Goal: Task Accomplishment & Management: Complete application form

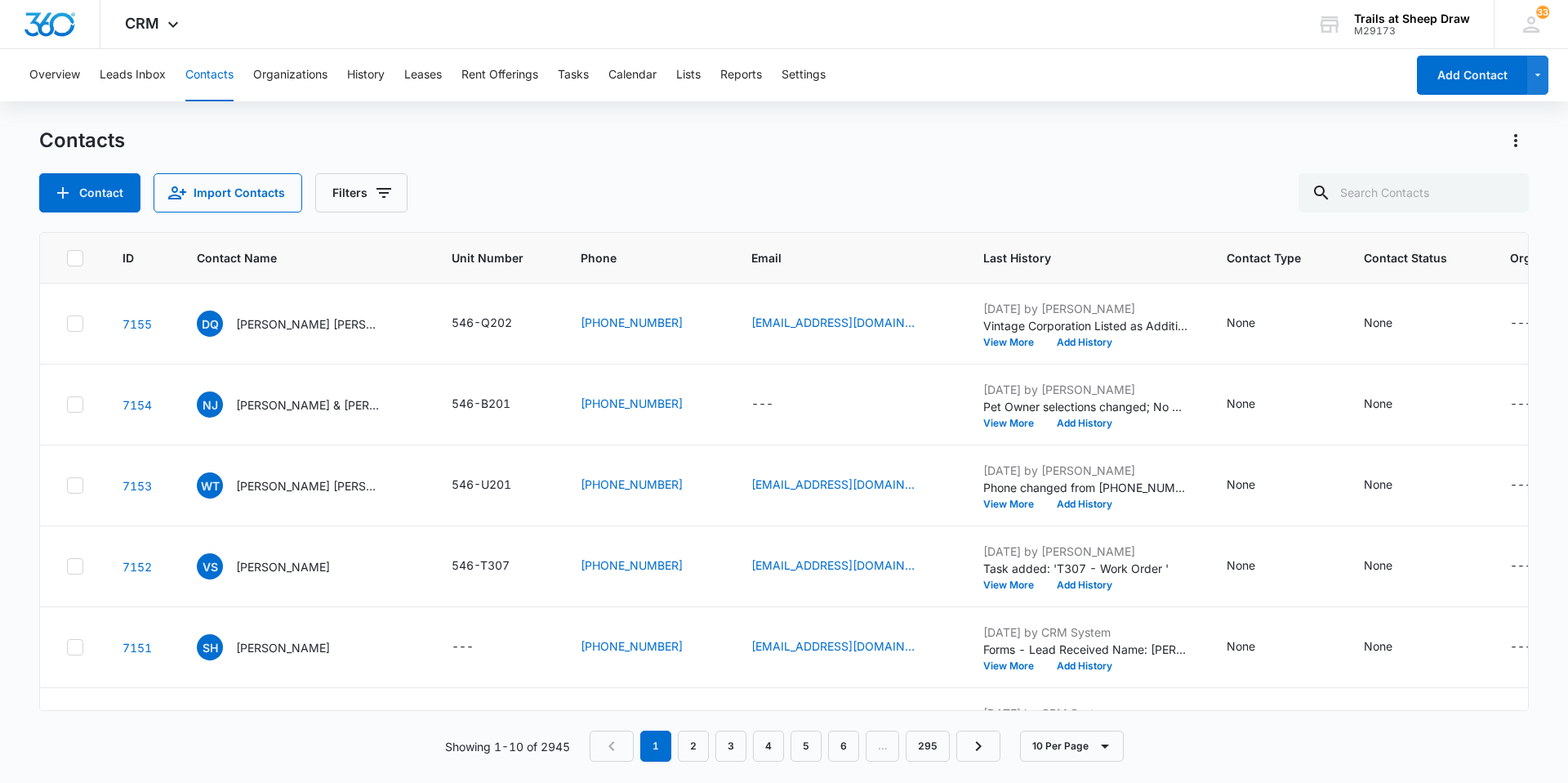
click at [218, 76] on button "Contacts" at bounding box center [210, 75] width 48 height 52
click at [1387, 197] on input "text" at bounding box center [1413, 193] width 230 height 40
type input "m105"
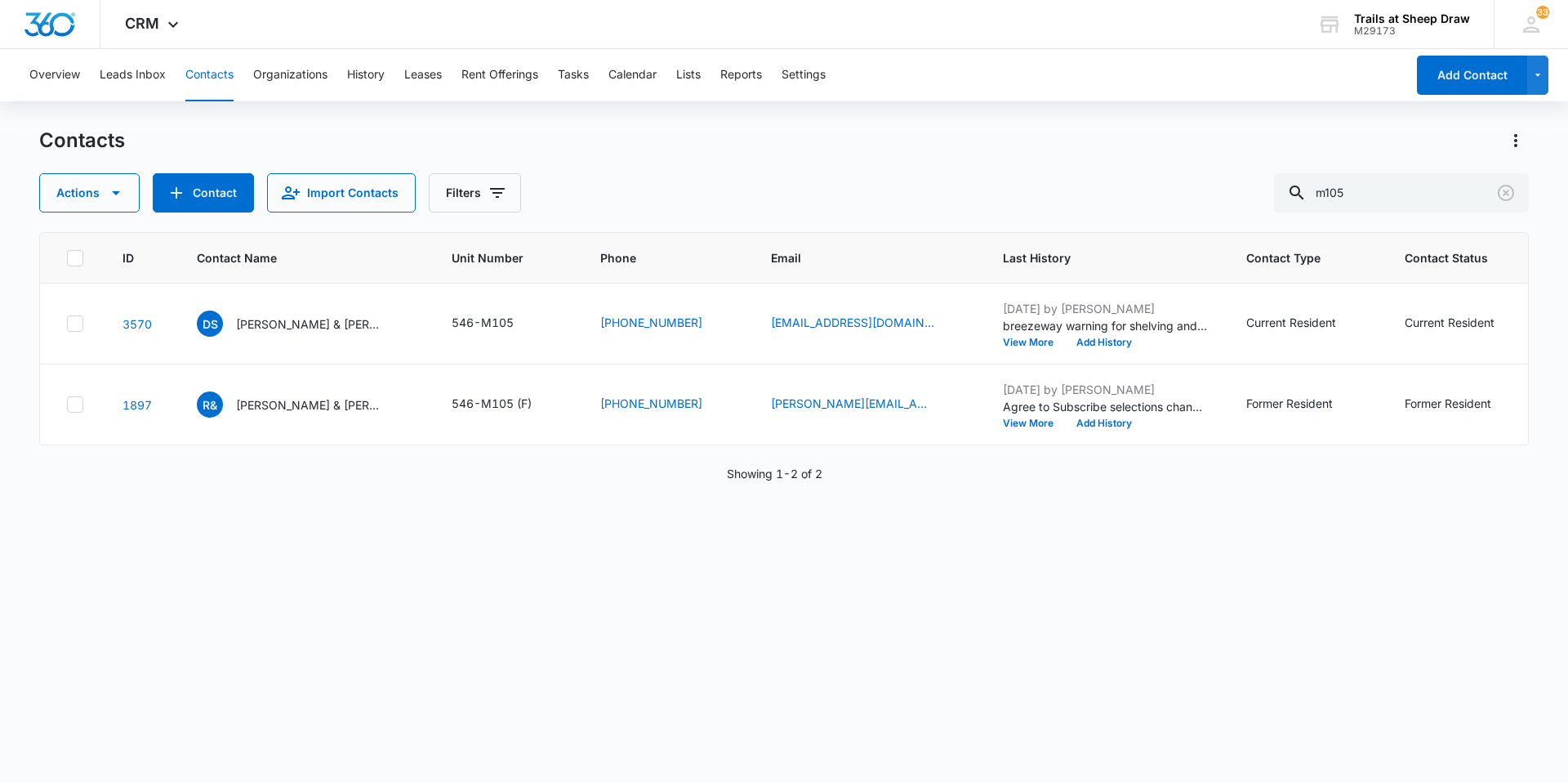
click at [215, 76] on button "Contacts" at bounding box center [210, 75] width 48 height 52
click at [276, 328] on p "Debra Shafer & Dannielle Adams" at bounding box center [310, 324] width 147 height 17
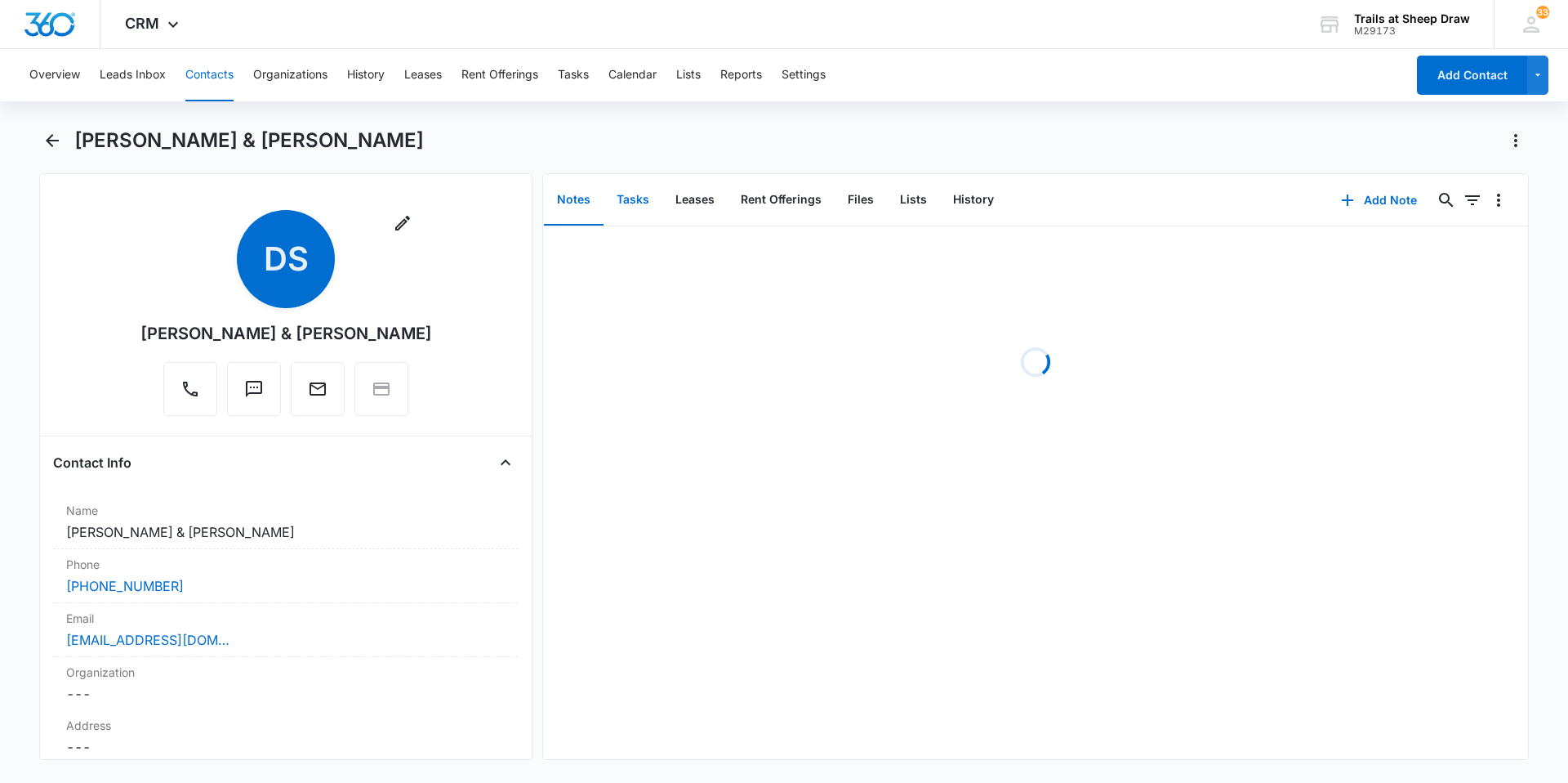
click at [640, 203] on button "Tasks" at bounding box center [633, 200] width 59 height 50
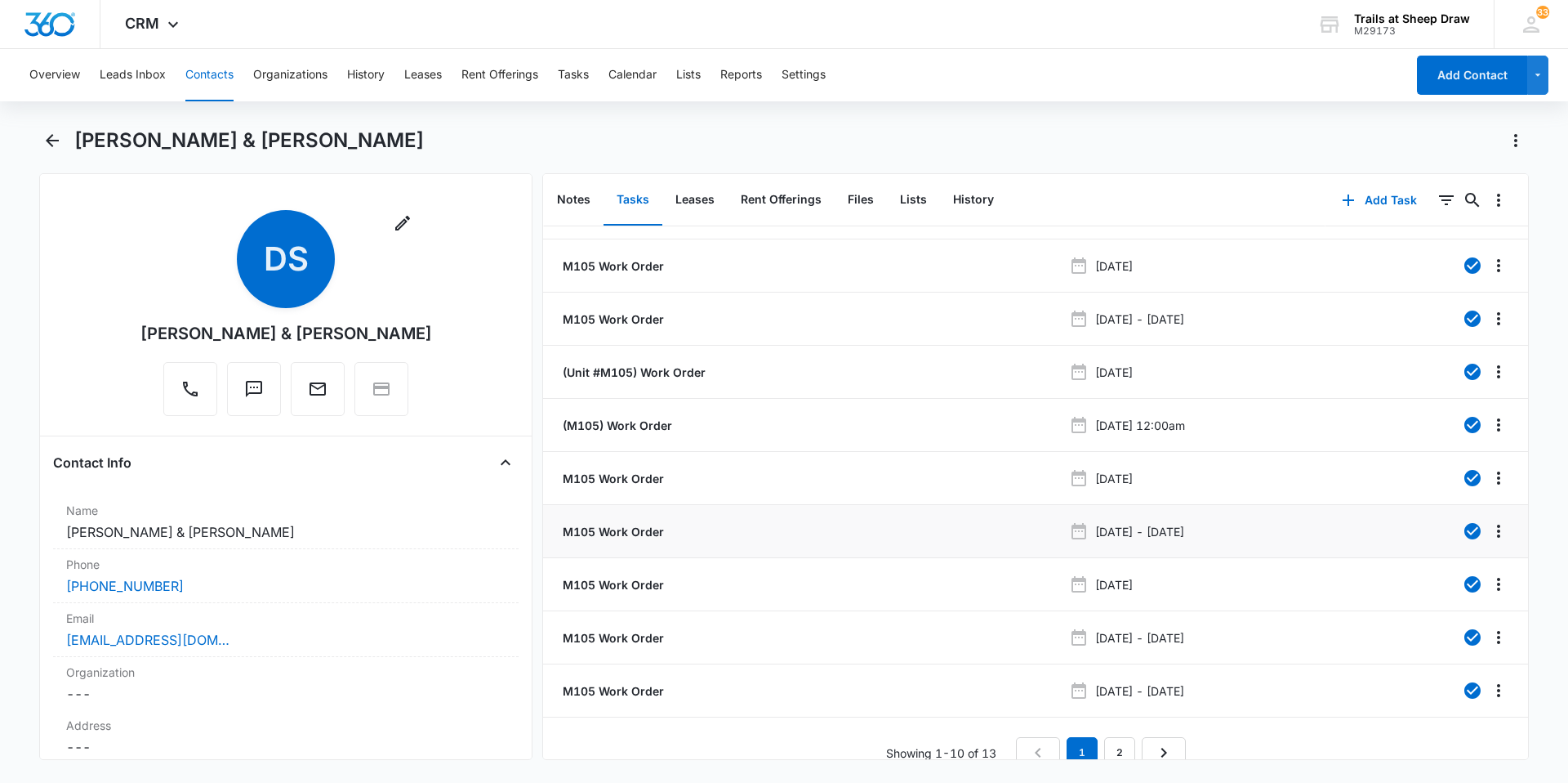
scroll to position [61, 0]
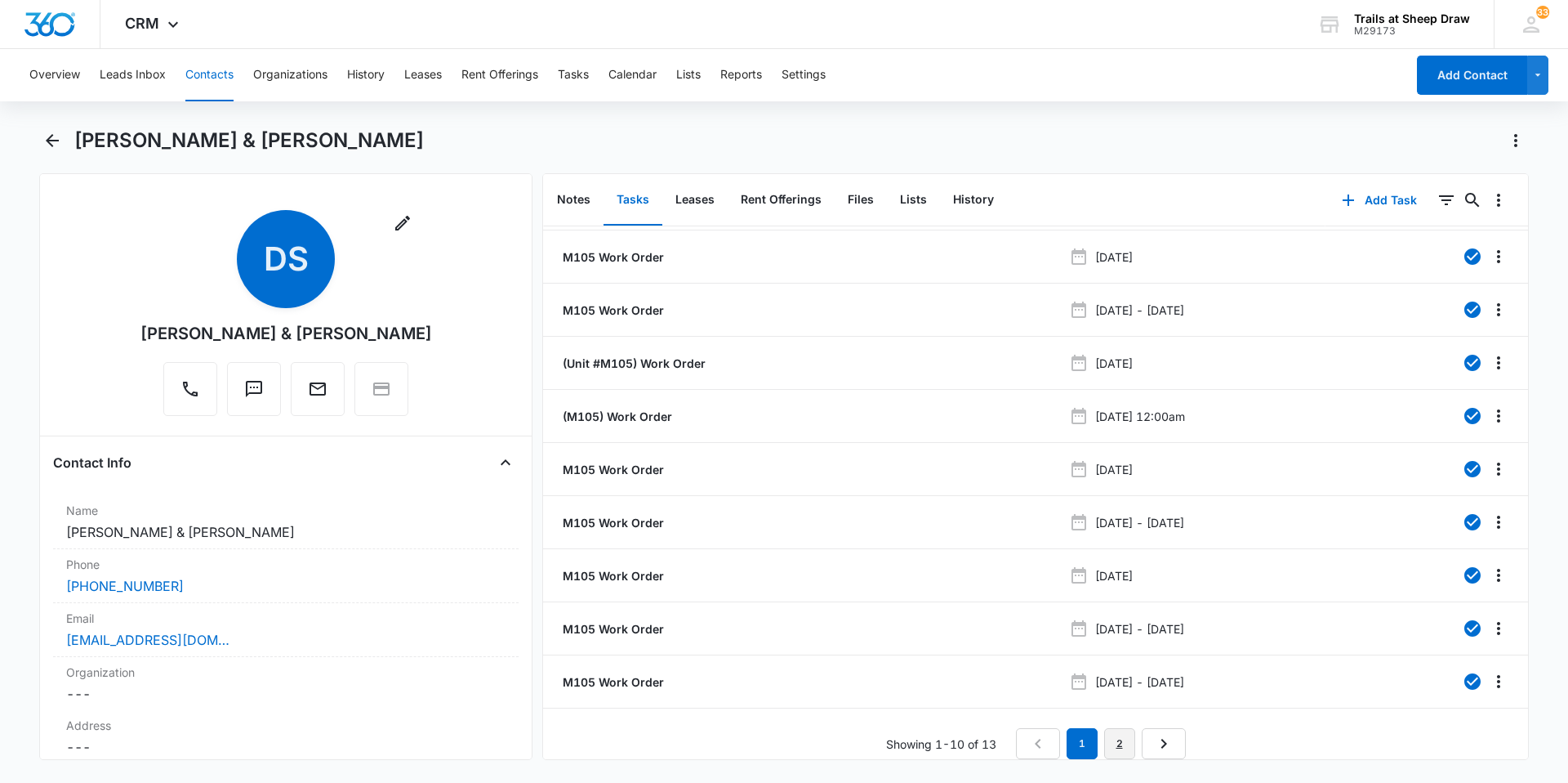
click at [1114, 731] on link "2" at bounding box center [1119, 743] width 31 height 31
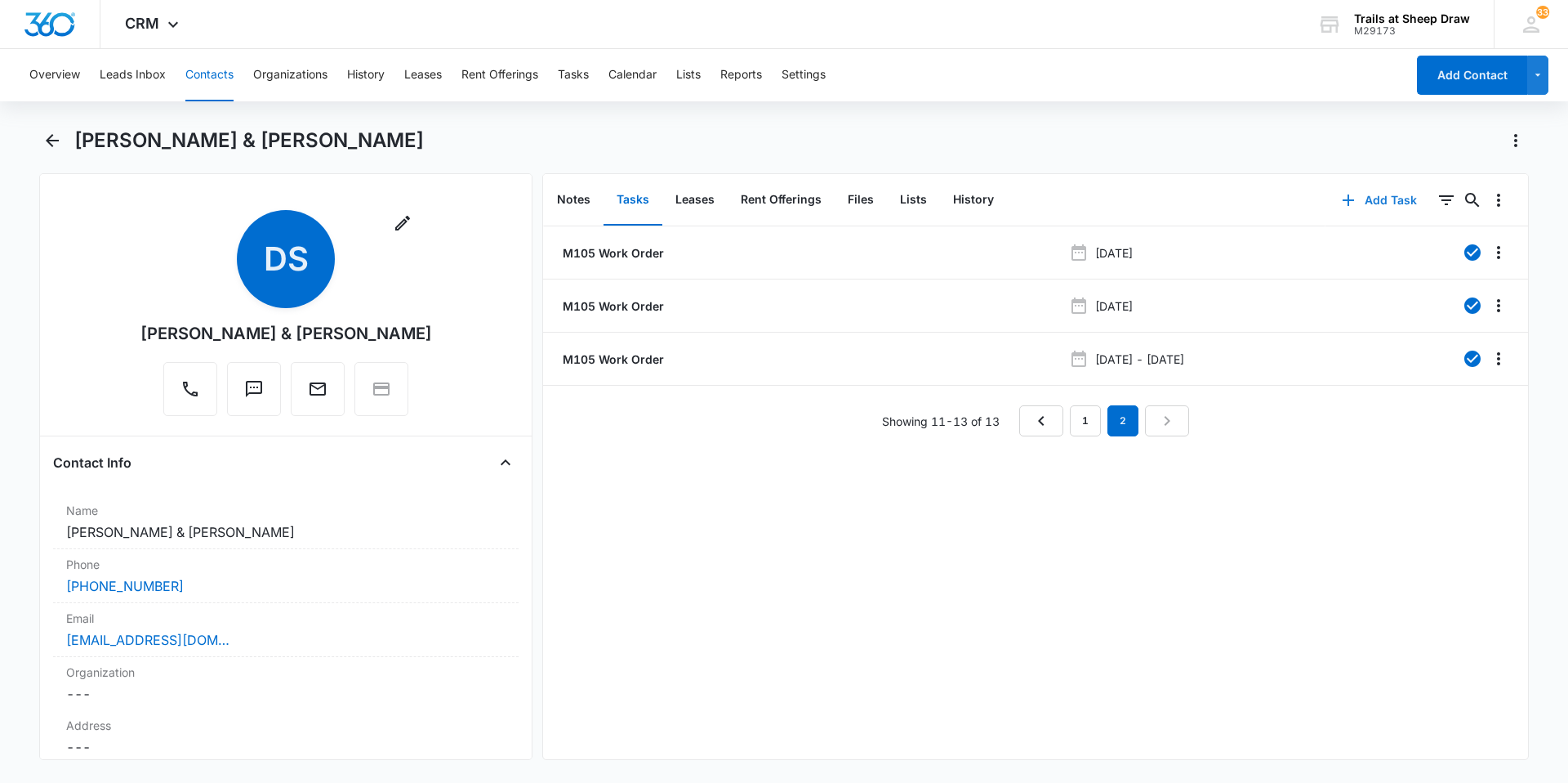
click at [1376, 202] on button "Add Task" at bounding box center [1378, 200] width 107 height 40
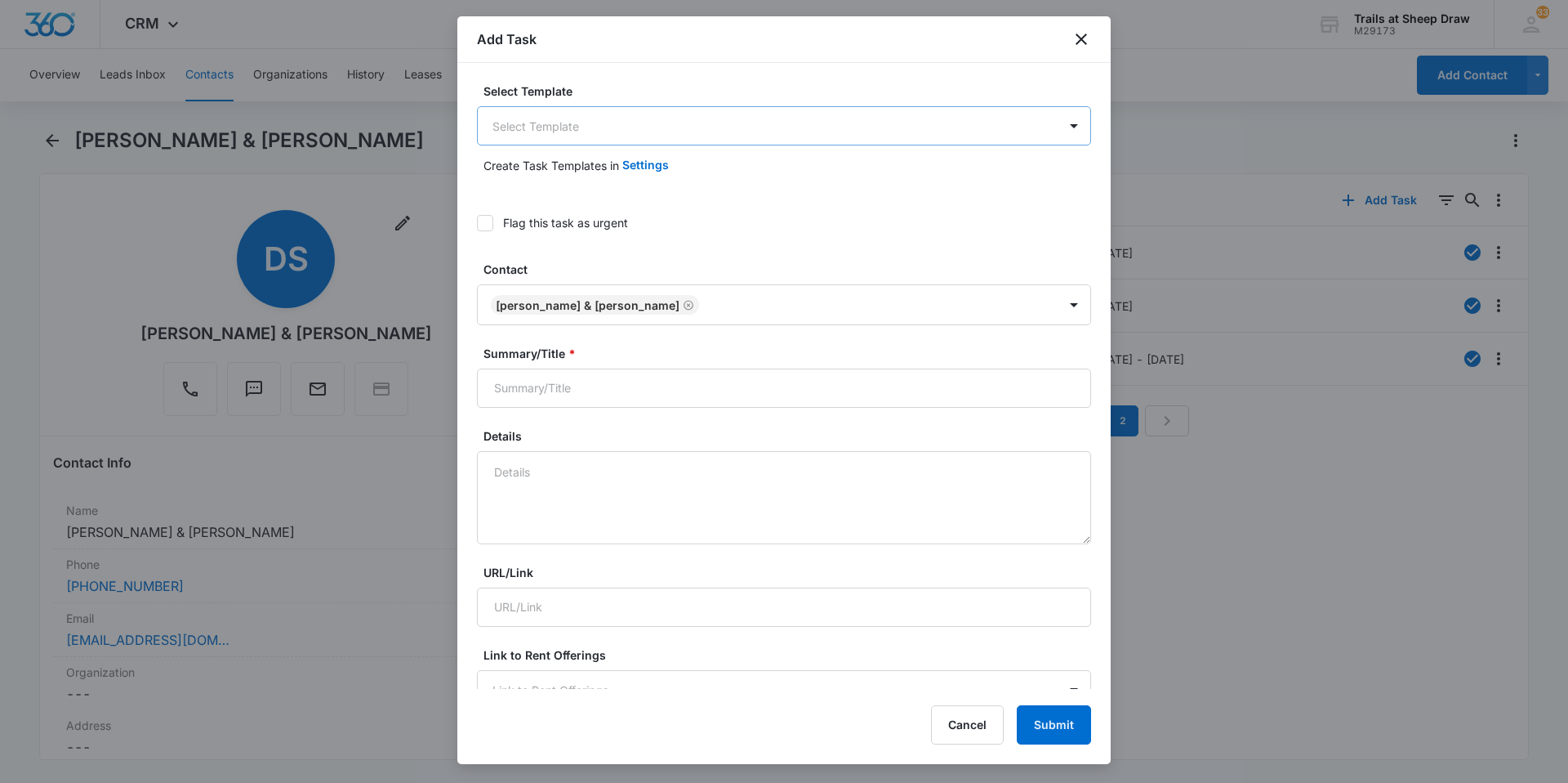
click at [651, 138] on body "CRM Apps Reputation Websites Forms CRM Email Social Content Ads Intelligence Fi…" at bounding box center [784, 391] width 1568 height 783
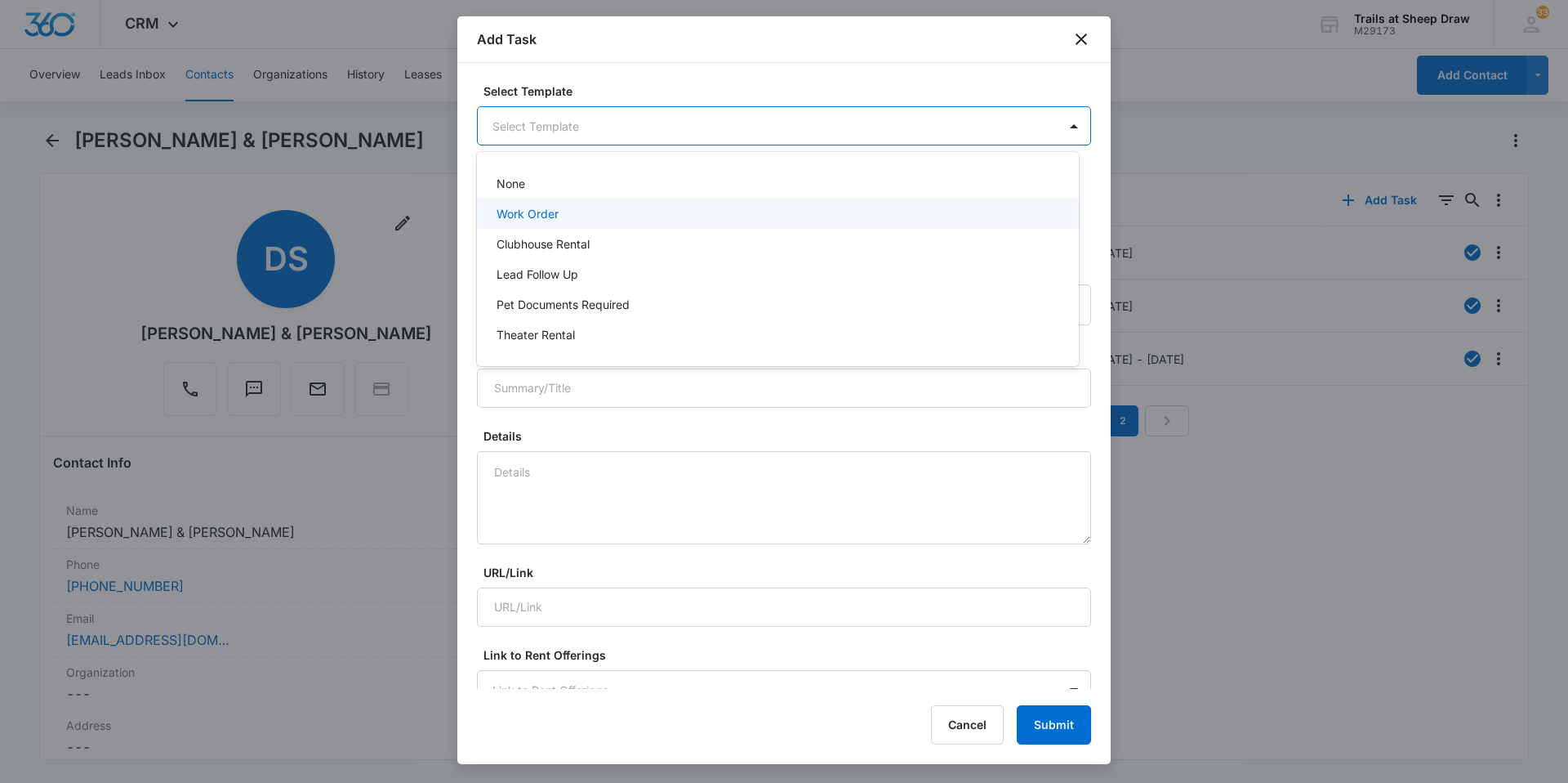
click at [584, 221] on div "Work Order" at bounding box center [776, 214] width 559 height 17
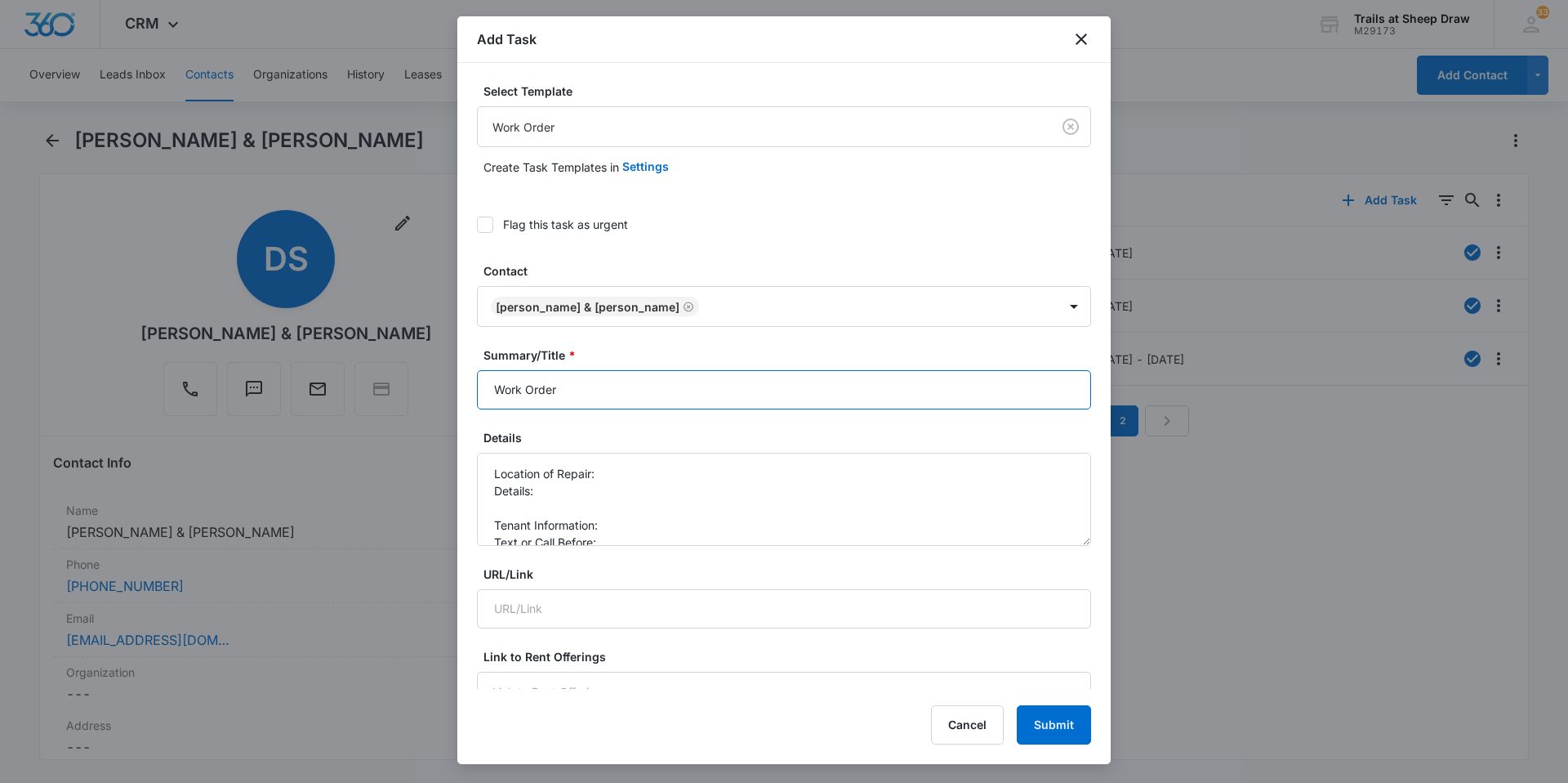
click at [488, 398] on input "Work Order" at bounding box center [784, 389] width 614 height 40
type input "M105 Work Order"
click at [641, 476] on textarea "Location of Repair: Details: Tenant Information: Text or Call Before:" at bounding box center [784, 499] width 614 height 93
click at [537, 516] on textarea "Location of Repair: Fridge Details: Tenant Information: Text or Call Before:" at bounding box center [784, 499] width 614 height 93
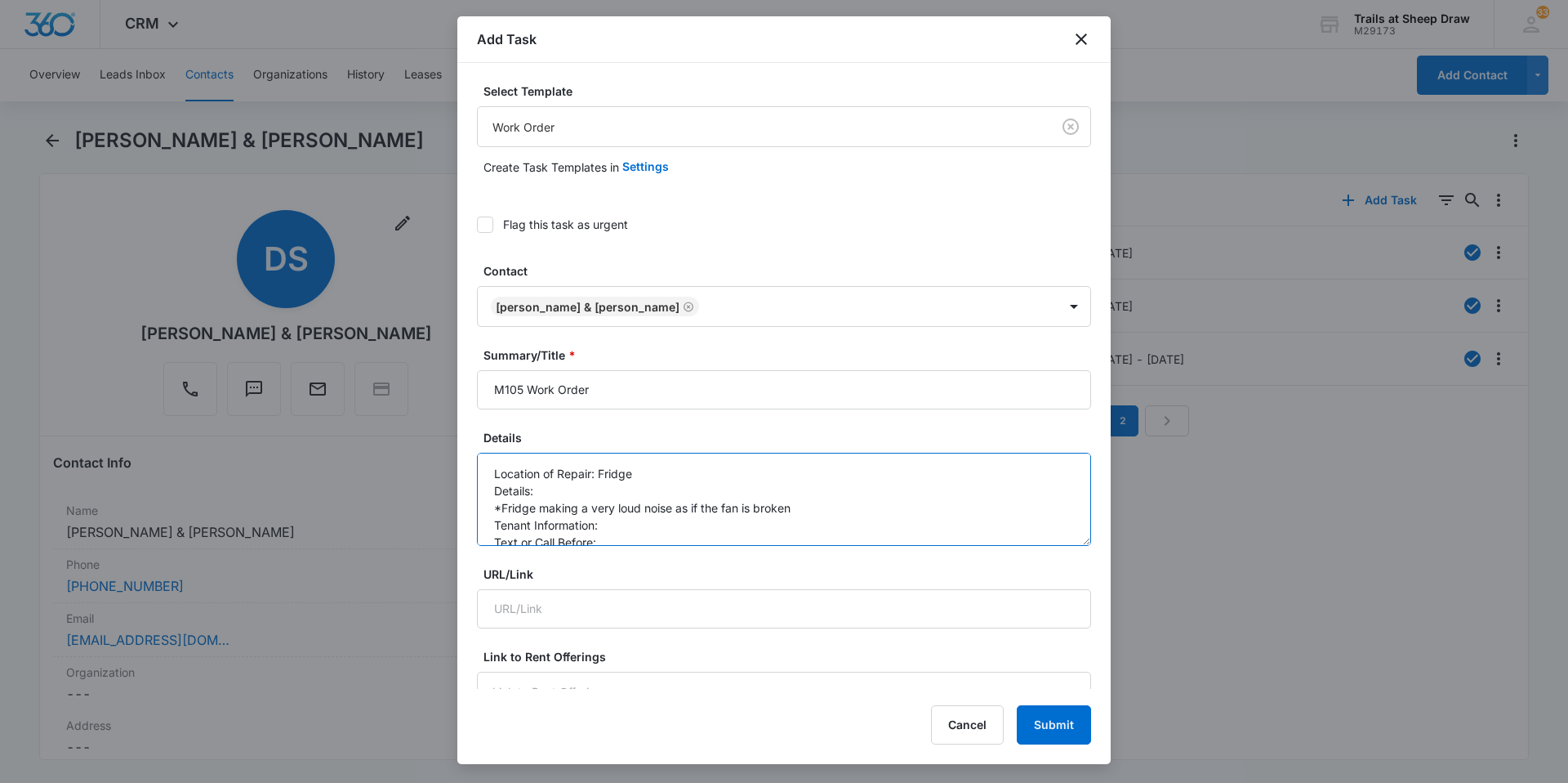
click at [632, 519] on textarea "Location of Repair: Fridge Details: *Fridge making a very loud noise as if the …" at bounding box center [784, 499] width 614 height 93
click at [636, 532] on textarea "Location of Repair: Fridge Details: *Fridge making a very loud noise as if the …" at bounding box center [784, 499] width 614 height 93
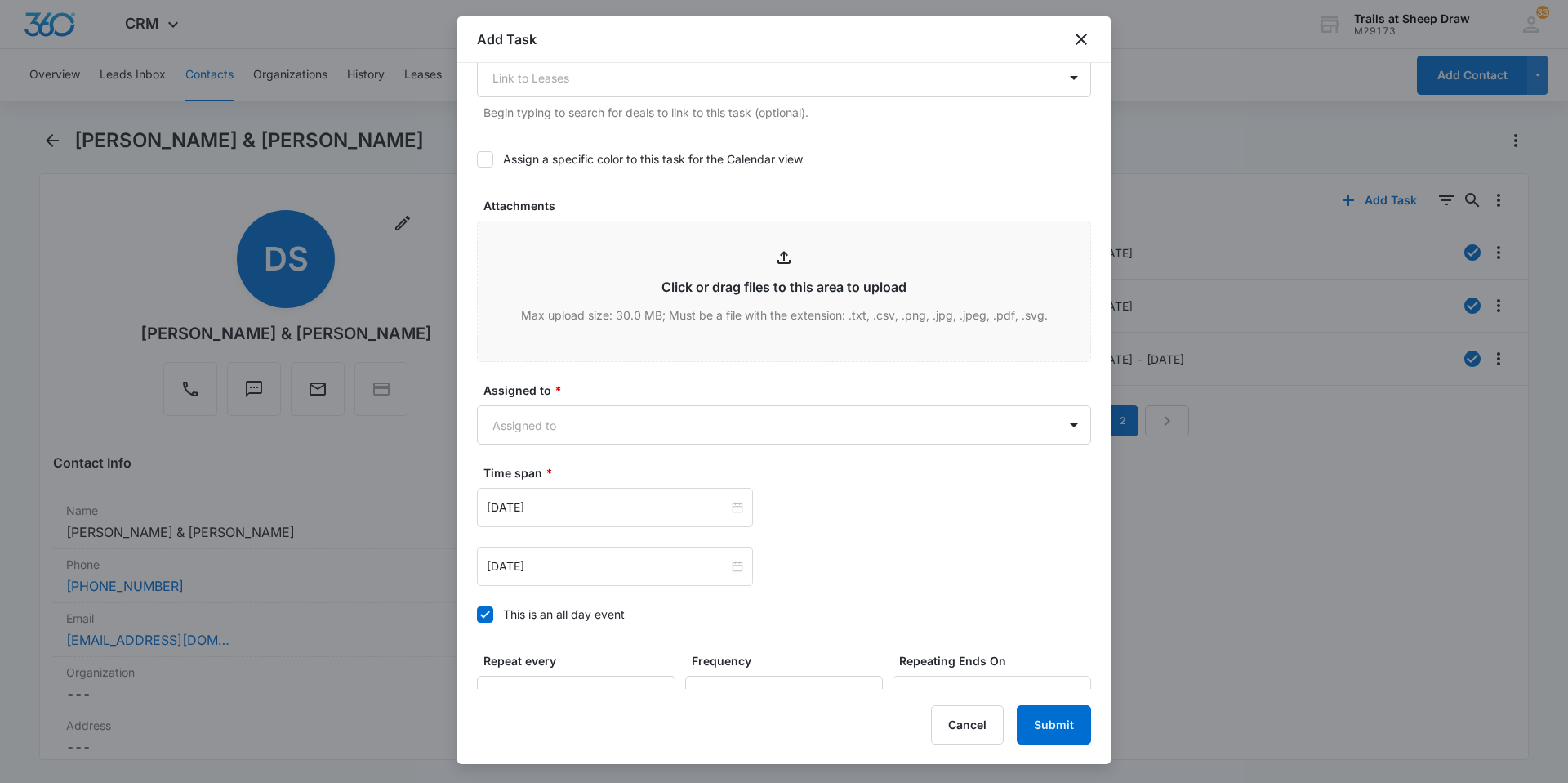
scroll to position [817, 0]
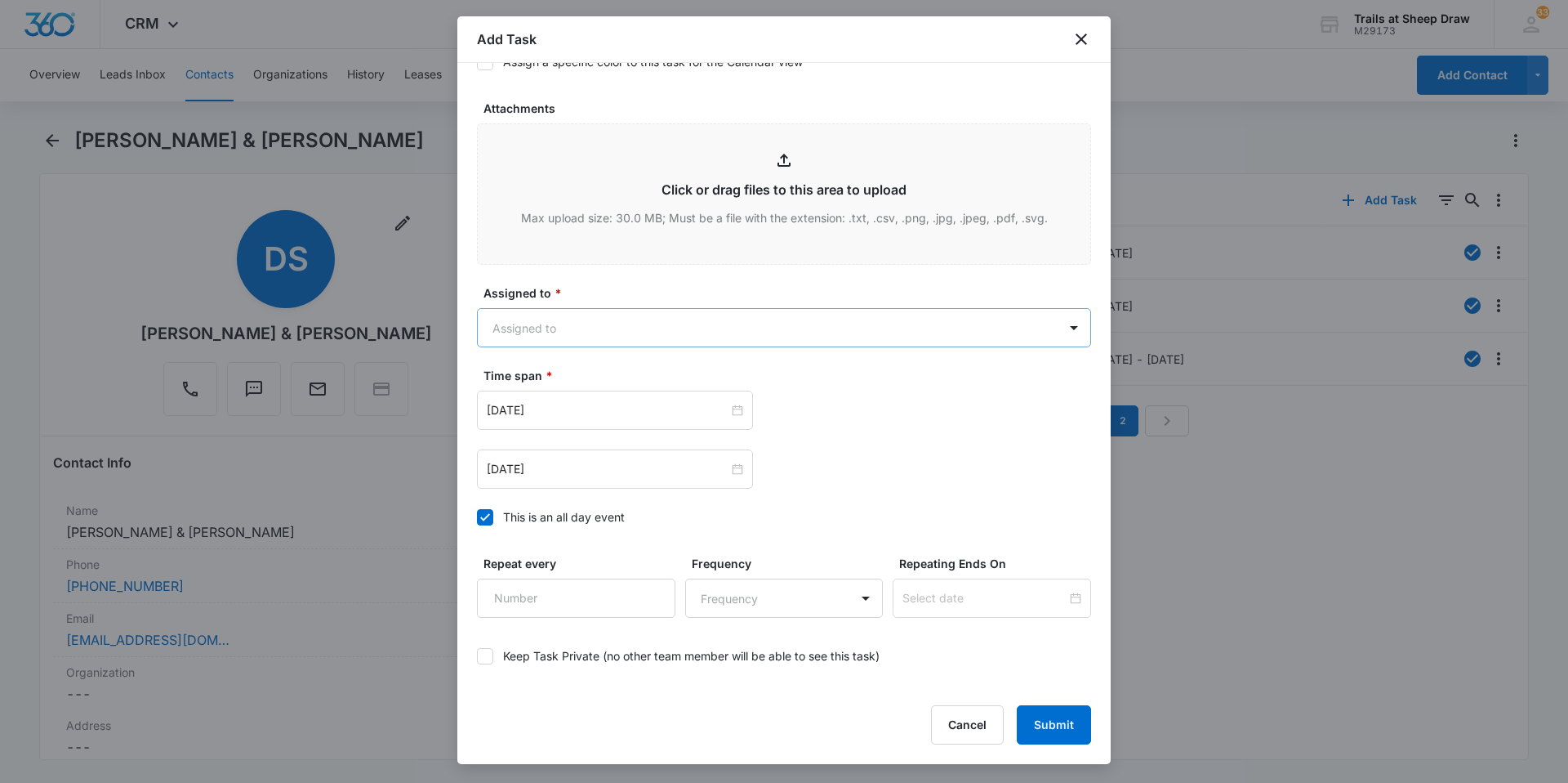
type textarea "Location of Repair: Fridge Details: *Fridge making a very loud noise as if the …"
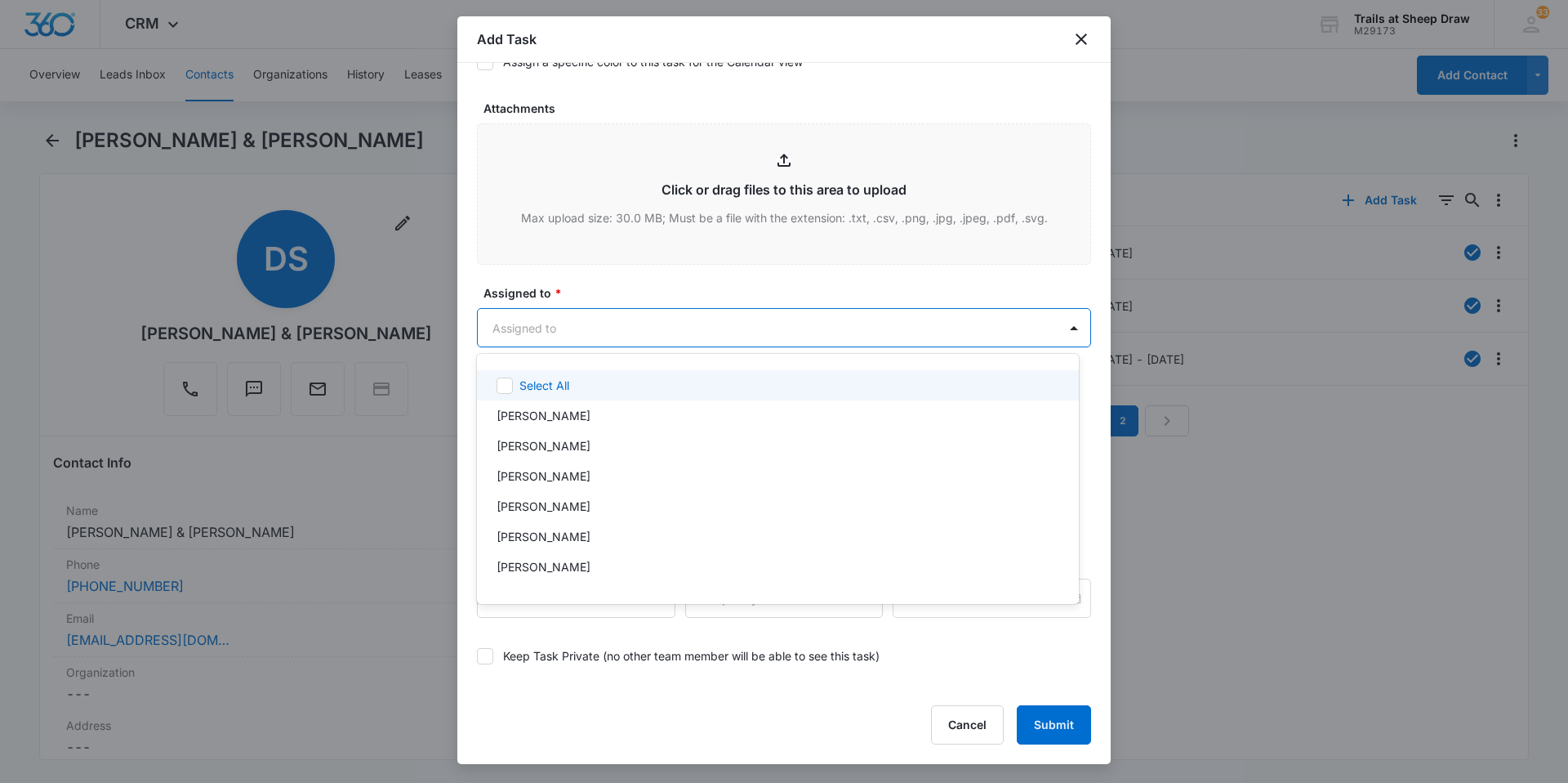
click at [695, 329] on body "CRM Apps Reputation Websites Forms CRM Email Social Content Ads Intelligence Fi…" at bounding box center [784, 391] width 1568 height 783
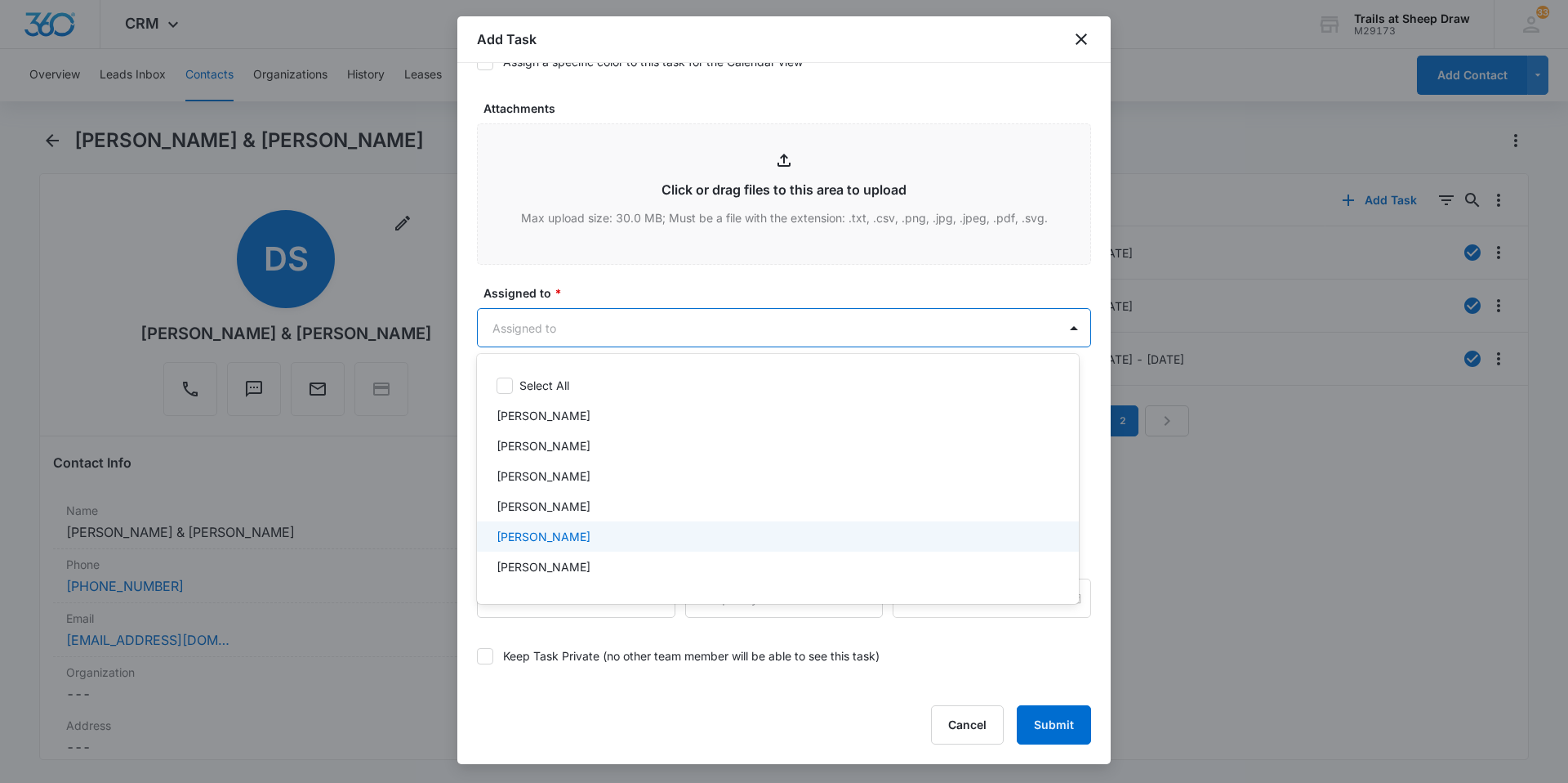
scroll to position [81, 0]
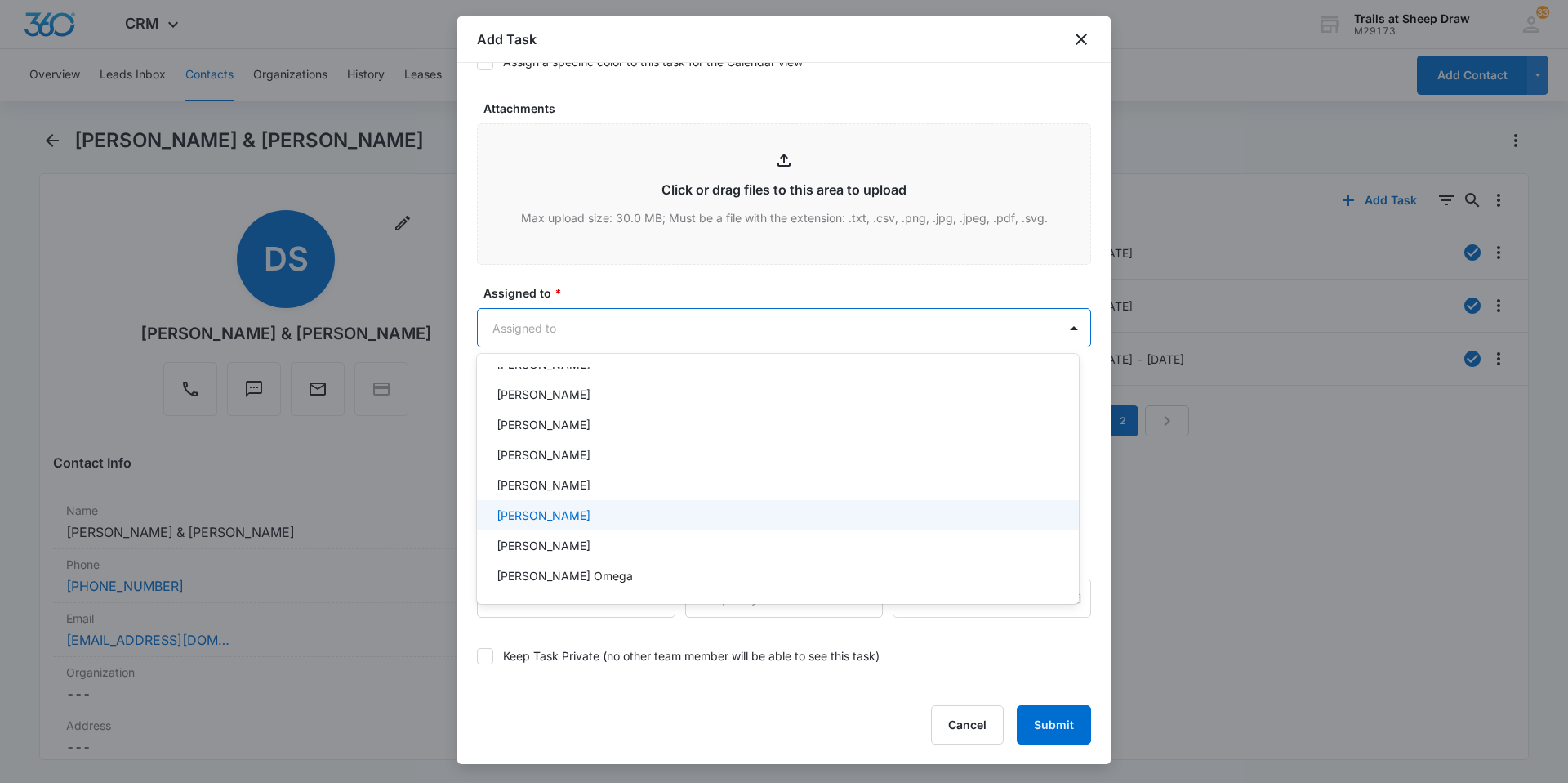
click at [546, 511] on p "[PERSON_NAME]" at bounding box center [543, 515] width 94 height 17
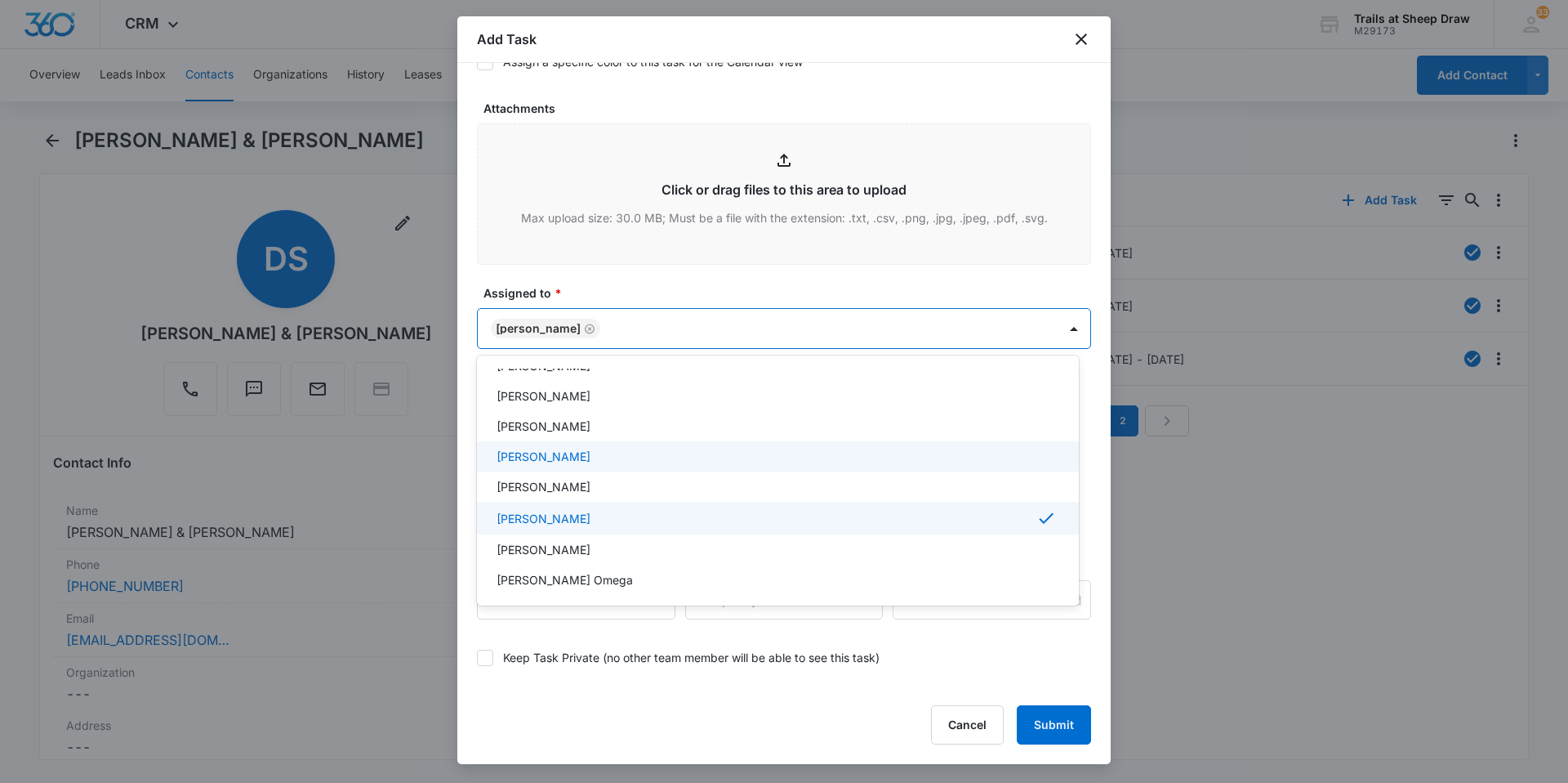
click at [553, 459] on p "[PERSON_NAME]" at bounding box center [543, 457] width 94 height 17
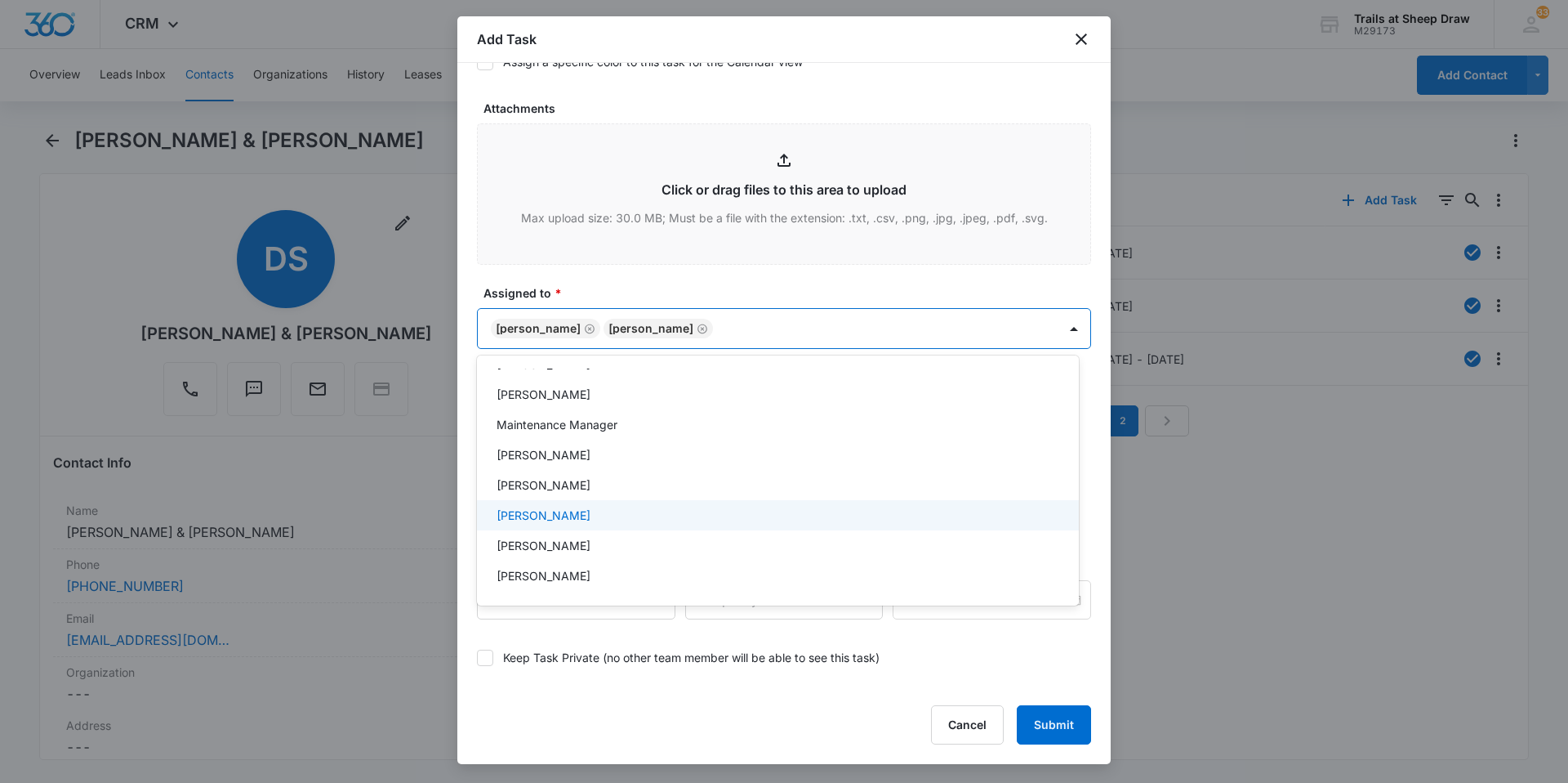
scroll to position [392, 0]
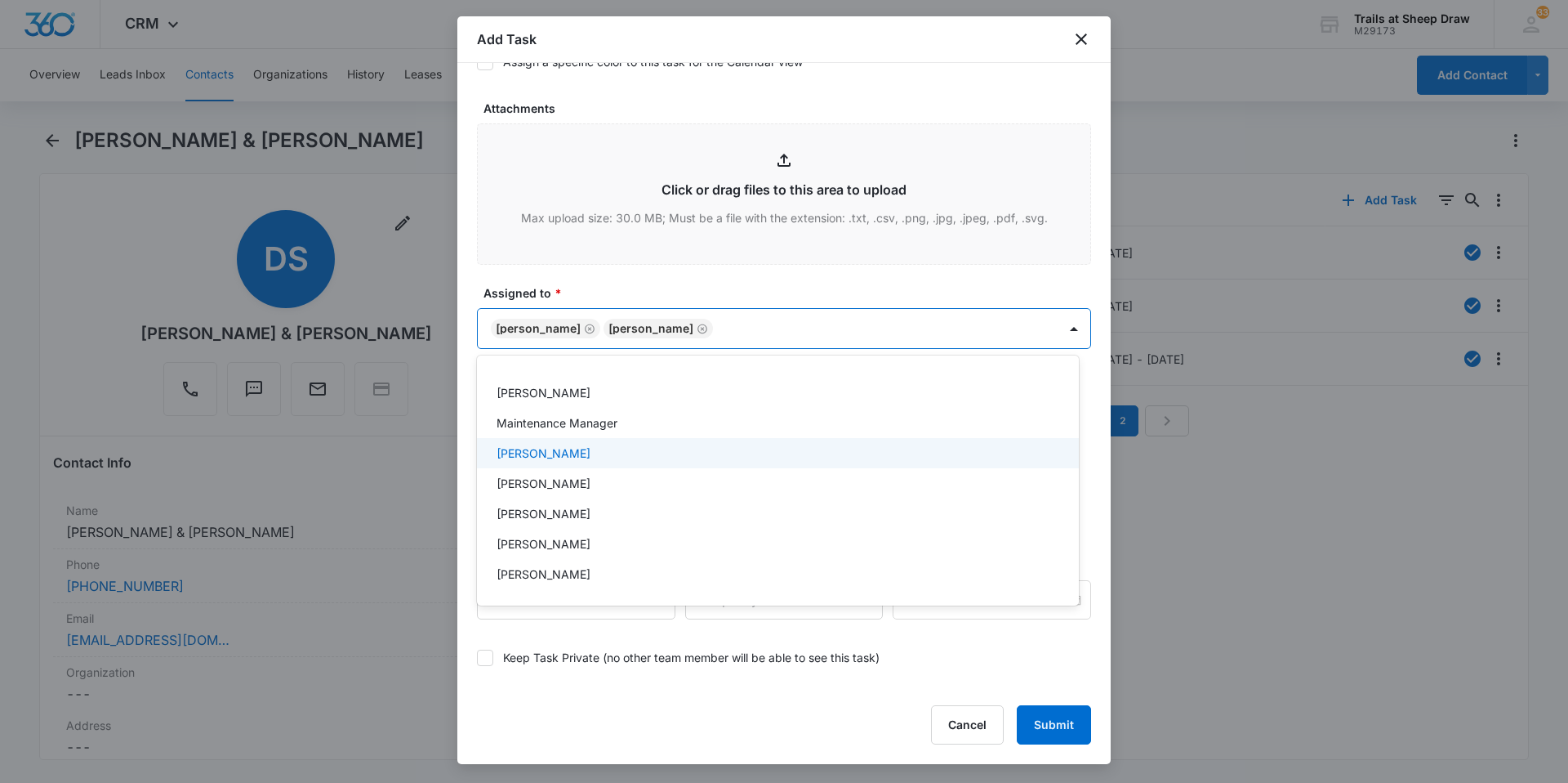
click at [558, 453] on p "[PERSON_NAME]" at bounding box center [543, 453] width 94 height 17
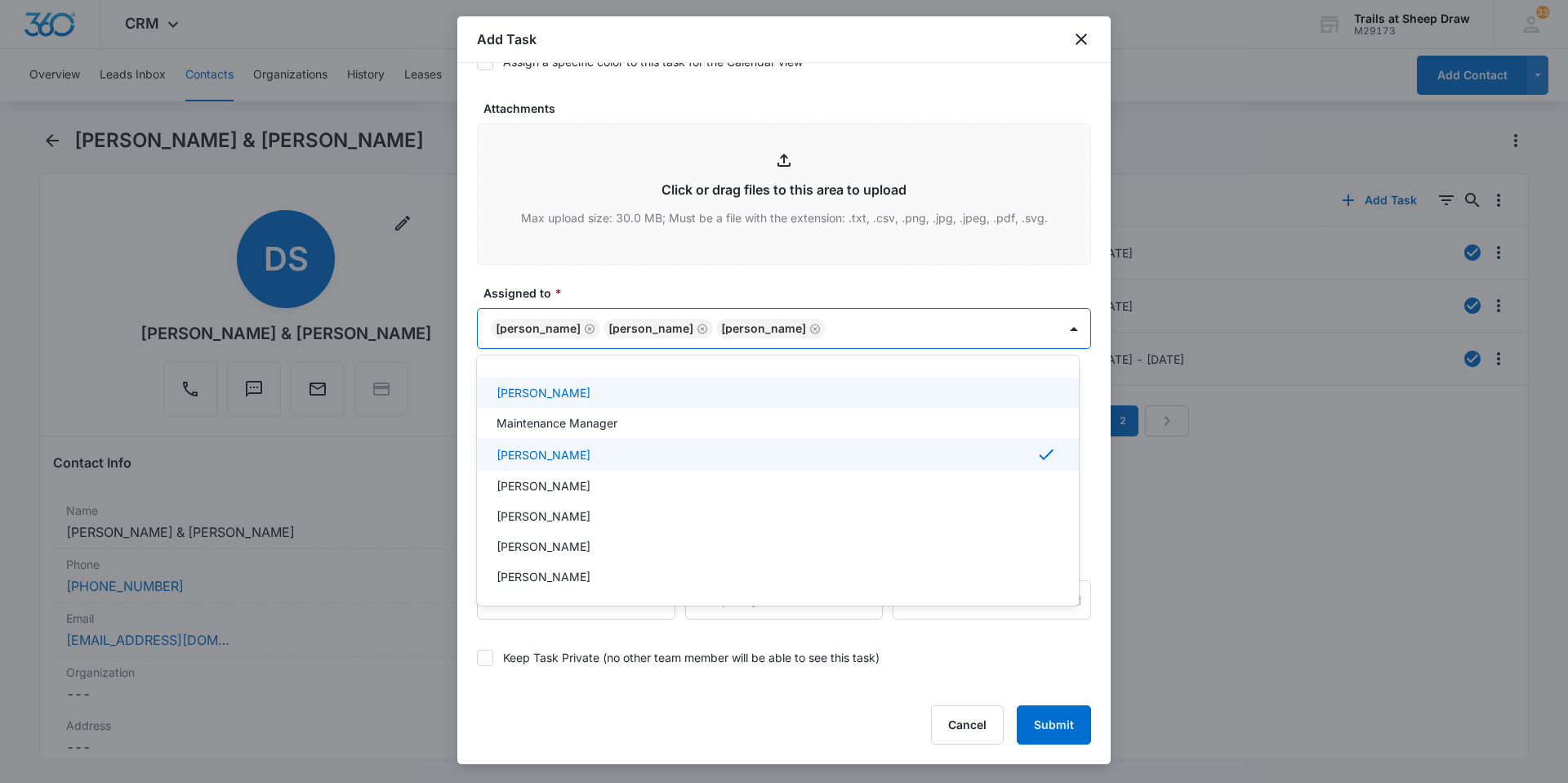
click at [880, 327] on div at bounding box center [784, 391] width 1568 height 783
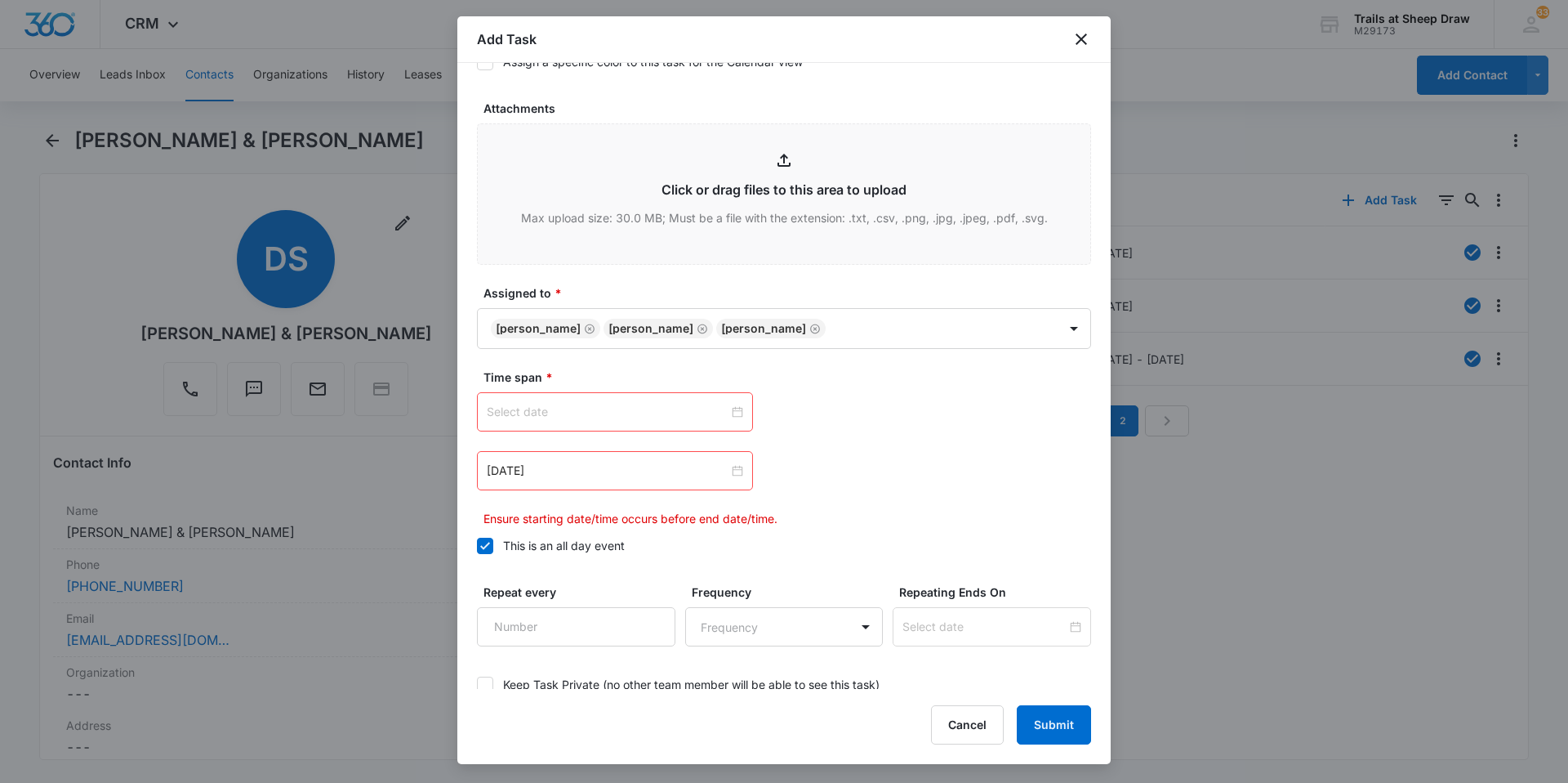
click at [731, 409] on div at bounding box center [614, 411] width 256 height 18
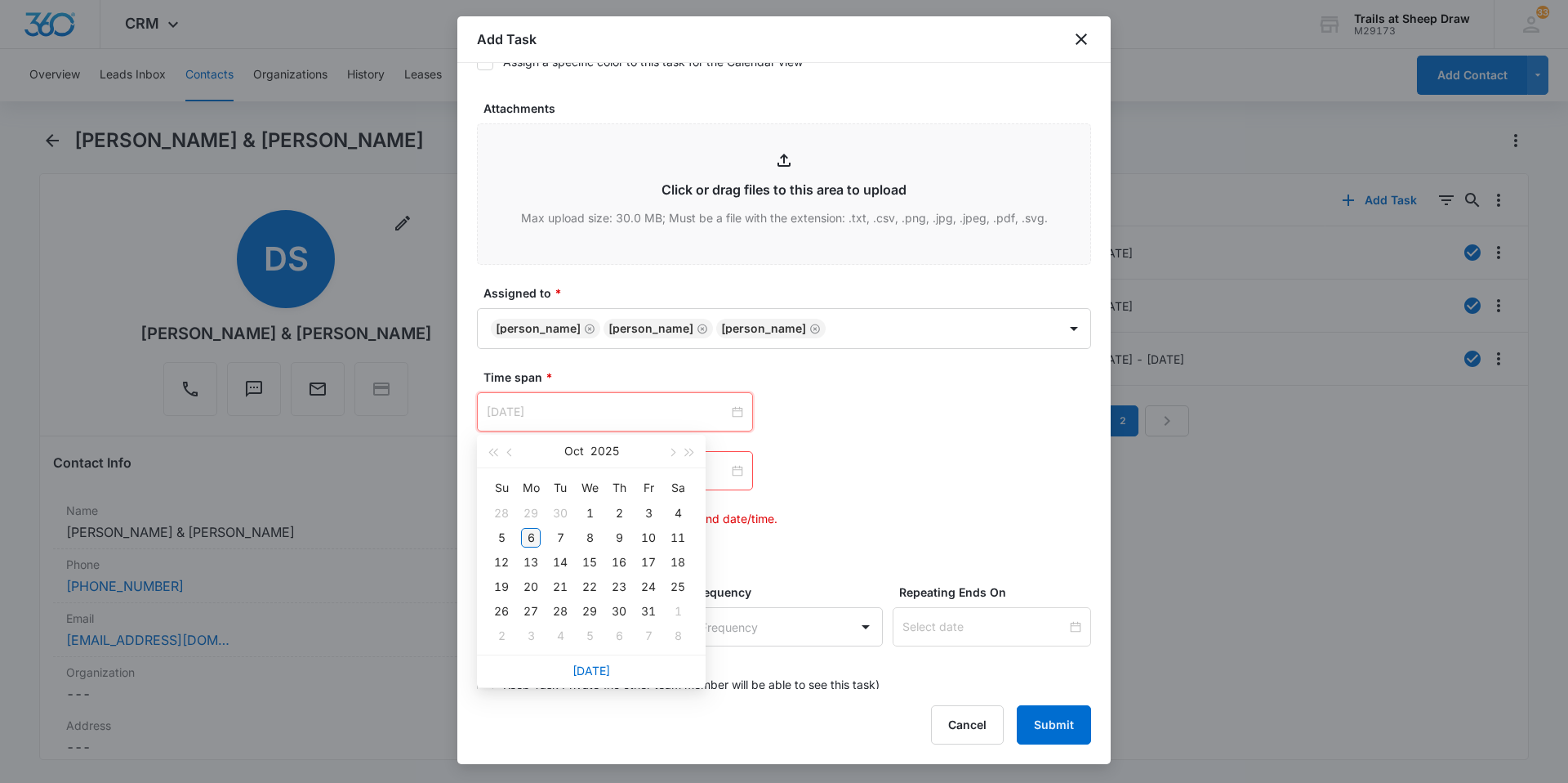
type input "[DATE]"
click at [531, 532] on div "6" at bounding box center [531, 537] width 19 height 19
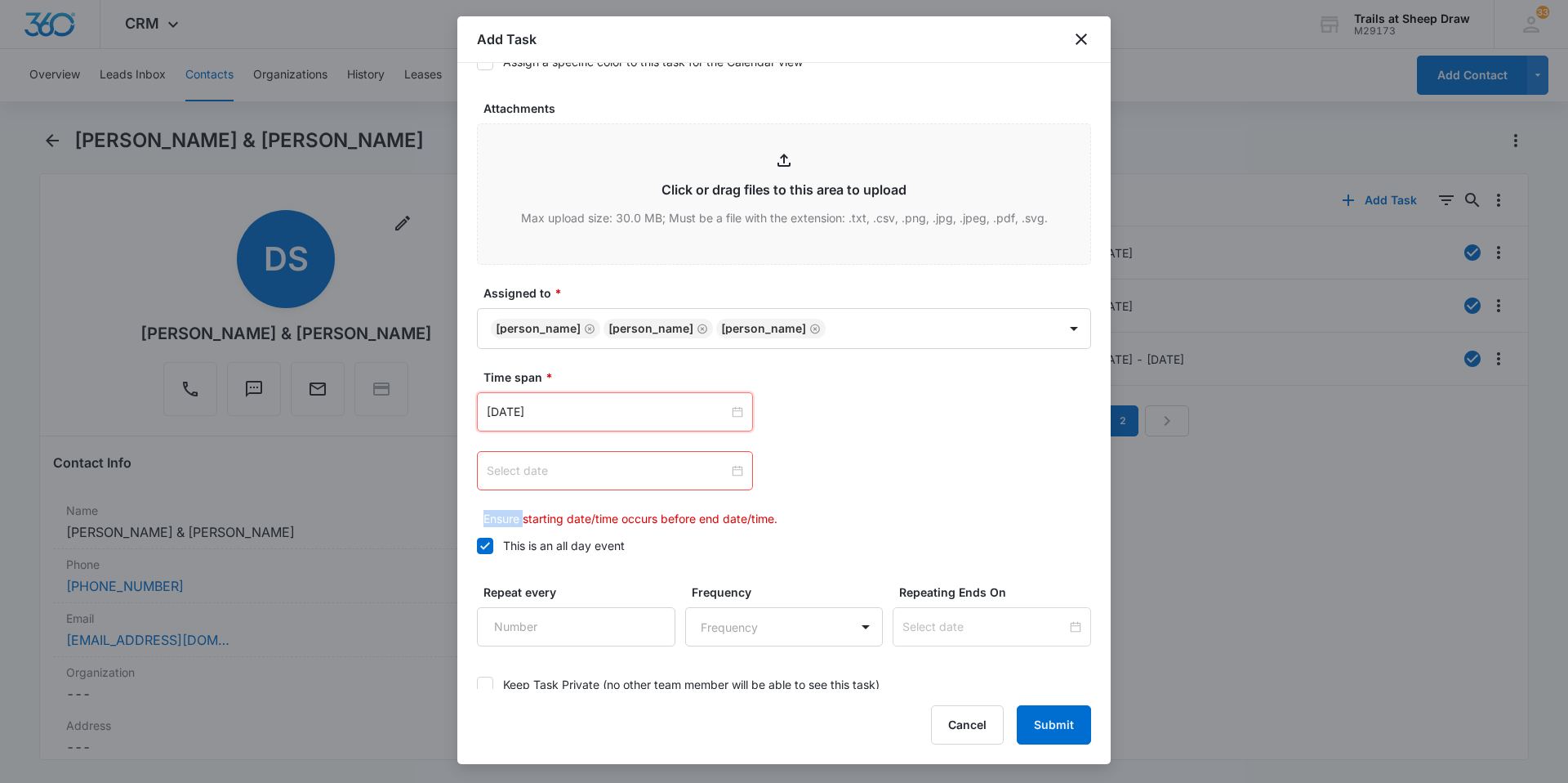
click at [731, 469] on div at bounding box center [614, 470] width 256 height 18
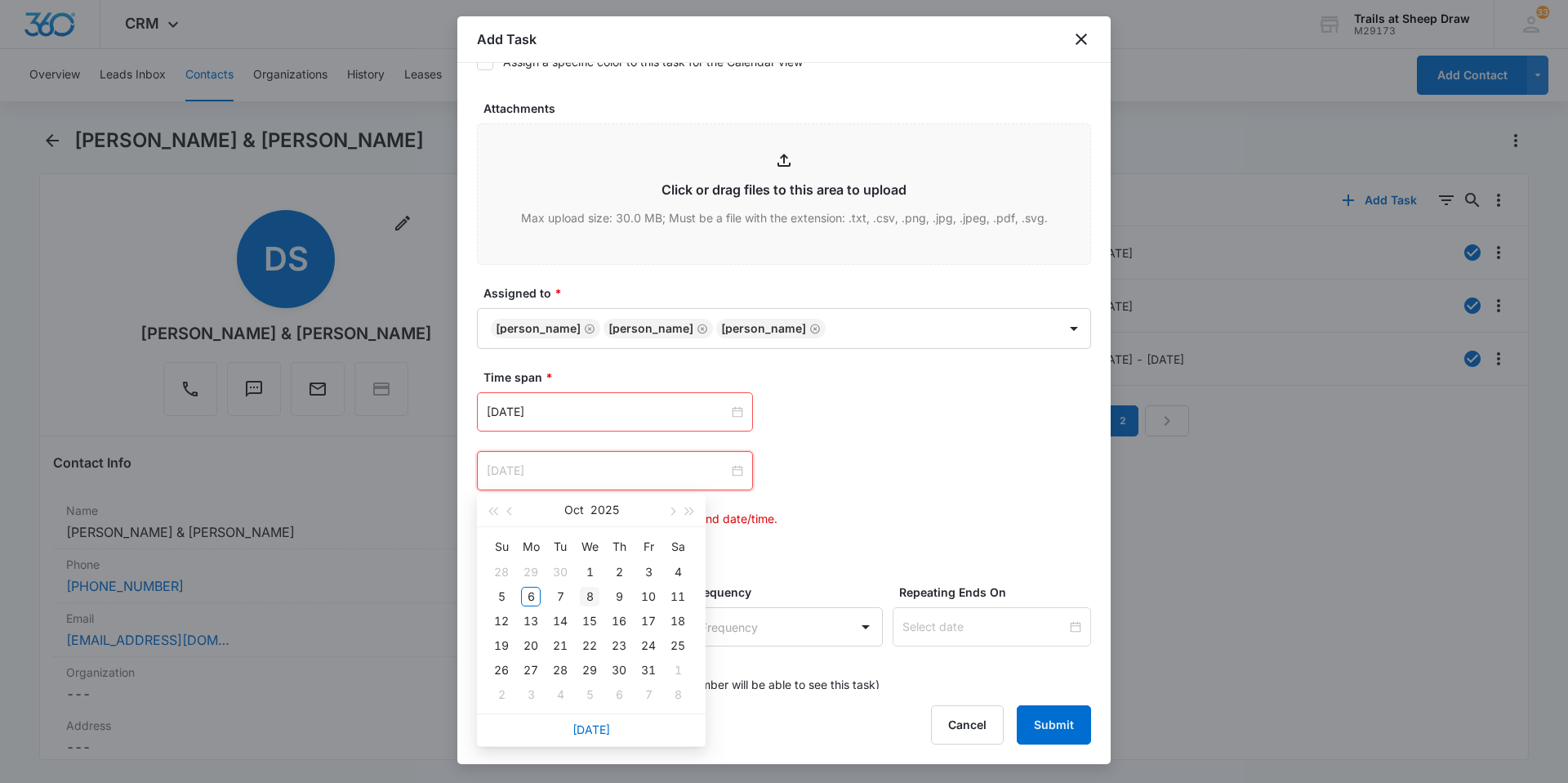
type input "[DATE]"
click at [590, 596] on div "8" at bounding box center [589, 596] width 19 height 19
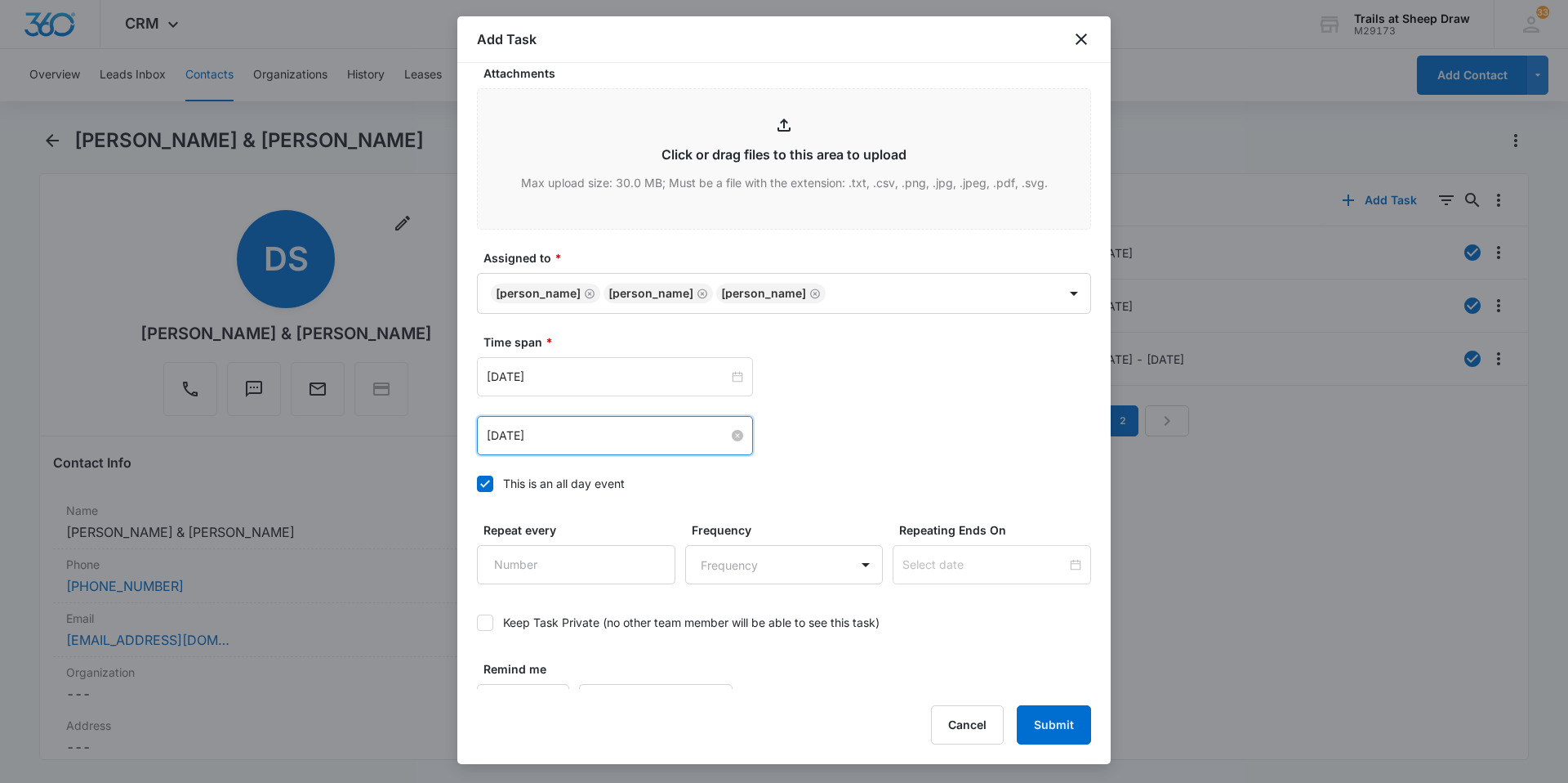
scroll to position [887, 0]
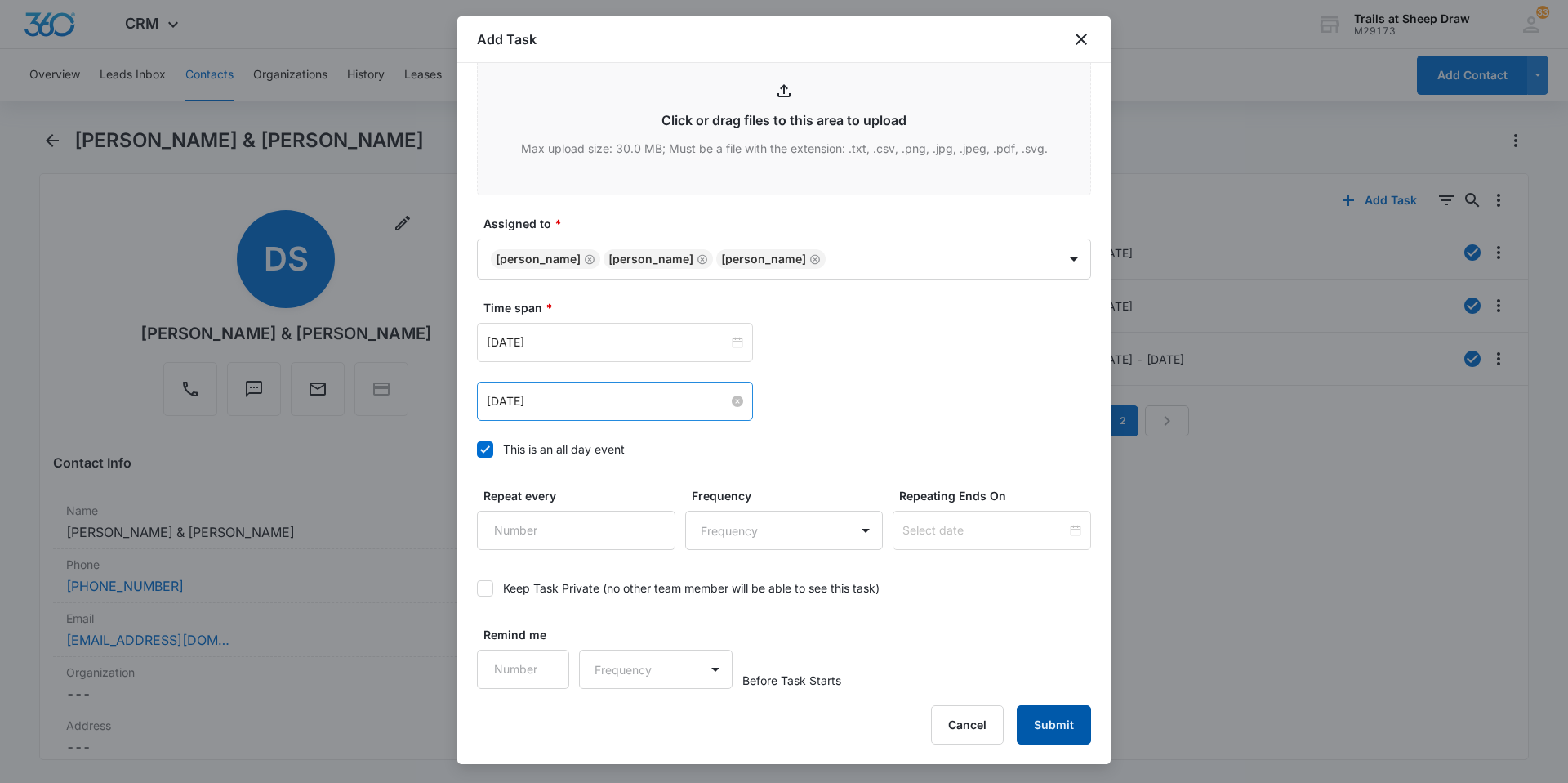
click at [1070, 720] on button "Submit" at bounding box center [1053, 725] width 74 height 40
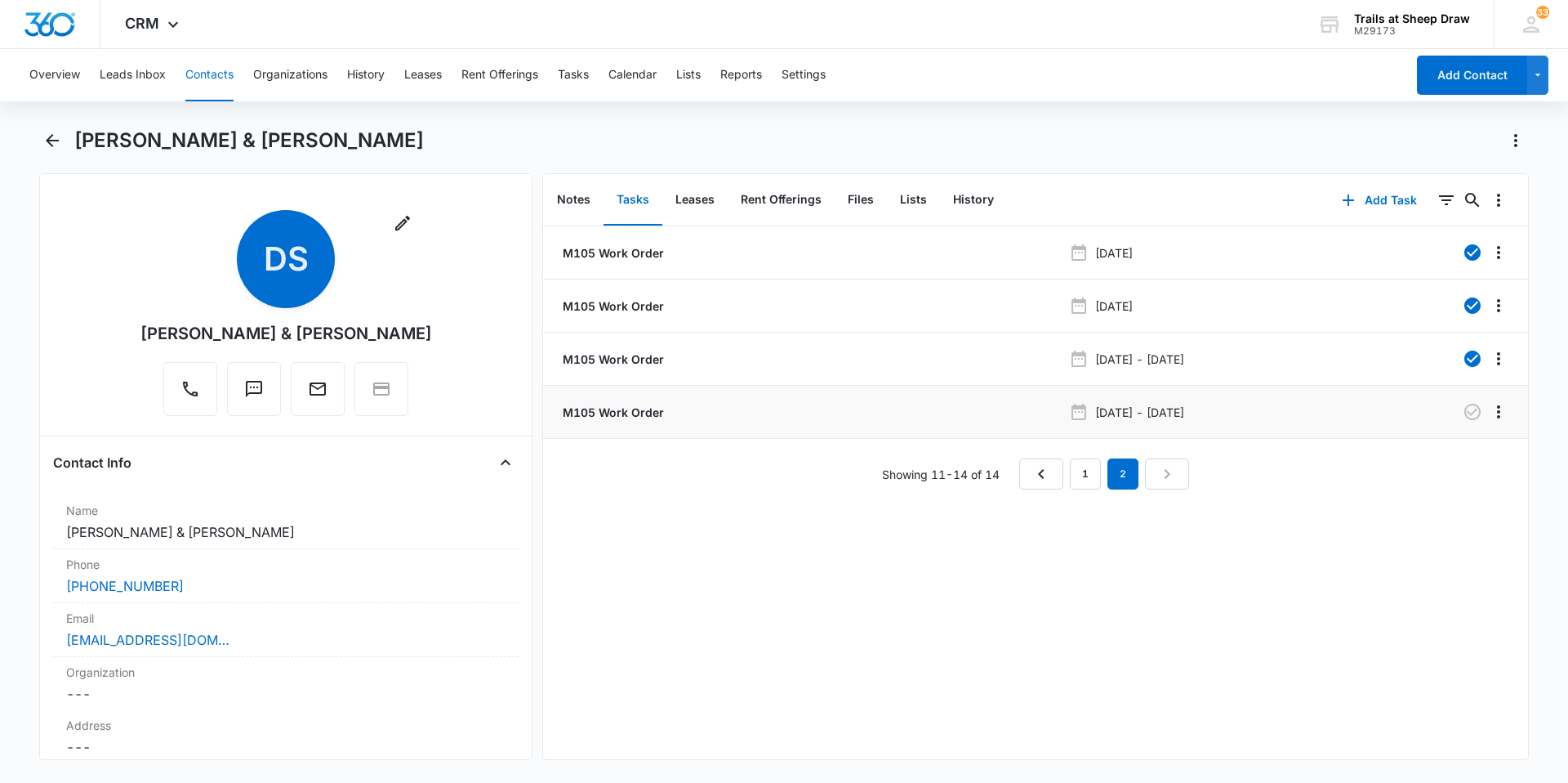
click at [648, 418] on p "M105 Work Order" at bounding box center [611, 412] width 104 height 17
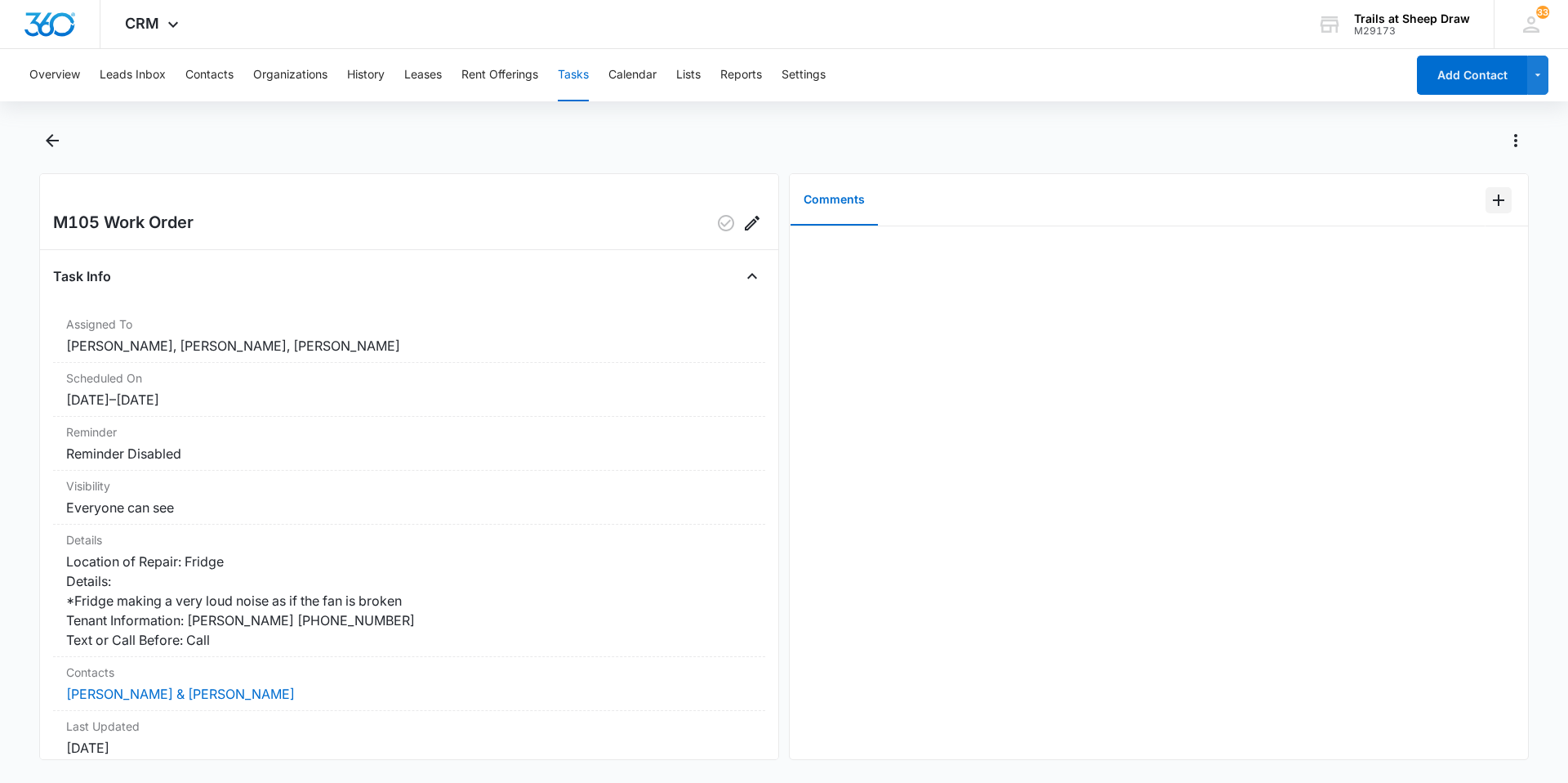
click at [1489, 205] on icon "Add Comment" at bounding box center [1498, 200] width 19 height 19
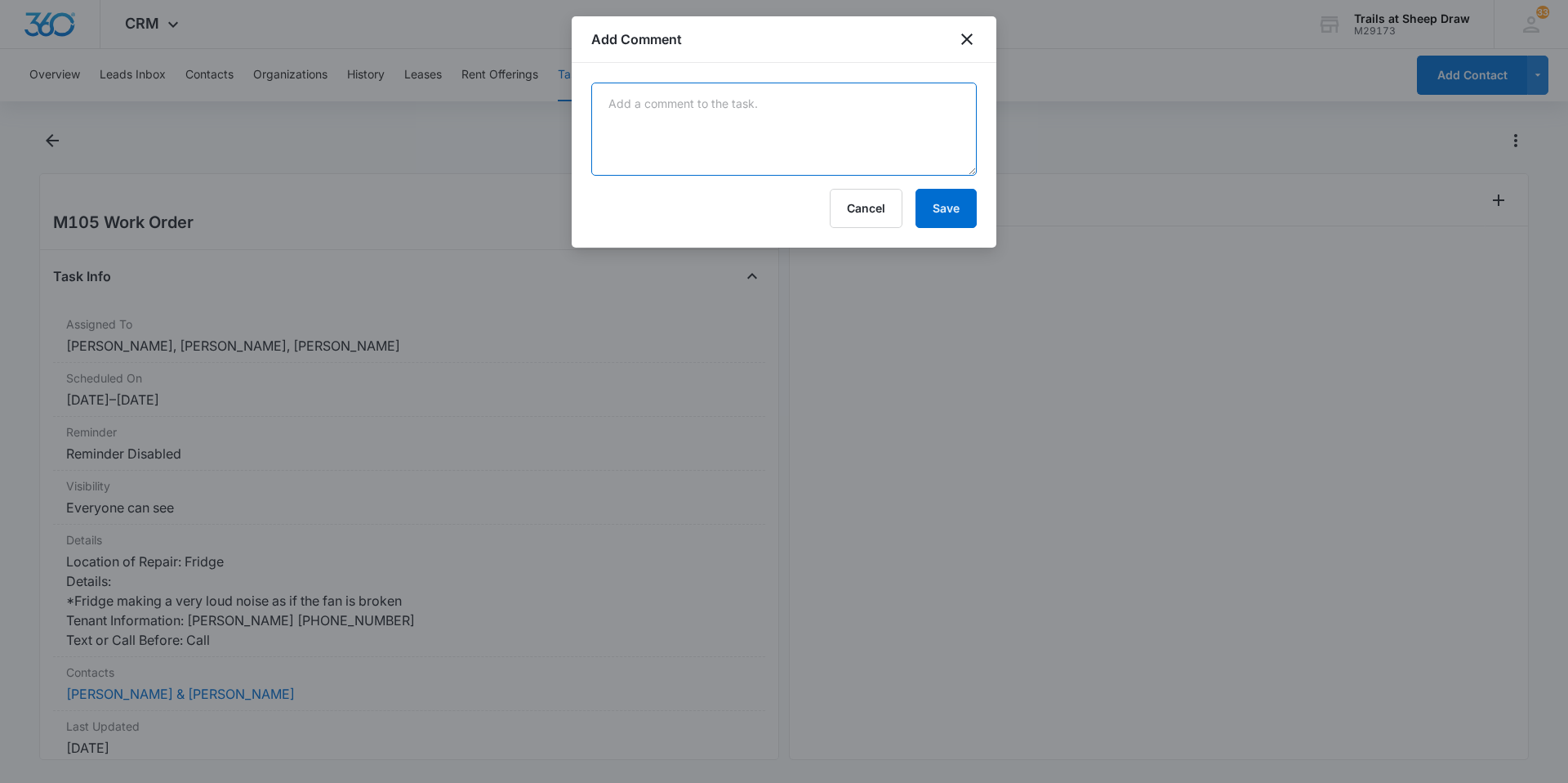
click at [838, 143] on textarea at bounding box center [784, 129] width 385 height 93
type textarea "Received over the weekend. On Call went to take a look"
click at [964, 219] on button "Save" at bounding box center [945, 208] width 61 height 40
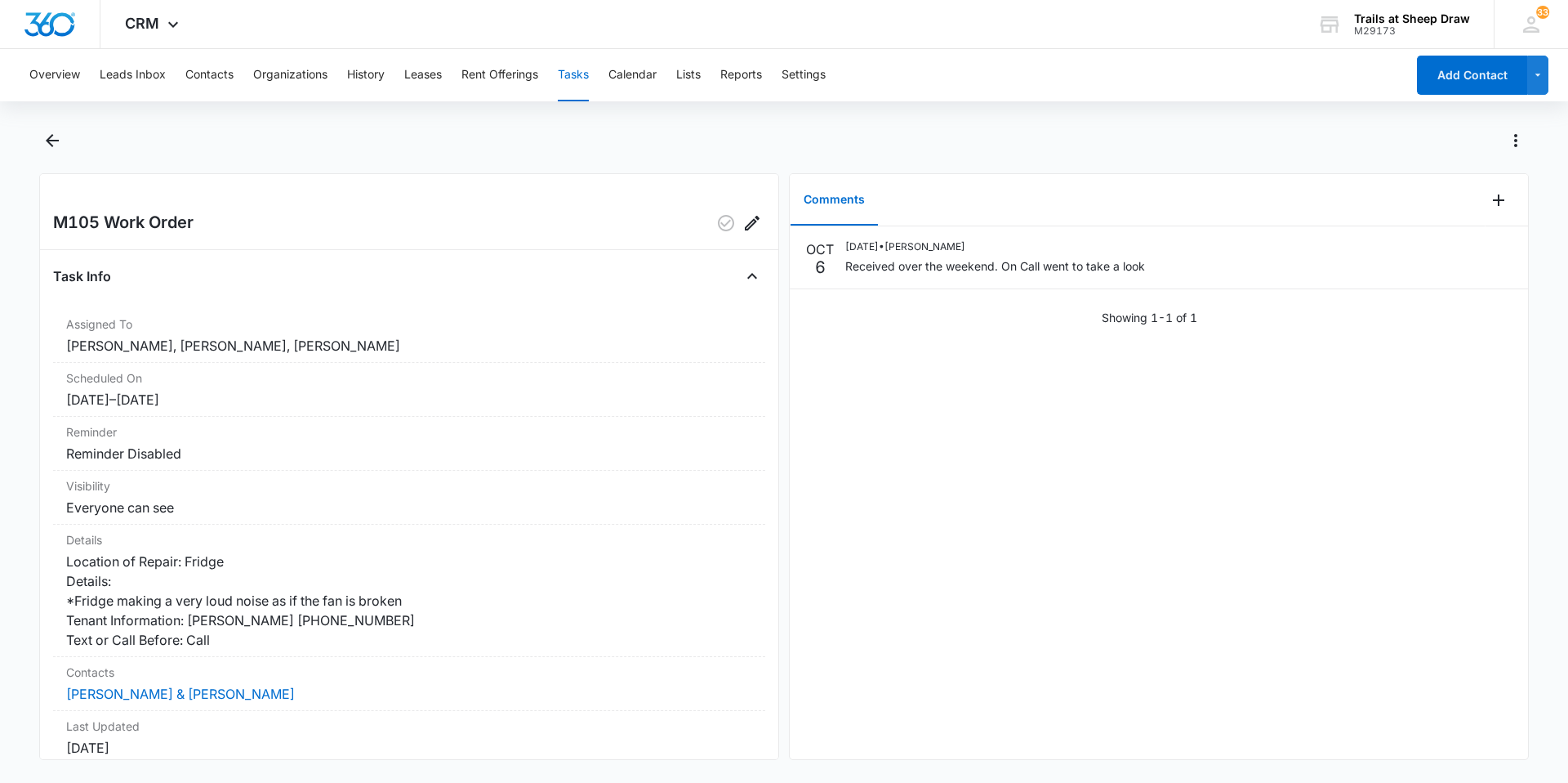
click at [577, 75] on button "Tasks" at bounding box center [574, 75] width 31 height 52
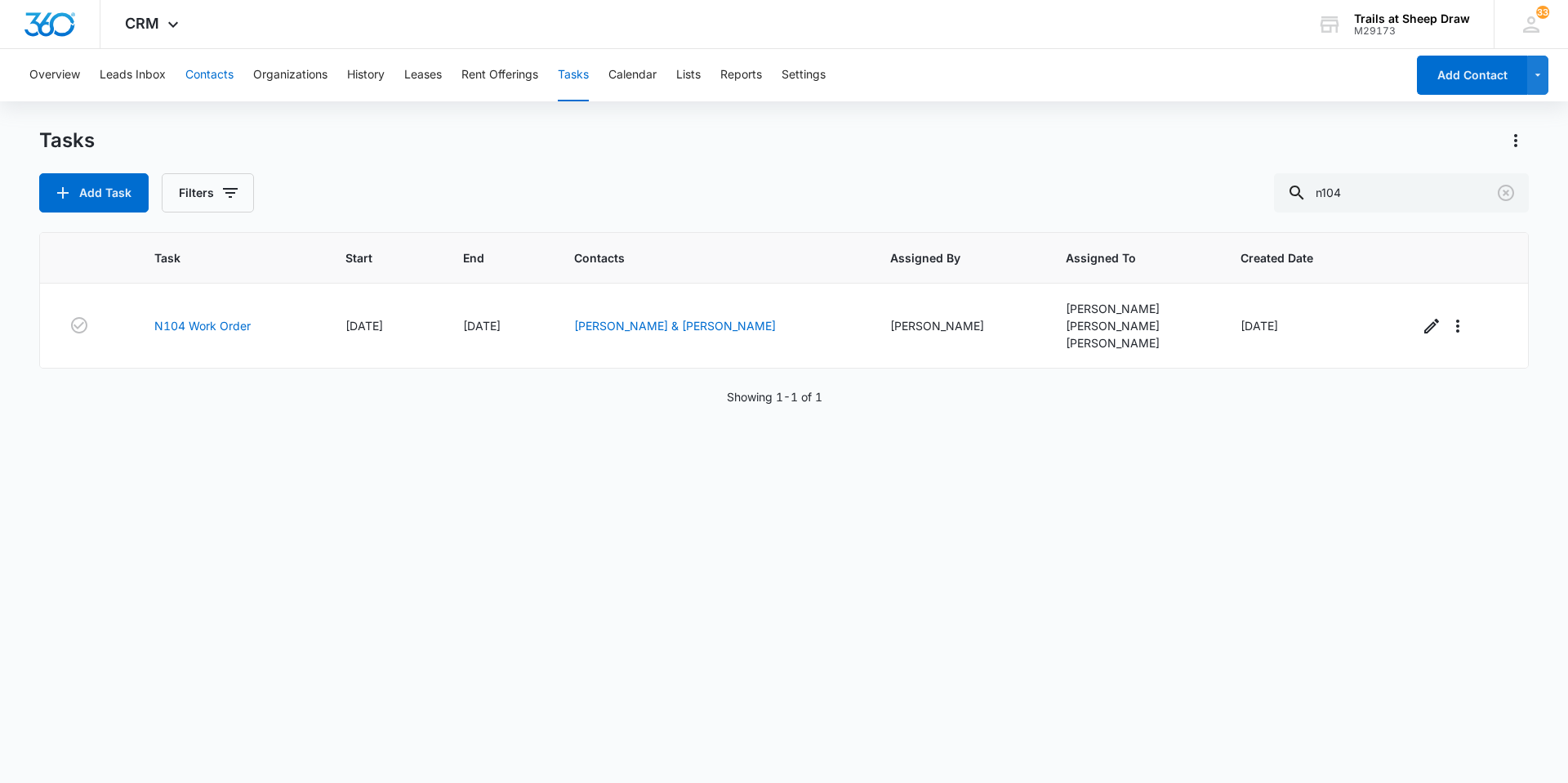
click at [216, 81] on button "Contacts" at bounding box center [210, 75] width 48 height 52
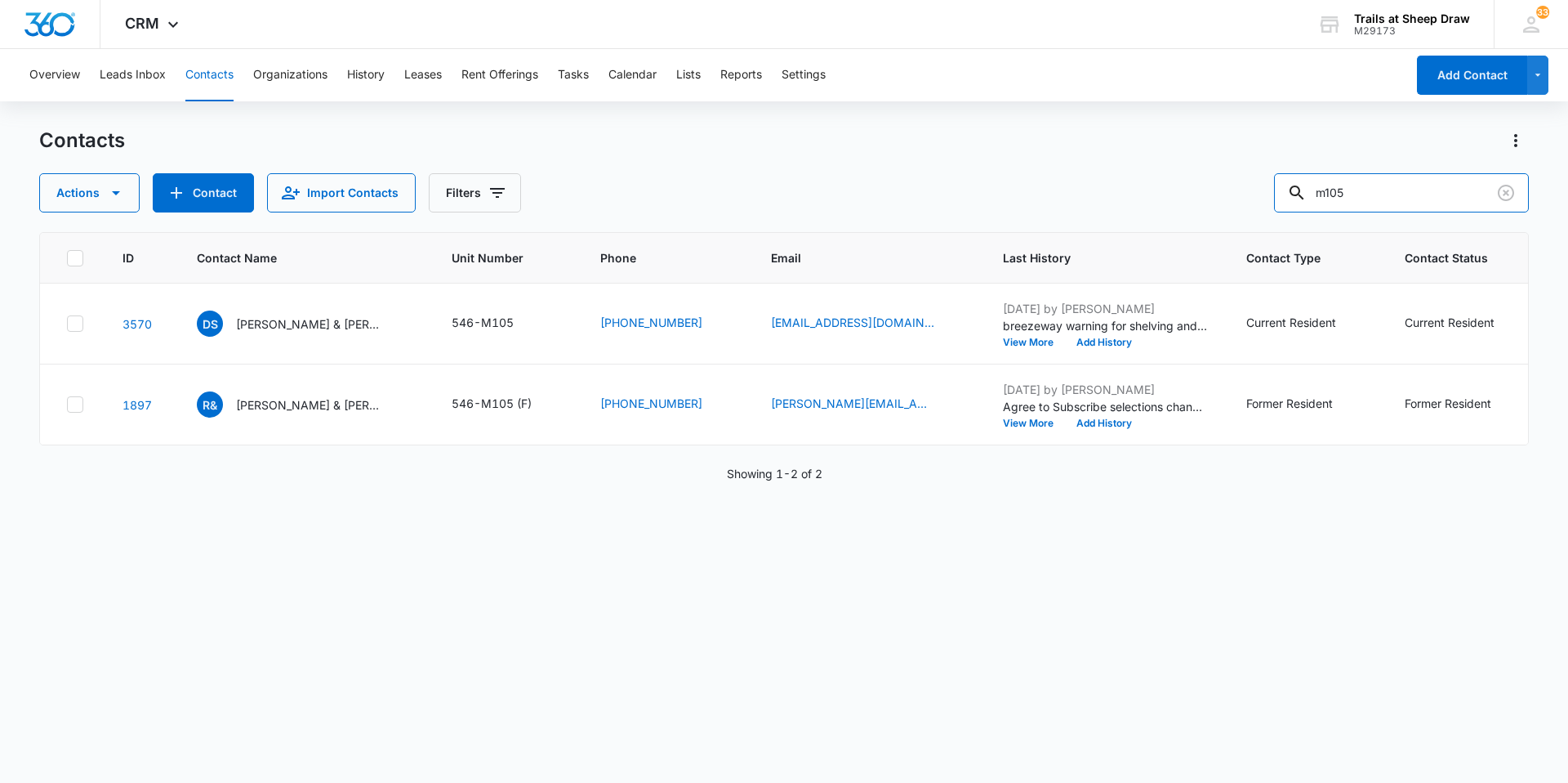
drag, startPoint x: 1386, startPoint y: 198, endPoint x: 911, endPoint y: 223, distance: 475.7
click at [945, 206] on div "Actions Contact Import Contacts Filters m105" at bounding box center [784, 193] width 1490 height 40
type input "n104"
click at [213, 81] on button "Contacts" at bounding box center [210, 75] width 48 height 52
click at [575, 77] on button "Tasks" at bounding box center [574, 75] width 31 height 52
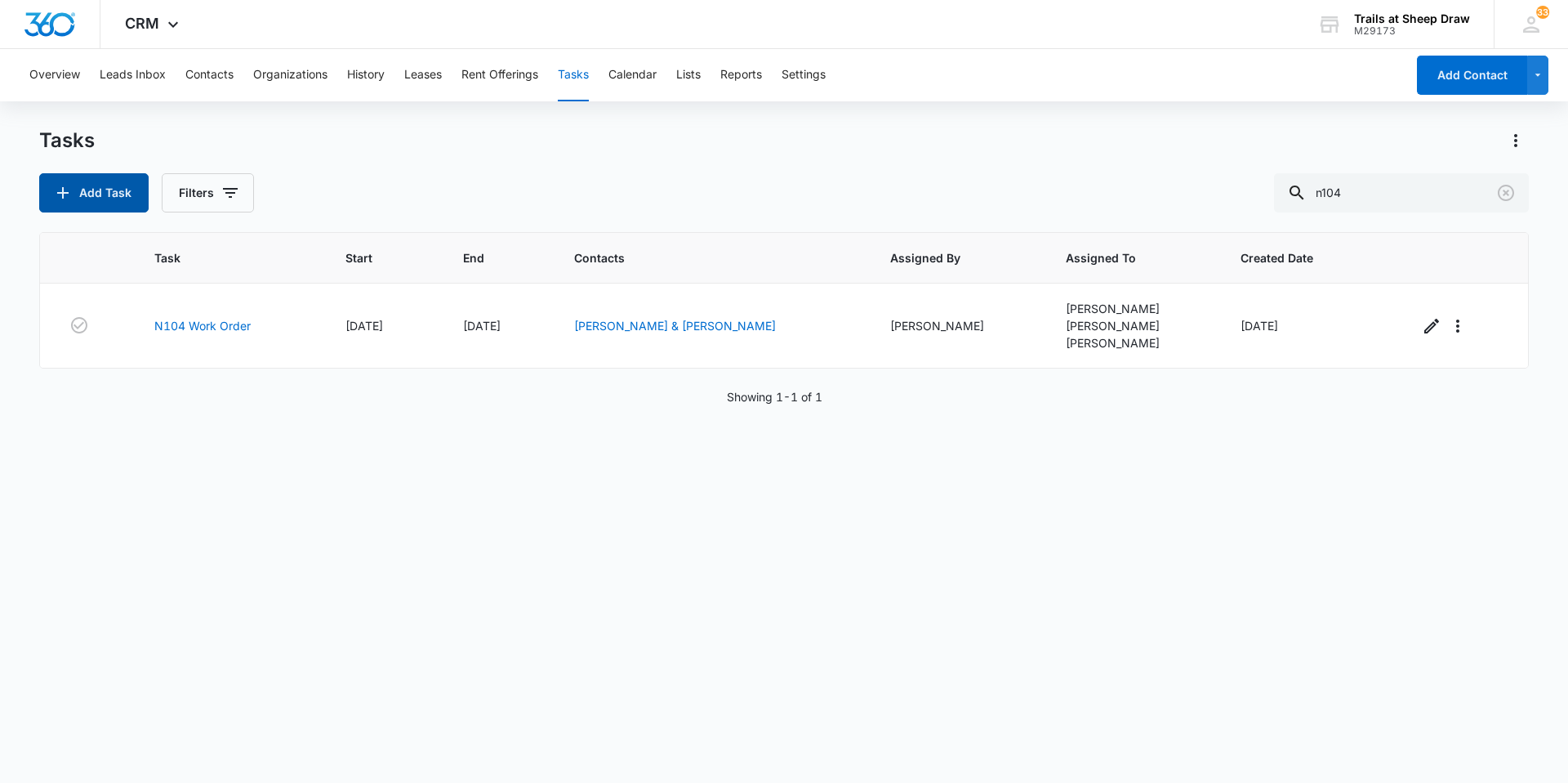
click at [127, 197] on button "Add Task" at bounding box center [94, 193] width 109 height 40
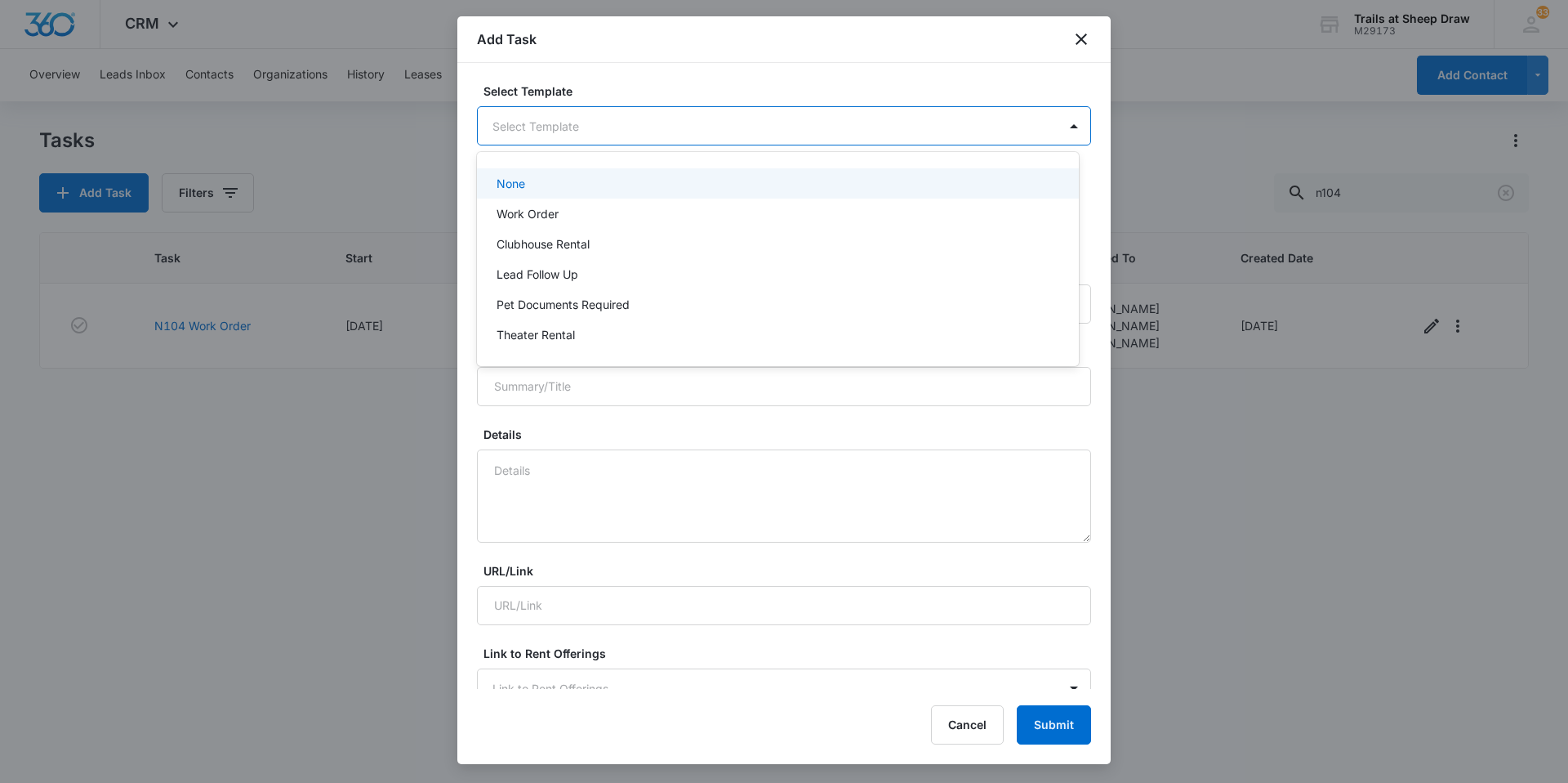
click at [648, 119] on body "CRM Apps Reputation Websites Forms CRM Email Social Content Ads Intelligence Fi…" at bounding box center [784, 391] width 1568 height 783
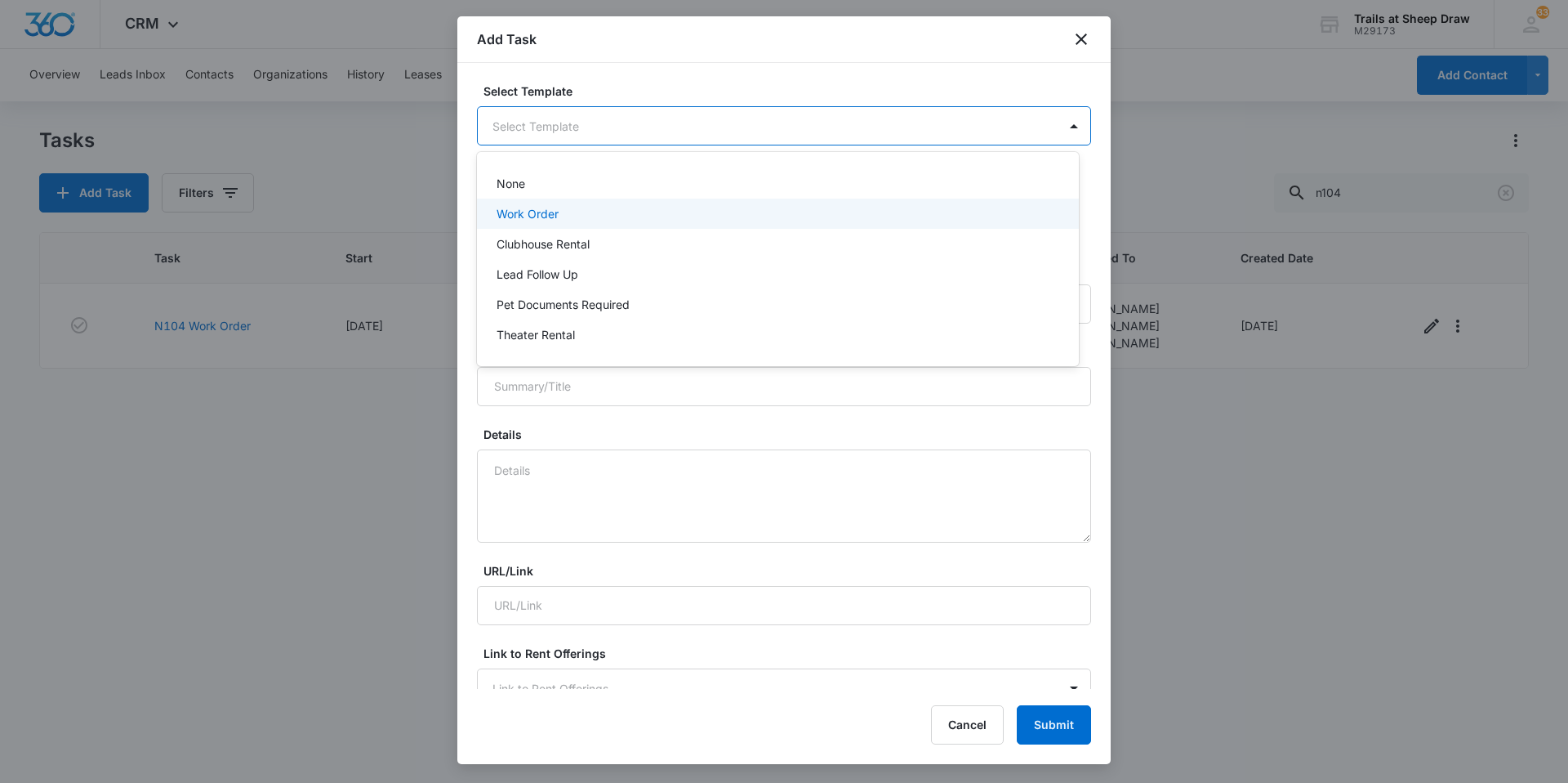
click at [577, 215] on div "Work Order" at bounding box center [776, 214] width 559 height 17
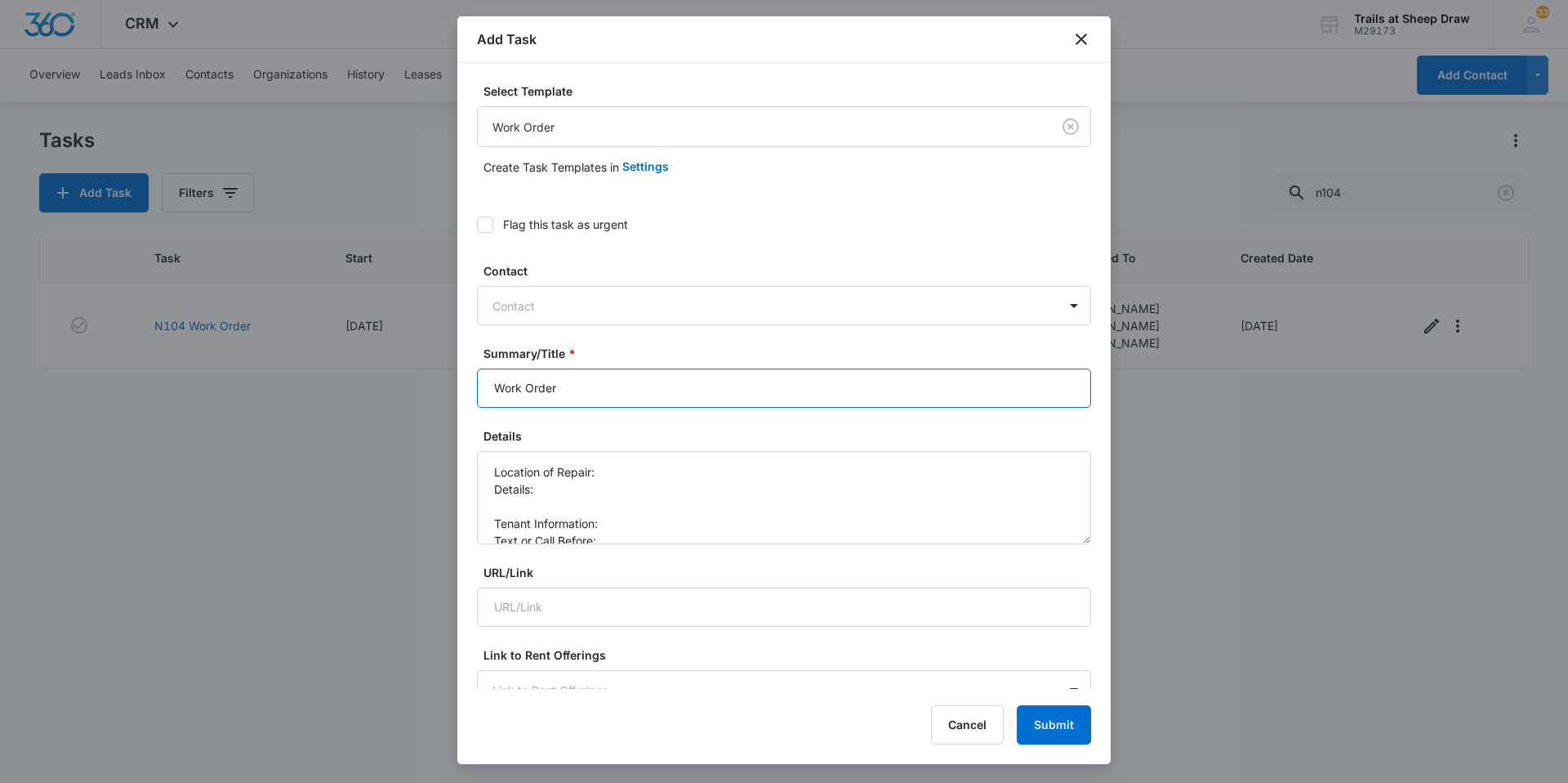
click at [484, 376] on input "Work Order" at bounding box center [784, 388] width 614 height 40
type input "Dog Wash Work Order"
click at [613, 470] on textarea "Location of Repair: Details: Tenant Information: Text or Call Before:" at bounding box center [784, 497] width 614 height 93
click at [520, 501] on textarea "Location of Repair: Details: Tenant Information: Text or Call Before:" at bounding box center [784, 497] width 614 height 93
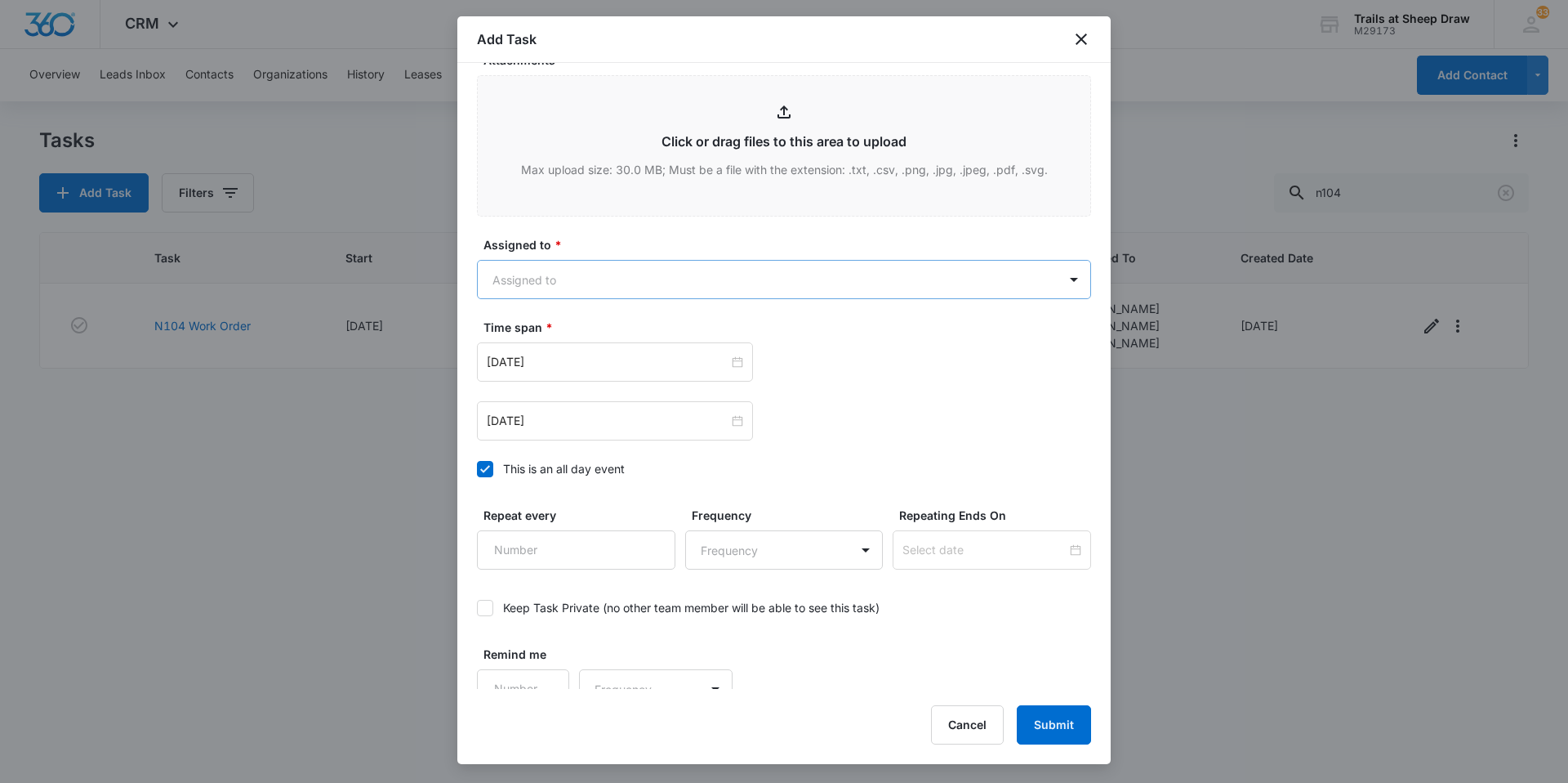
scroll to position [884, 0]
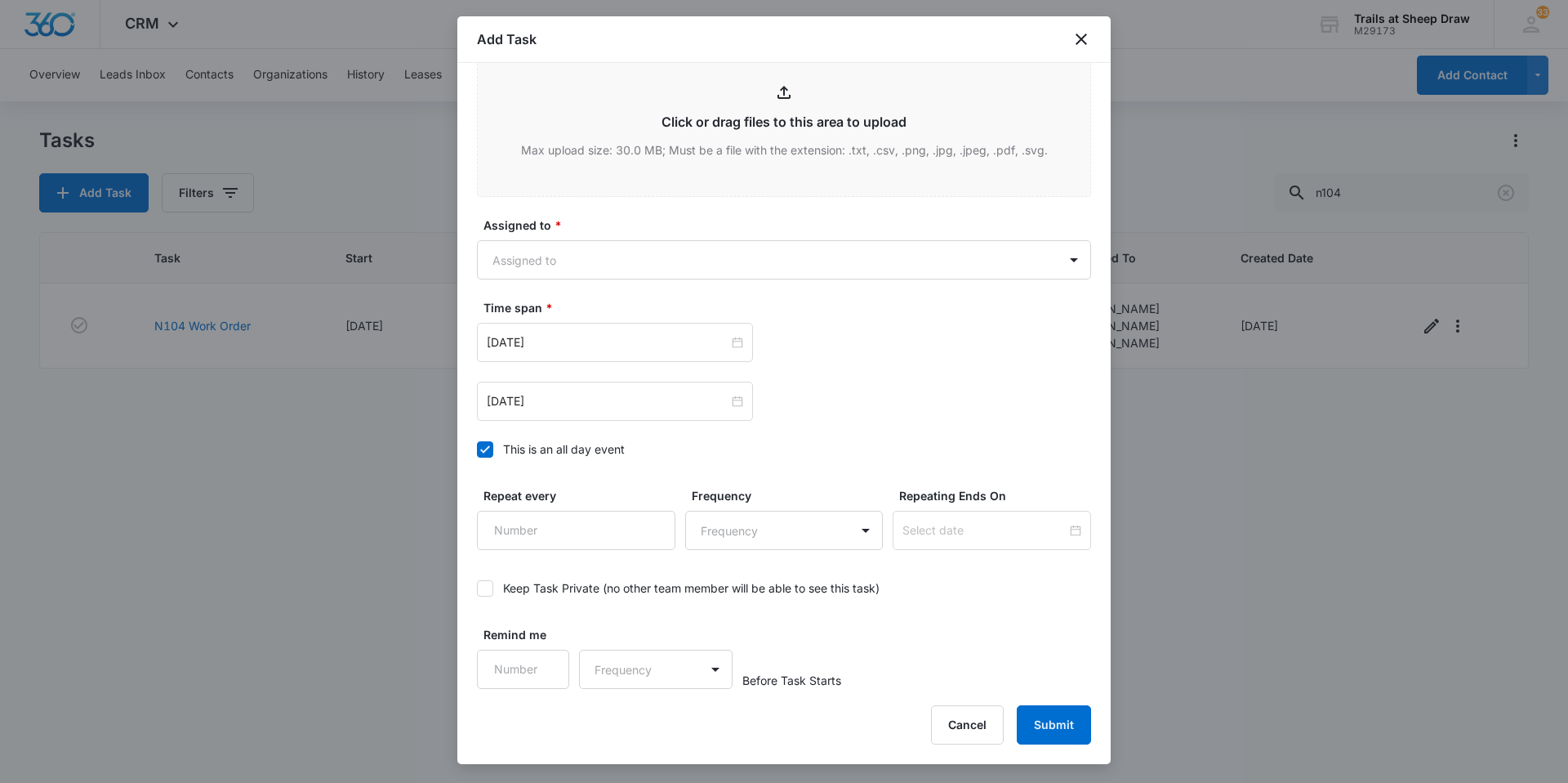
type textarea "Location of Repair: Details: *Tenant stated water is not turning on/ working *L…"
drag, startPoint x: 537, startPoint y: 224, endPoint x: 546, endPoint y: 234, distance: 13.5
click at [546, 234] on div "Assigned to * Assigned to" at bounding box center [784, 248] width 614 height 63
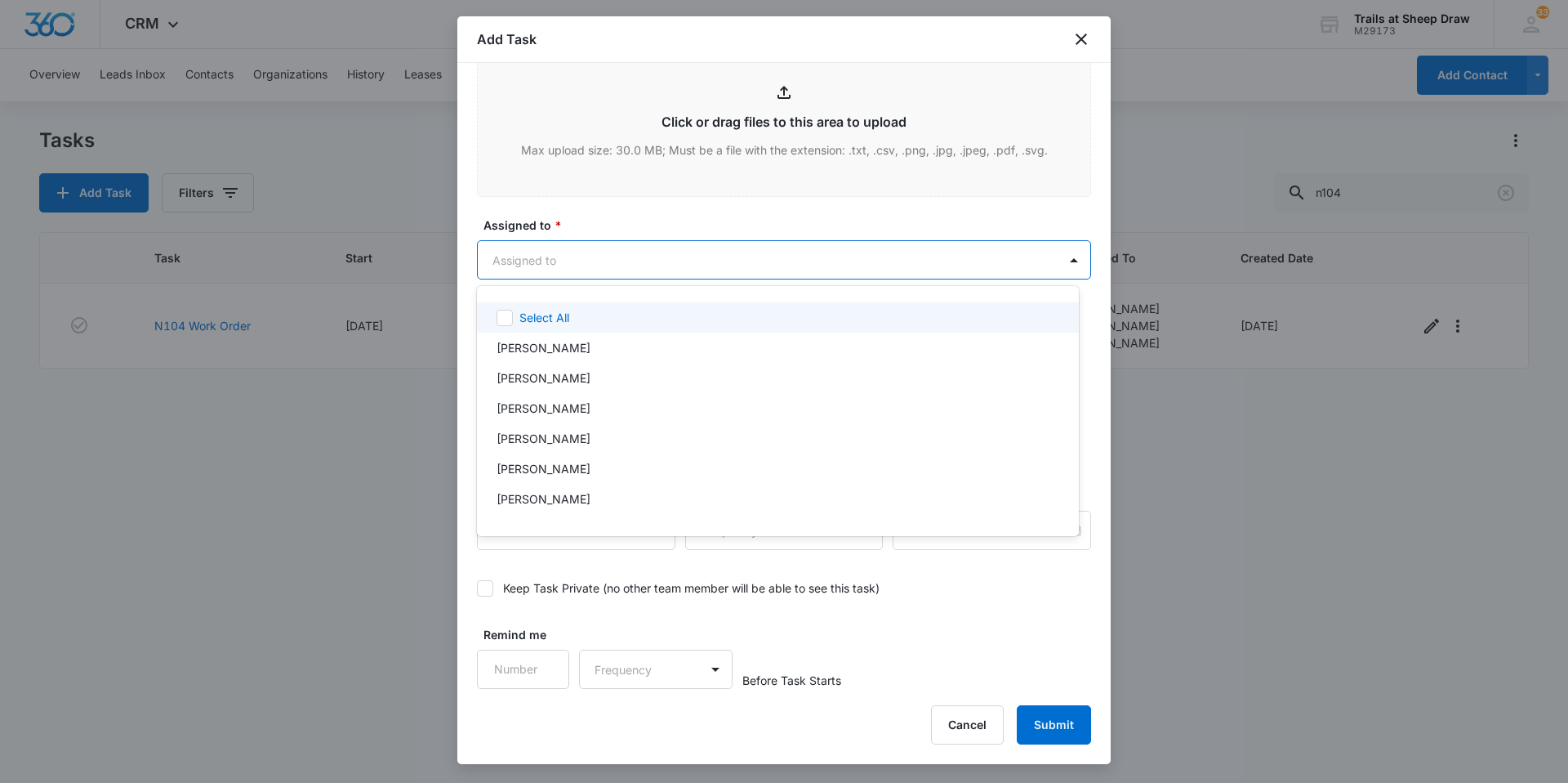
click at [595, 263] on body "CRM Apps Reputation Websites Forms CRM Email Social Content Ads Intelligence Fi…" at bounding box center [784, 391] width 1568 height 783
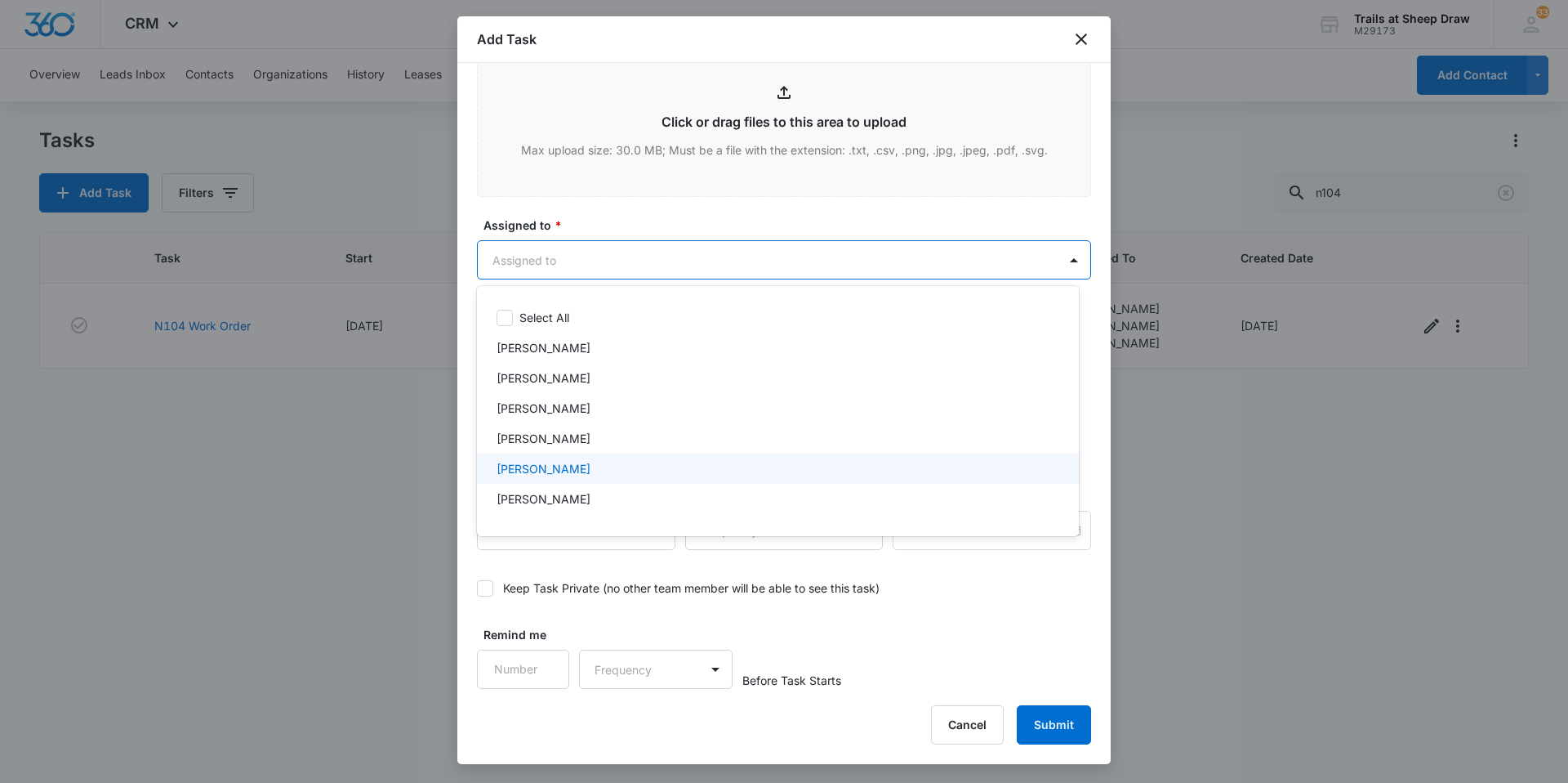
click at [541, 470] on p "[PERSON_NAME]" at bounding box center [543, 468] width 94 height 17
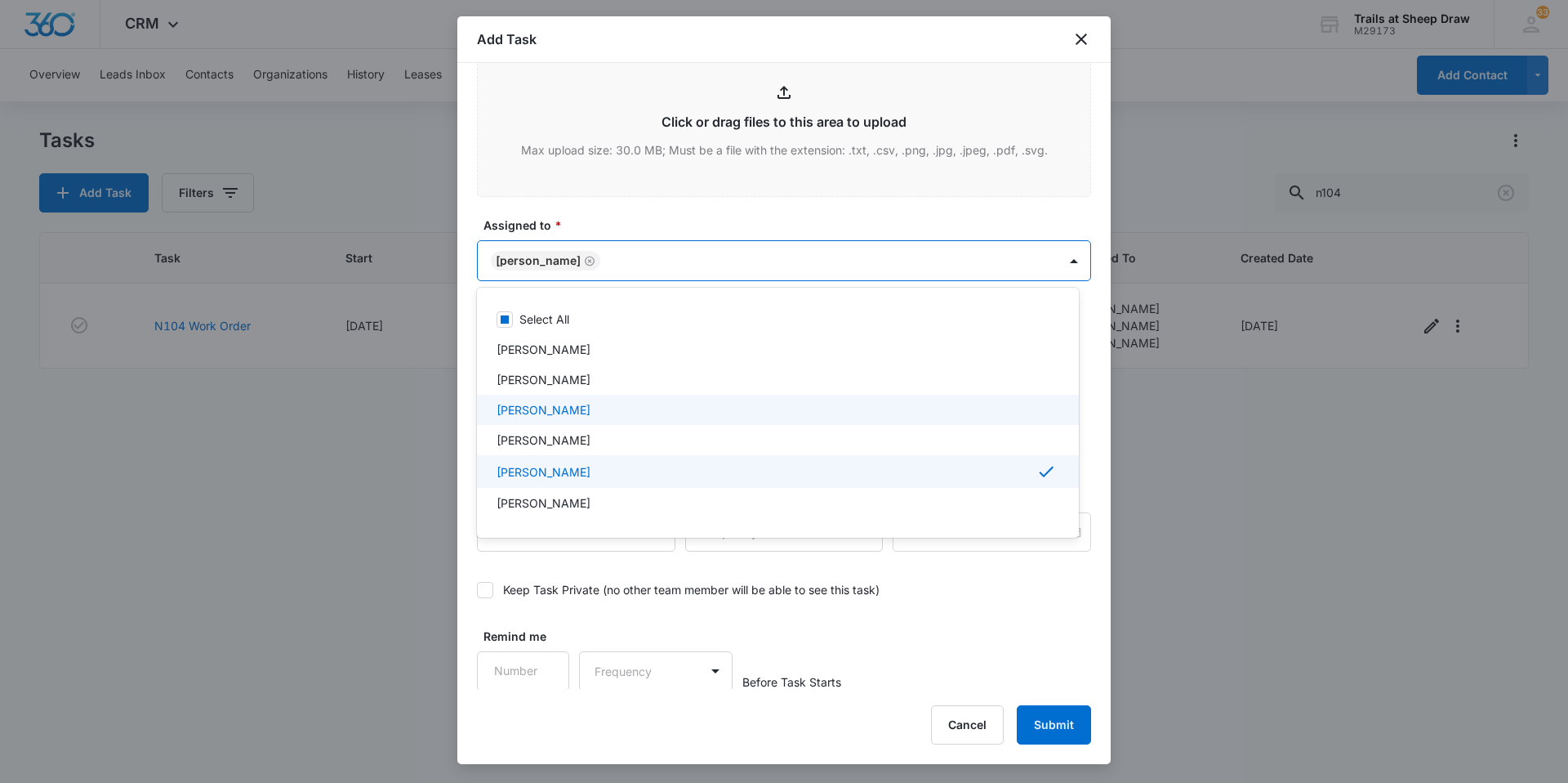
click at [529, 408] on p "[PERSON_NAME]" at bounding box center [543, 410] width 94 height 17
click at [756, 262] on div at bounding box center [784, 391] width 1568 height 783
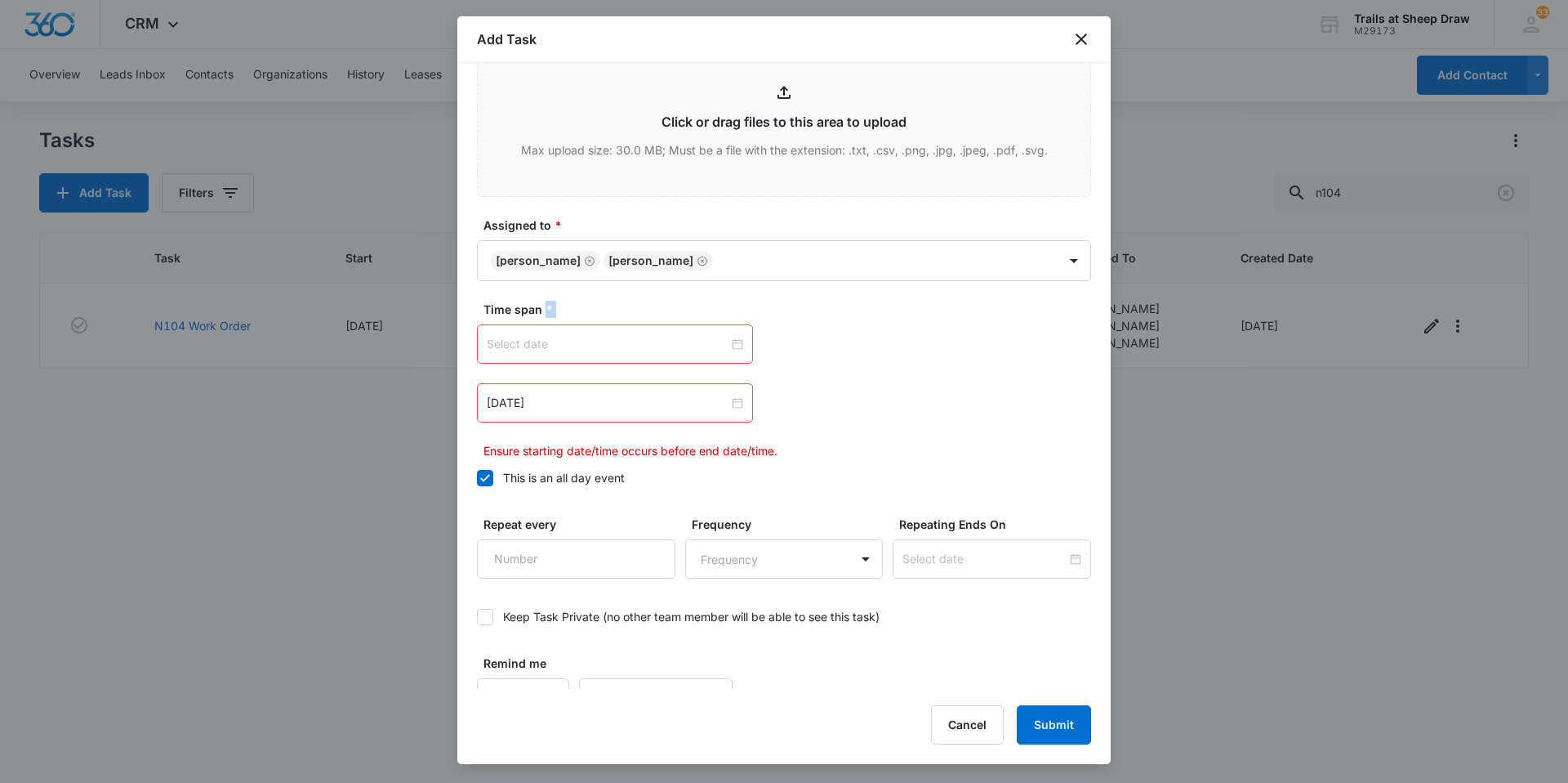
click at [733, 345] on div at bounding box center [614, 344] width 256 height 18
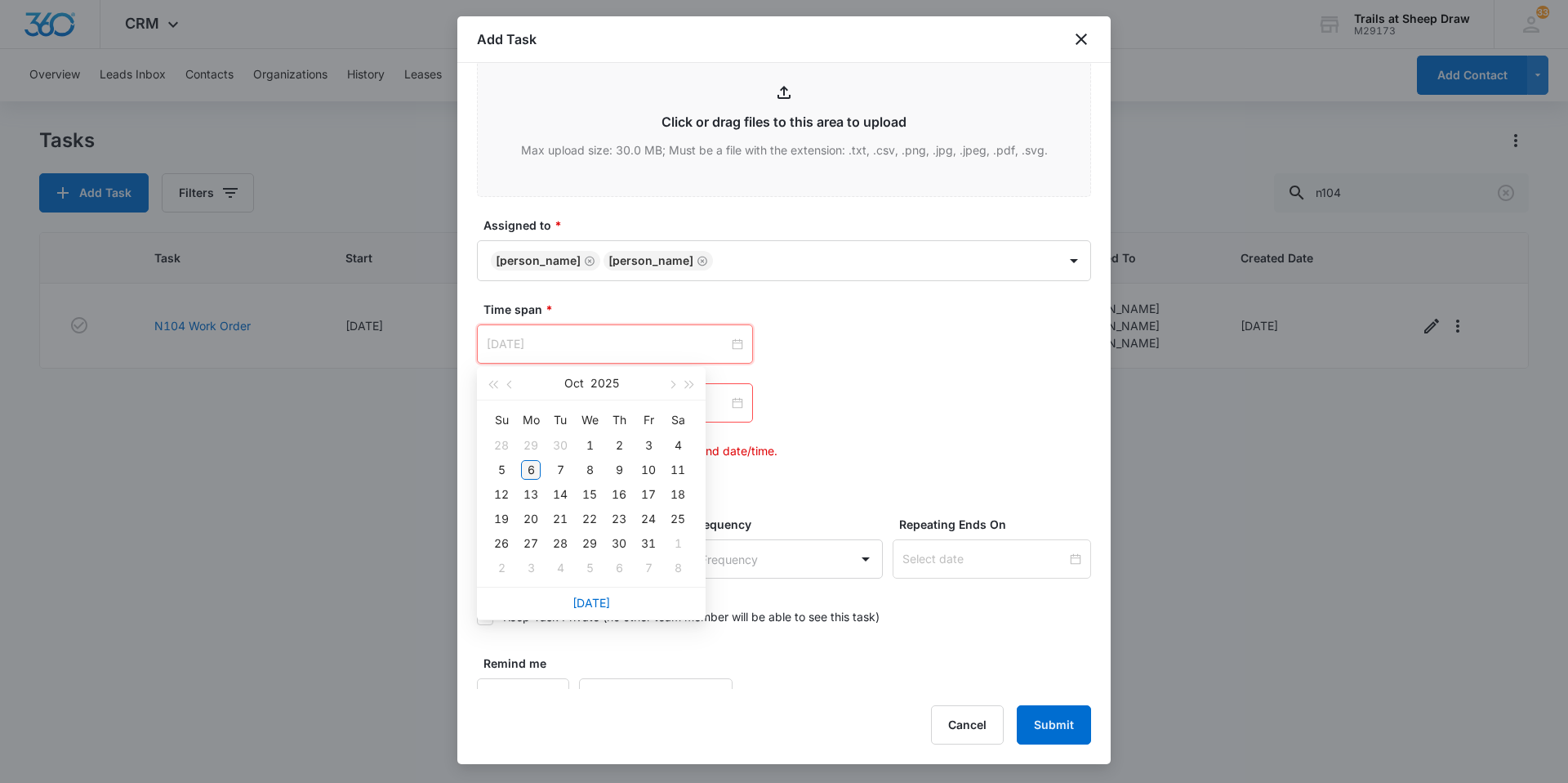
type input "[DATE]"
click at [533, 468] on div "6" at bounding box center [531, 469] width 19 height 19
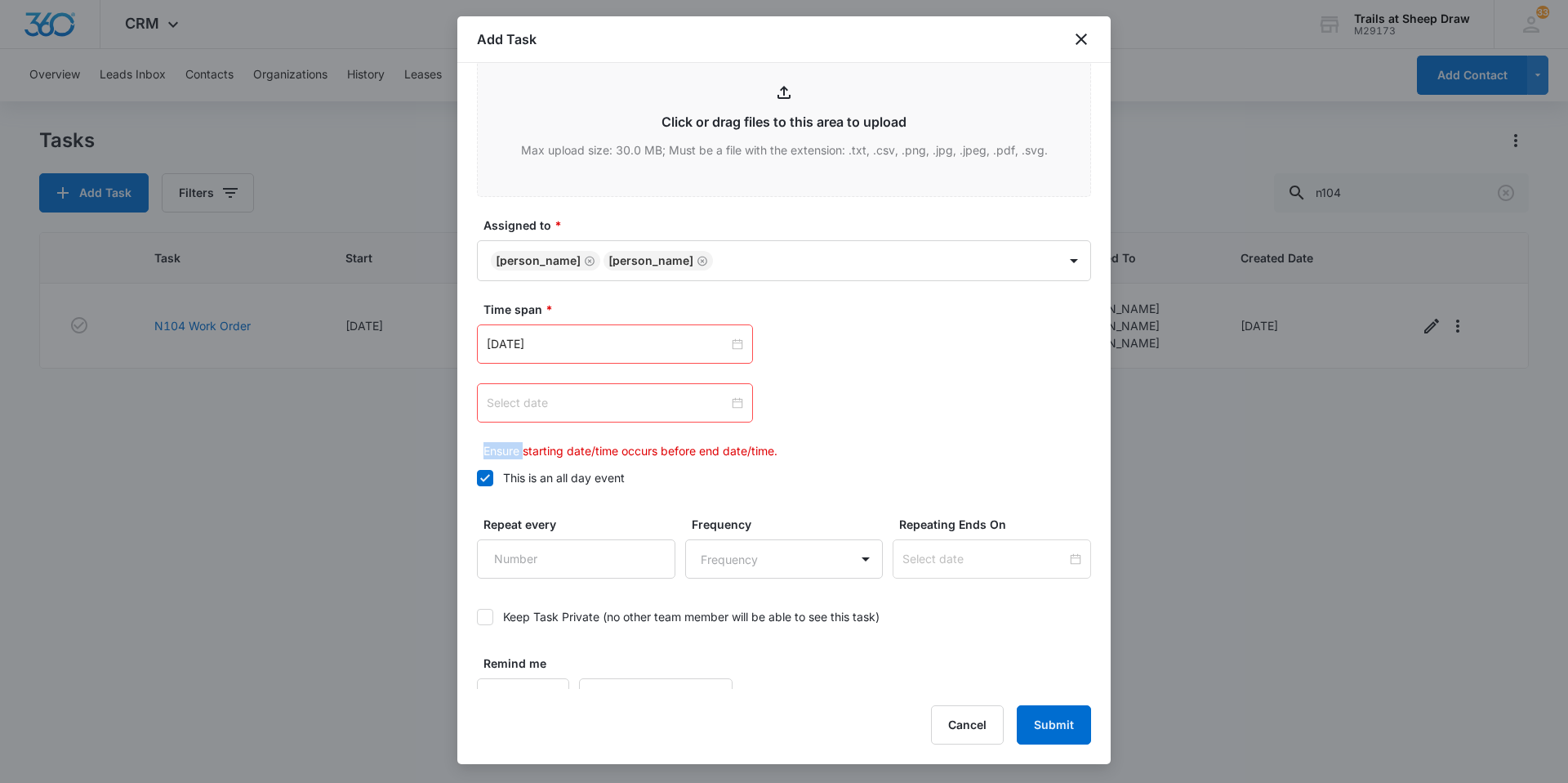
click at [732, 402] on div at bounding box center [614, 403] width 256 height 18
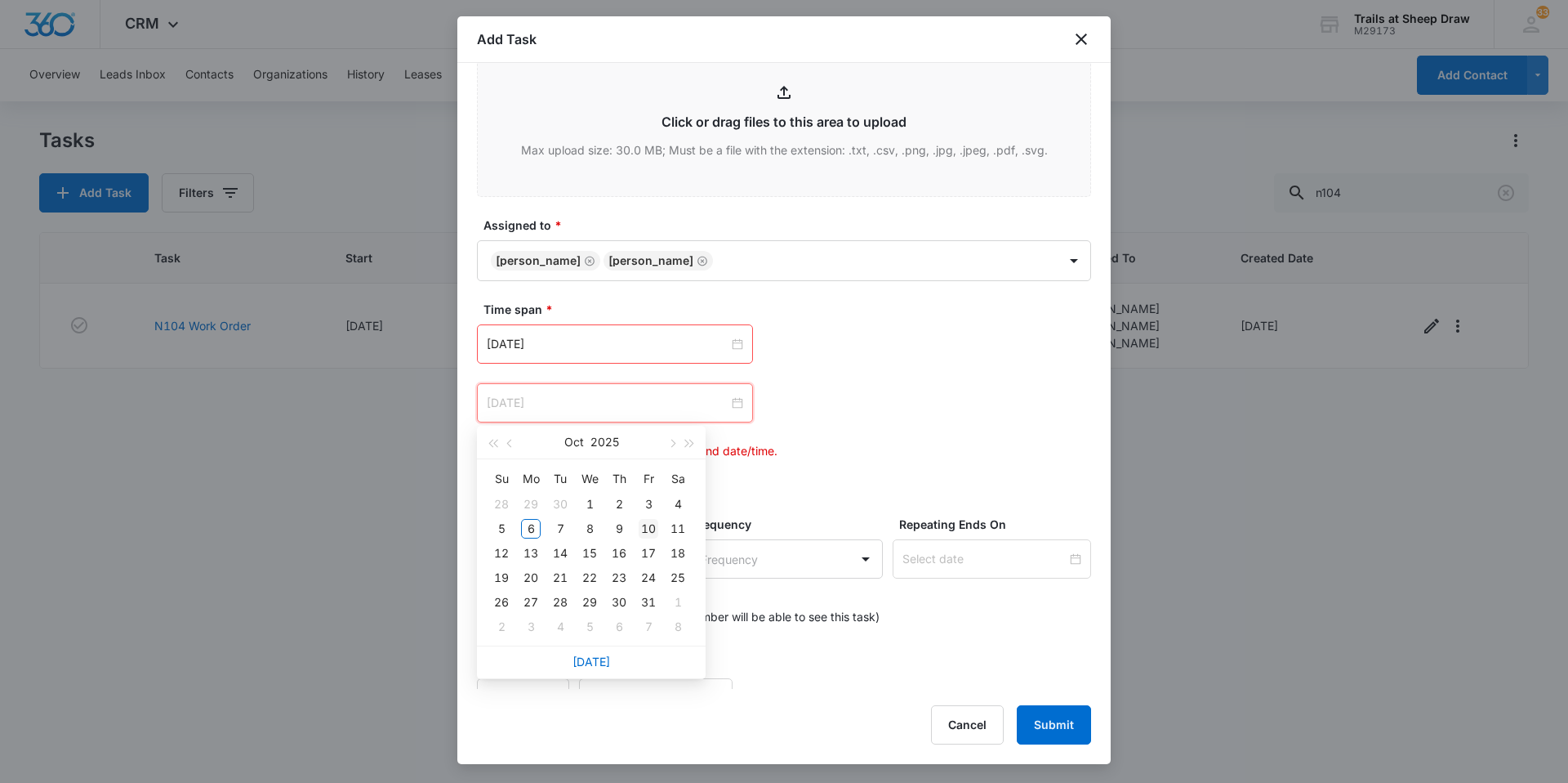
type input "[DATE]"
click at [647, 526] on div "10" at bounding box center [648, 528] width 19 height 19
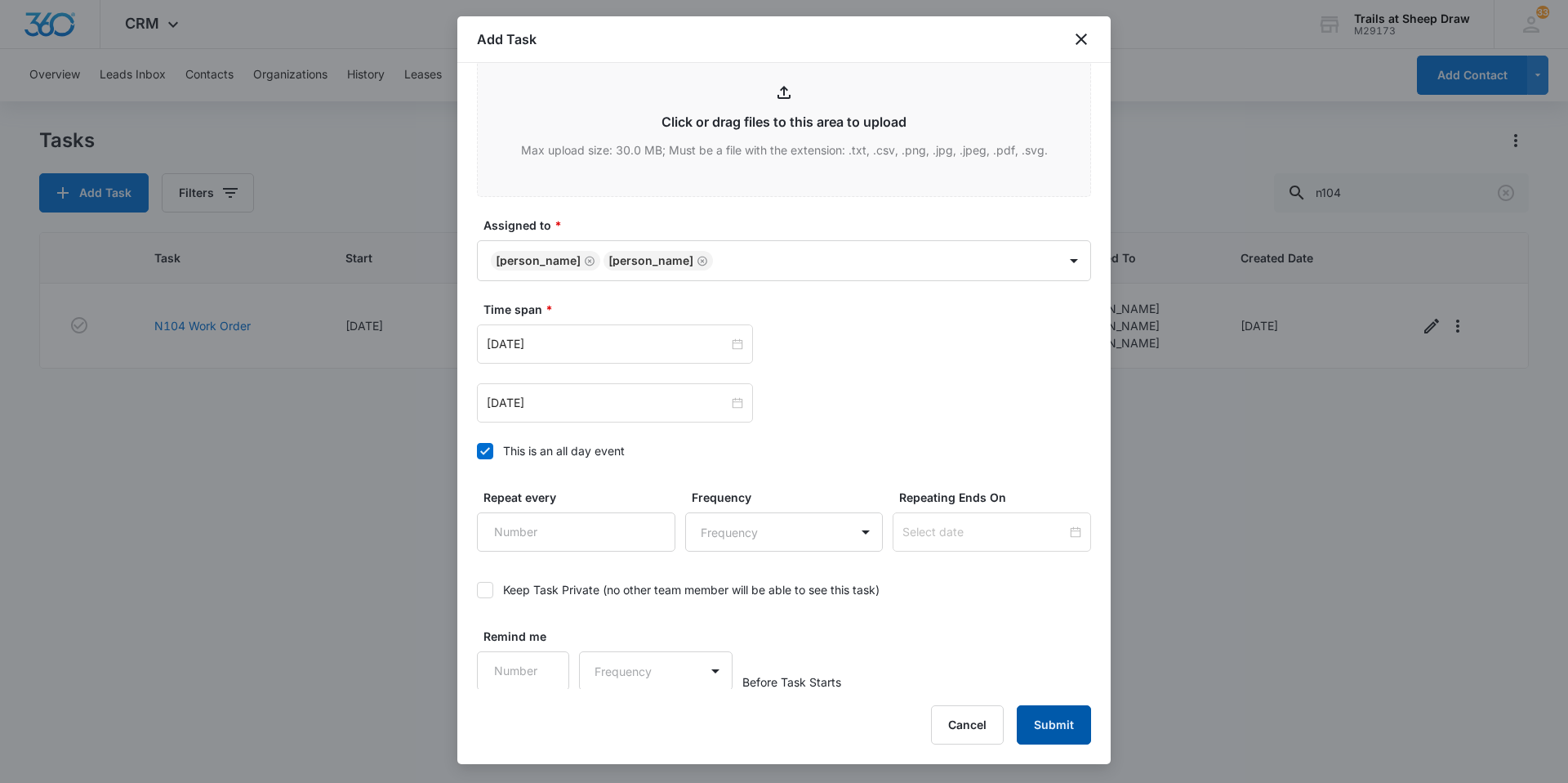
click at [1066, 725] on button "Submit" at bounding box center [1053, 725] width 74 height 40
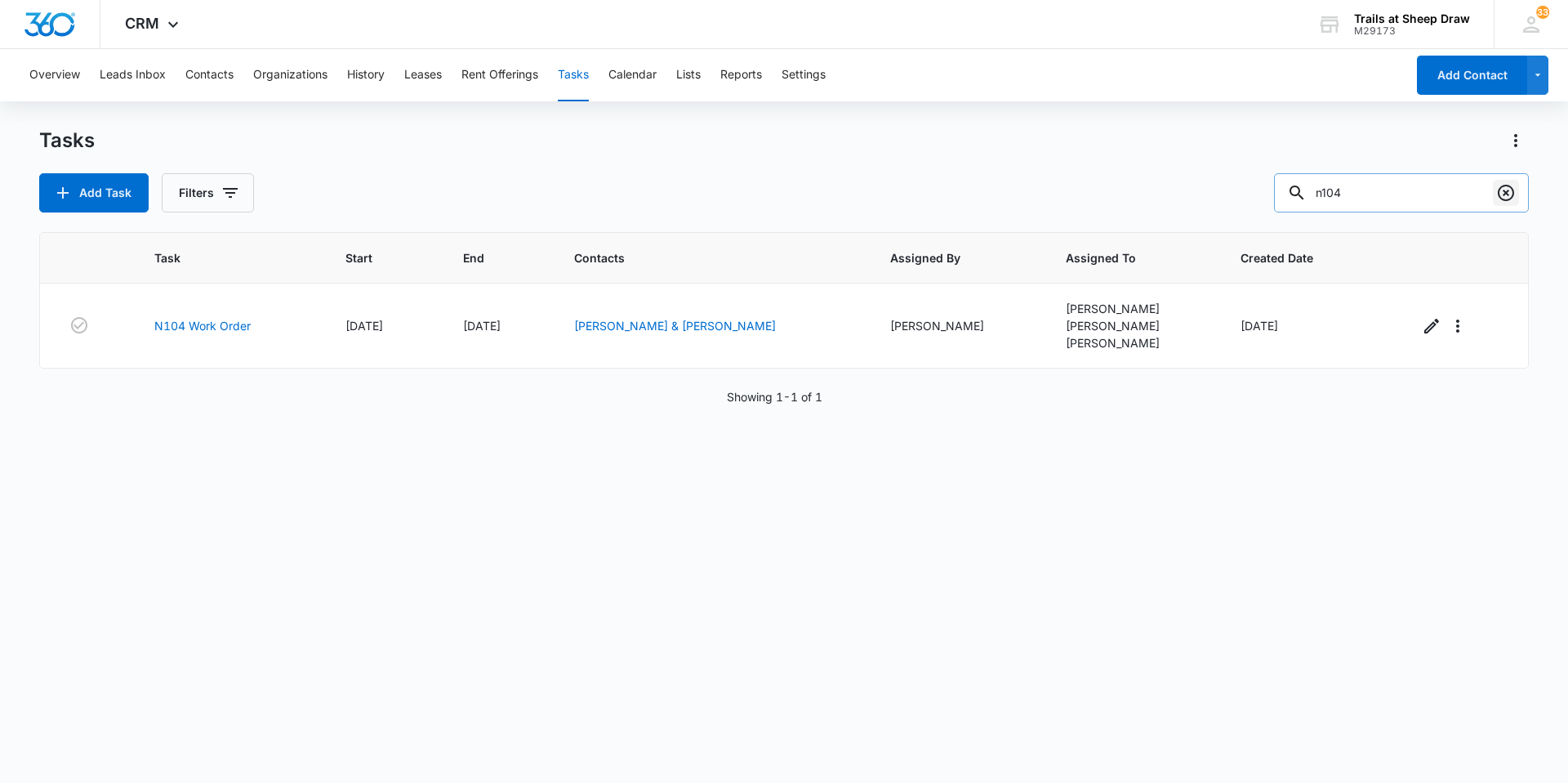
click at [1500, 189] on icon "Clear" at bounding box center [1505, 193] width 16 height 16
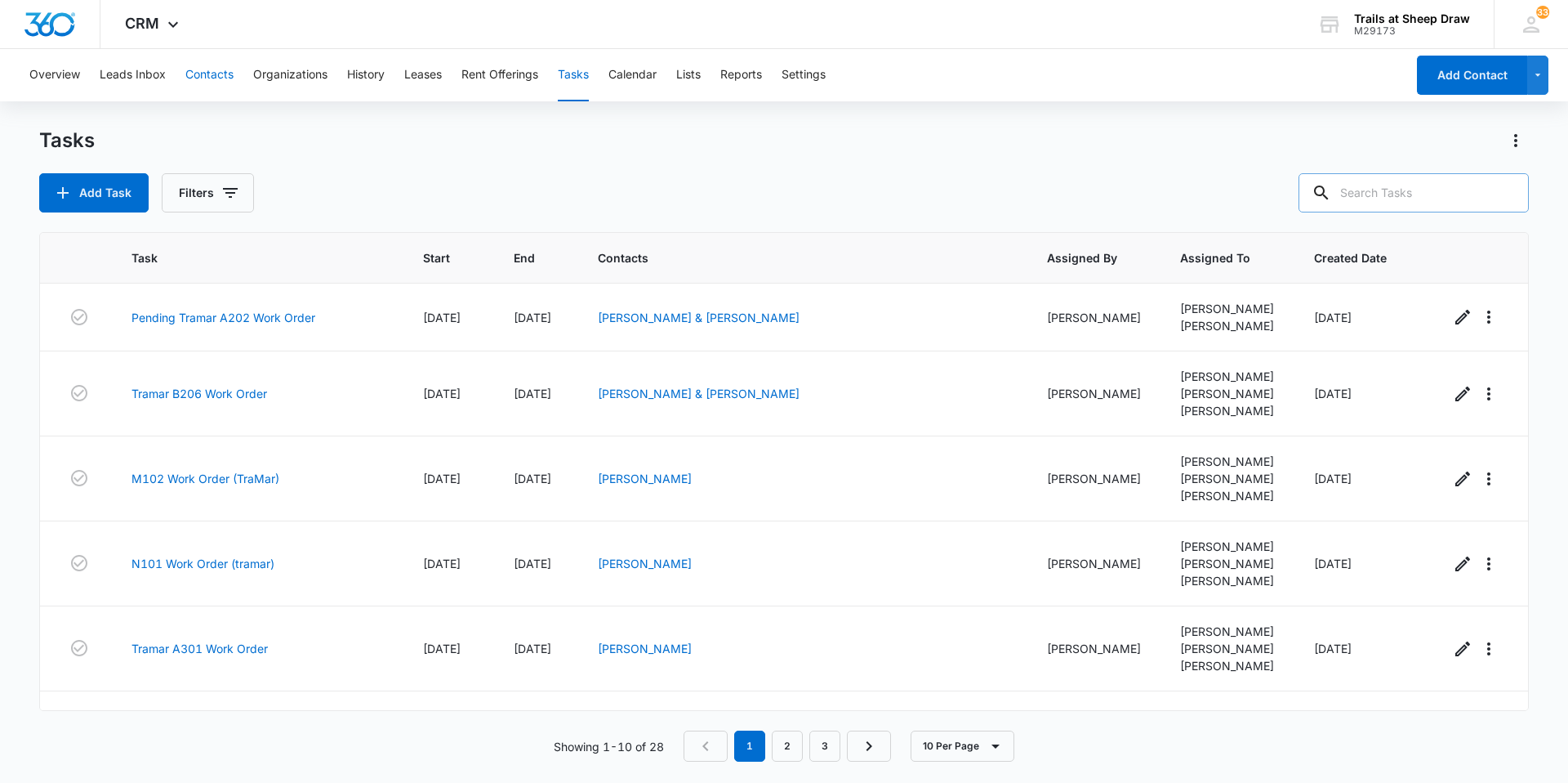
click at [202, 71] on button "Contacts" at bounding box center [210, 75] width 48 height 52
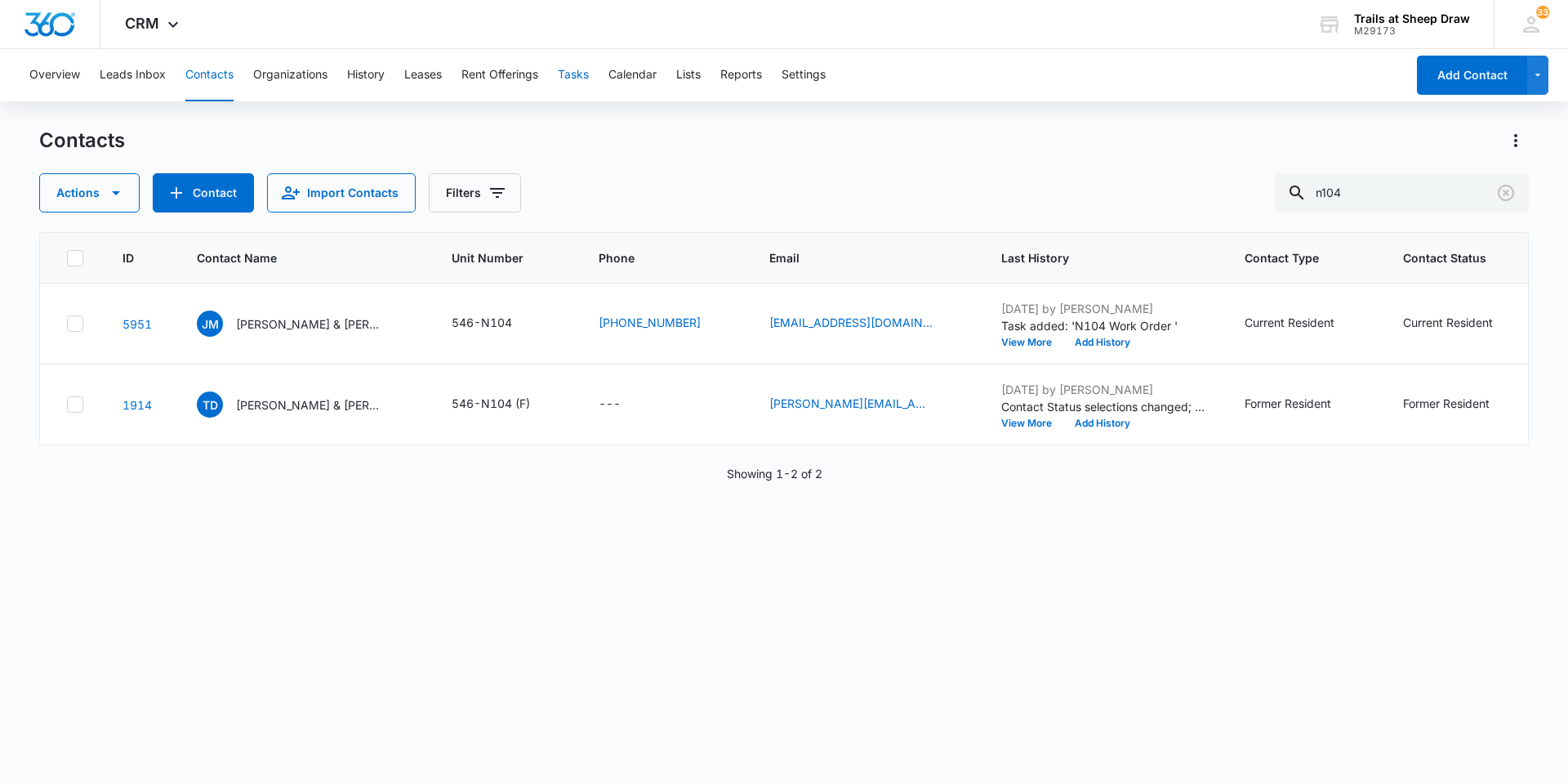
click at [579, 75] on button "Tasks" at bounding box center [574, 75] width 31 height 52
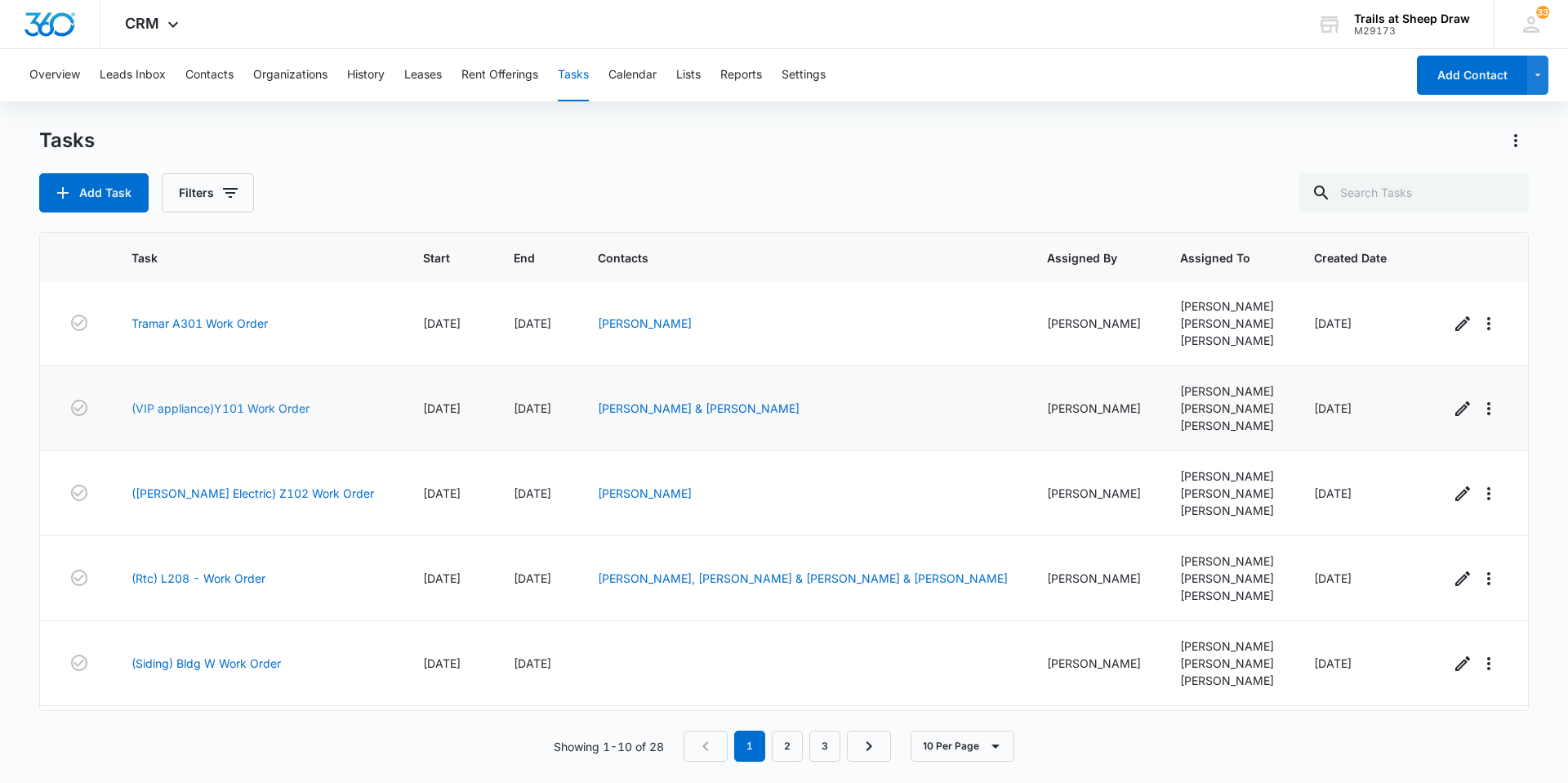
scroll to position [327, 0]
click at [217, 320] on link "Tramar A301 Work Order" at bounding box center [199, 321] width 136 height 17
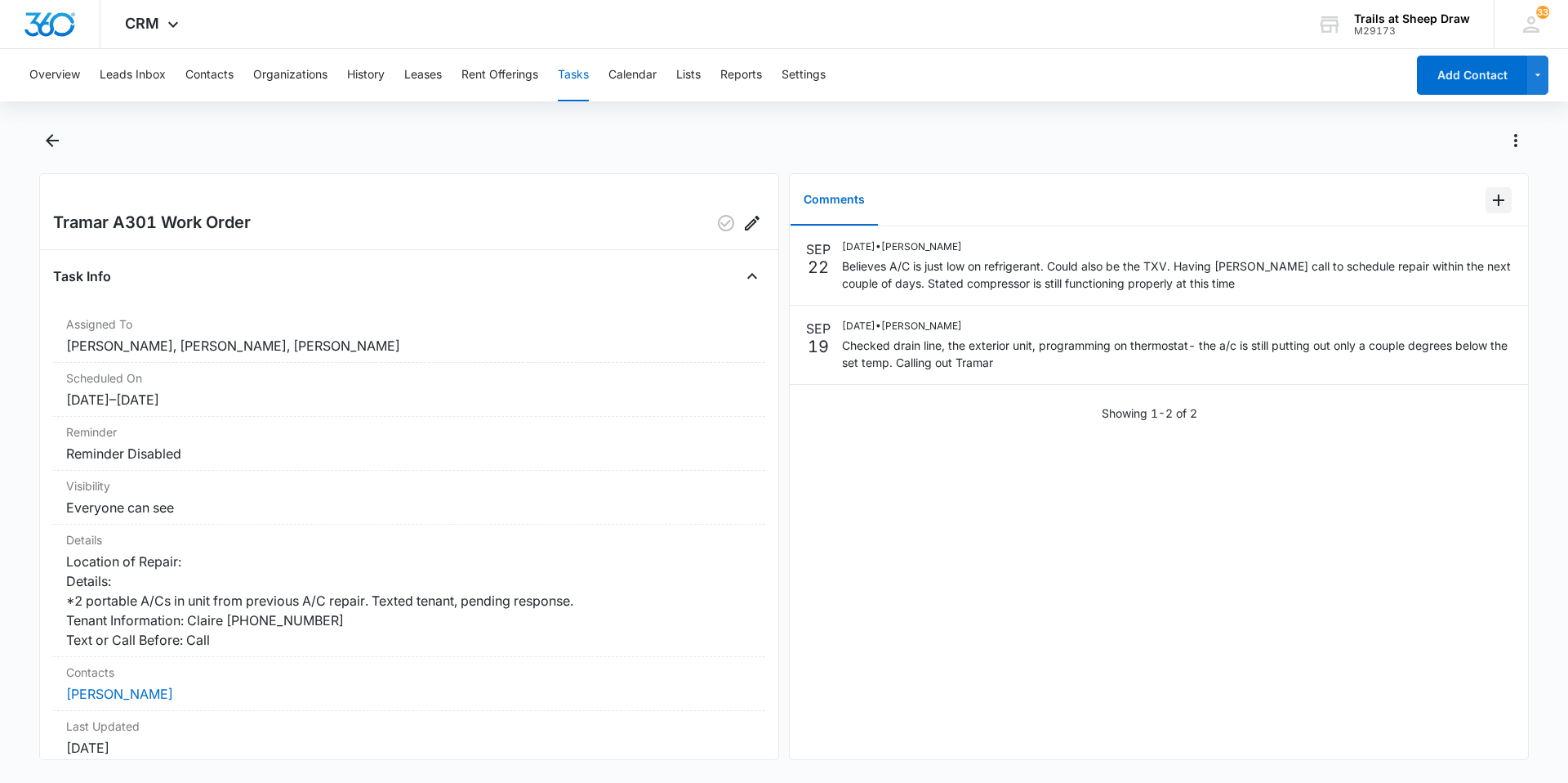
click at [1493, 195] on icon "Add Comment" at bounding box center [1498, 200] width 12 height 12
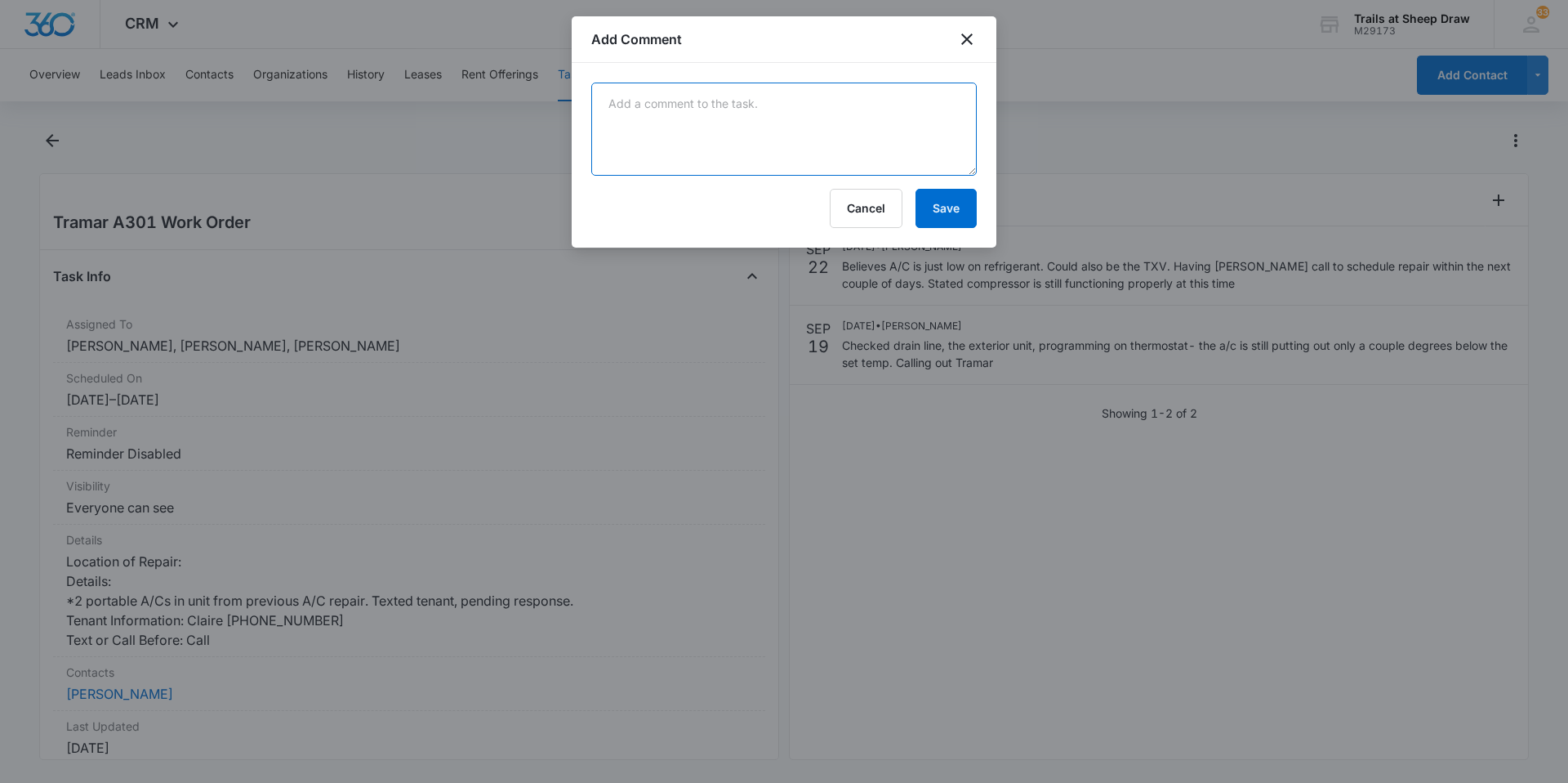
click at [903, 131] on textarea at bounding box center [784, 129] width 385 height 93
click at [916, 103] on textarea "TraMar scheduled to come out for repair Thursday" at bounding box center [784, 129] width 385 height 93
type textarea "TraMar scheduled to come out for repair Thursday 10/9"
click at [933, 204] on button "Save" at bounding box center [945, 208] width 61 height 40
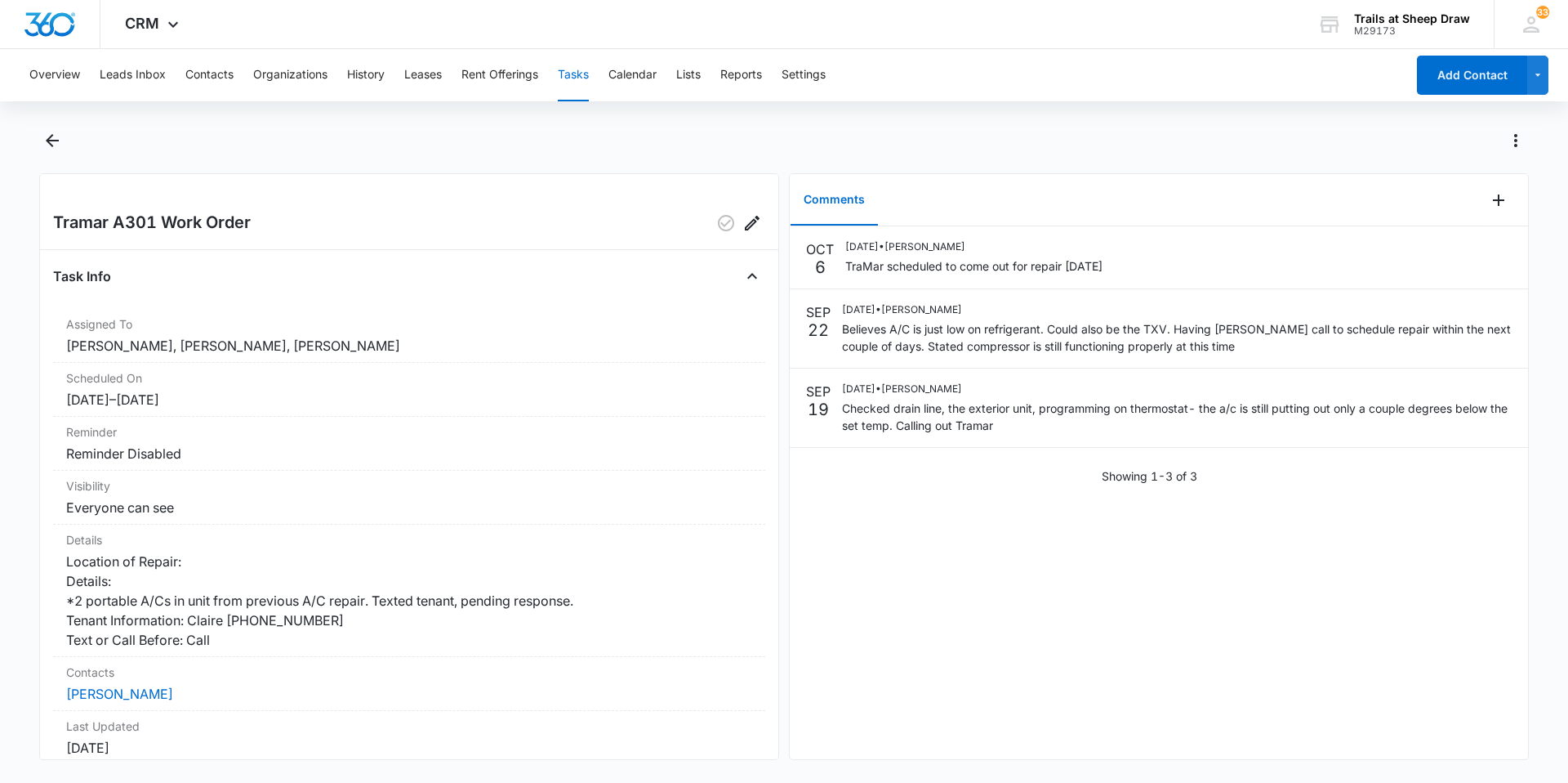
click at [558, 75] on div "Overview Leads Inbox Contacts Organizations History Leases Rent Offerings Tasks…" at bounding box center [712, 75] width 1386 height 52
click at [577, 76] on button "Tasks" at bounding box center [574, 75] width 31 height 52
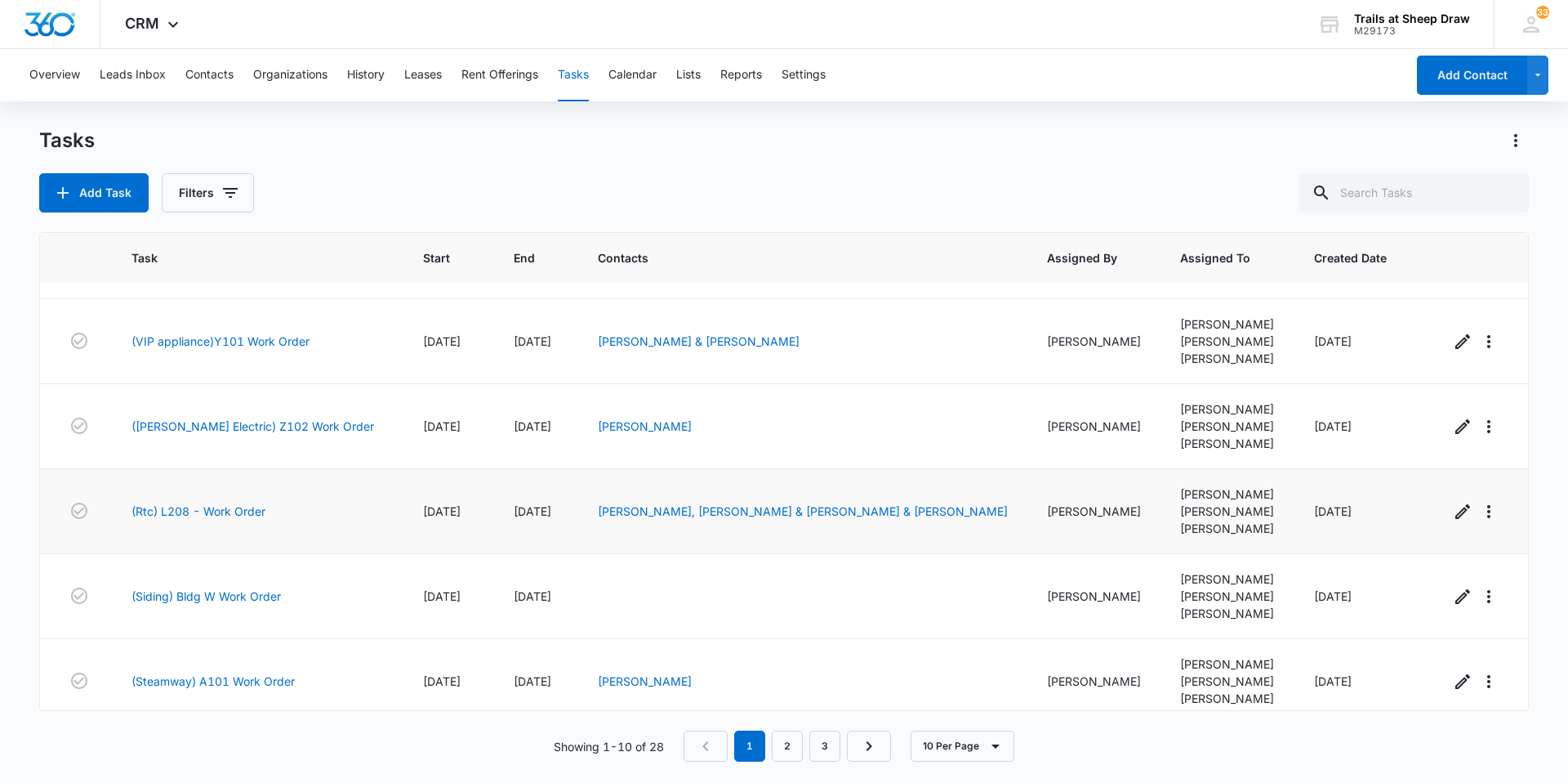
scroll to position [406, 0]
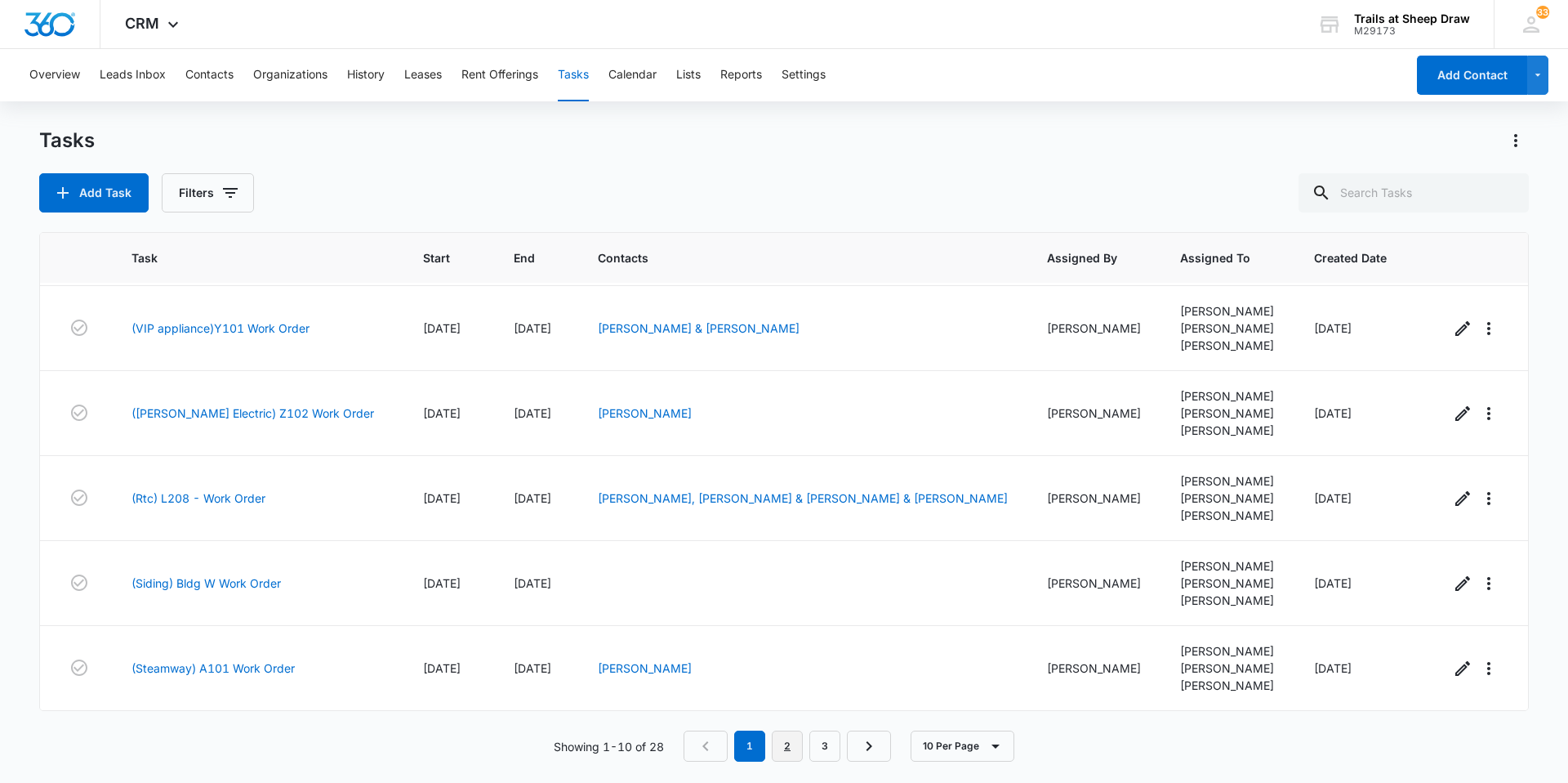
click at [789, 741] on link "2" at bounding box center [787, 746] width 31 height 31
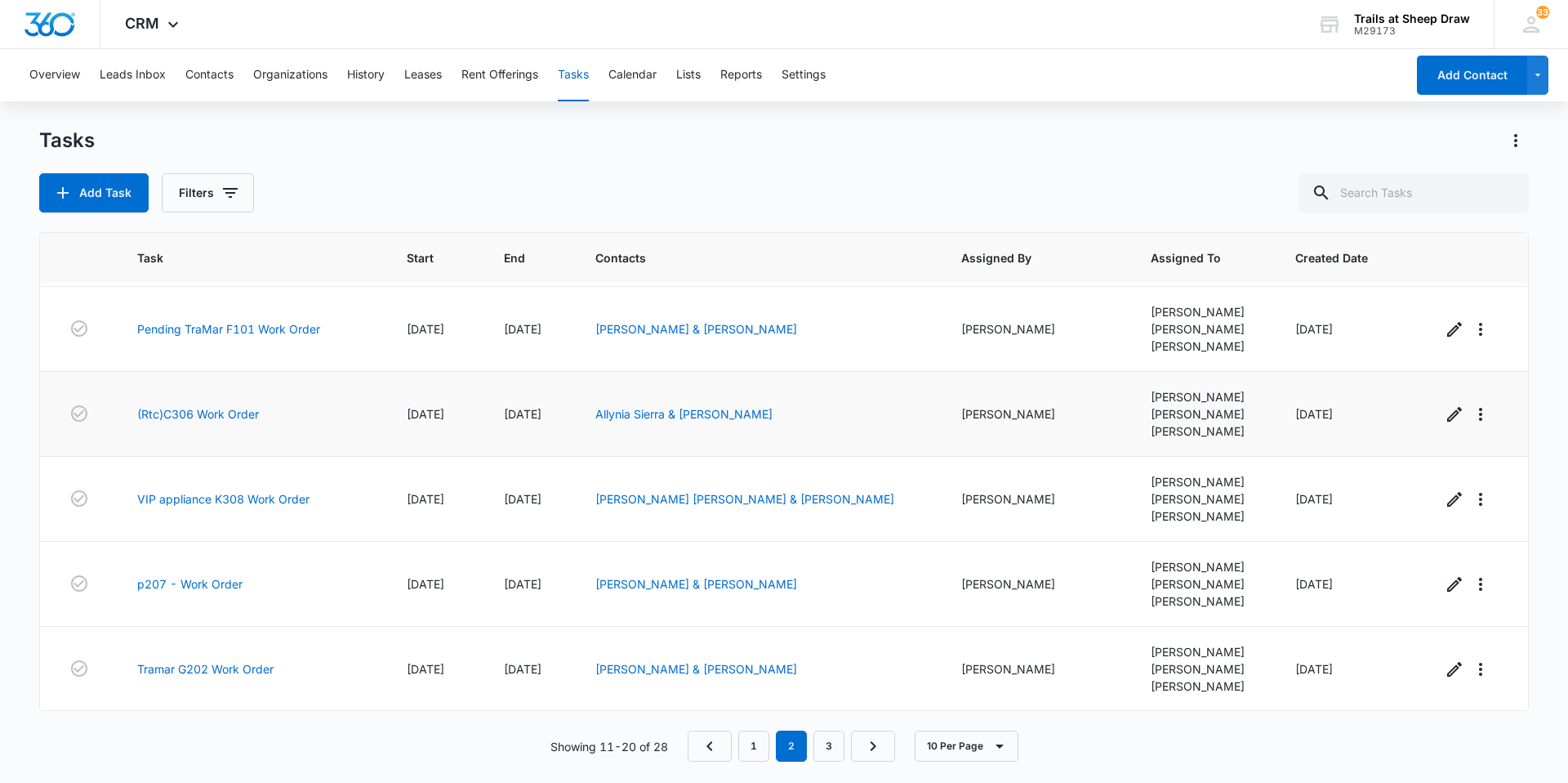
scroll to position [388, 0]
click at [830, 742] on link "3" at bounding box center [829, 746] width 31 height 31
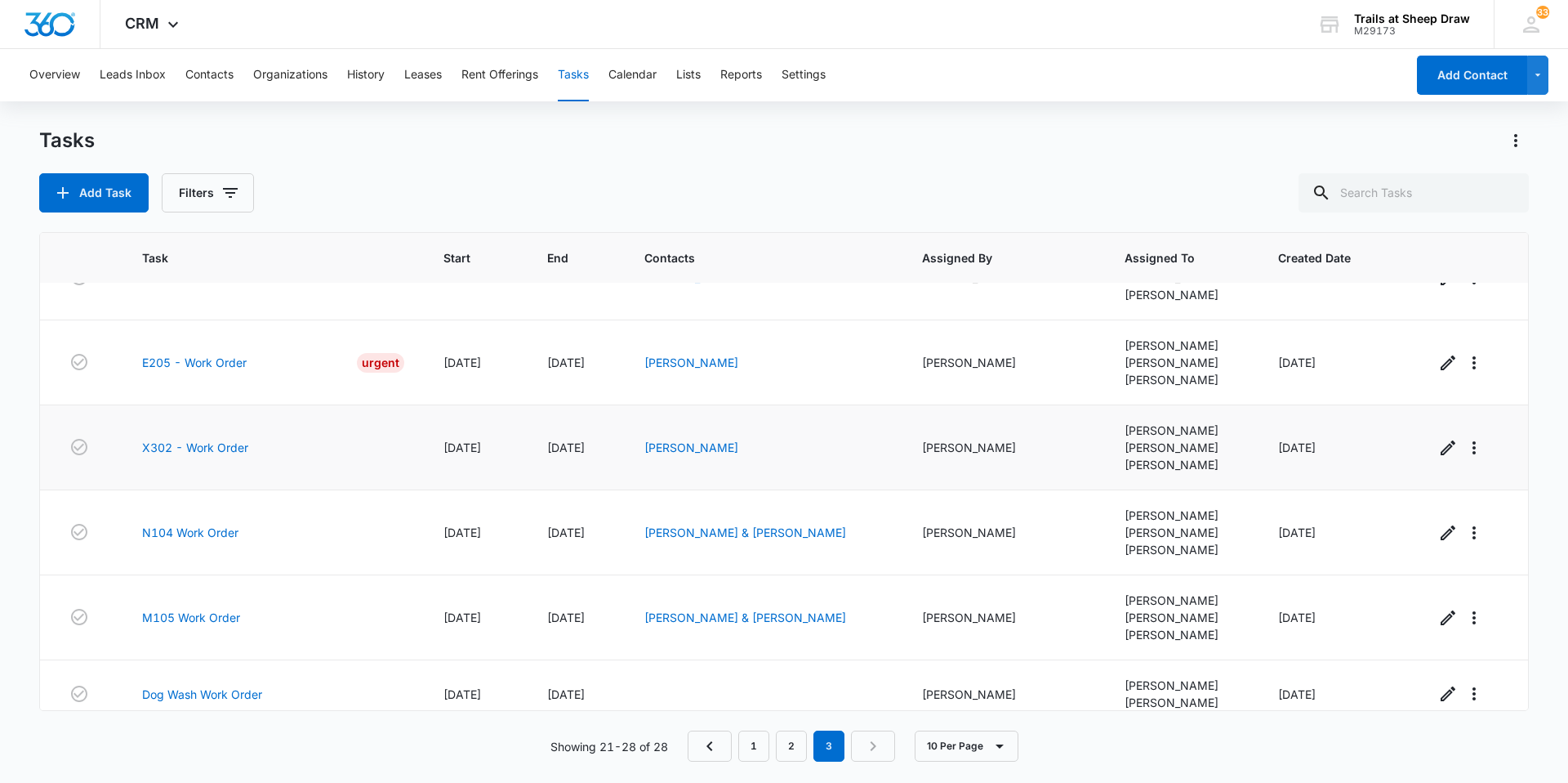
scroll to position [218, 0]
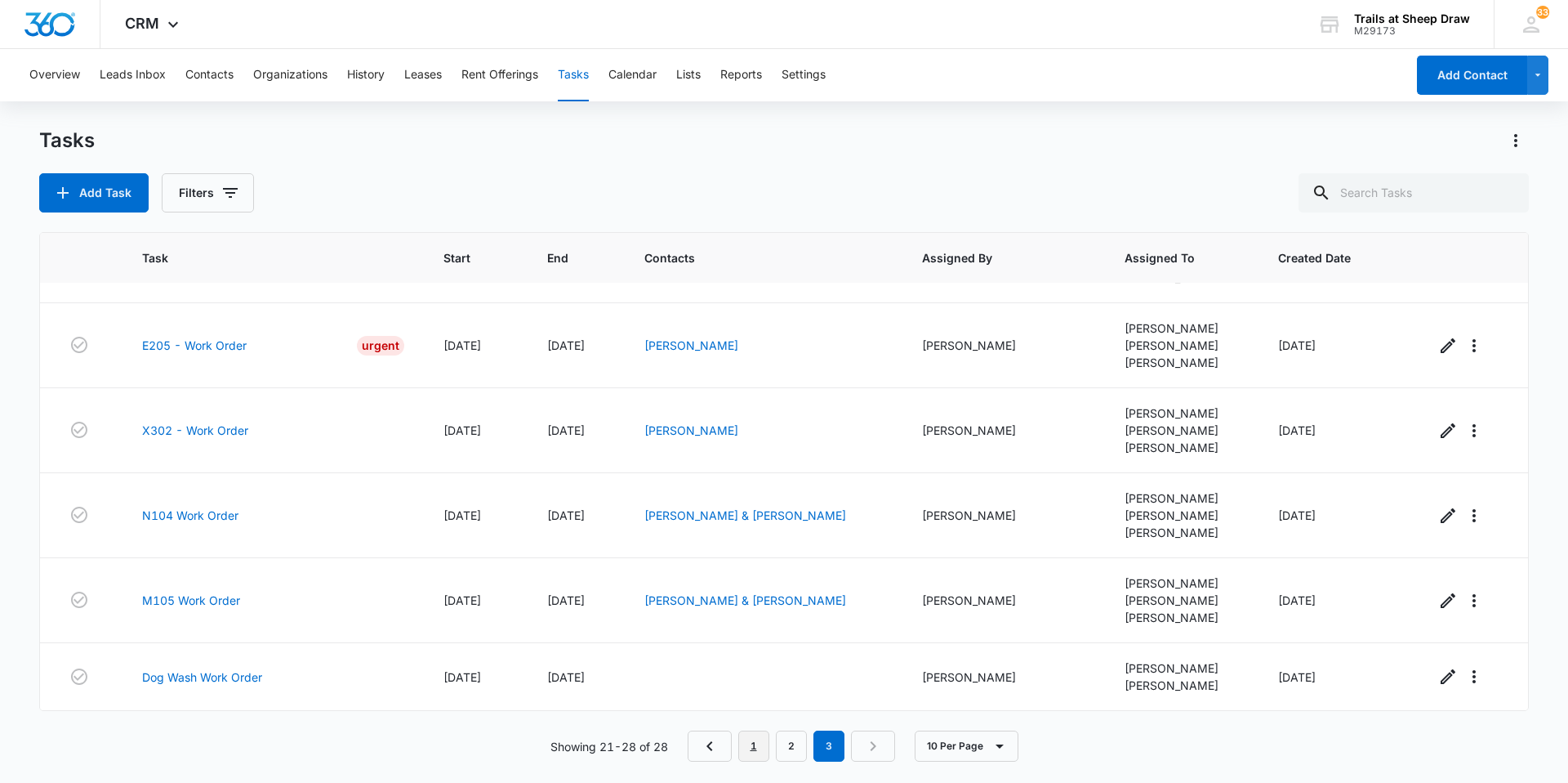
click at [759, 751] on link "1" at bounding box center [754, 746] width 31 height 31
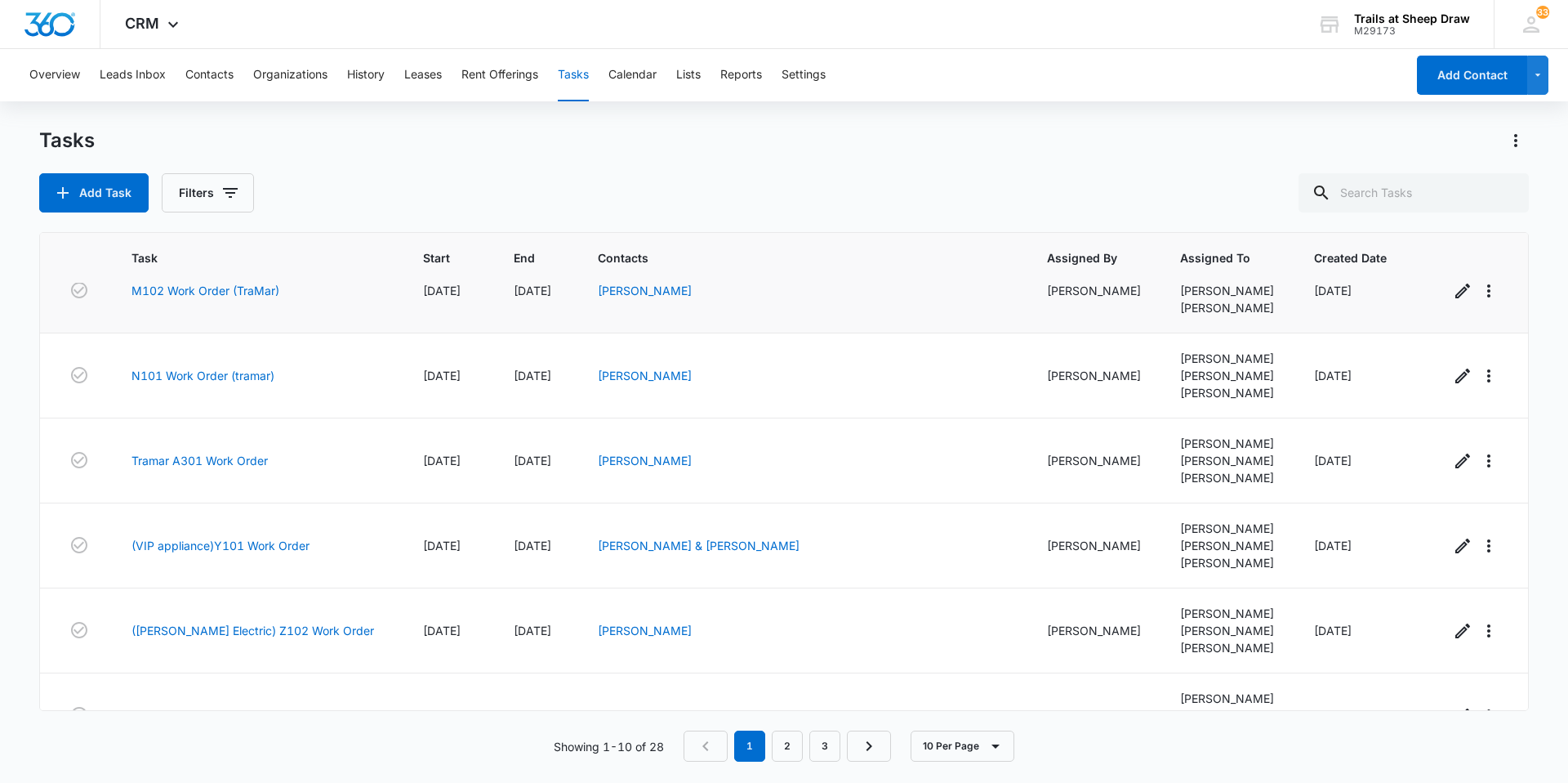
scroll to position [406, 0]
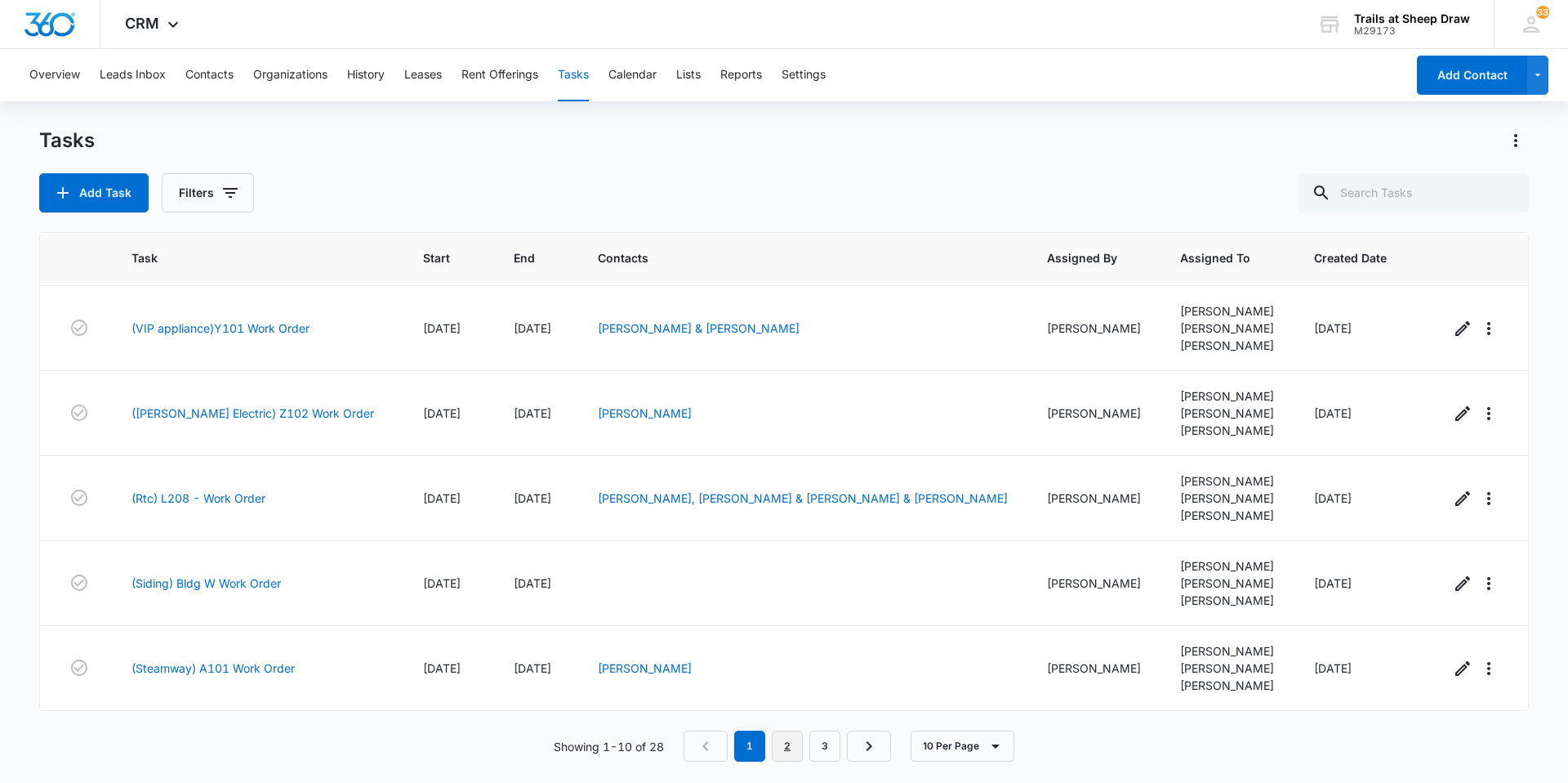
click at [792, 741] on link "2" at bounding box center [787, 746] width 31 height 31
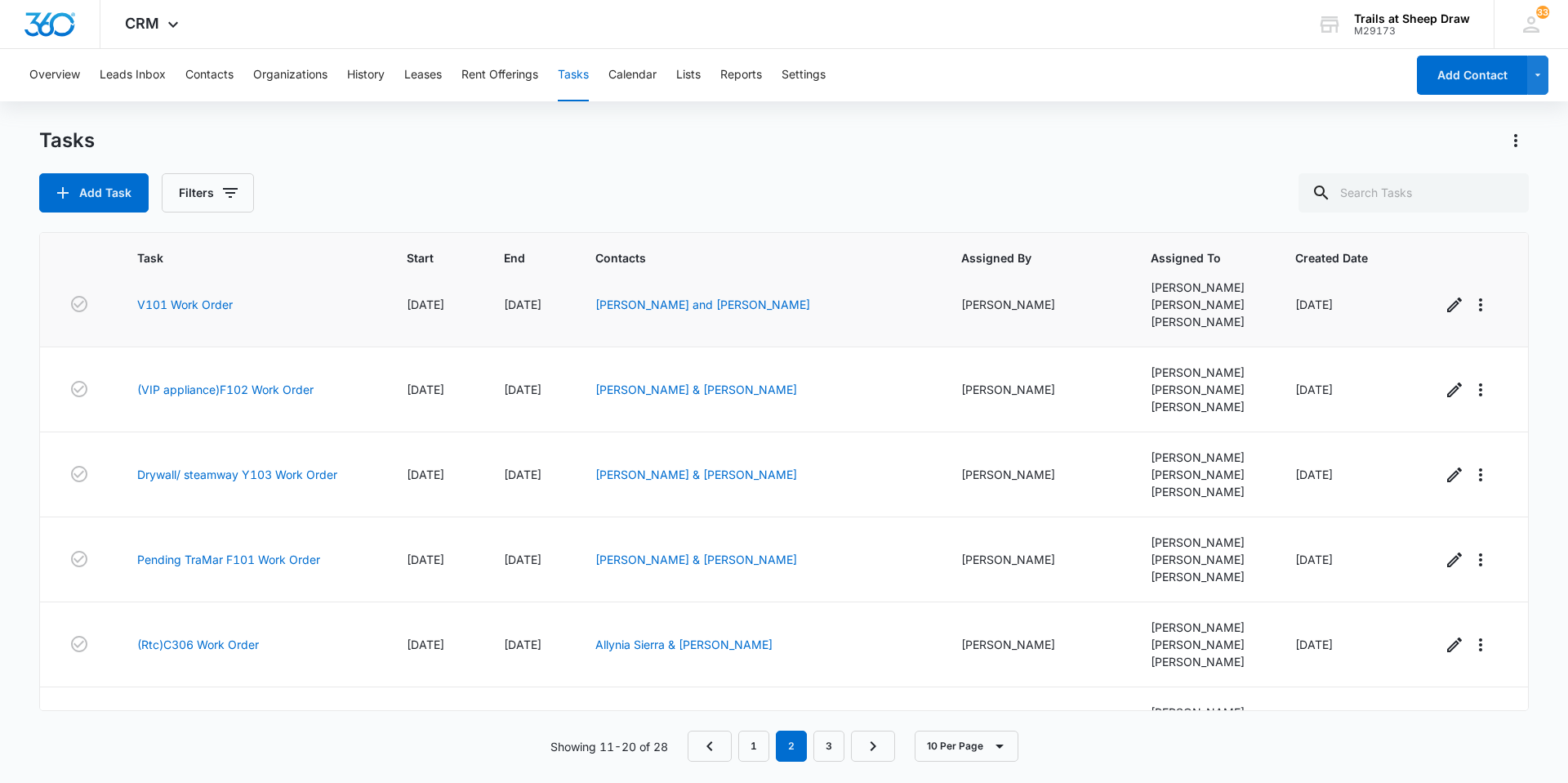
scroll to position [164, 0]
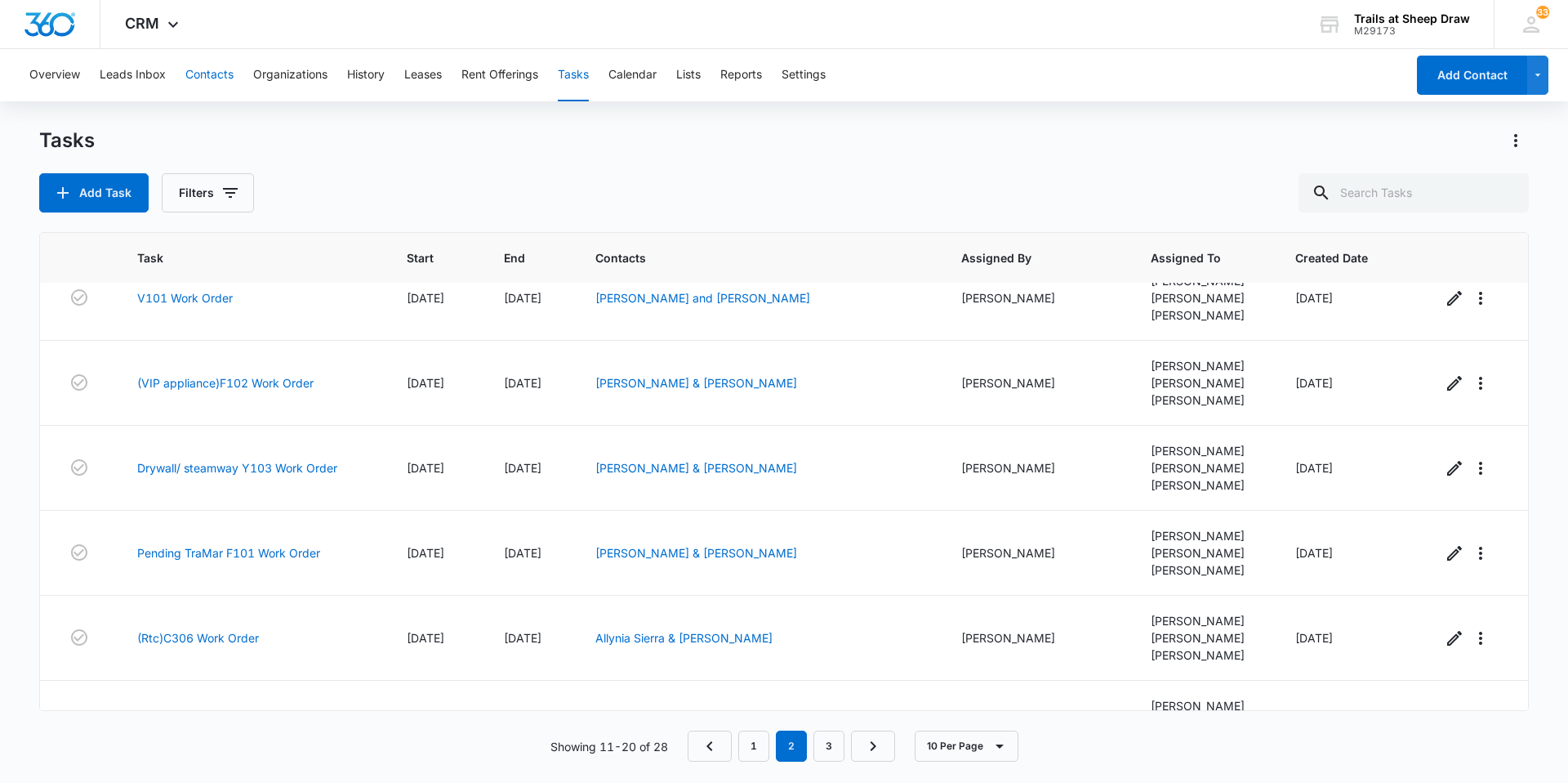
click at [205, 71] on button "Contacts" at bounding box center [210, 75] width 48 height 52
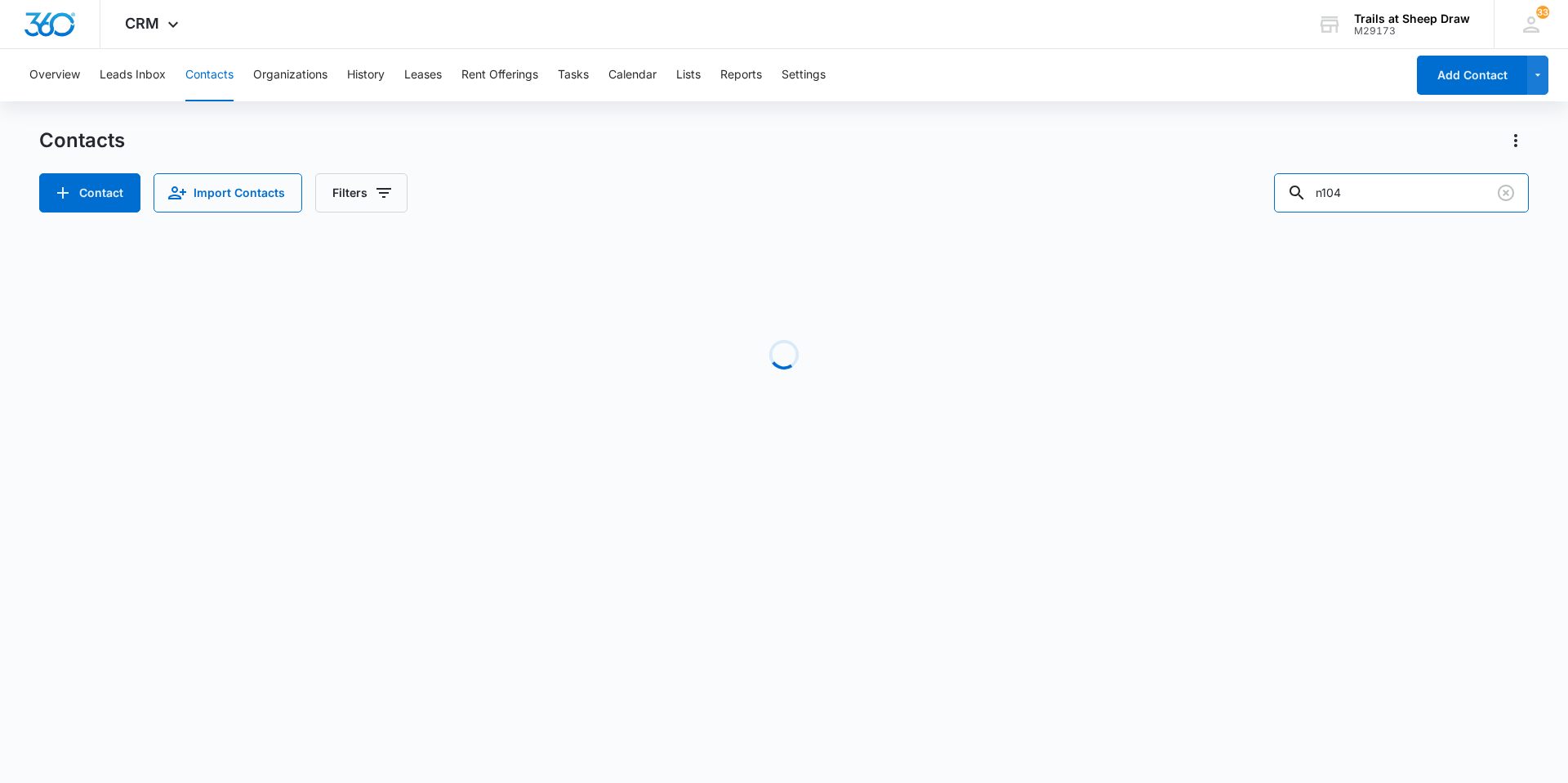
drag, startPoint x: 1359, startPoint y: 195, endPoint x: 1172, endPoint y: 174, distance: 188.2
click at [1172, 174] on div "Contact Import Contacts Filters n104" at bounding box center [784, 193] width 1490 height 40
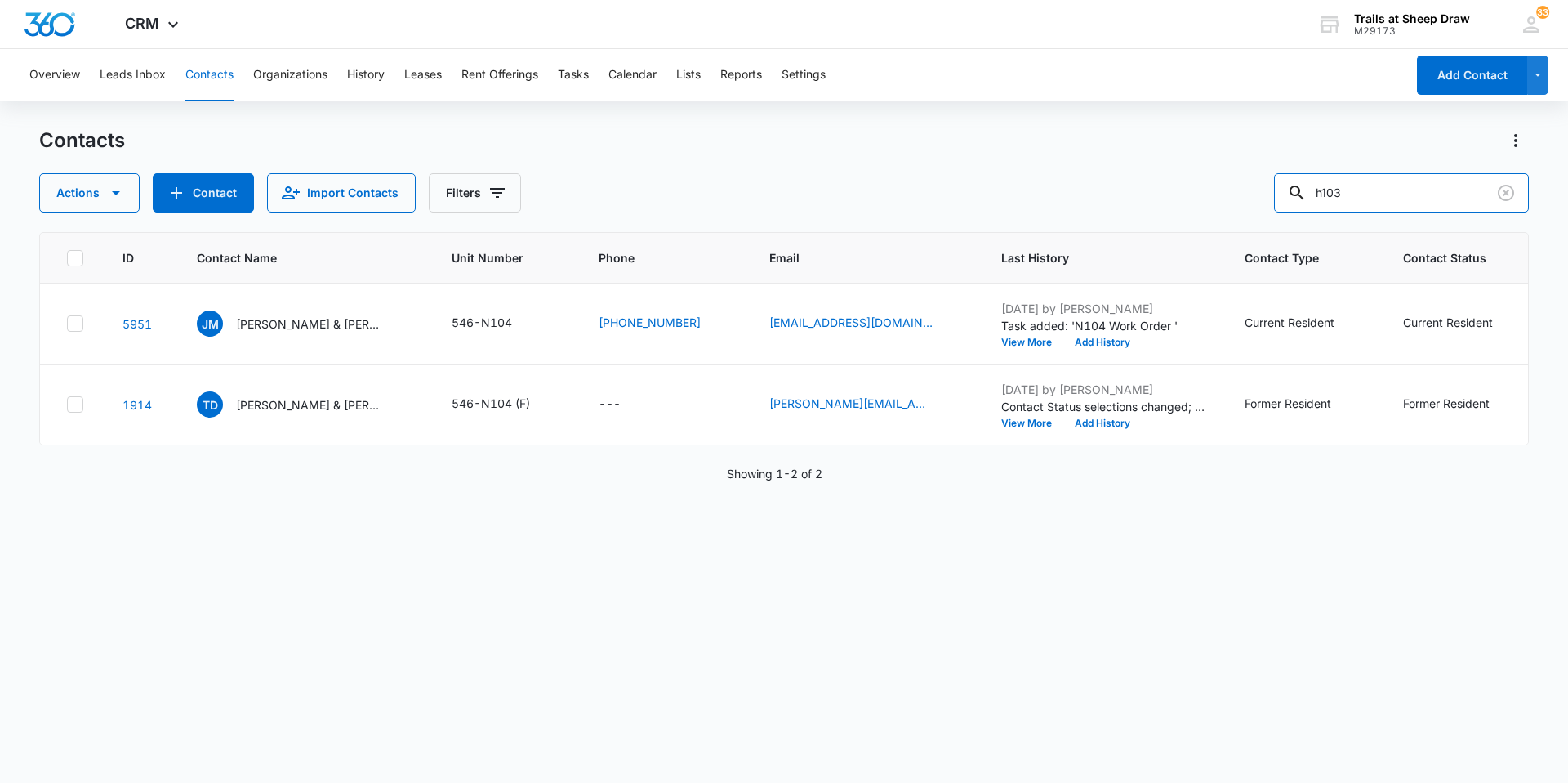
type input "h103"
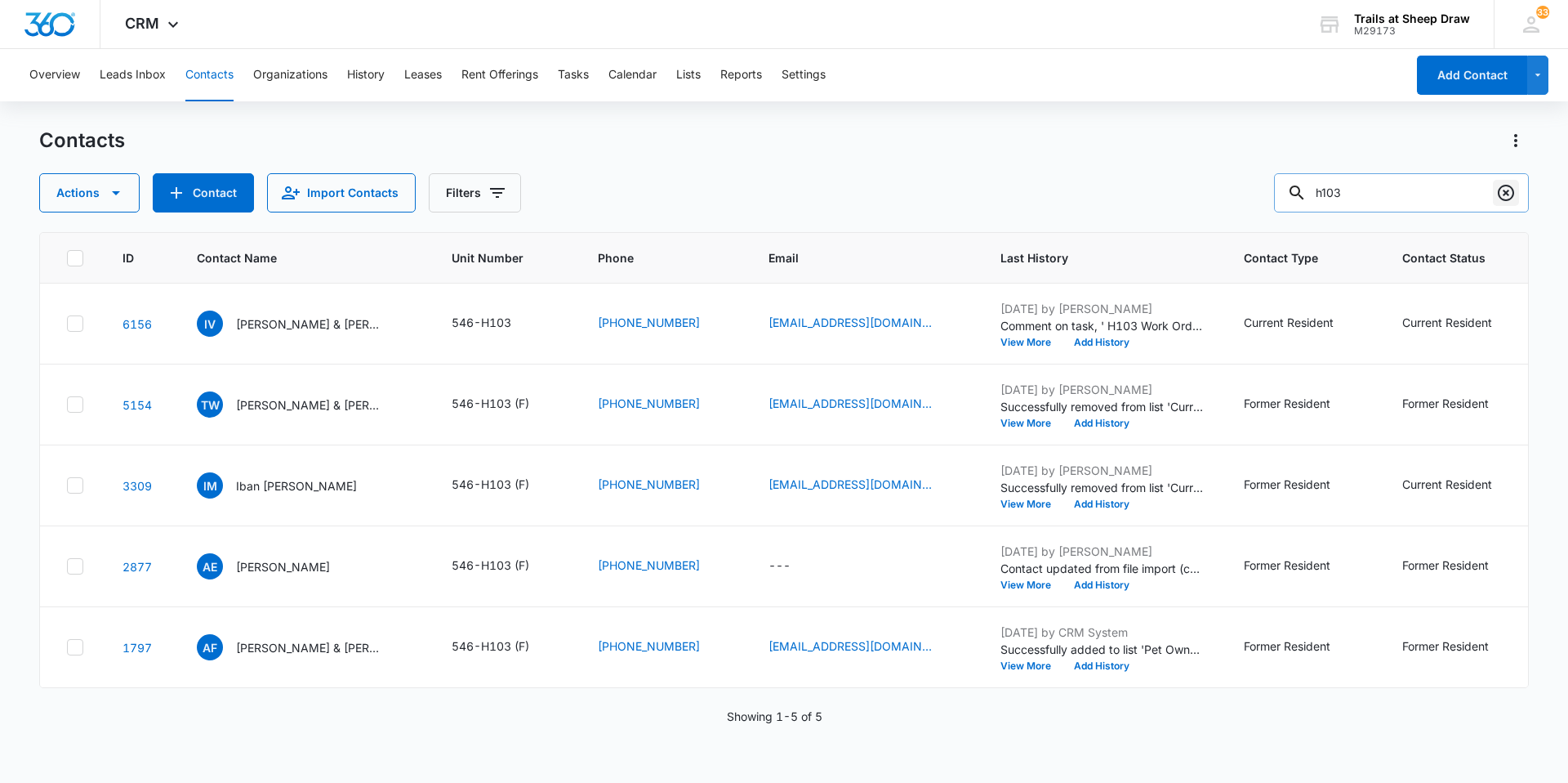
click at [1509, 189] on icon "Clear" at bounding box center [1506, 193] width 19 height 19
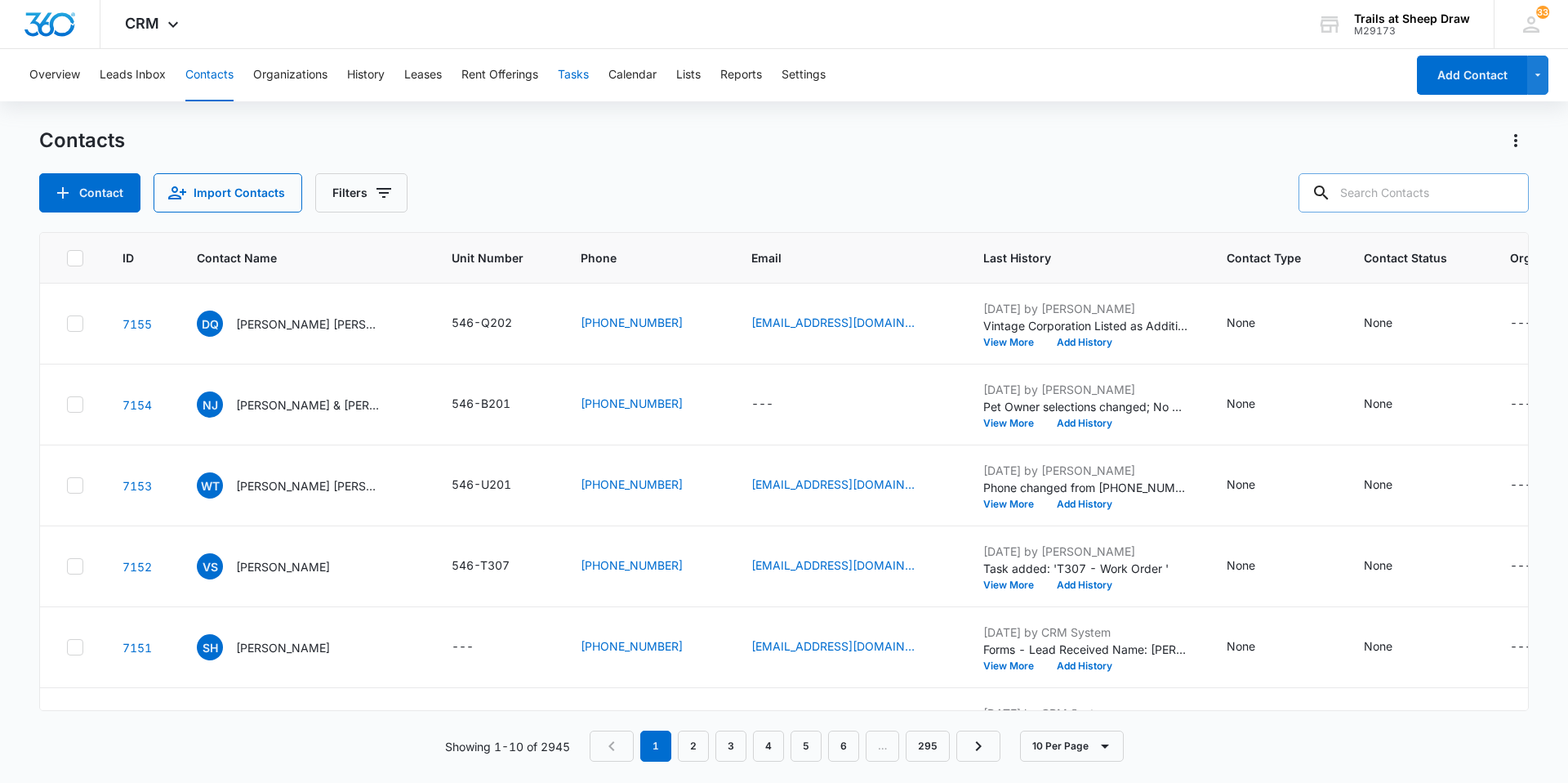
click at [579, 73] on button "Tasks" at bounding box center [574, 75] width 31 height 52
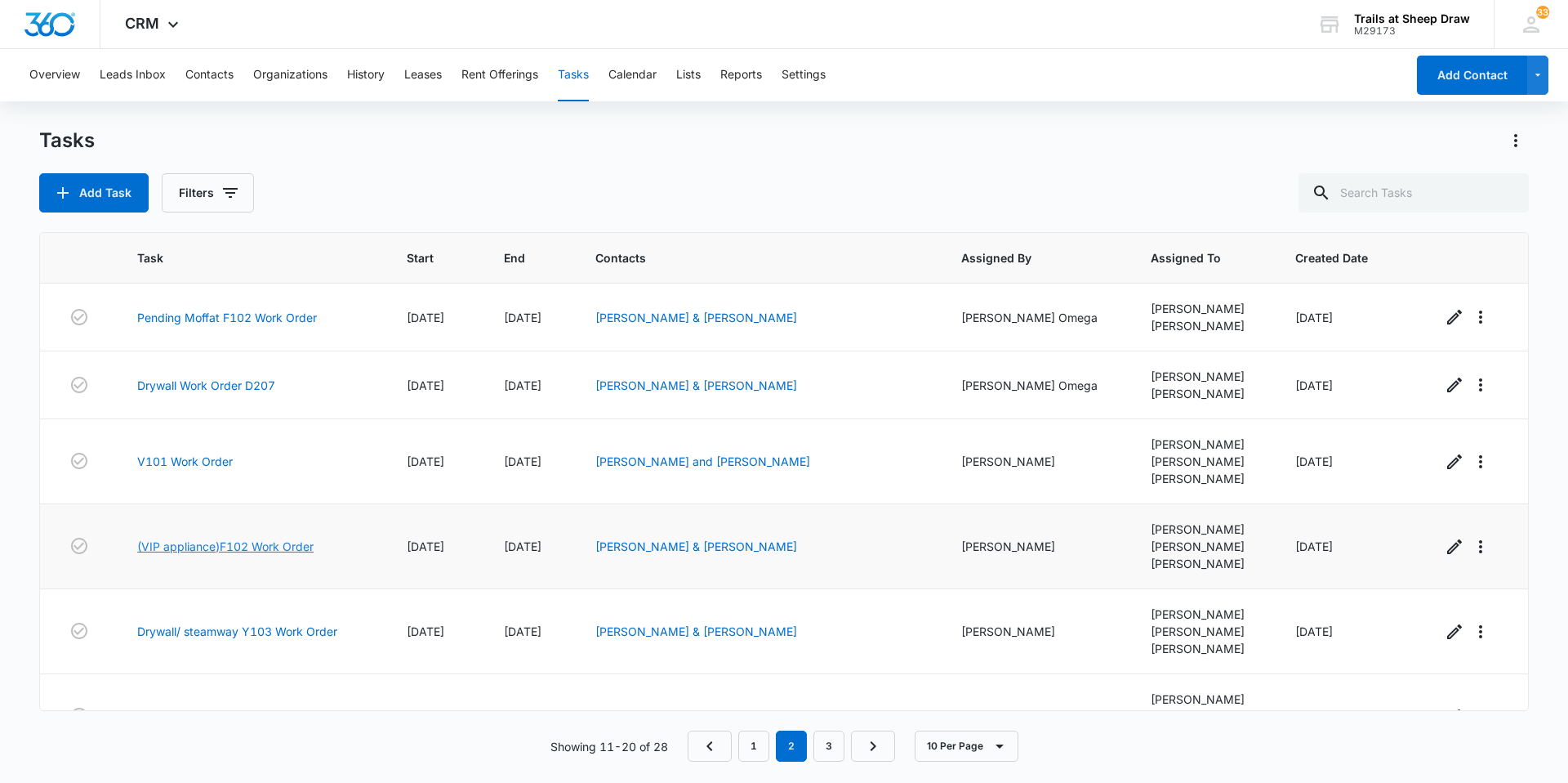
click at [195, 549] on link "(VIP appliance)F102 Work Order" at bounding box center [225, 547] width 176 height 17
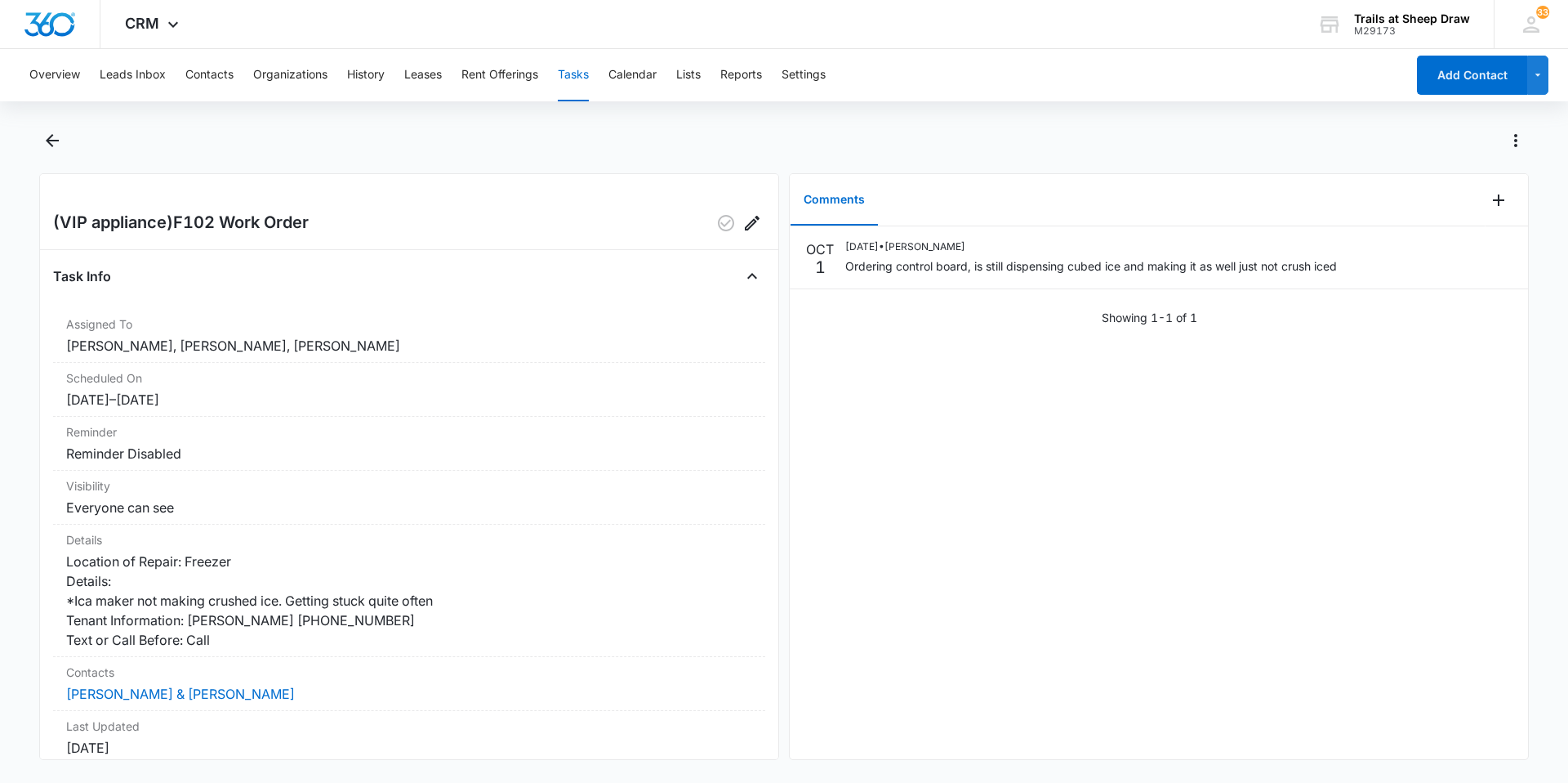
click at [582, 66] on button "Tasks" at bounding box center [574, 75] width 31 height 52
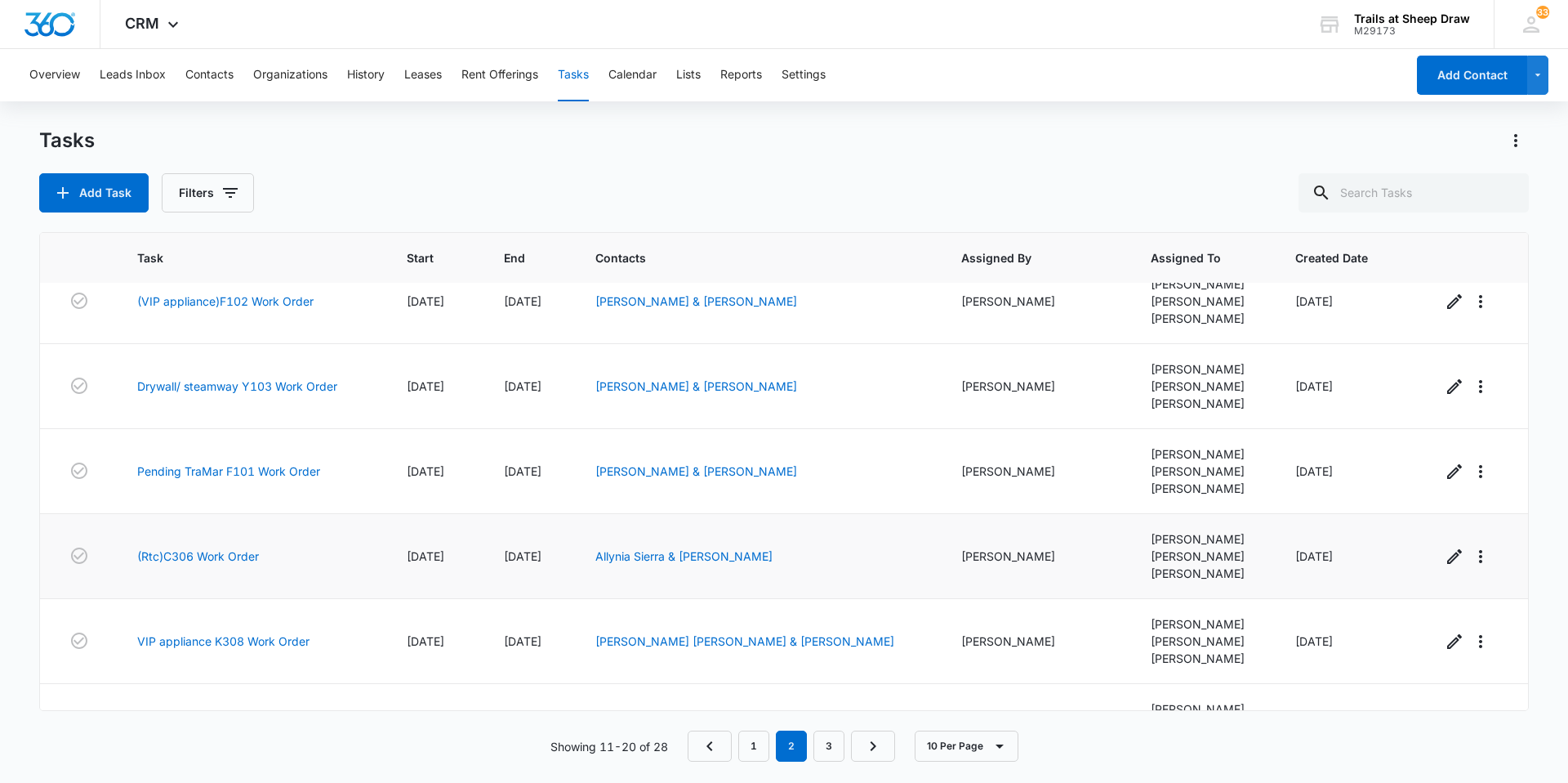
scroll to position [327, 0]
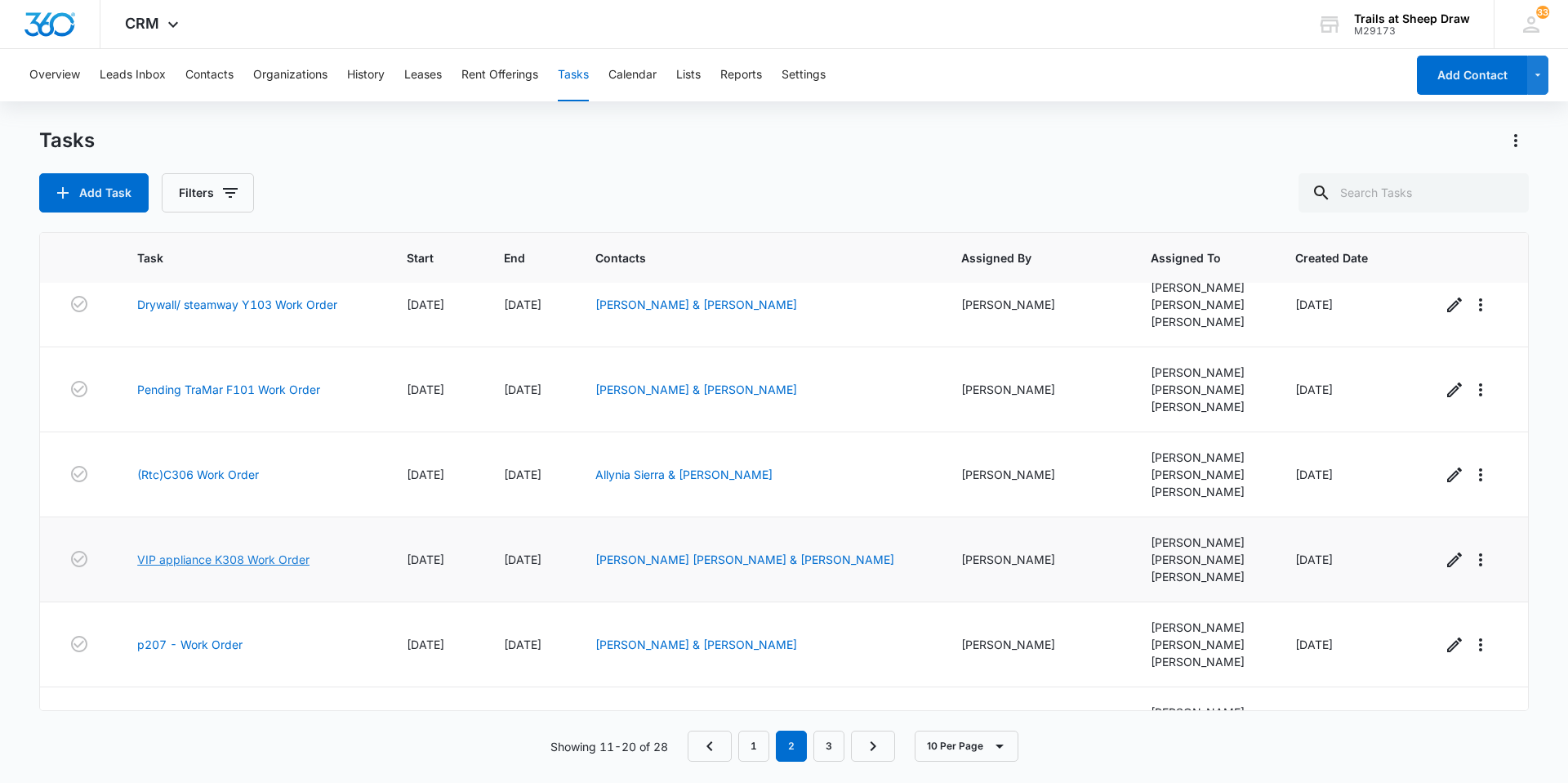
click at [224, 559] on link "VIP appliance K308 Work Order" at bounding box center [223, 559] width 172 height 17
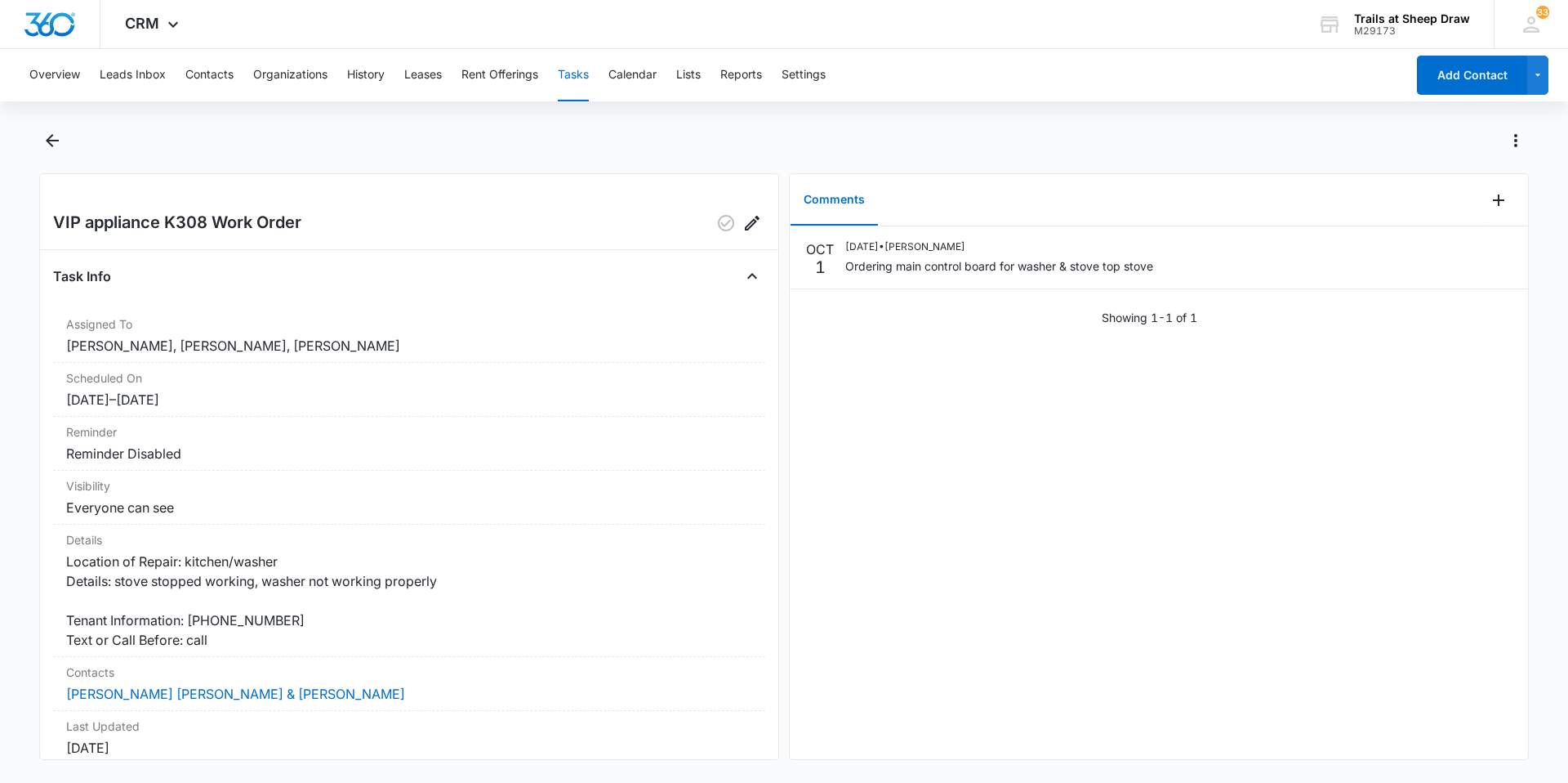
click at [569, 76] on button "Tasks" at bounding box center [574, 75] width 31 height 52
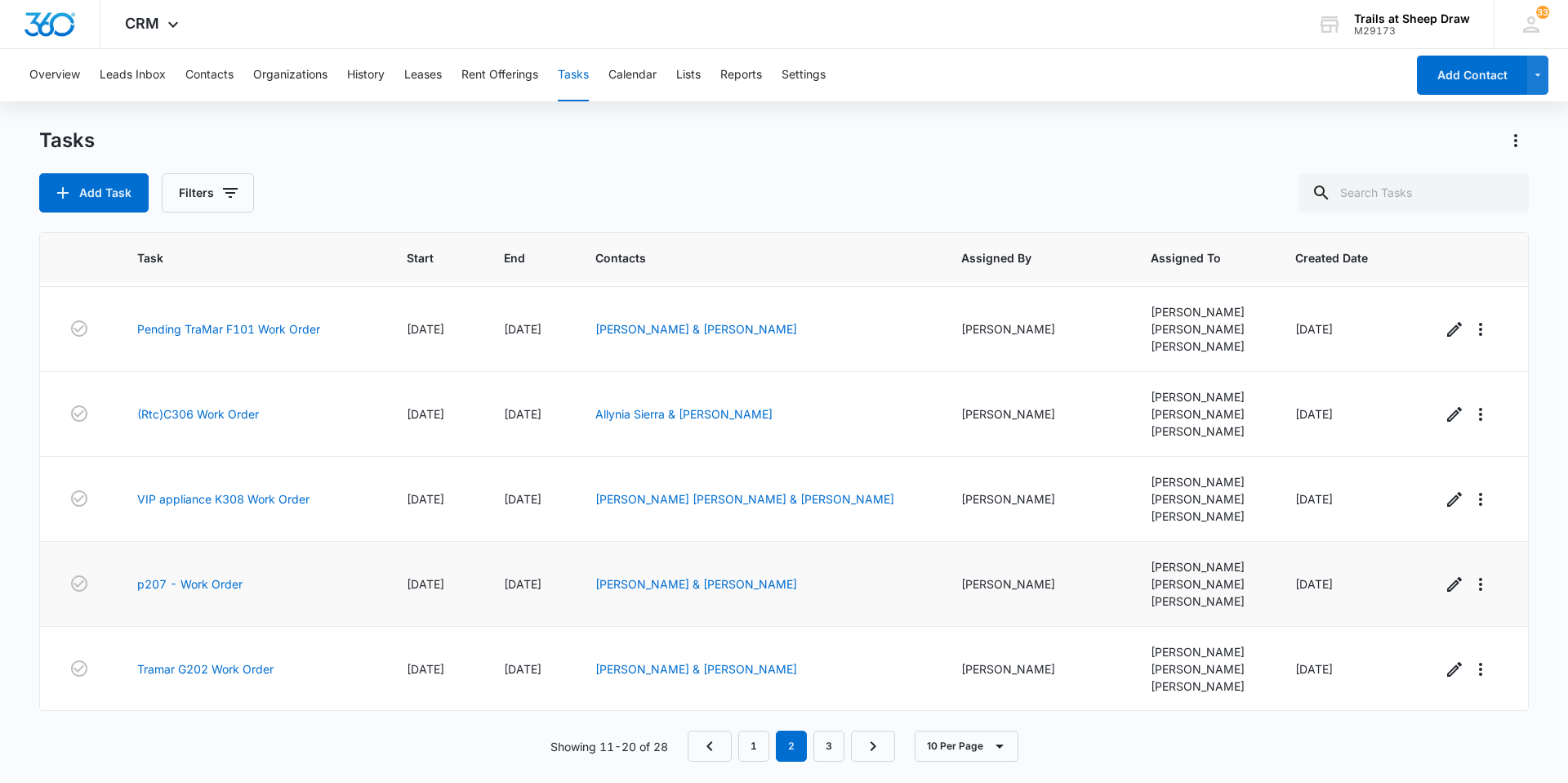
scroll to position [388, 0]
click at [831, 750] on link "3" at bounding box center [829, 746] width 31 height 31
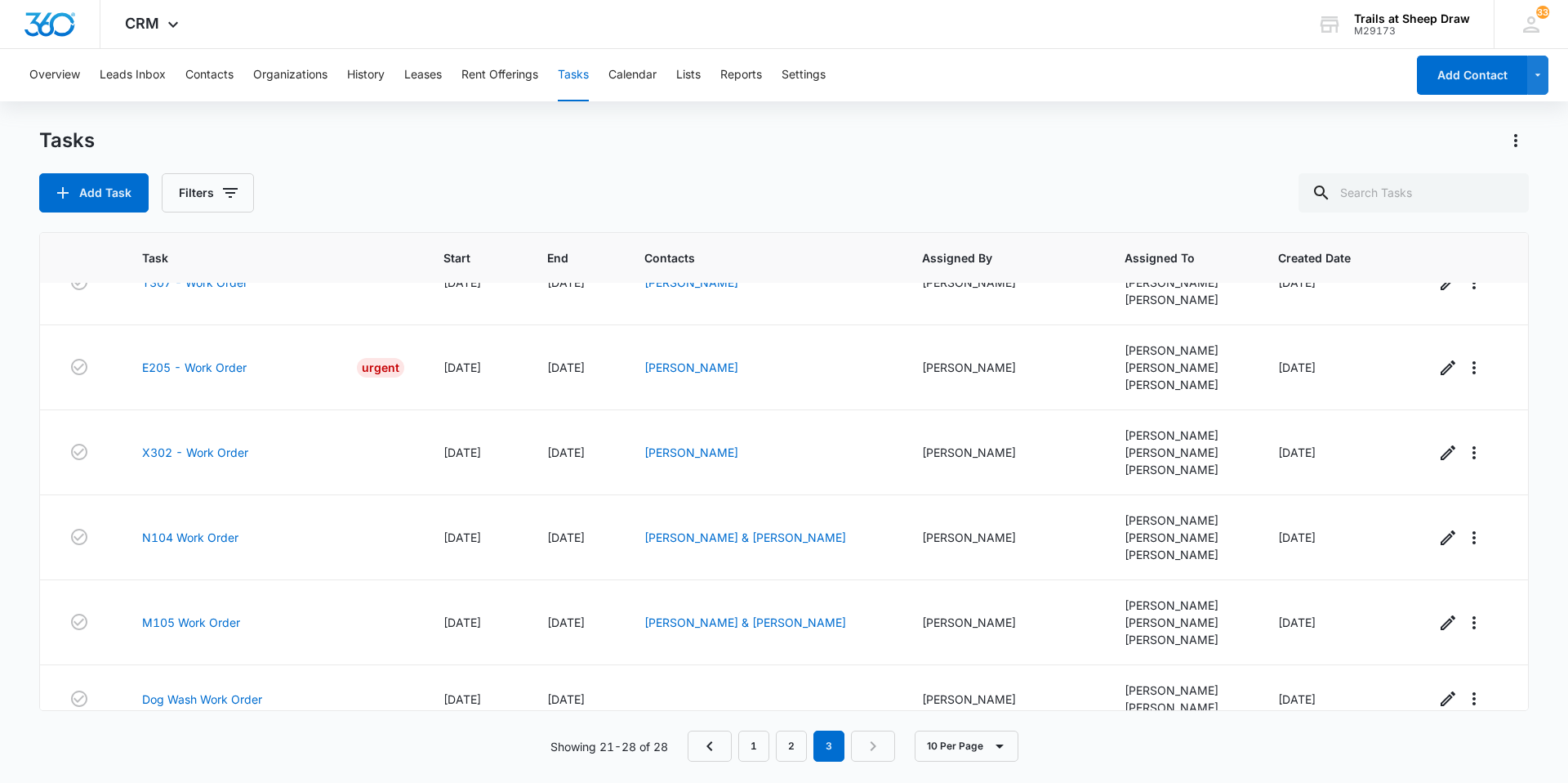
scroll to position [218, 0]
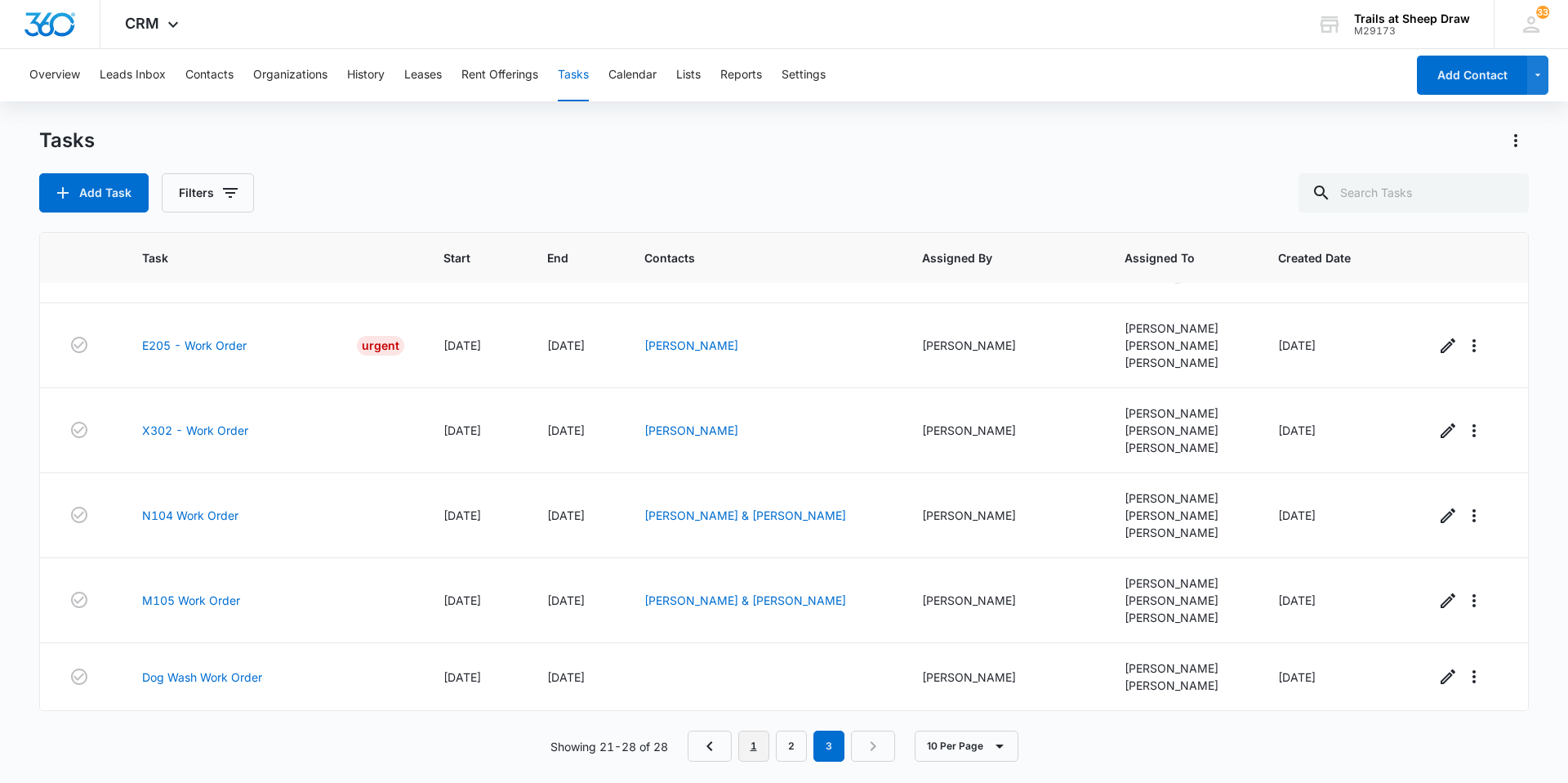
click at [762, 750] on link "1" at bounding box center [754, 746] width 31 height 31
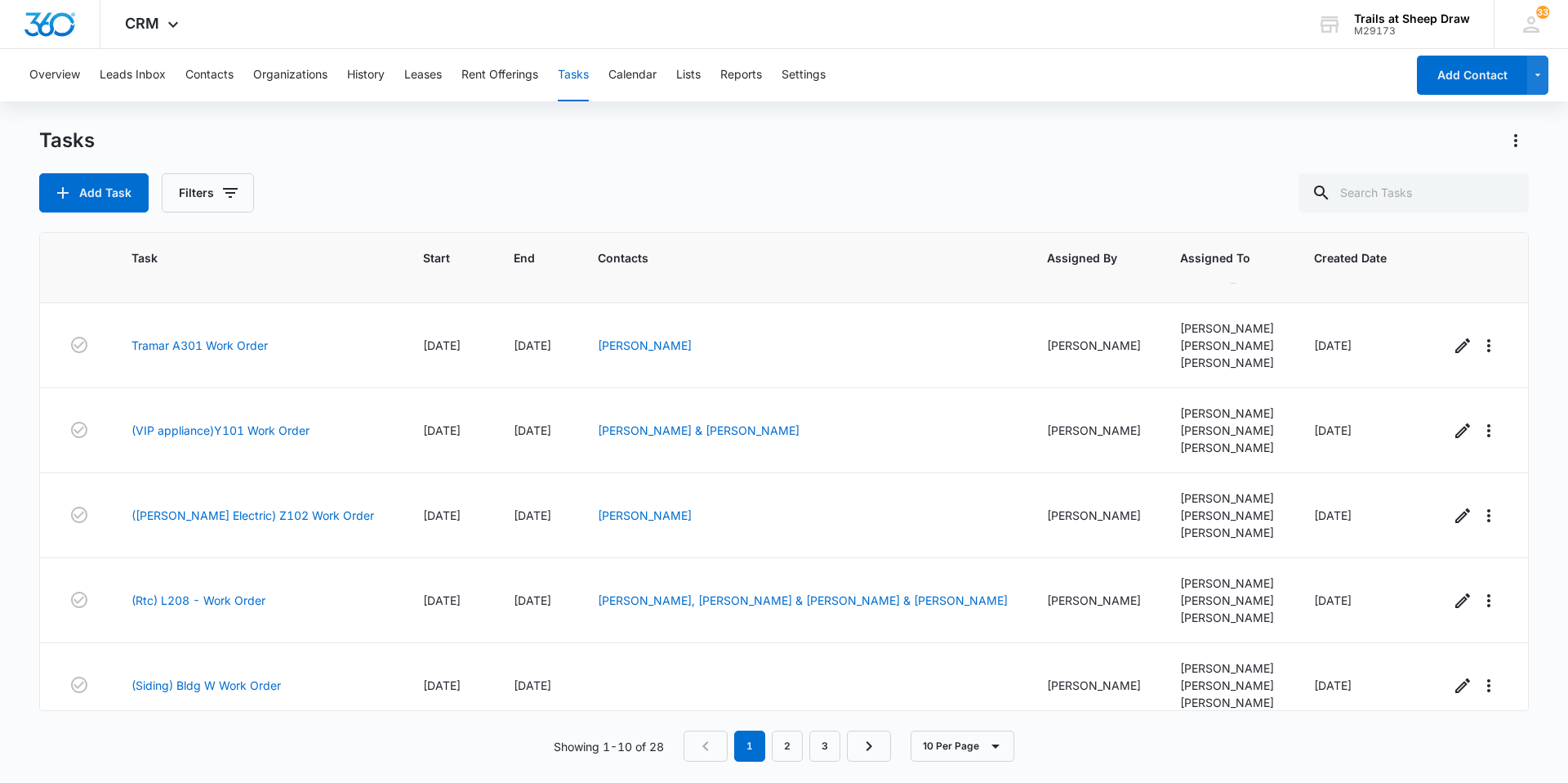
scroll to position [327, 0]
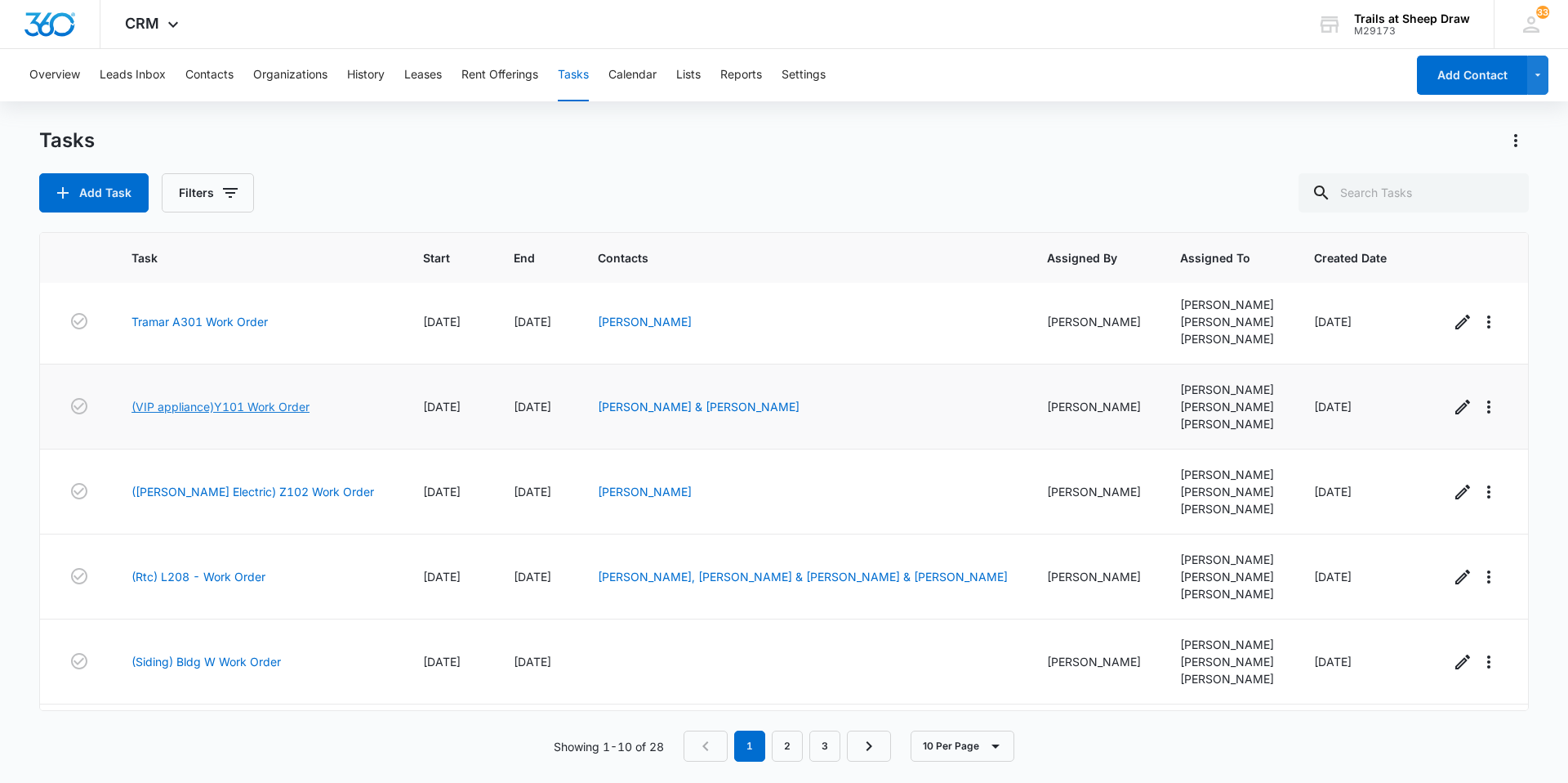
click at [271, 407] on link "(VIP appliance)Y101 Work Order" at bounding box center [221, 407] width 178 height 17
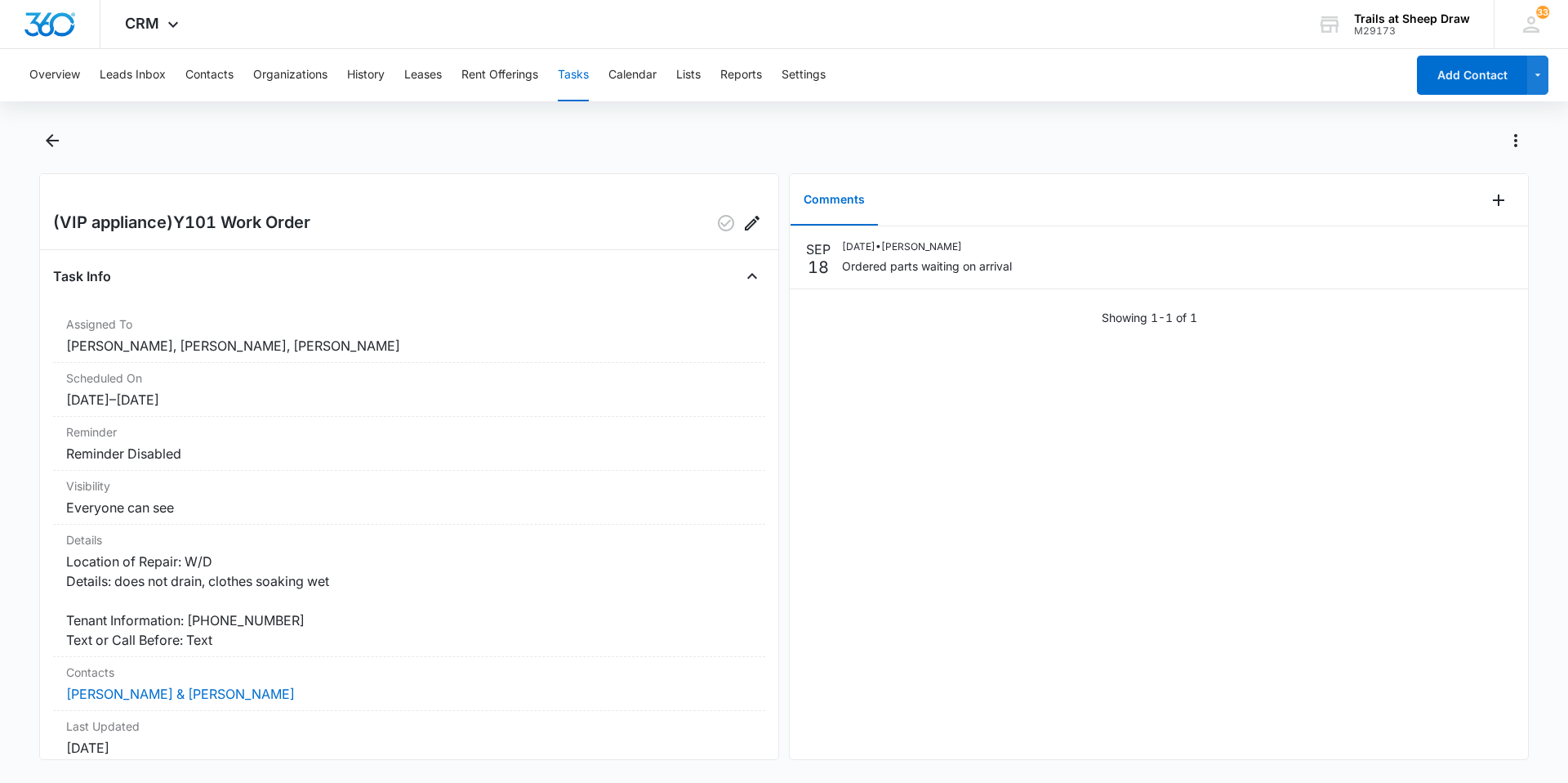
click at [567, 87] on button "Tasks" at bounding box center [574, 75] width 31 height 52
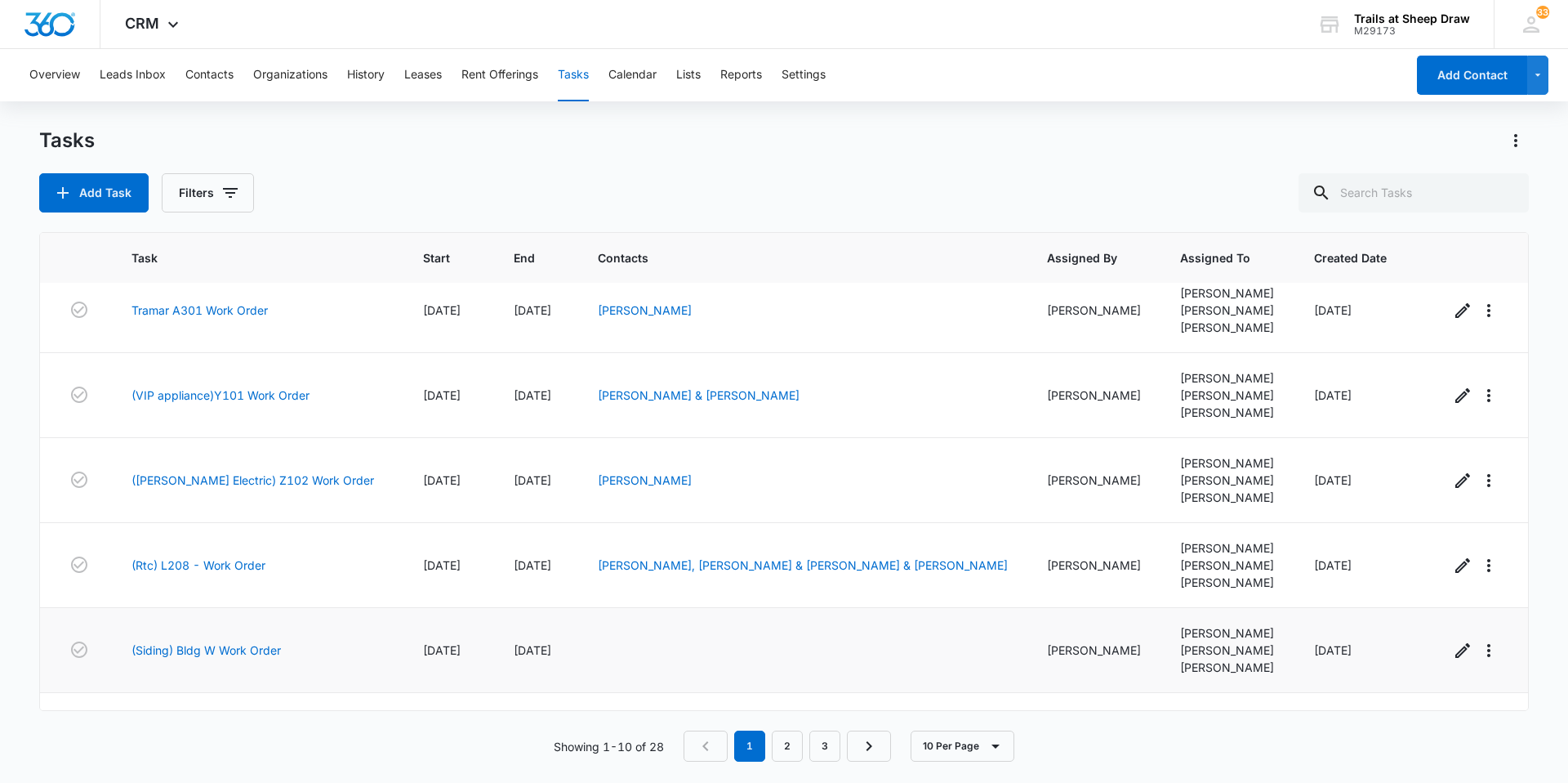
scroll to position [406, 0]
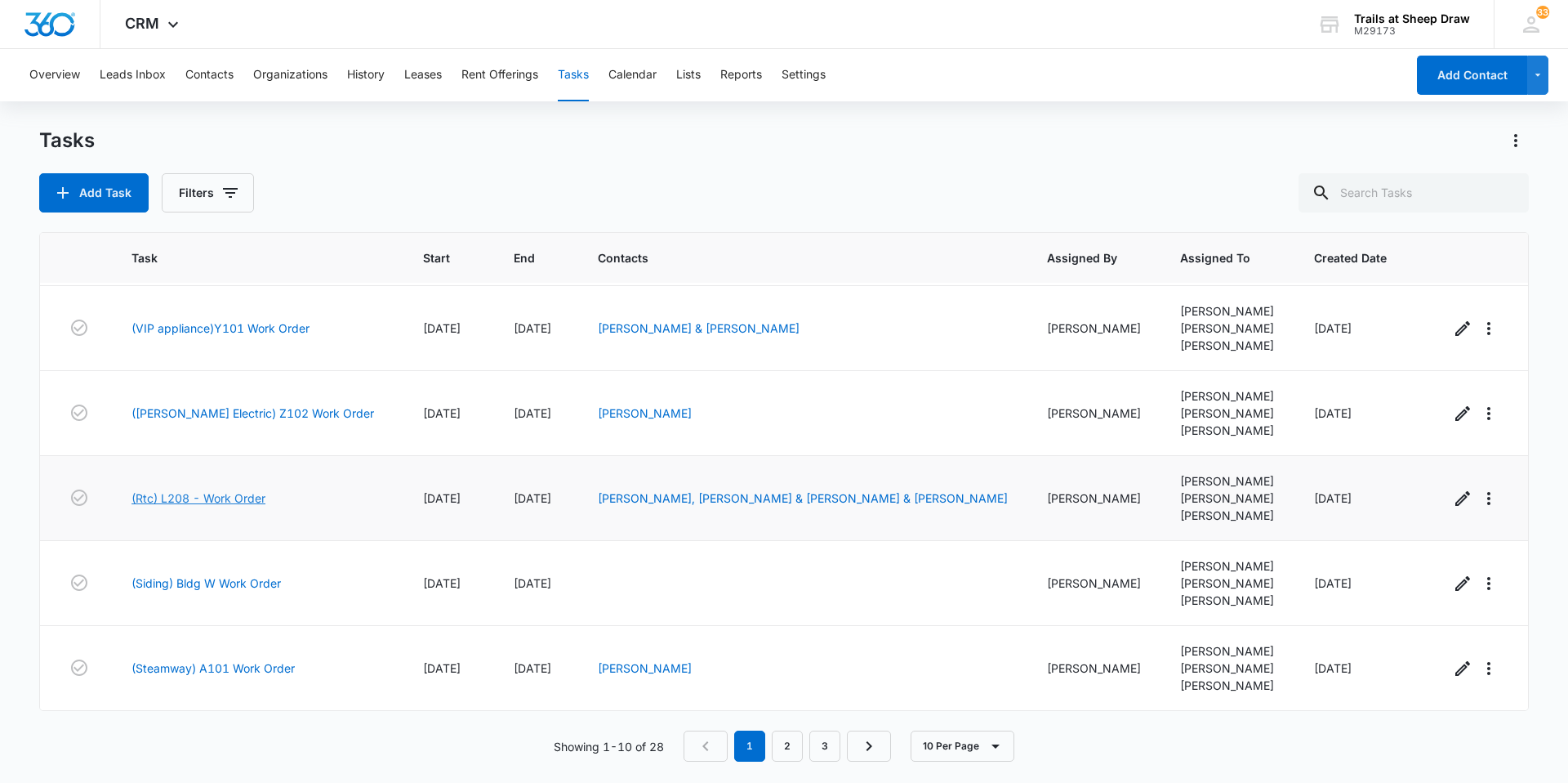
click at [221, 498] on link "(Rtc) L208 - Work Order" at bounding box center [198, 498] width 133 height 17
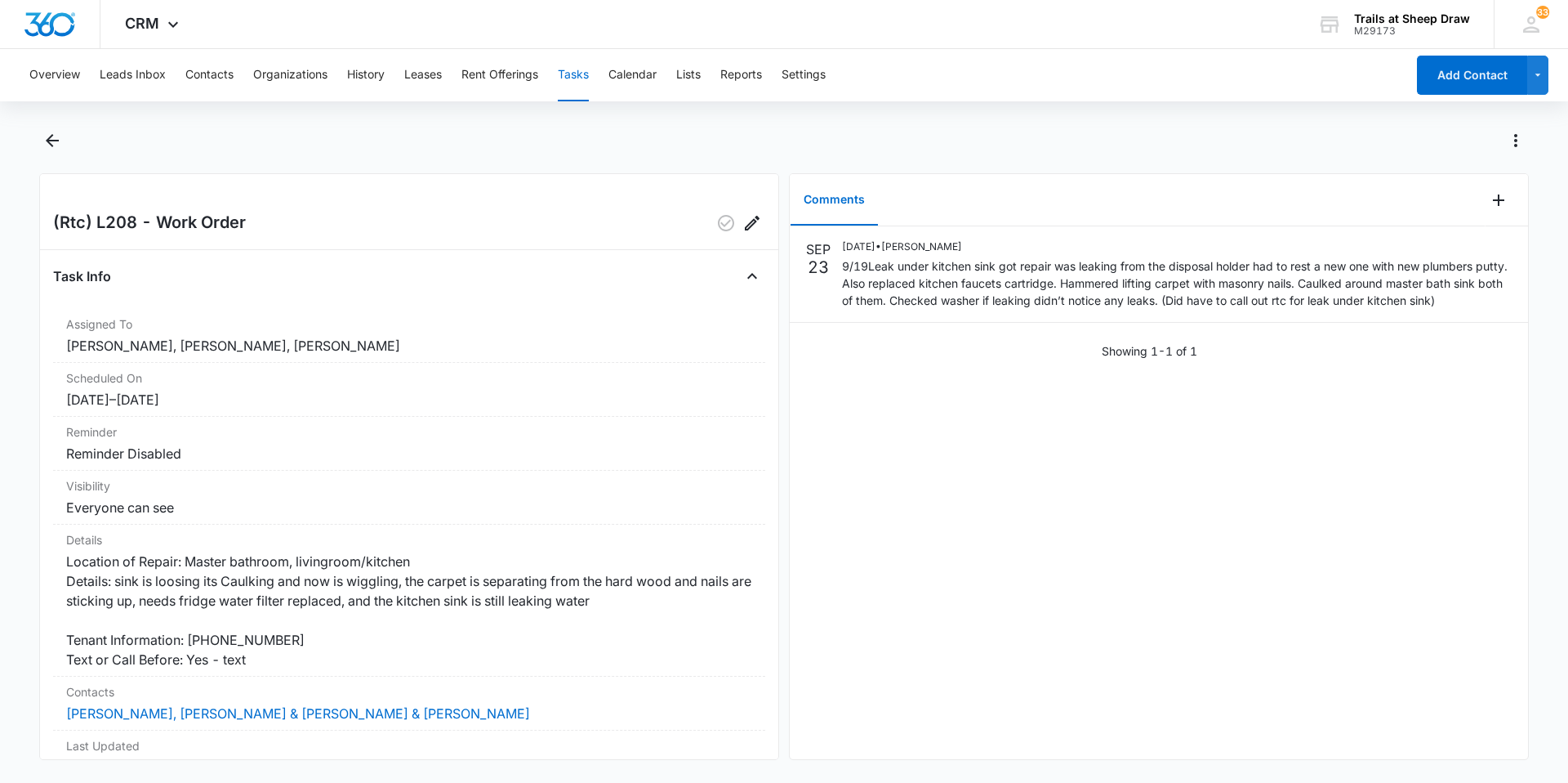
click at [588, 75] on button "Tasks" at bounding box center [574, 75] width 31 height 52
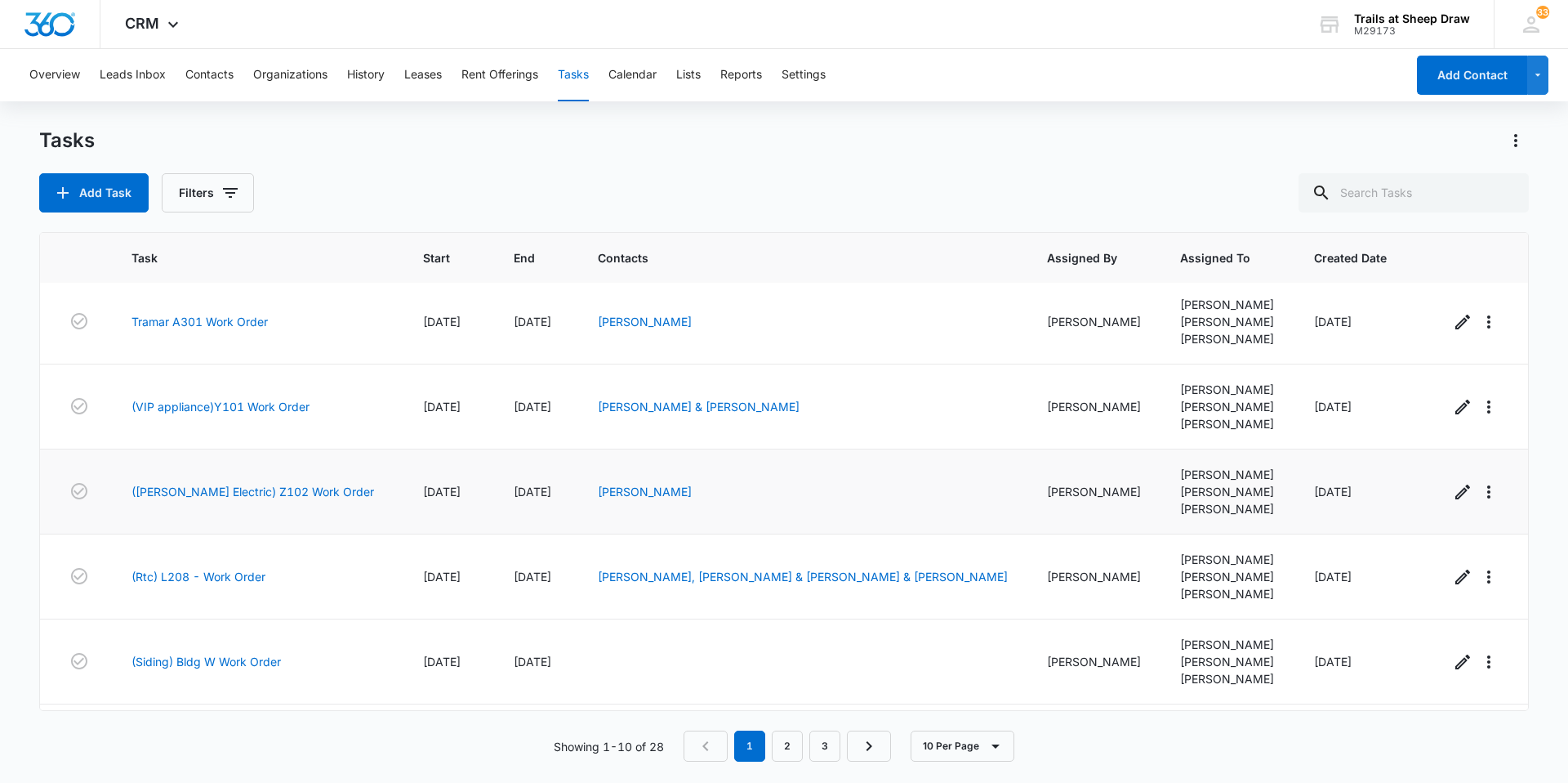
scroll to position [406, 0]
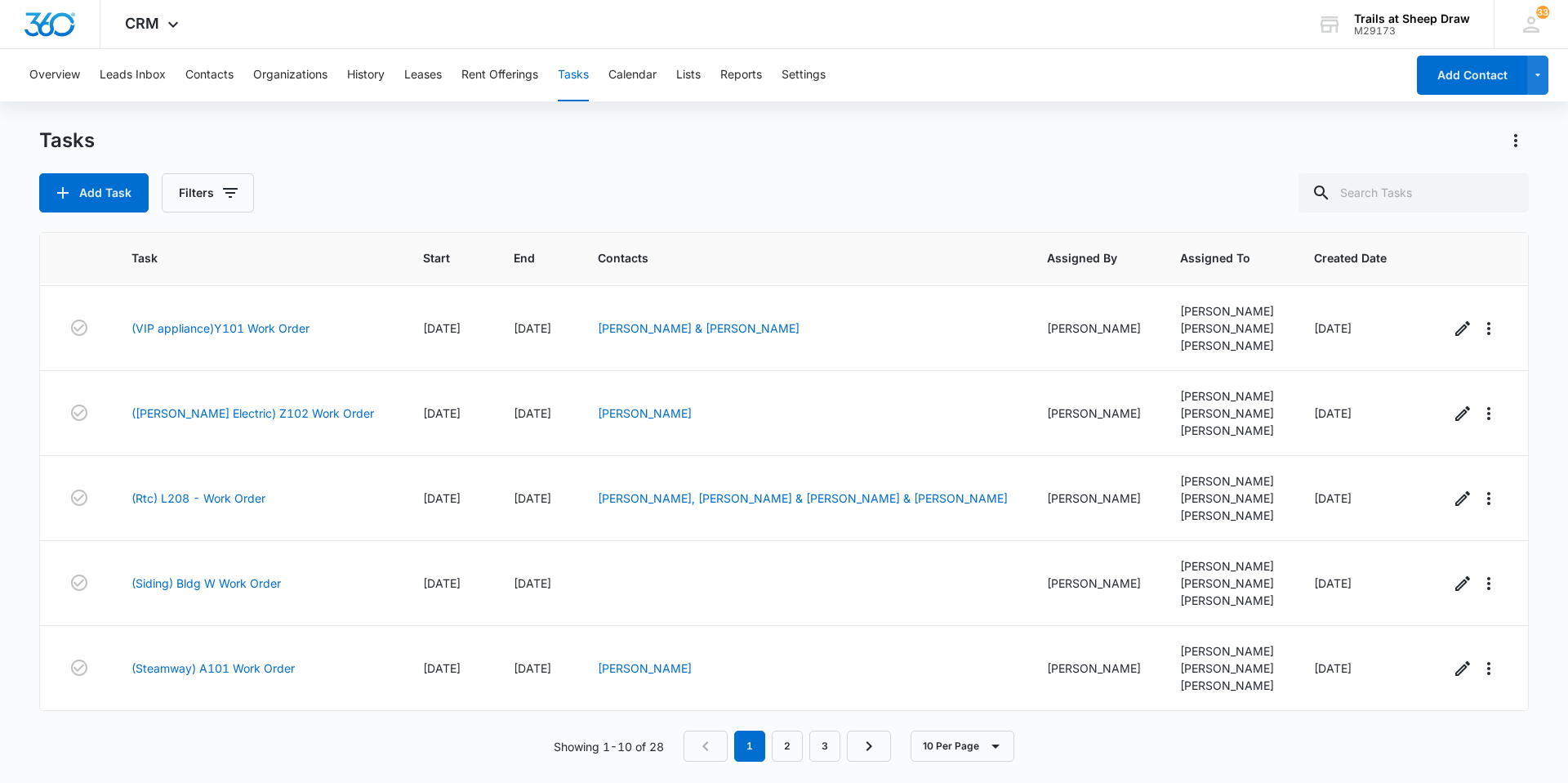
click at [805, 747] on nav "1 2 3" at bounding box center [787, 746] width 207 height 31
click at [796, 751] on link "2" at bounding box center [787, 746] width 31 height 31
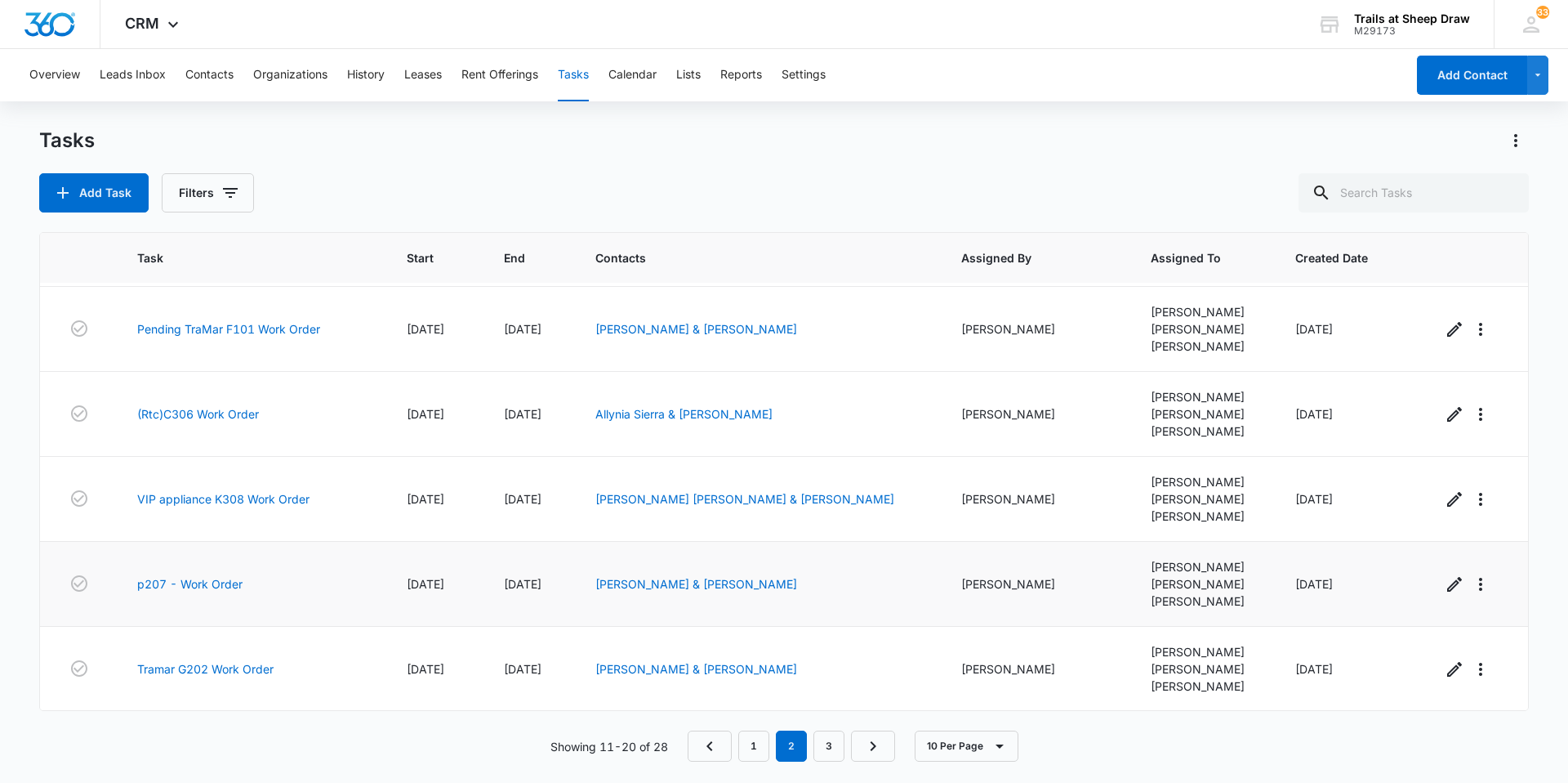
scroll to position [388, 0]
click at [831, 738] on link "3" at bounding box center [829, 746] width 31 height 31
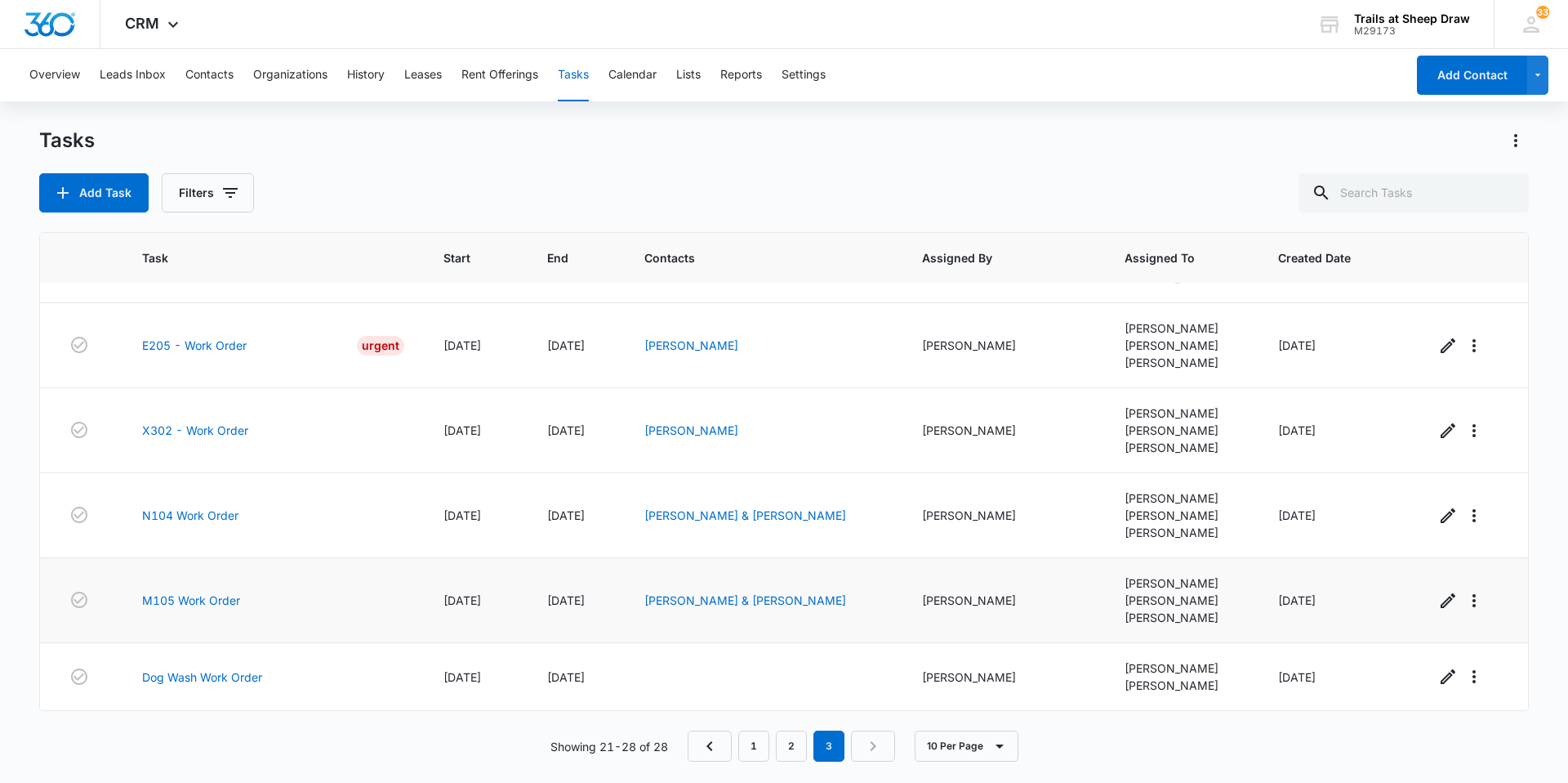
scroll to position [0, 0]
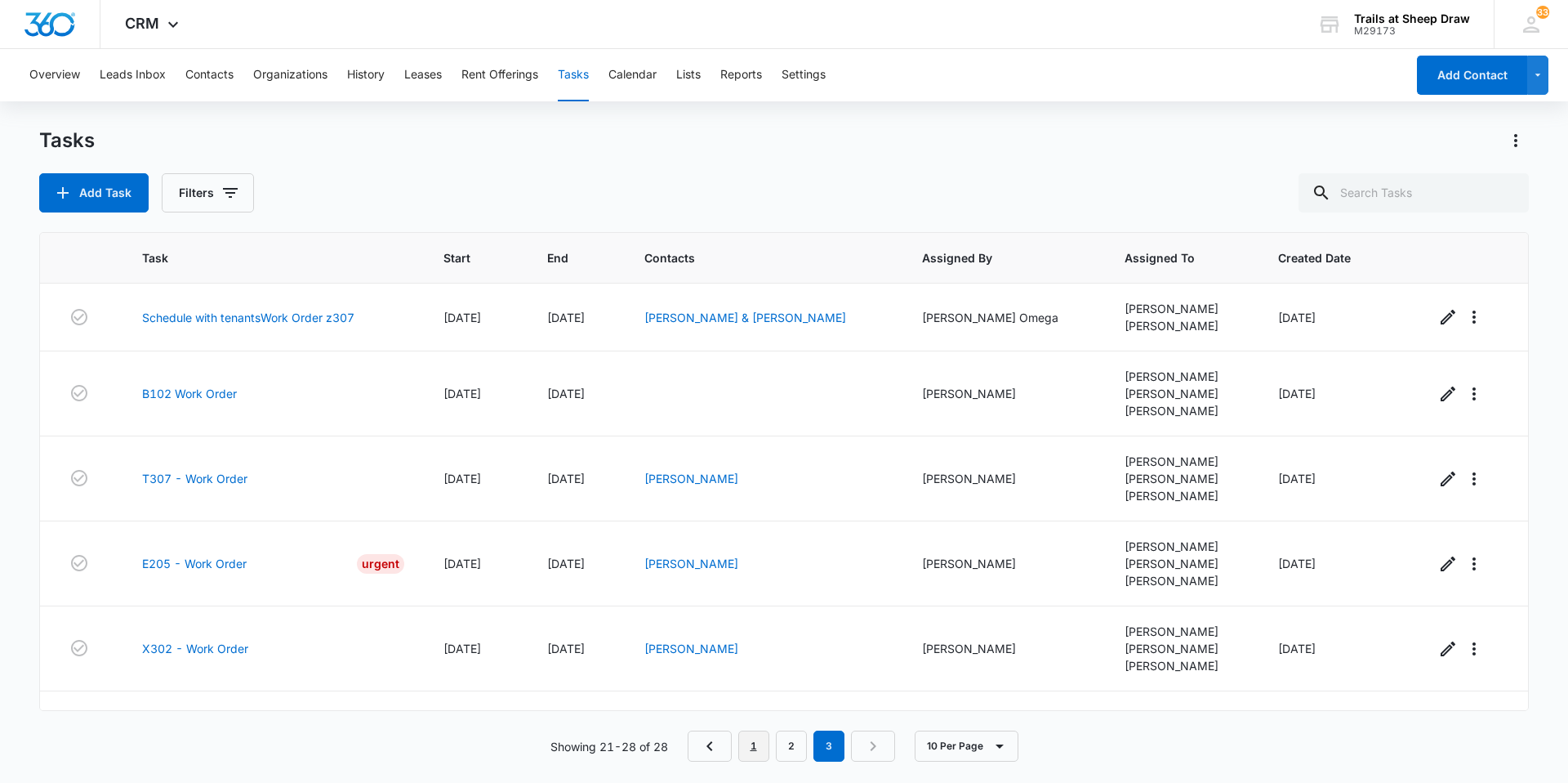
click at [755, 750] on link "1" at bounding box center [754, 746] width 31 height 31
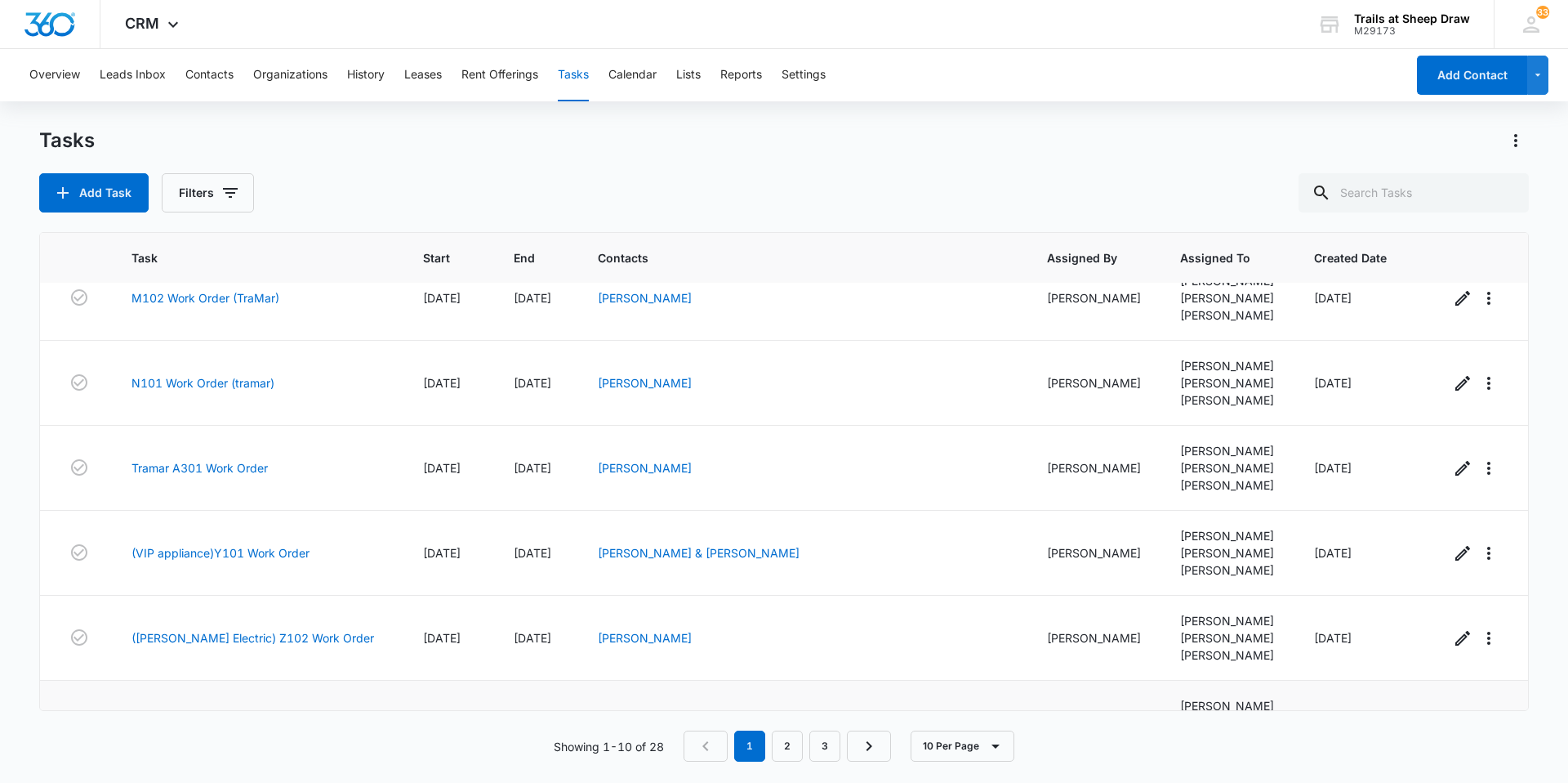
scroll to position [406, 0]
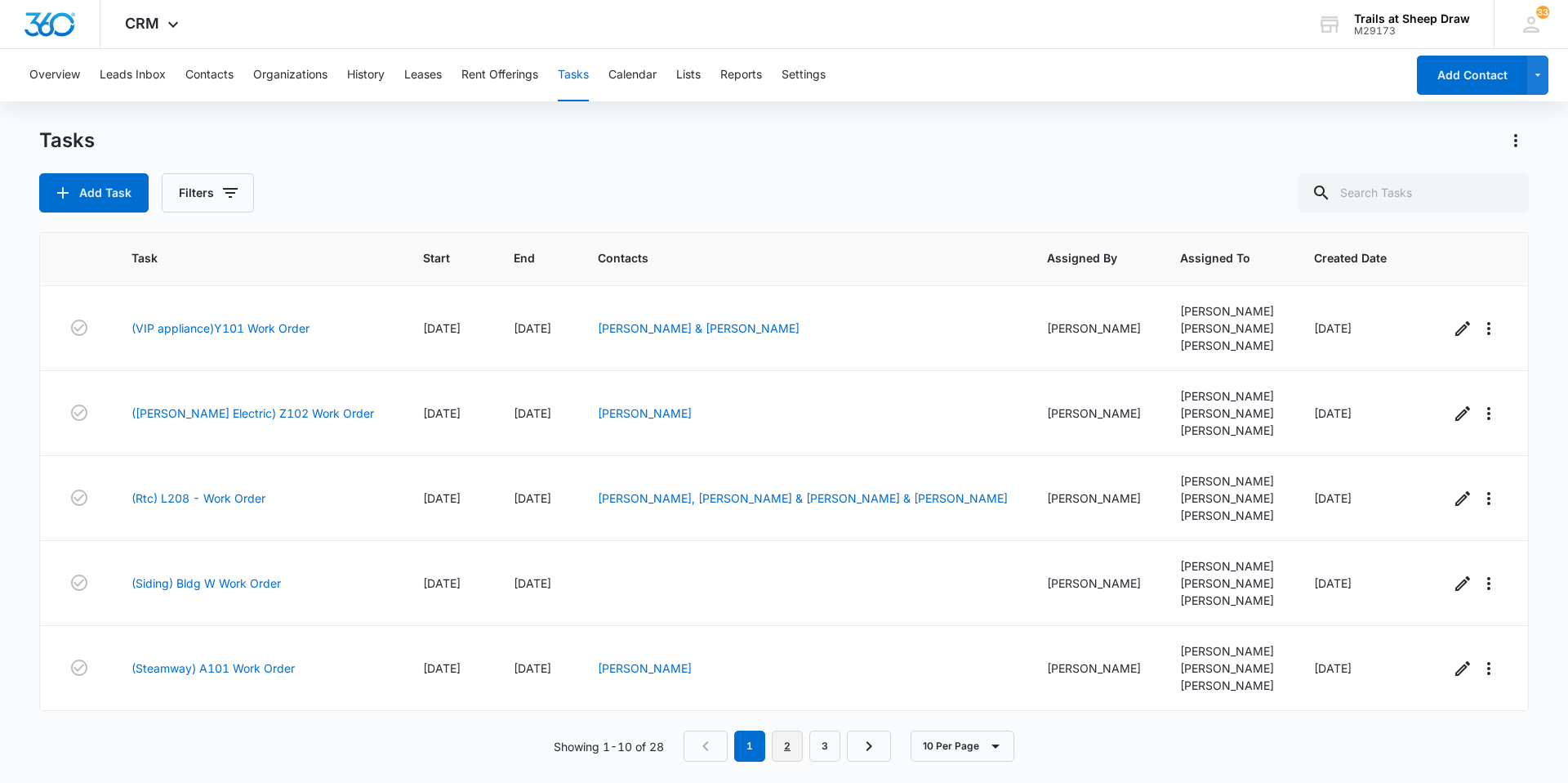
click at [786, 747] on link "2" at bounding box center [787, 746] width 31 height 31
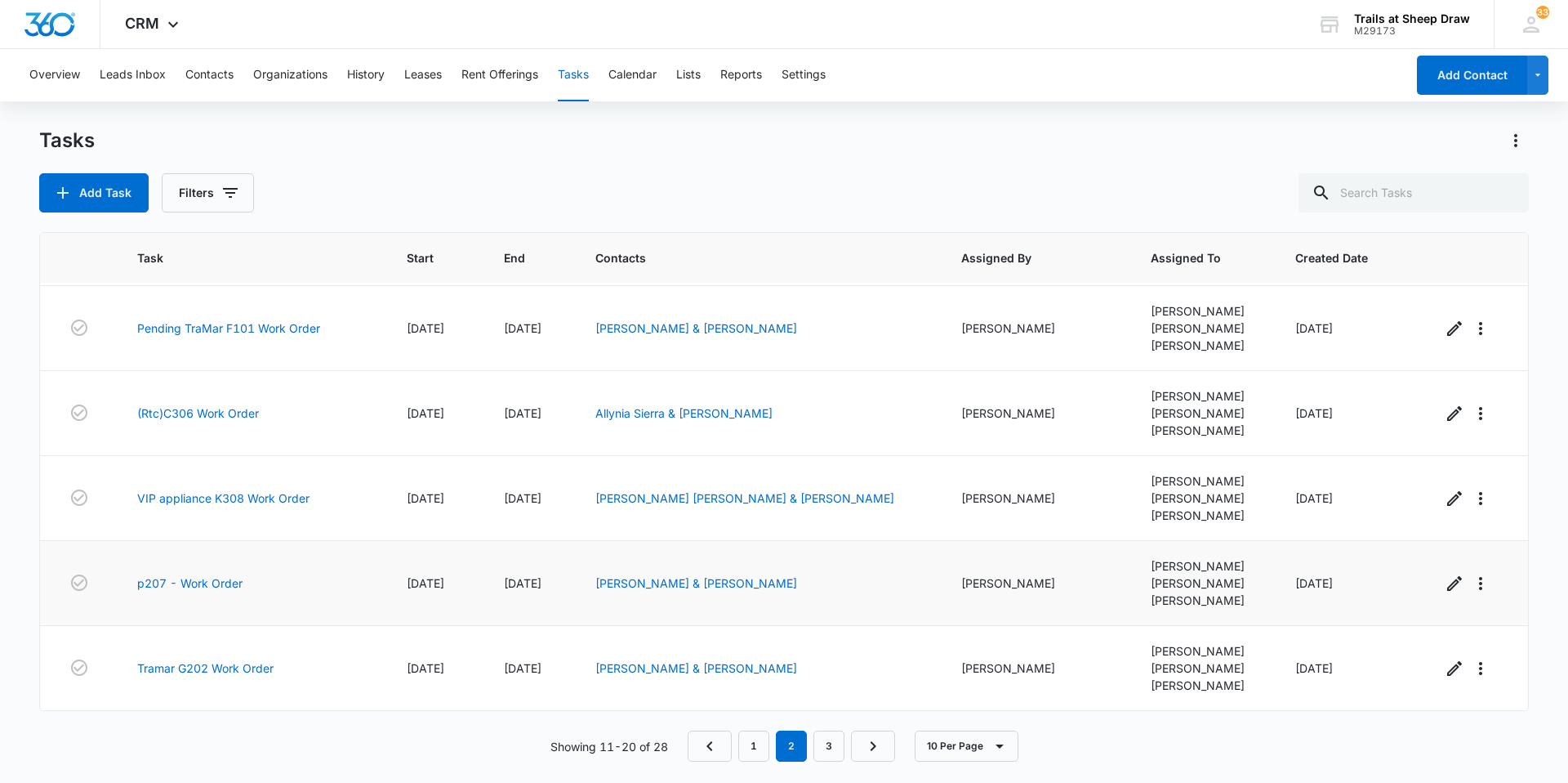
scroll to position [0, 0]
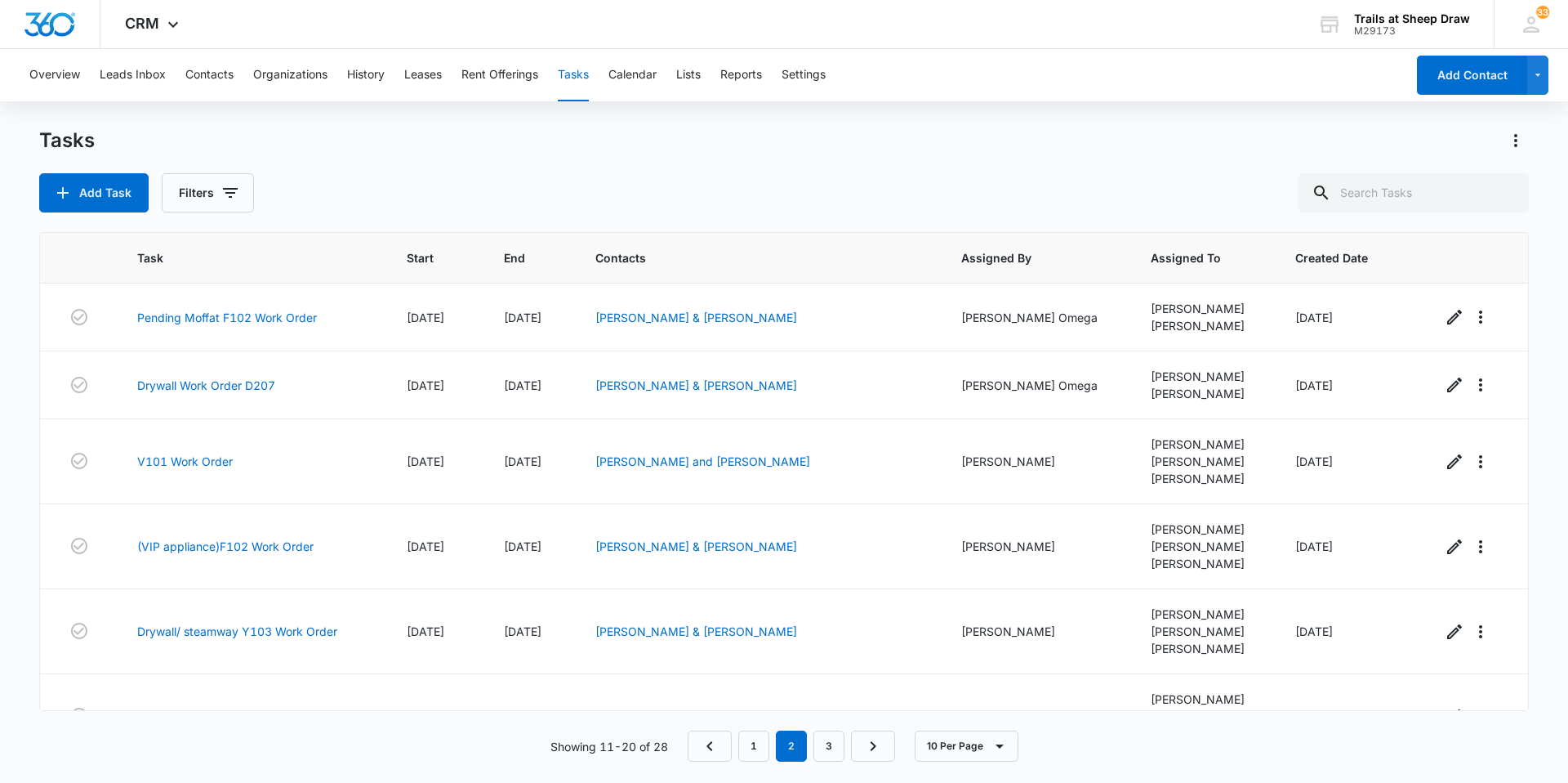
click at [495, 167] on div "Tasks Add Task Filters" at bounding box center [784, 170] width 1490 height 85
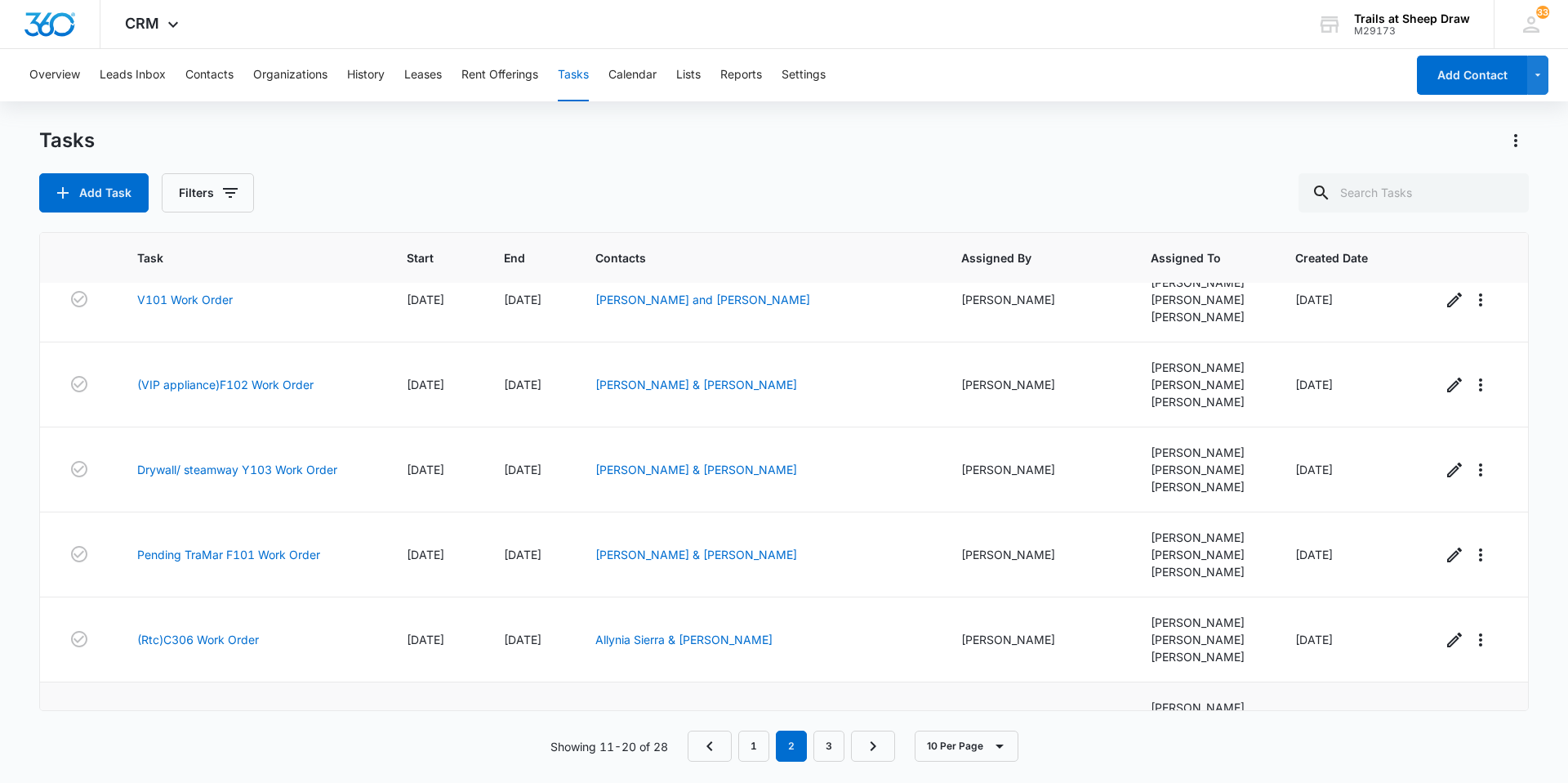
scroll to position [388, 0]
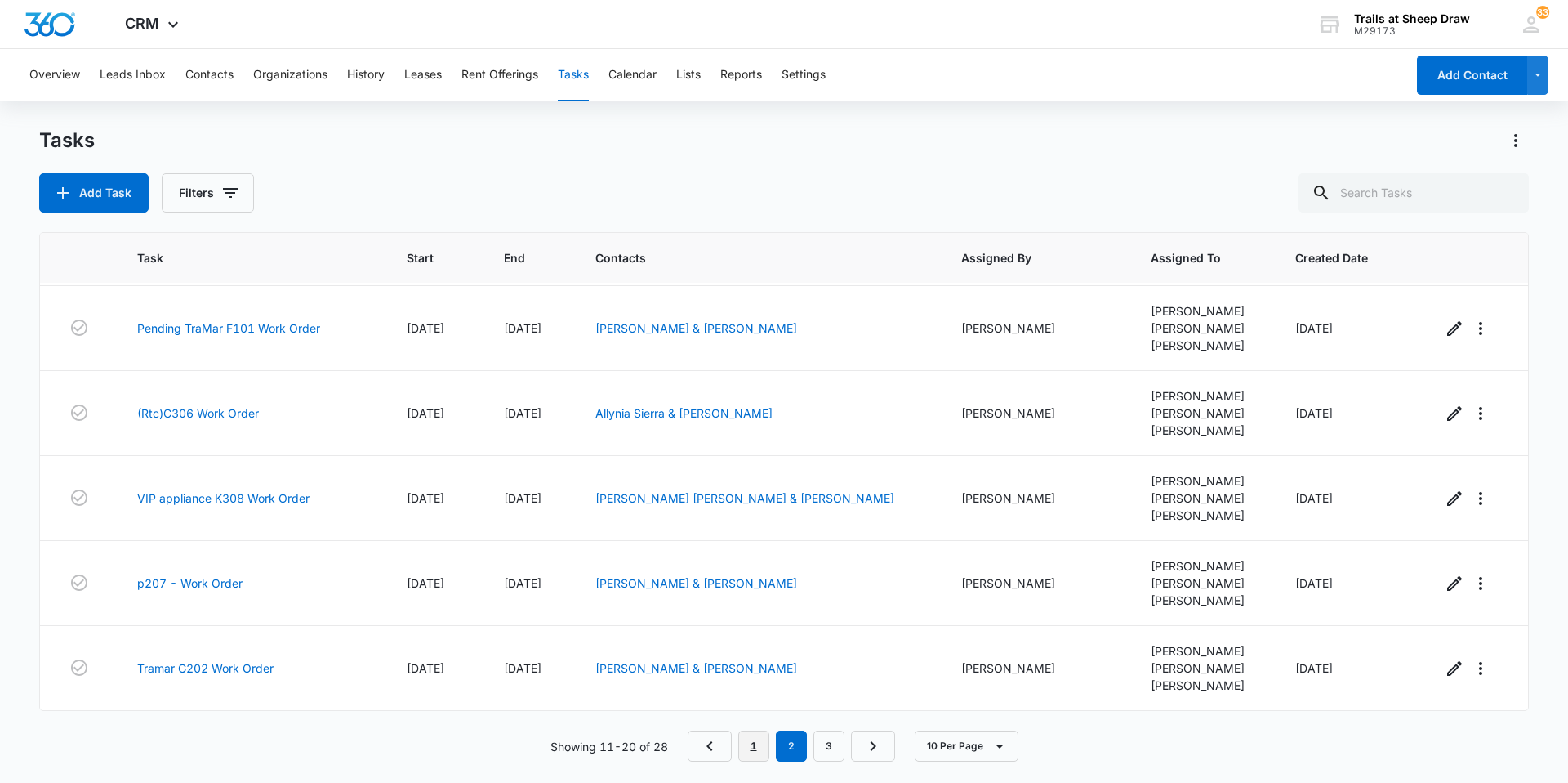
click at [755, 743] on link "1" at bounding box center [754, 746] width 31 height 31
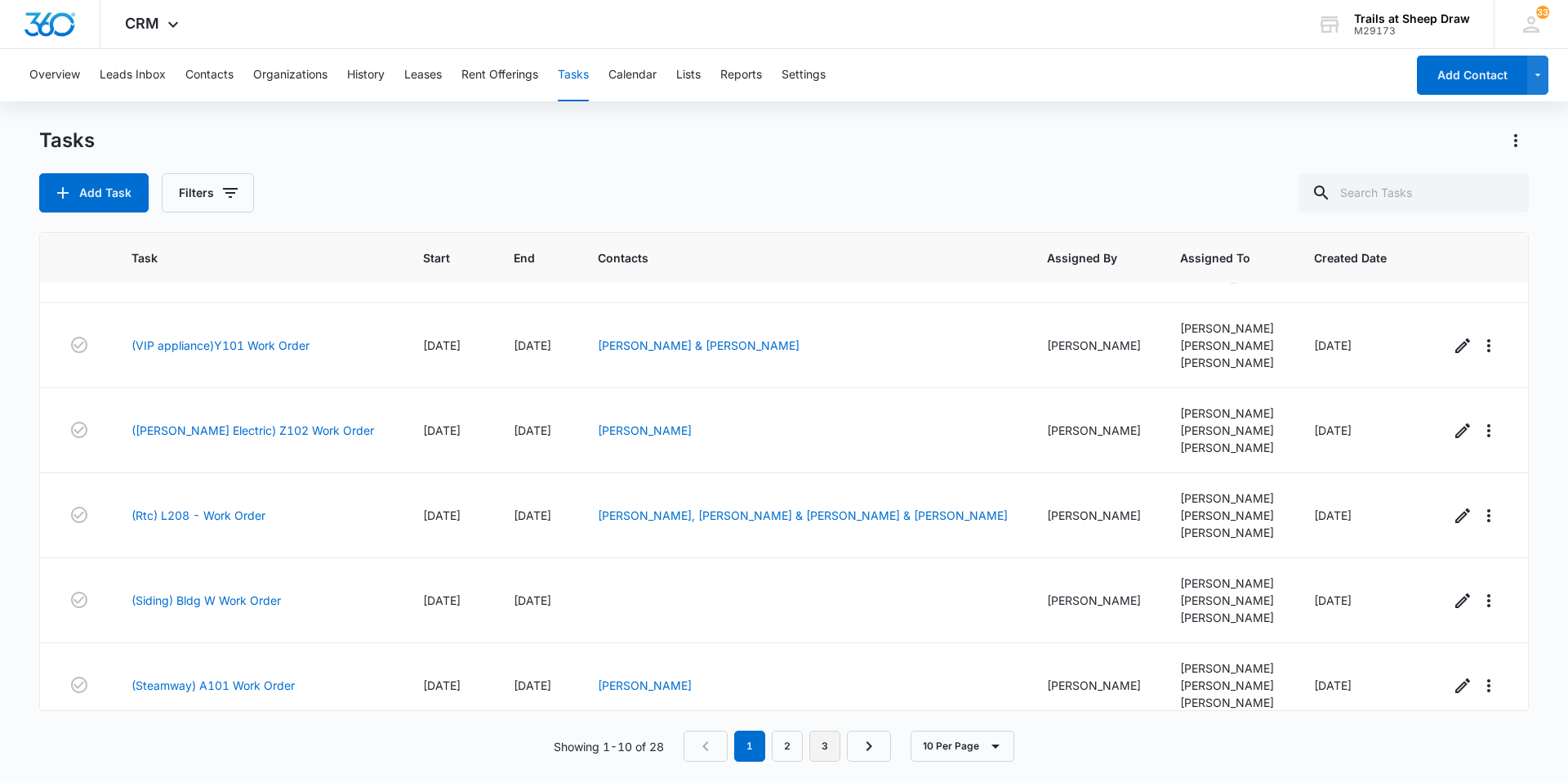
scroll to position [406, 0]
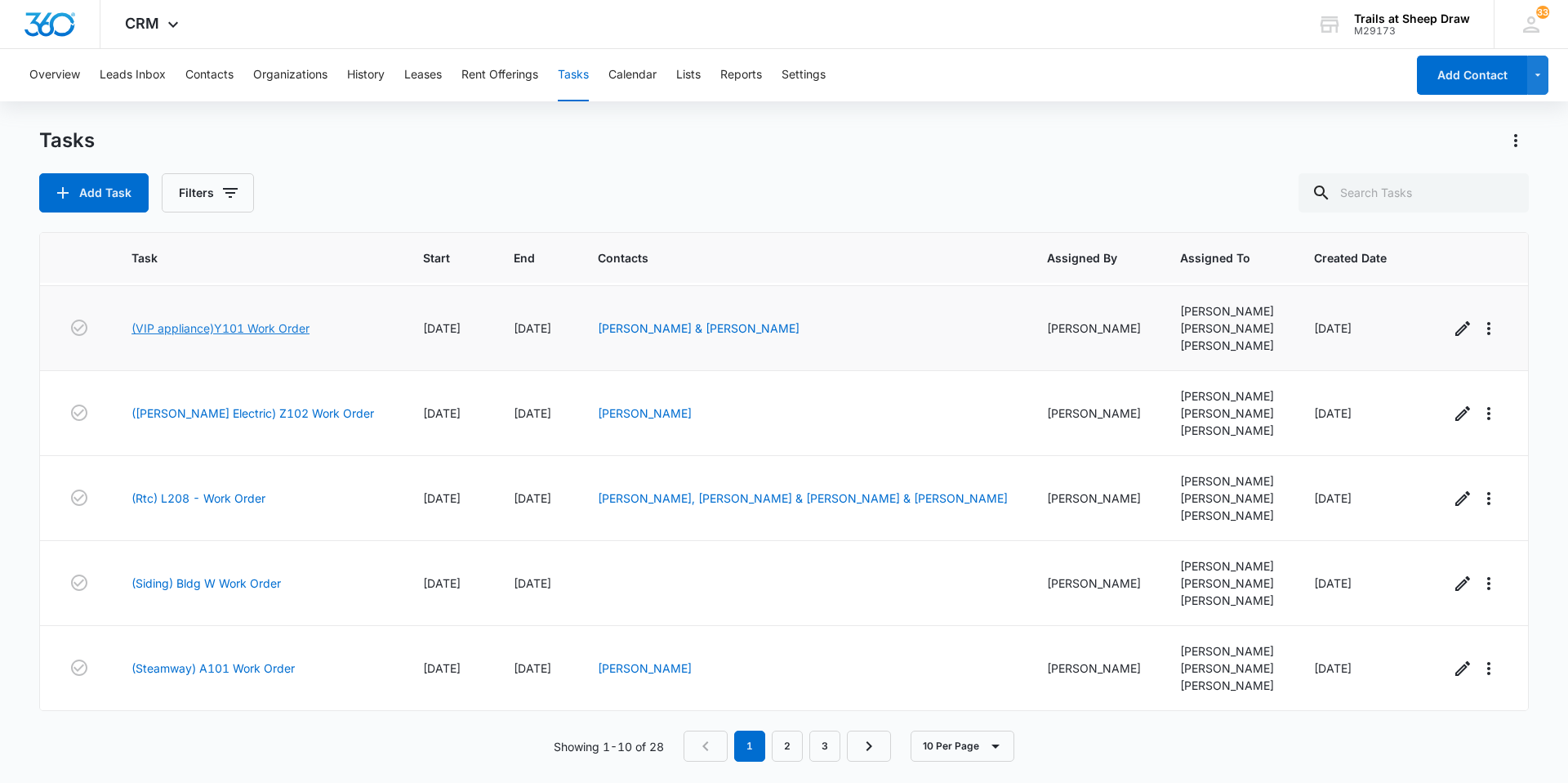
click at [251, 323] on link "(VIP appliance)Y101 Work Order" at bounding box center [221, 328] width 178 height 17
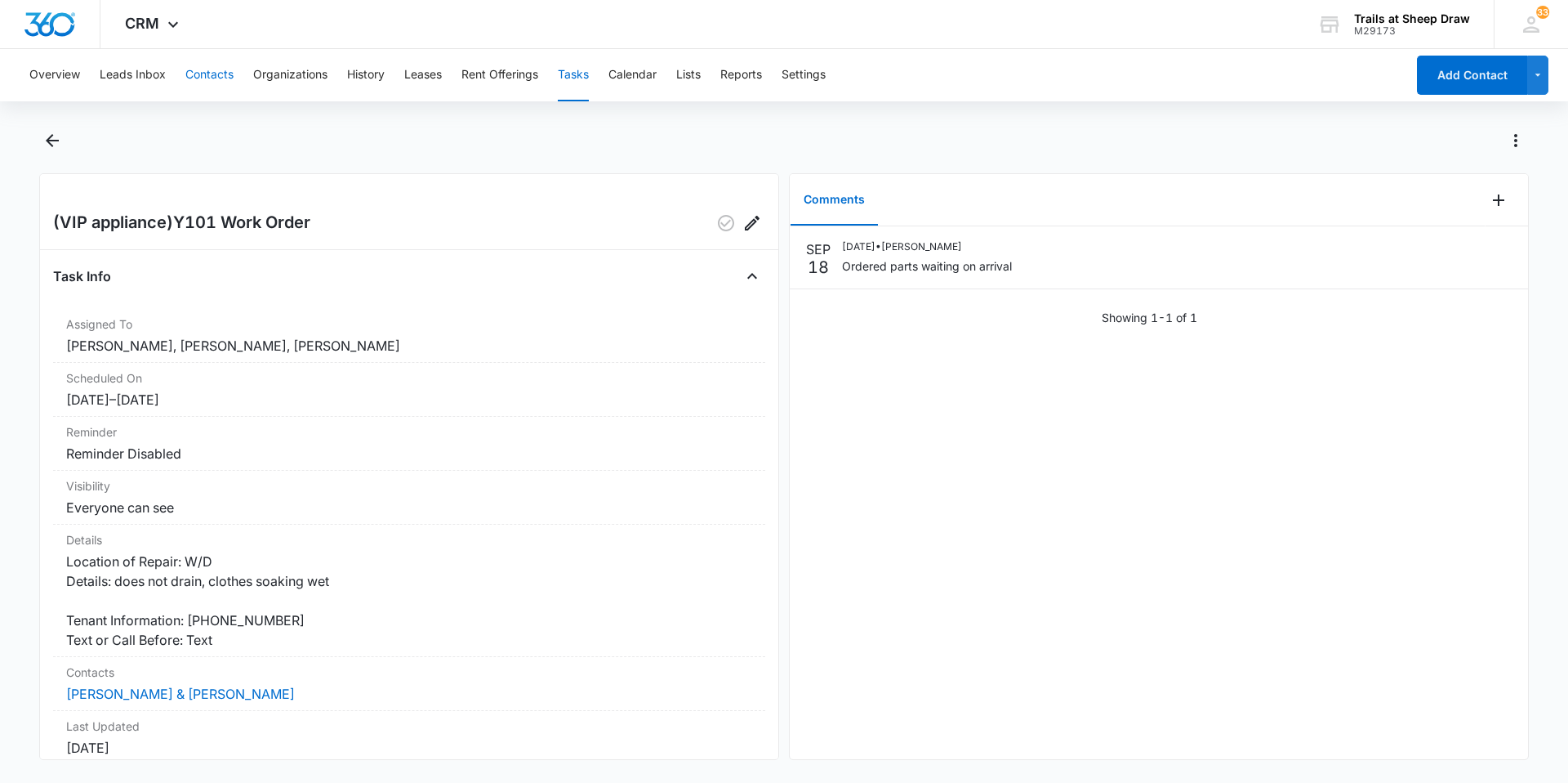
click at [222, 76] on button "Contacts" at bounding box center [210, 75] width 48 height 52
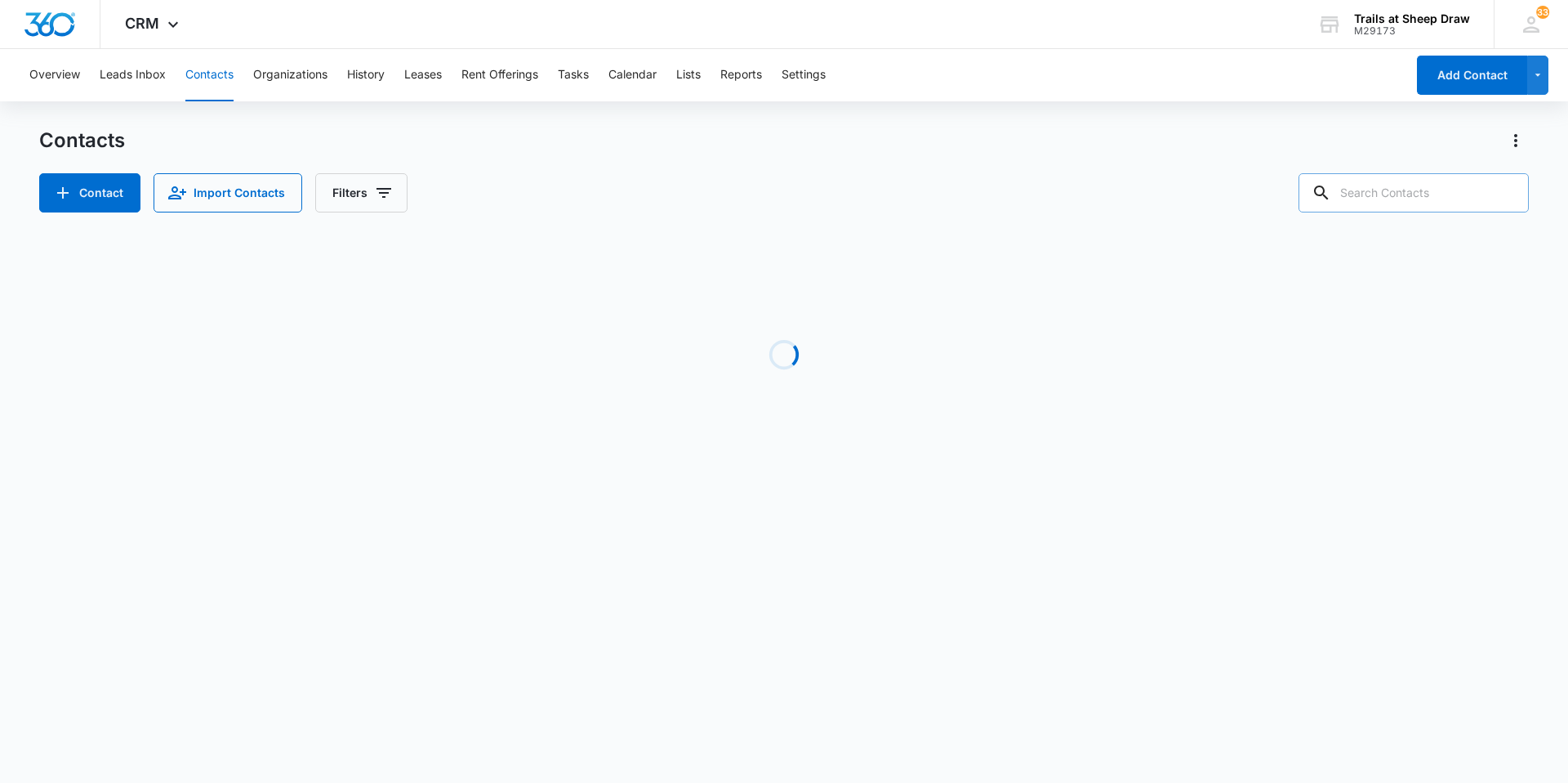
click at [1377, 181] on input "text" at bounding box center [1413, 193] width 230 height 40
type input "a105"
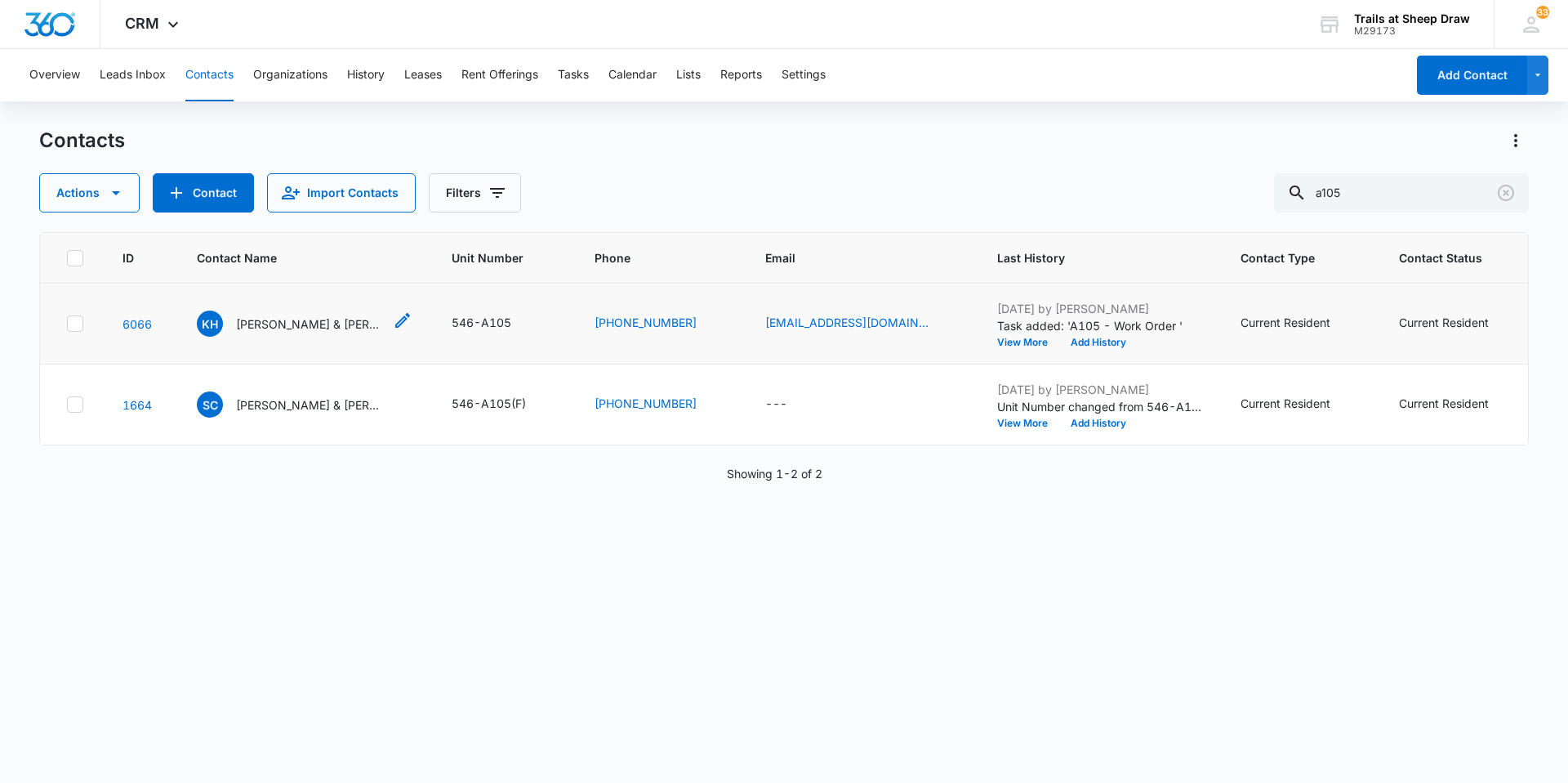
click at [324, 328] on p "Kevin Hudson & Teresa Silva" at bounding box center [310, 324] width 147 height 17
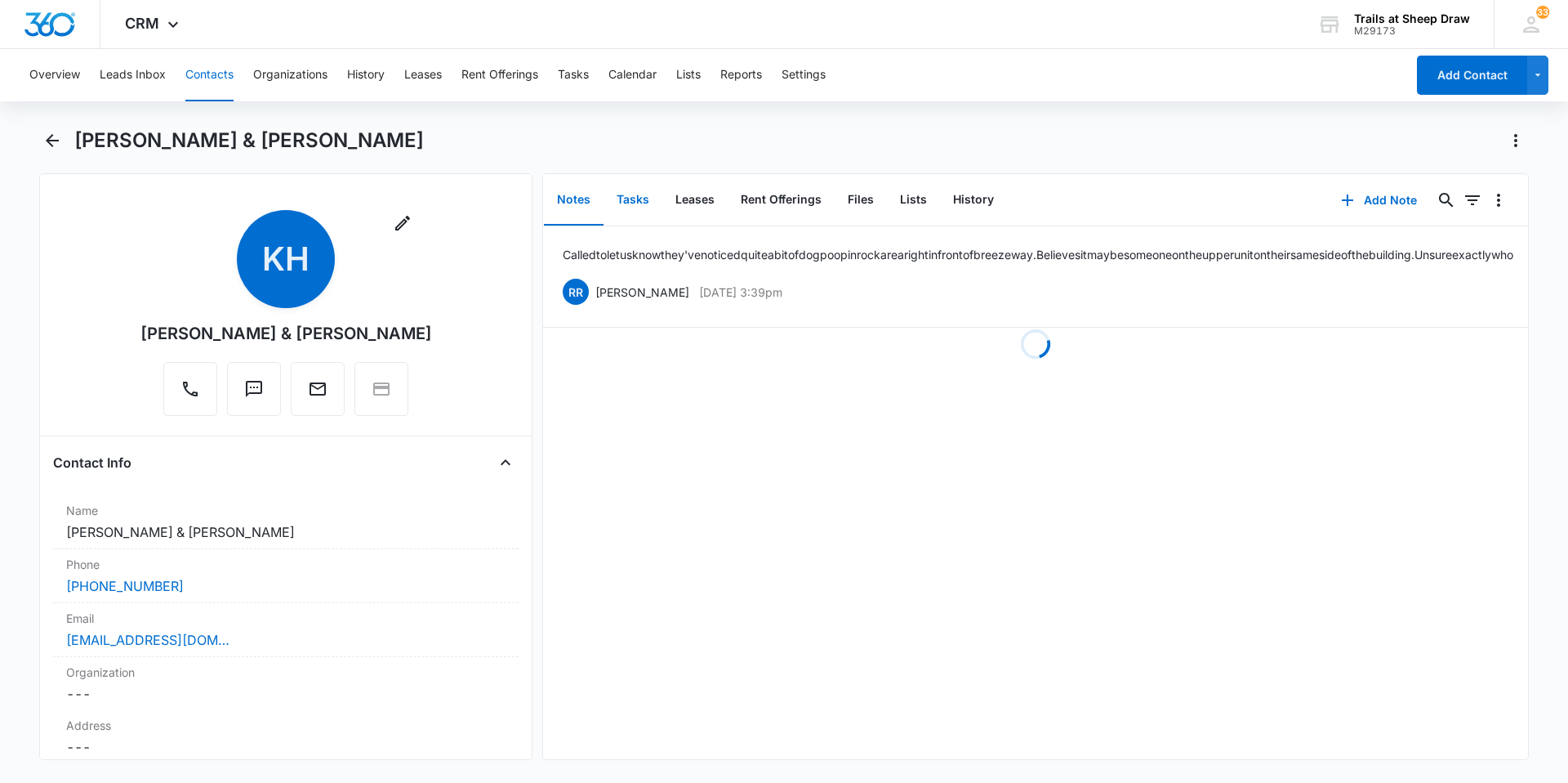
click at [621, 213] on button "Tasks" at bounding box center [633, 200] width 59 height 50
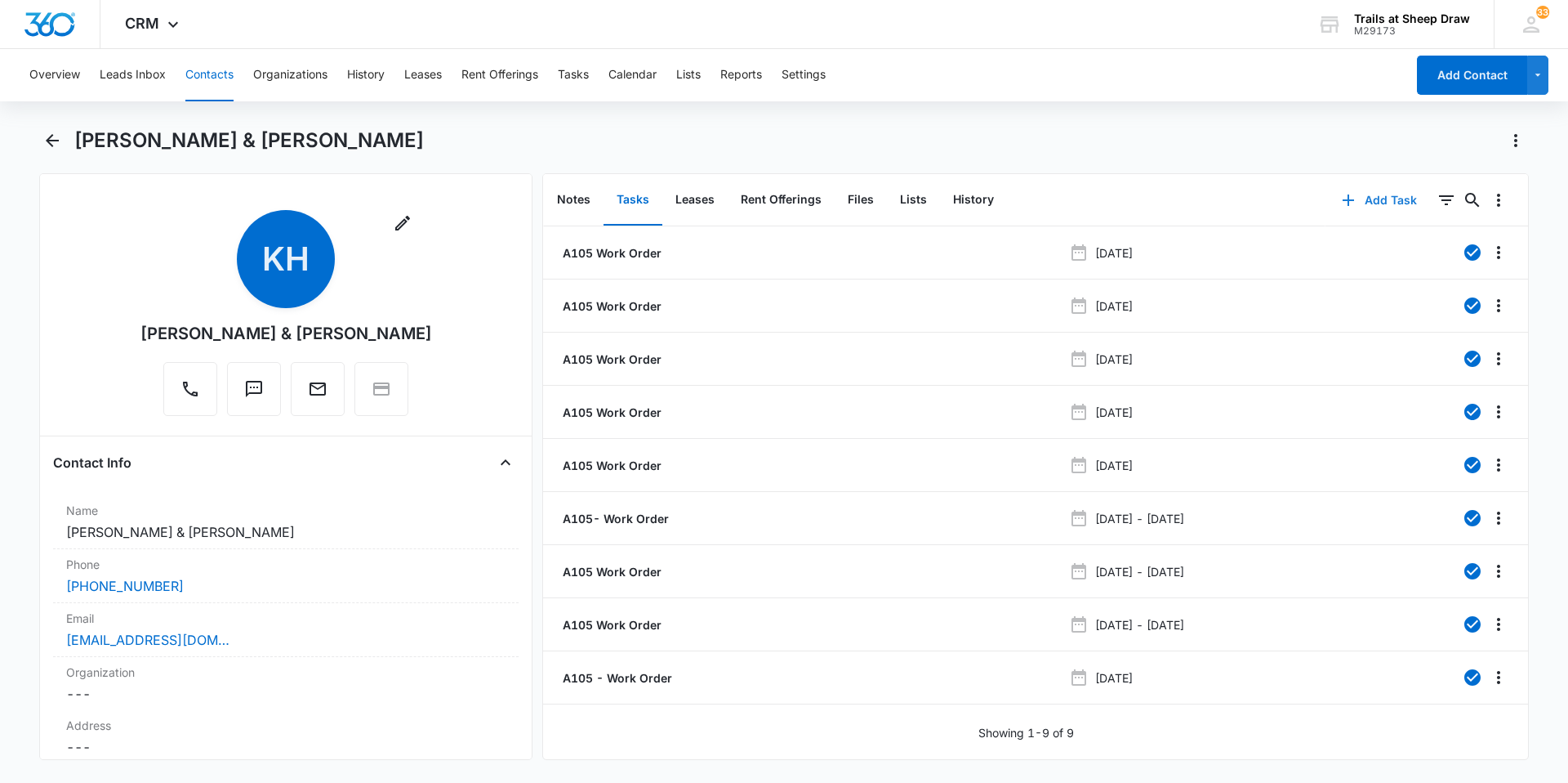
click at [1376, 192] on button "Add Task" at bounding box center [1378, 200] width 107 height 40
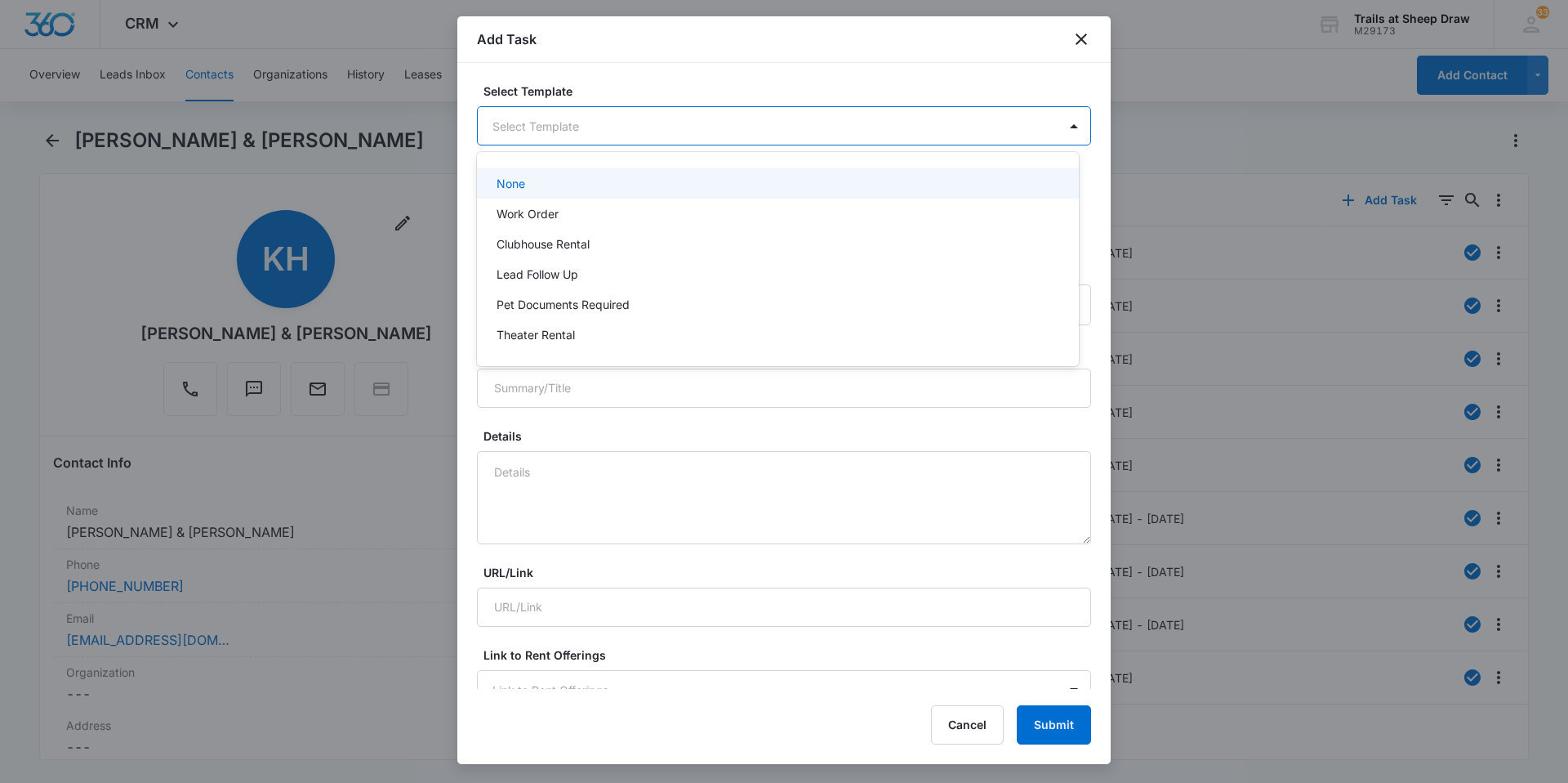
click at [683, 107] on body "CRM Apps Reputation Websites Forms CRM Email Social Content Ads Intelligence Fi…" at bounding box center [784, 391] width 1568 height 783
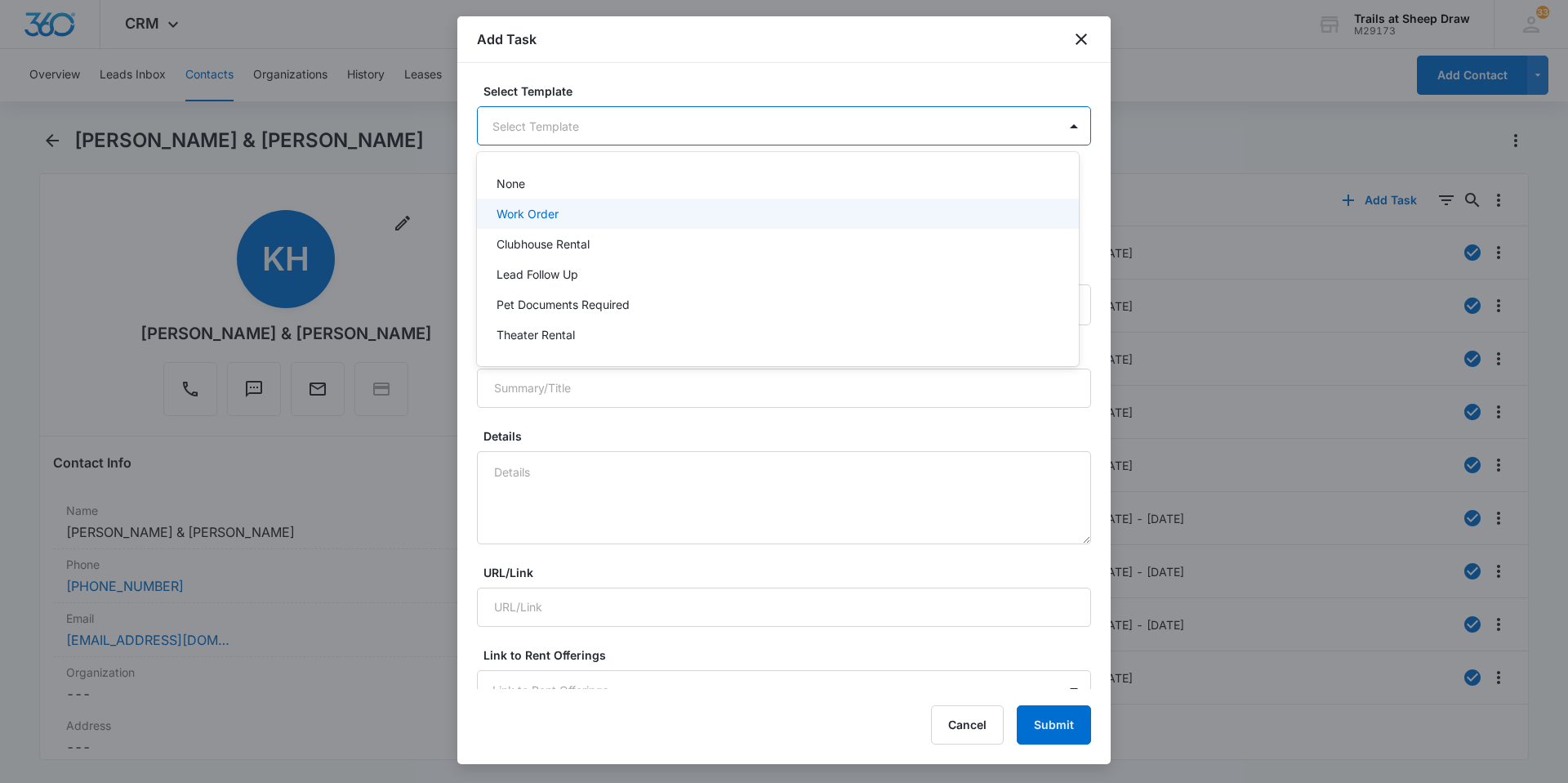
click at [584, 210] on div "Work Order" at bounding box center [776, 214] width 559 height 17
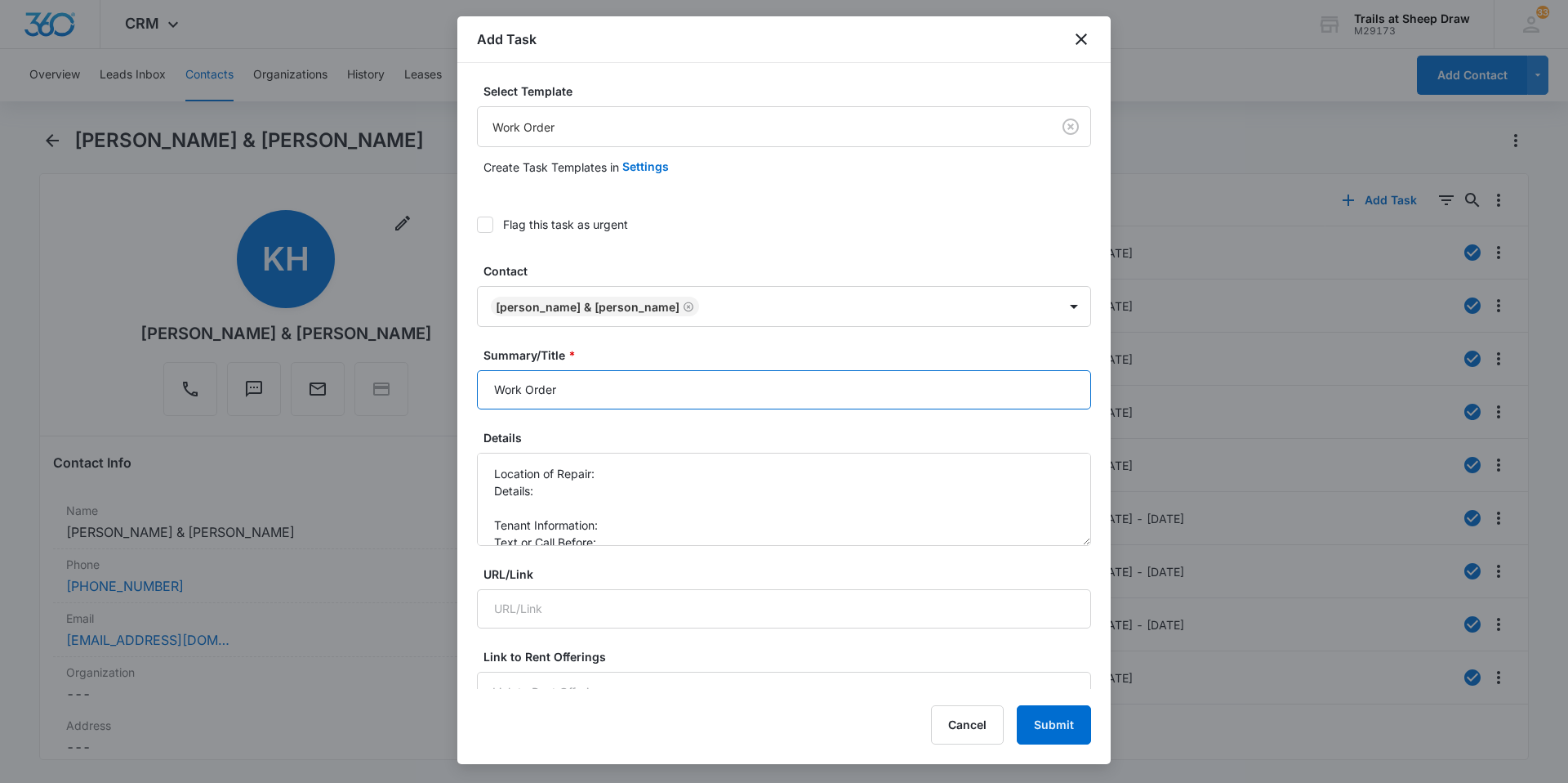
click at [484, 395] on input "Work Order" at bounding box center [784, 389] width 614 height 40
type input "A105 Work Order"
click at [732, 459] on textarea "Location of Repair: Details: Tenant Information: Text or Call Before:" at bounding box center [784, 499] width 614 height 93
click at [534, 499] on textarea "Location of Repair: Microwave Details: Tenant Information: Text or Call Before:" at bounding box center [784, 499] width 614 height 93
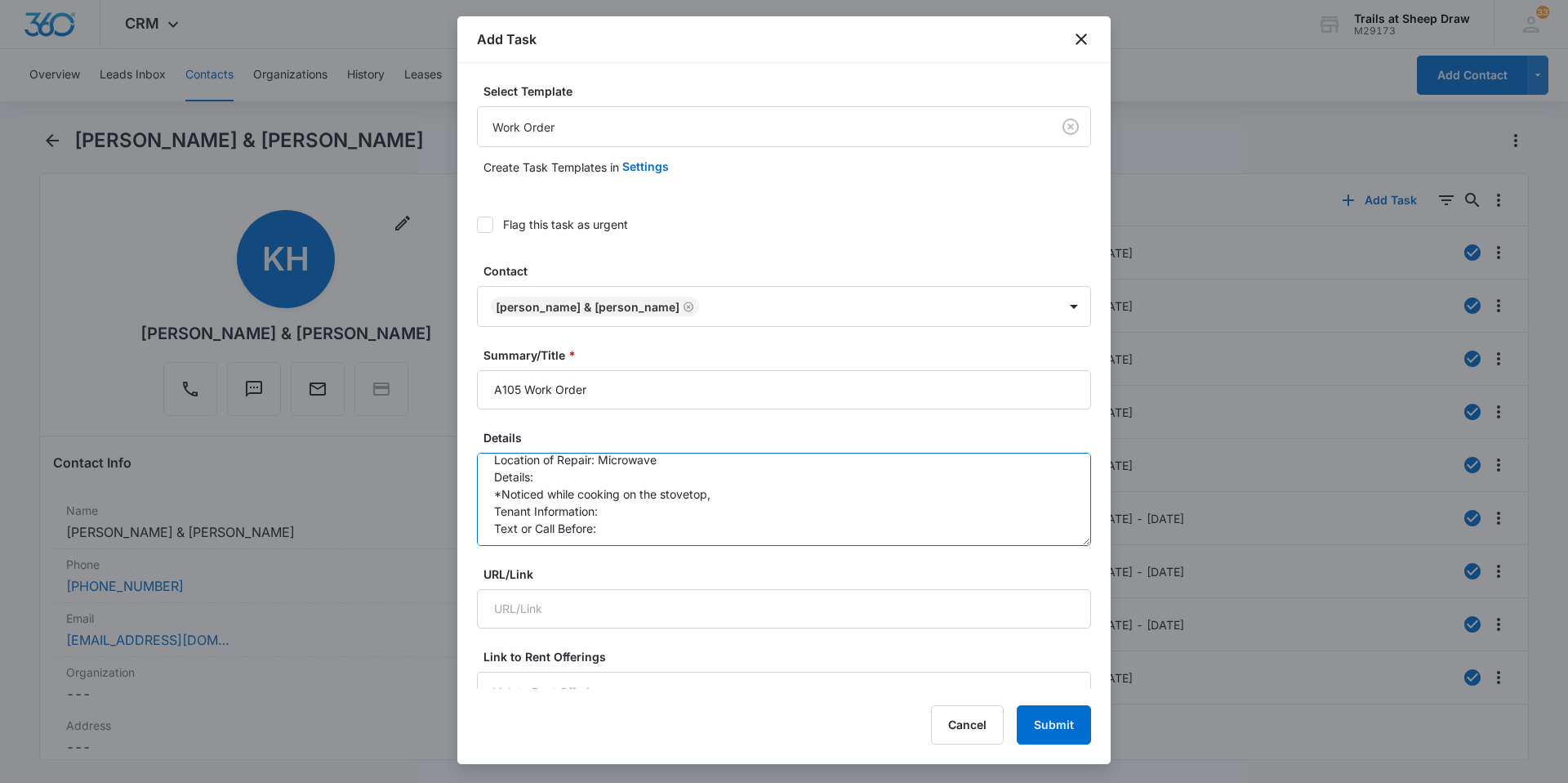
scroll to position [17, 0]
click at [652, 511] on textarea "Location of Repair: Microwave Details: *Noticed while cooking on the stovetop, …" at bounding box center [784, 499] width 614 height 93
click at [737, 532] on textarea "Location of Repair: Microwave Details: *Noticed while cooking on the stovetop, …" at bounding box center [784, 499] width 614 height 93
click at [732, 506] on textarea "Location of Repair: Microwave Details: *Noticed while cooking on the stovetop, …" at bounding box center [784, 499] width 614 height 93
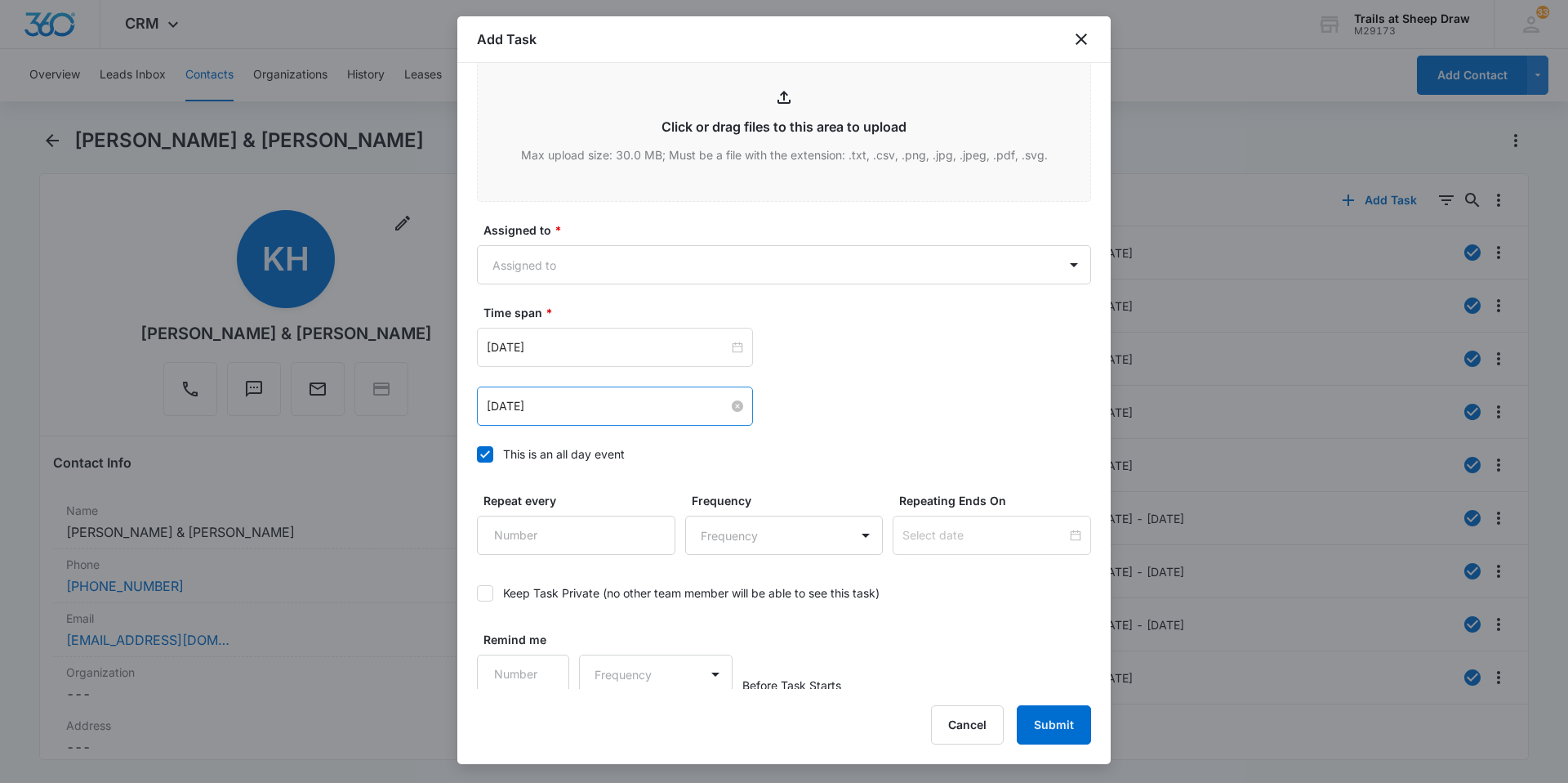
scroll to position [885, 0]
type textarea "Location of Repair: Microwave Details: *Noticed while cooking on the stovetop, …"
click at [671, 254] on body "CRM Apps Reputation Websites Forms CRM Email Social Content Ads Intelligence Fi…" at bounding box center [784, 391] width 1568 height 783
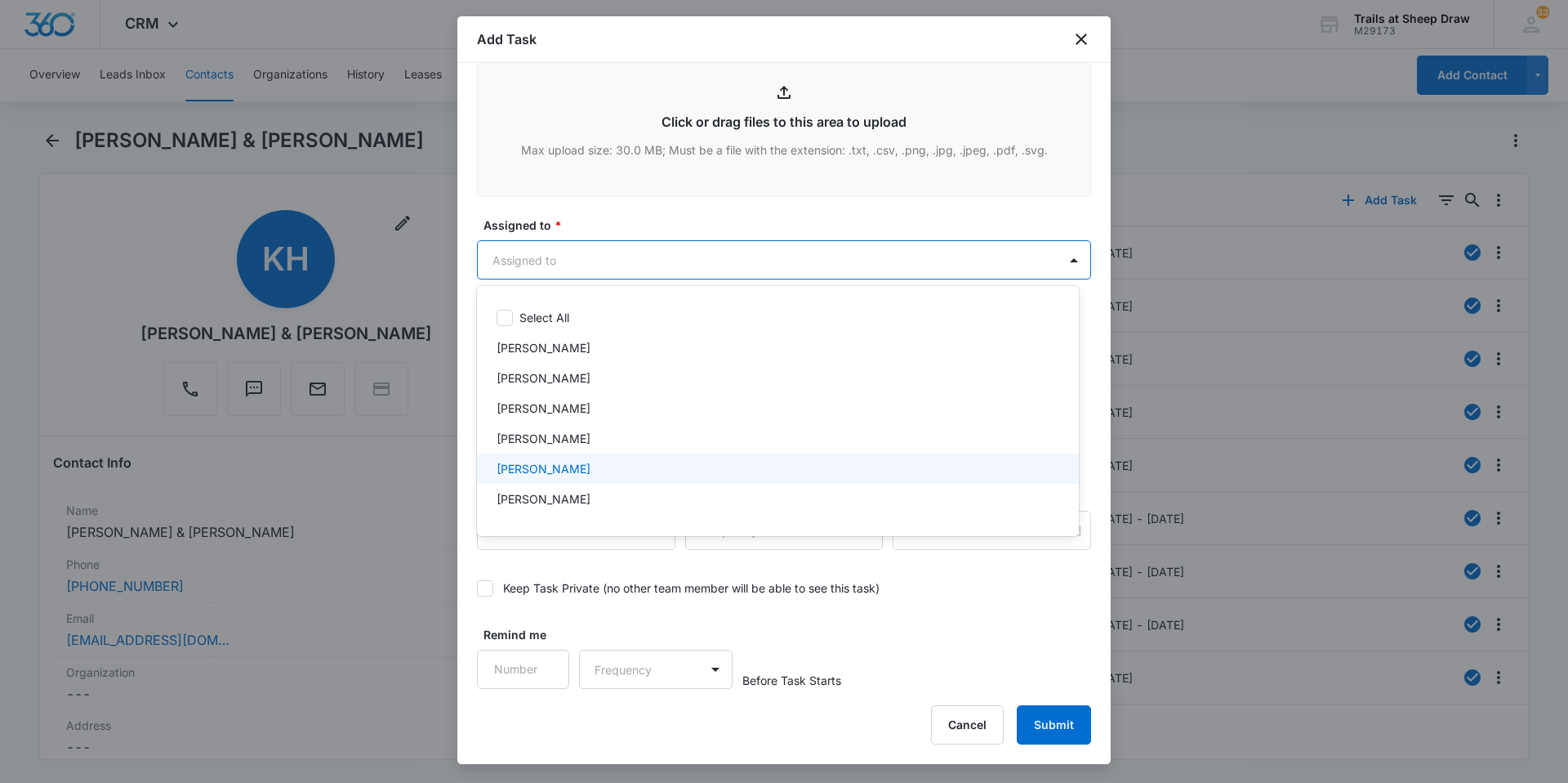
click at [572, 463] on p "[PERSON_NAME]" at bounding box center [543, 468] width 94 height 17
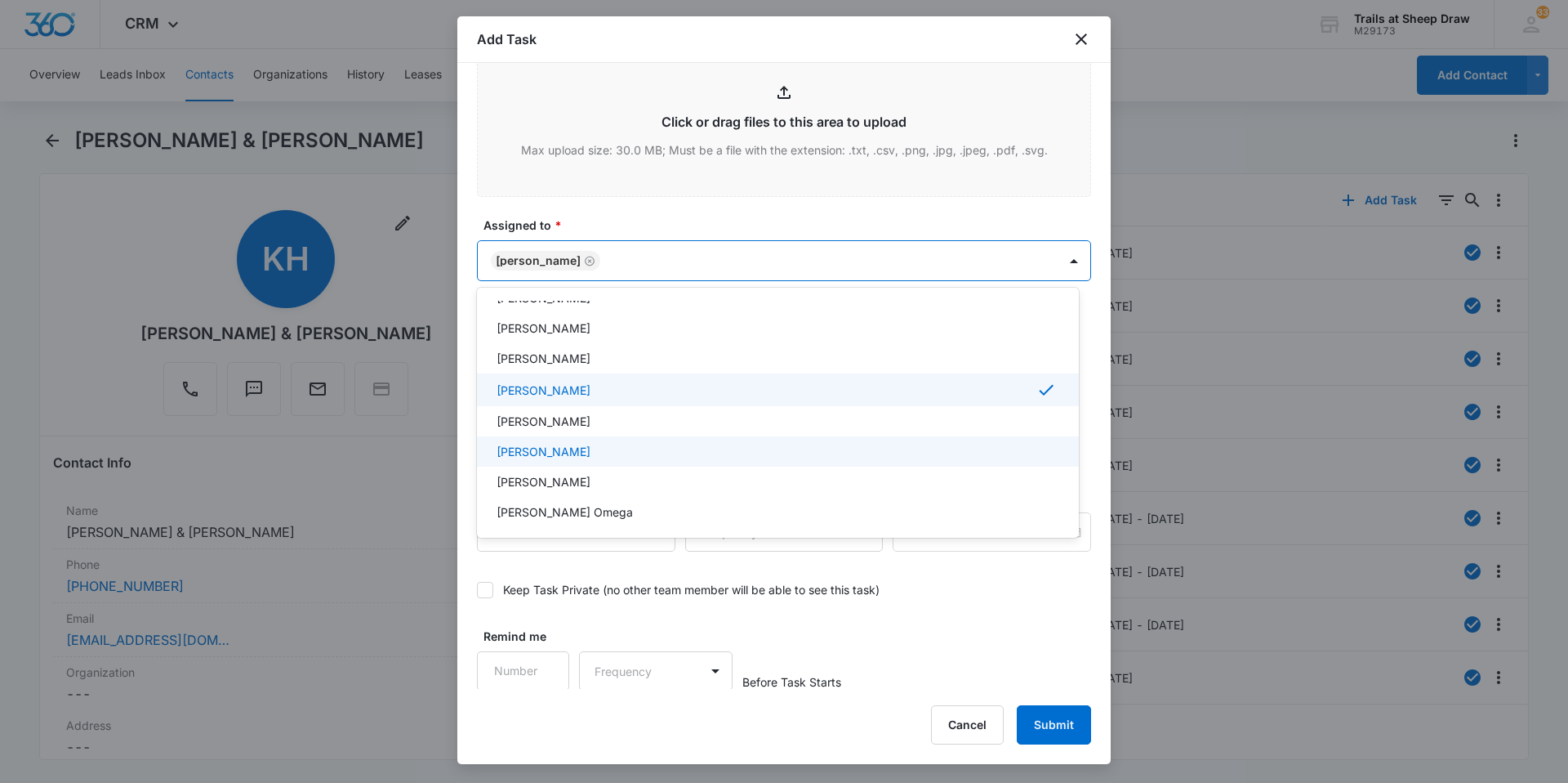
click at [578, 450] on p "[PERSON_NAME]" at bounding box center [543, 452] width 94 height 17
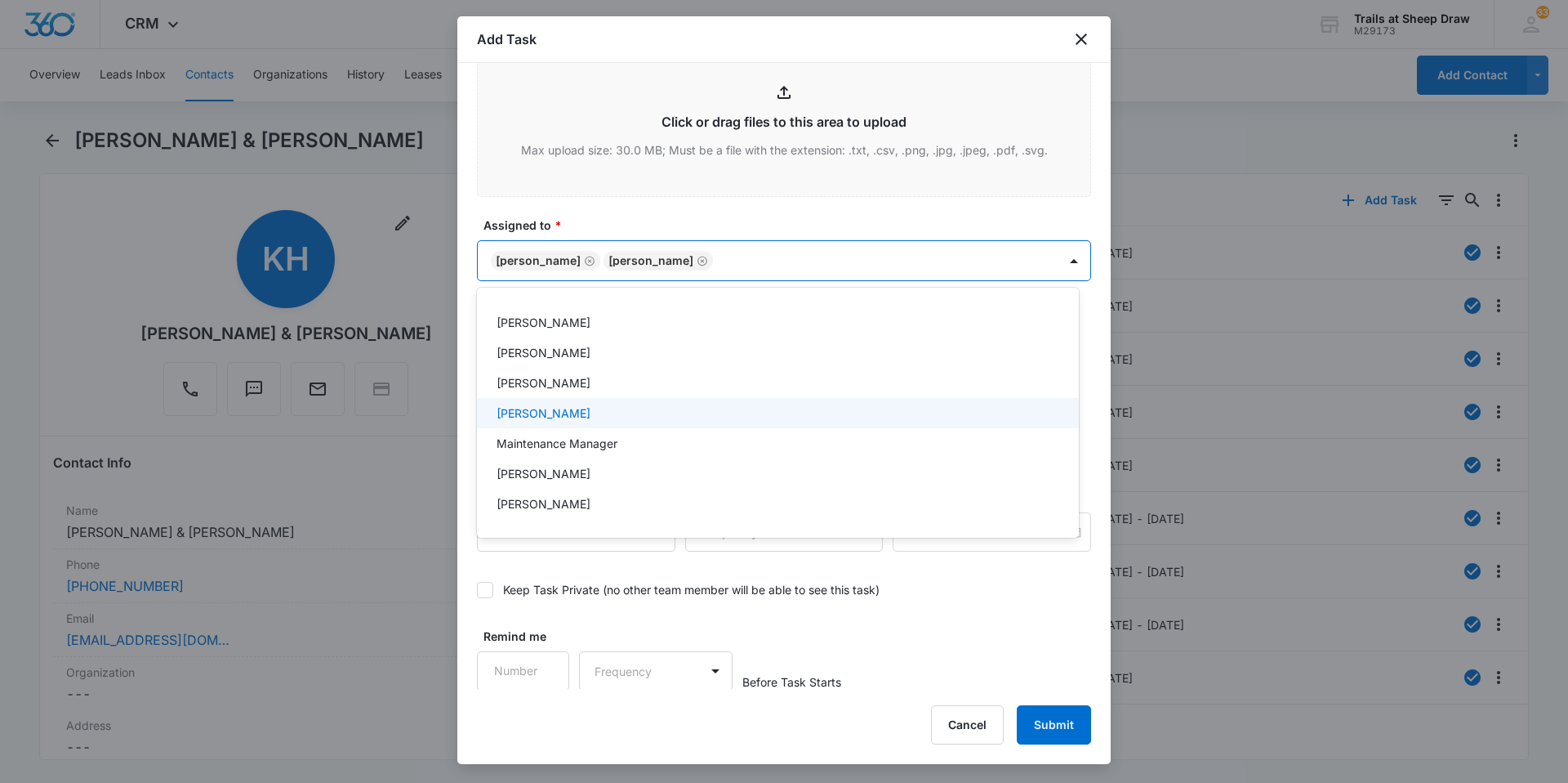
scroll to position [327, 0]
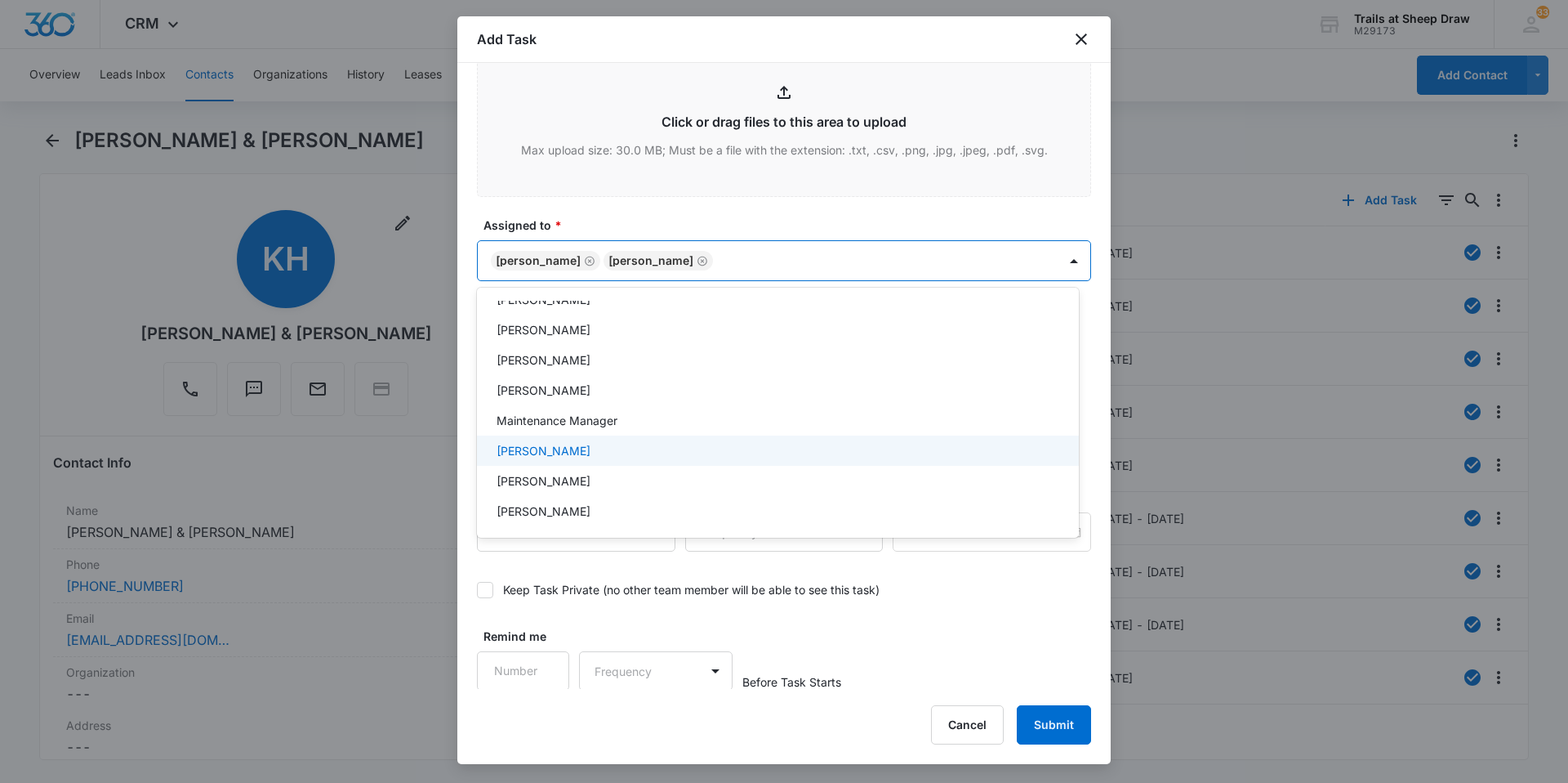
click at [542, 453] on p "[PERSON_NAME]" at bounding box center [543, 451] width 94 height 17
click at [939, 253] on div at bounding box center [784, 391] width 1568 height 783
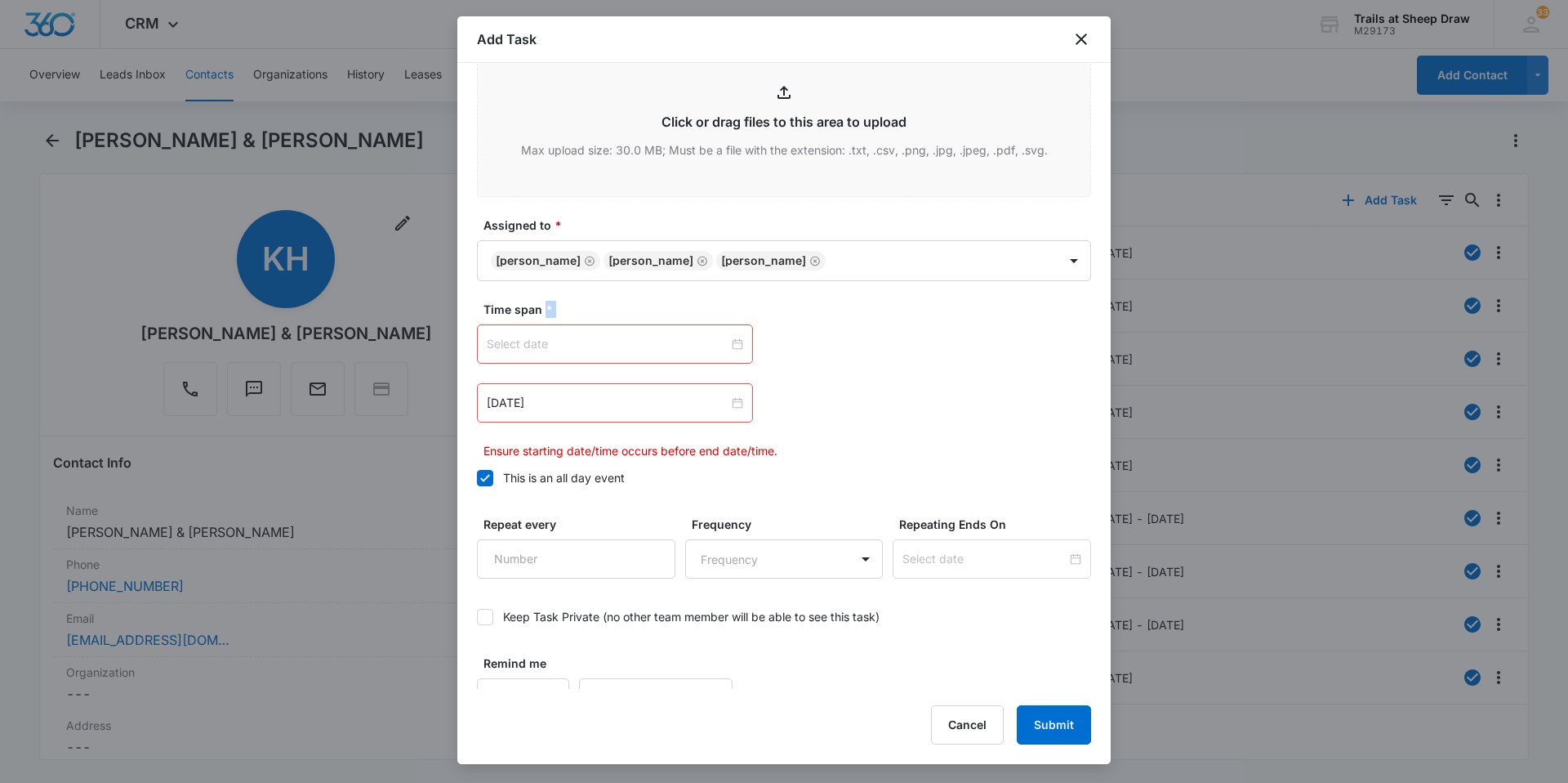
click at [732, 345] on div at bounding box center [614, 344] width 256 height 18
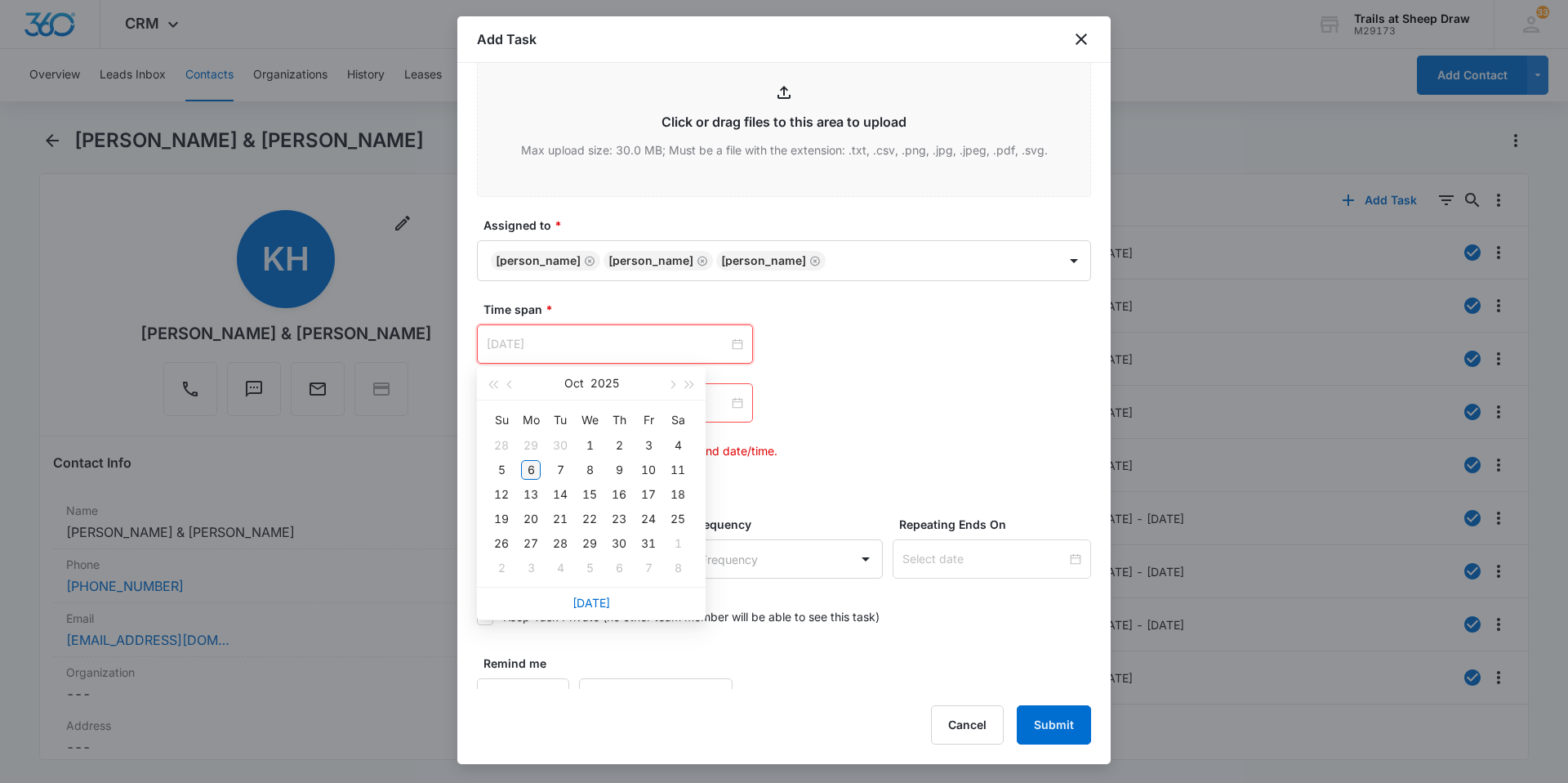
type input "[DATE]"
click at [528, 467] on div "6" at bounding box center [531, 469] width 19 height 19
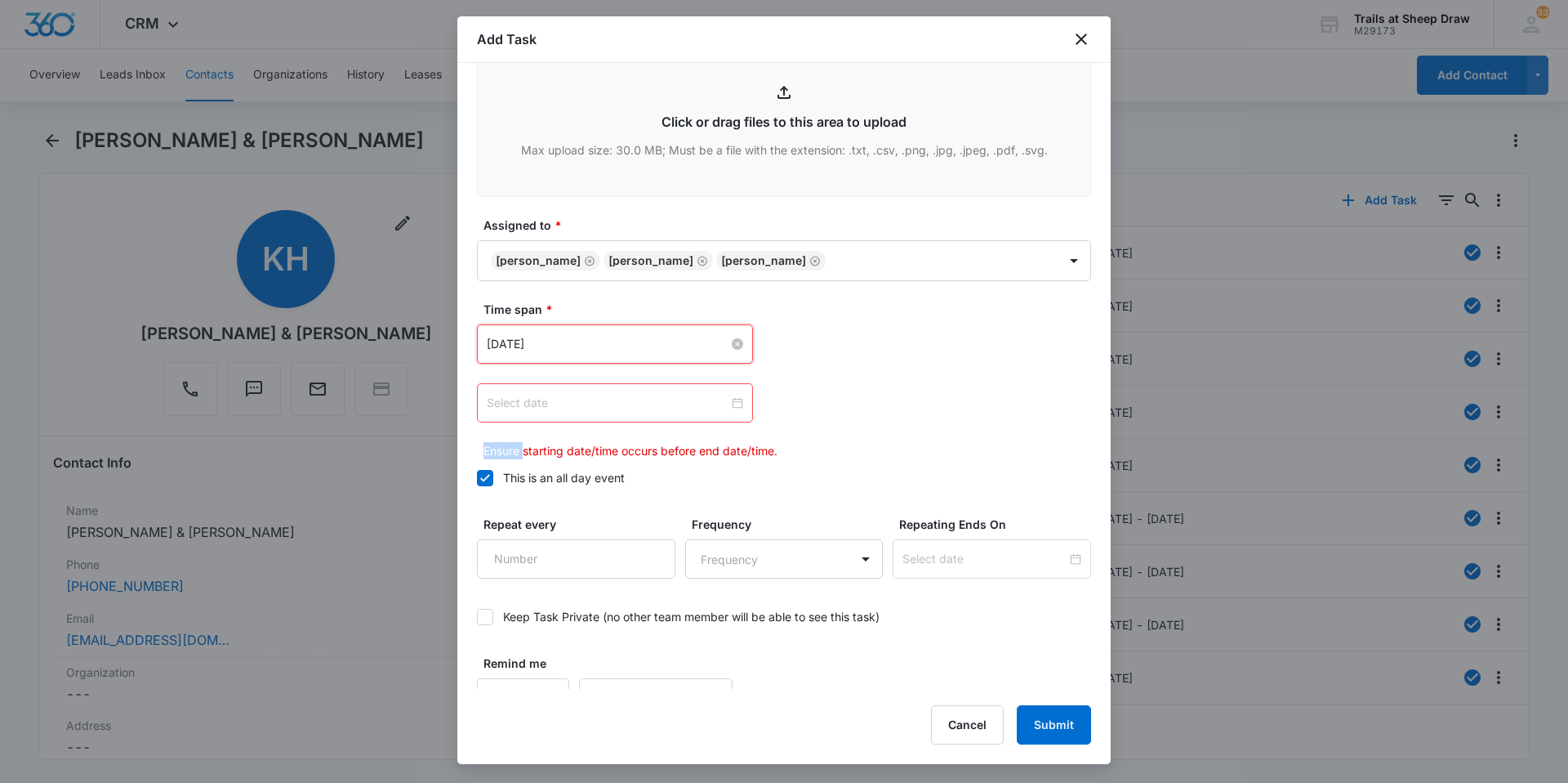
click at [732, 402] on div at bounding box center [614, 403] width 256 height 18
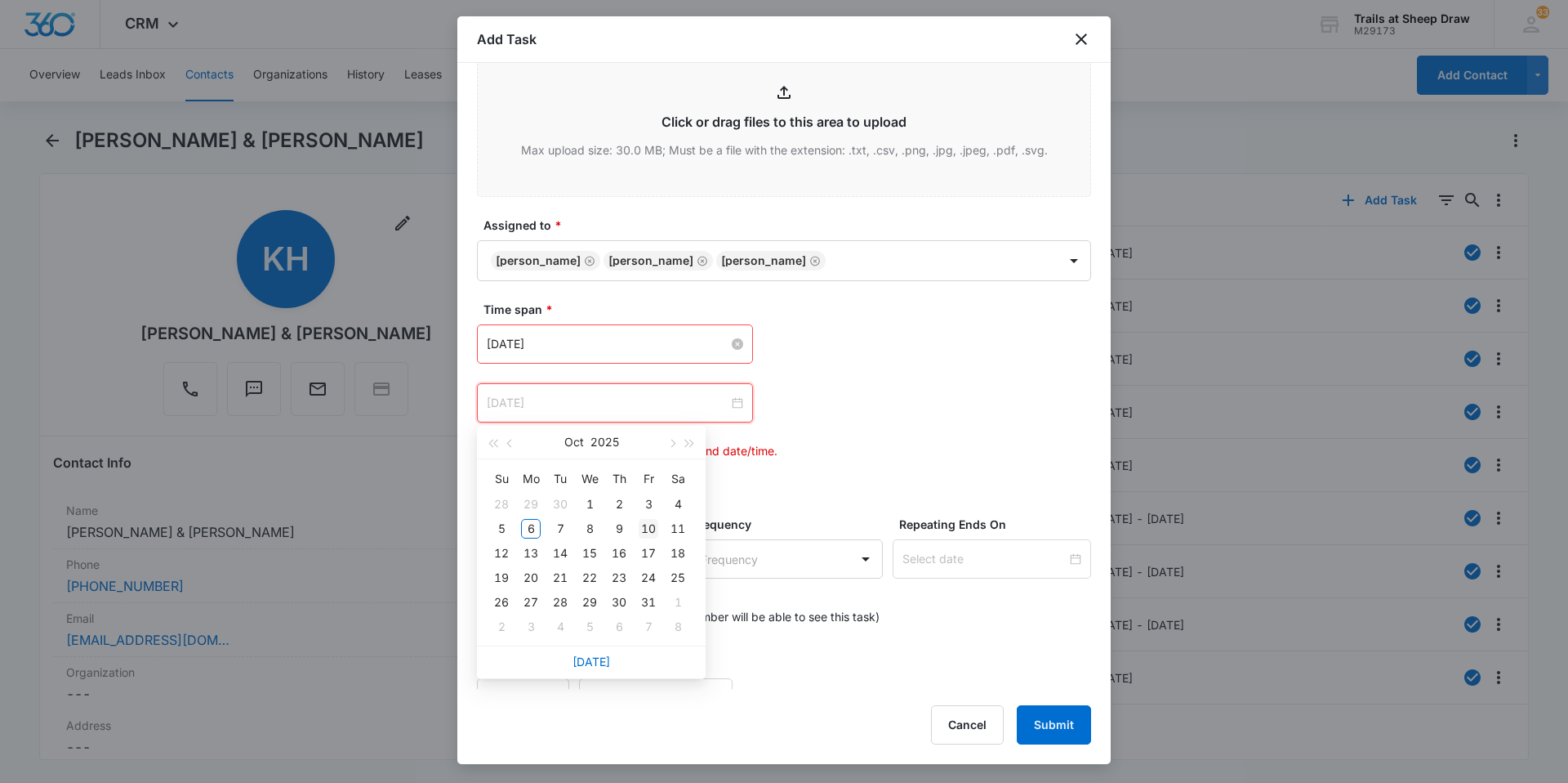
type input "[DATE]"
click at [646, 526] on div "10" at bounding box center [648, 528] width 19 height 19
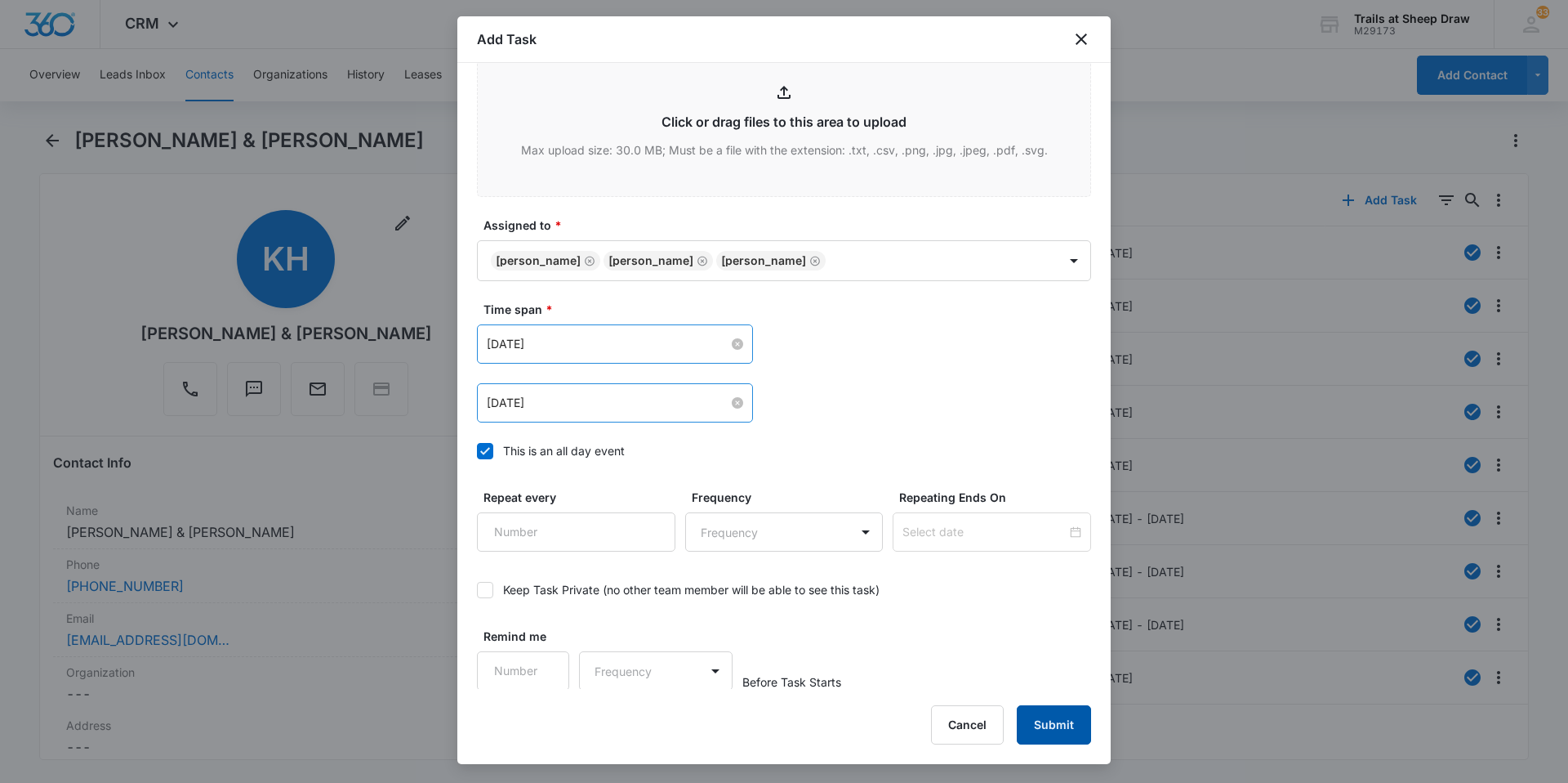
click at [1075, 737] on button "Submit" at bounding box center [1053, 725] width 74 height 40
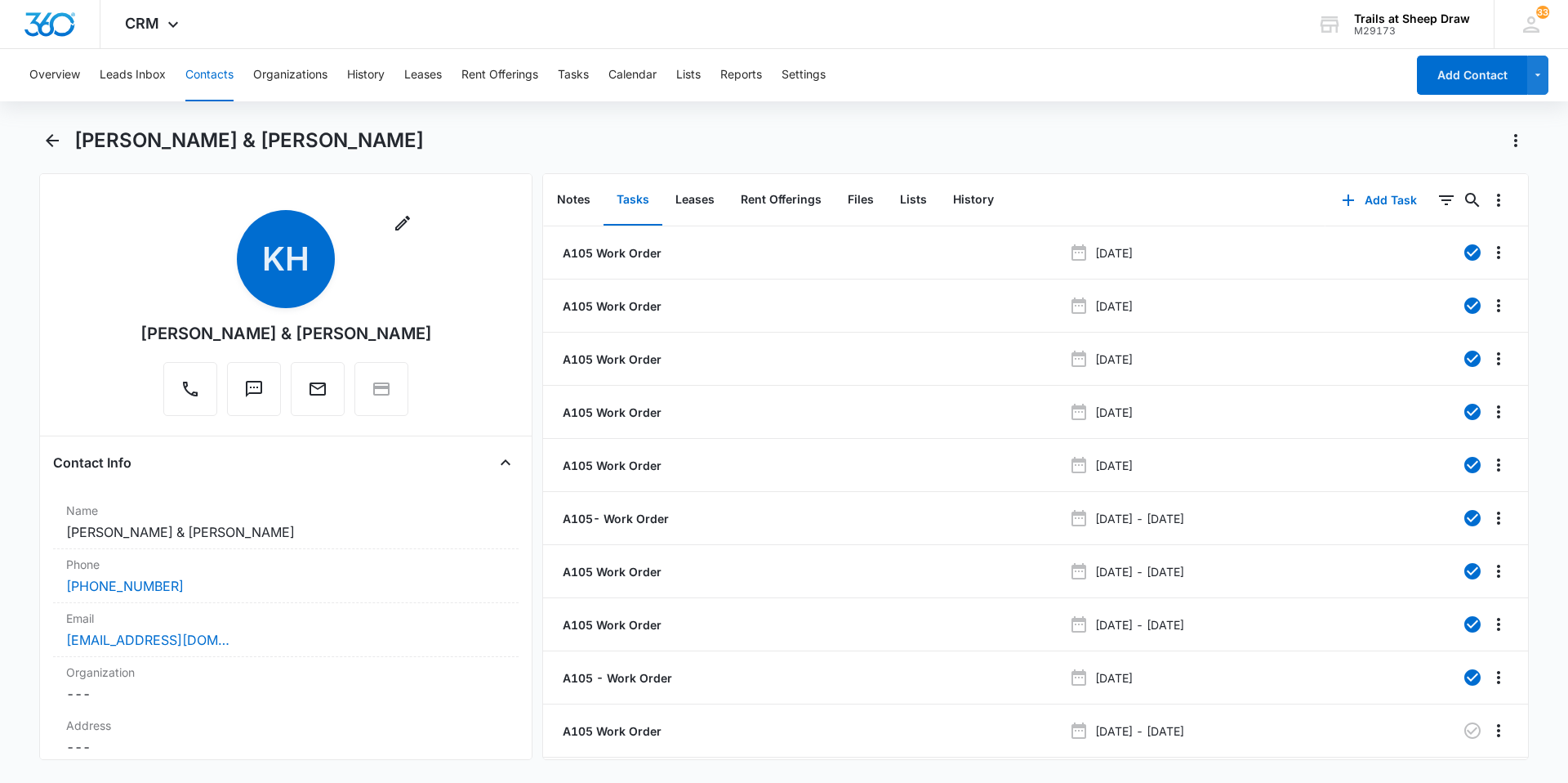
click at [192, 73] on button "Contacts" at bounding box center [210, 75] width 48 height 52
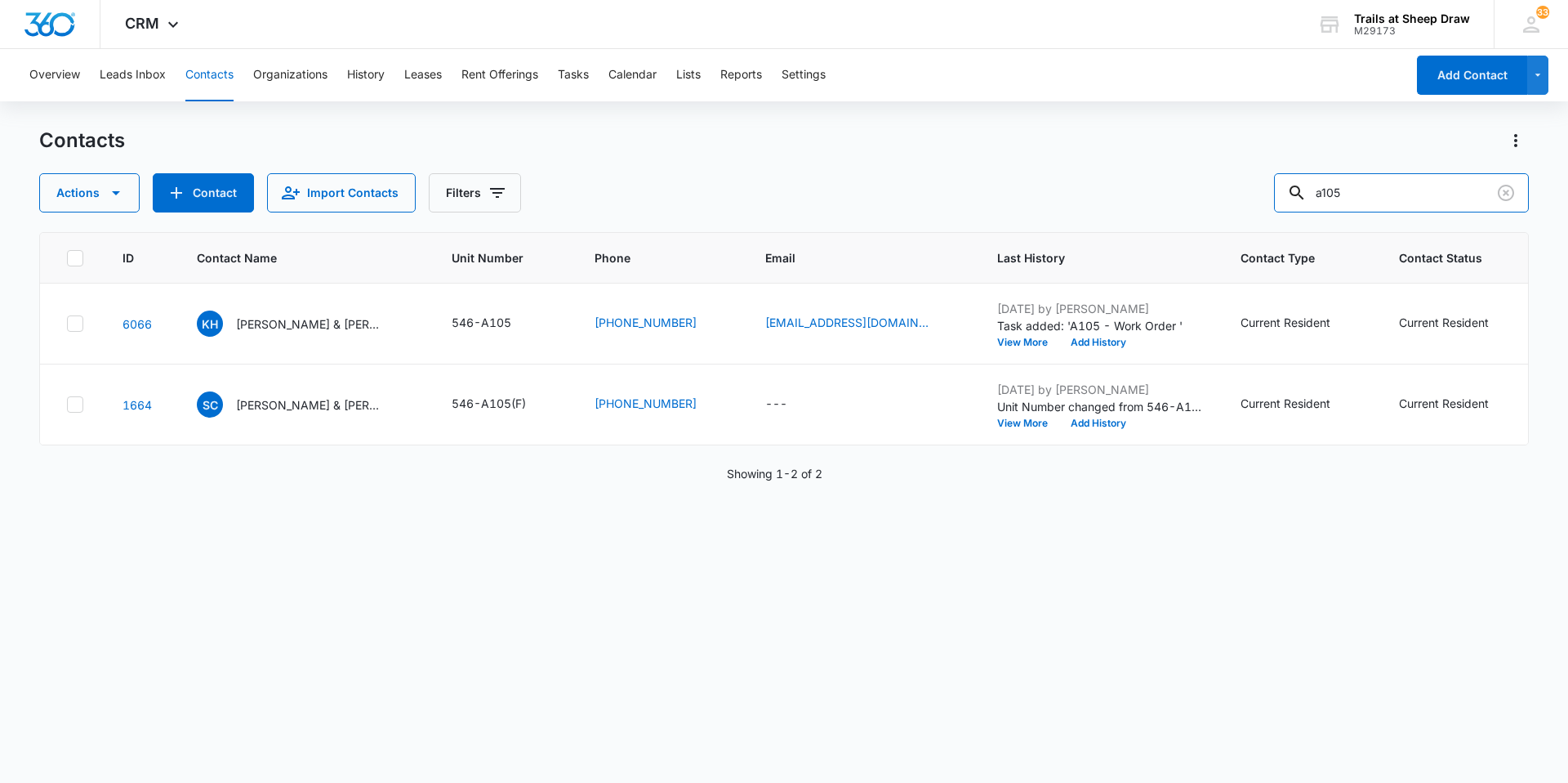
drag, startPoint x: 1376, startPoint y: 187, endPoint x: 1202, endPoint y: 171, distance: 174.7
click at [1209, 173] on div "Actions Contact Import Contacts Filters a105" at bounding box center [784, 193] width 1490 height 40
type input "v101"
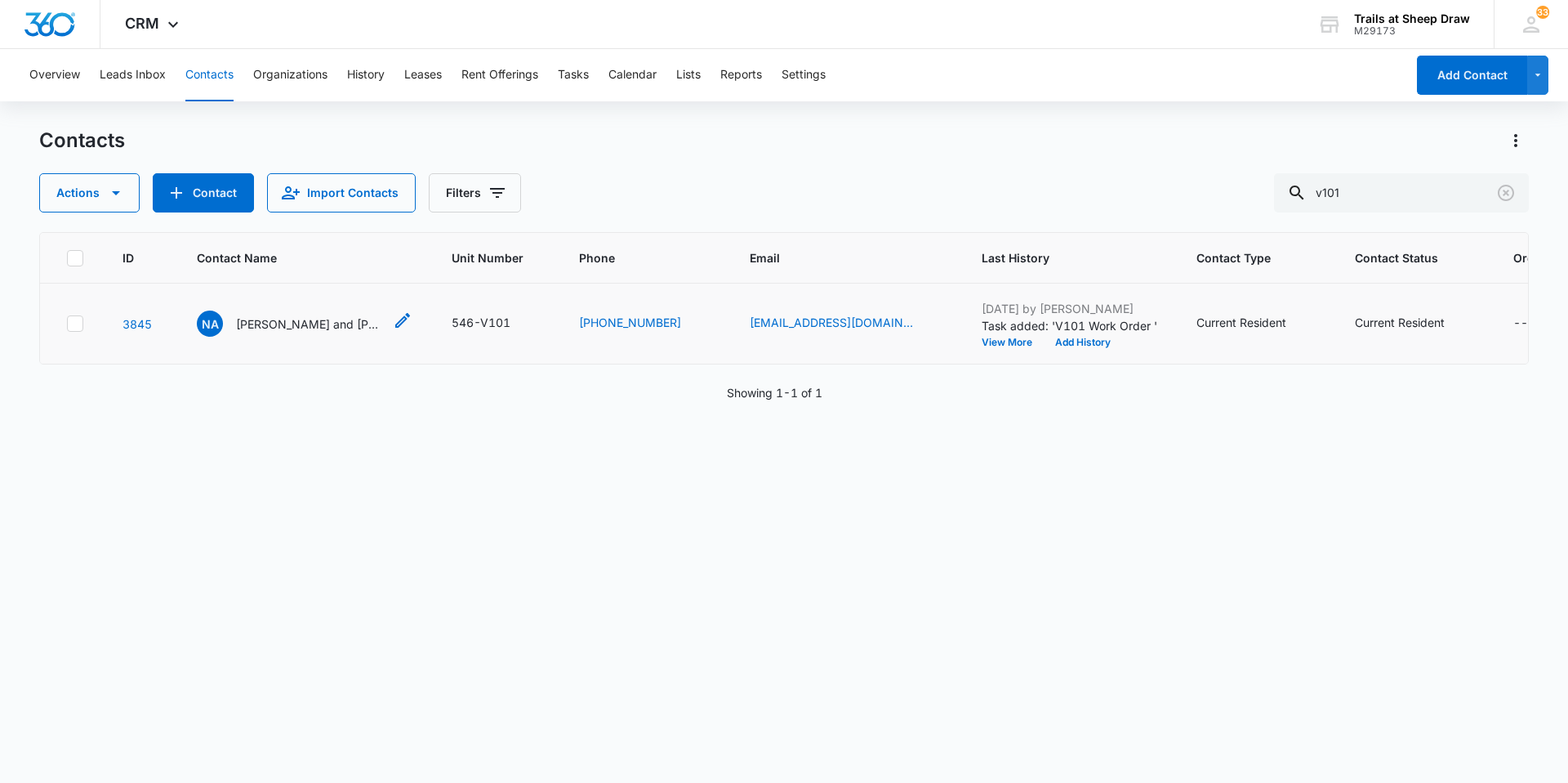
click at [326, 327] on p "Natasha and Nicole McGoldrick" at bounding box center [310, 324] width 147 height 17
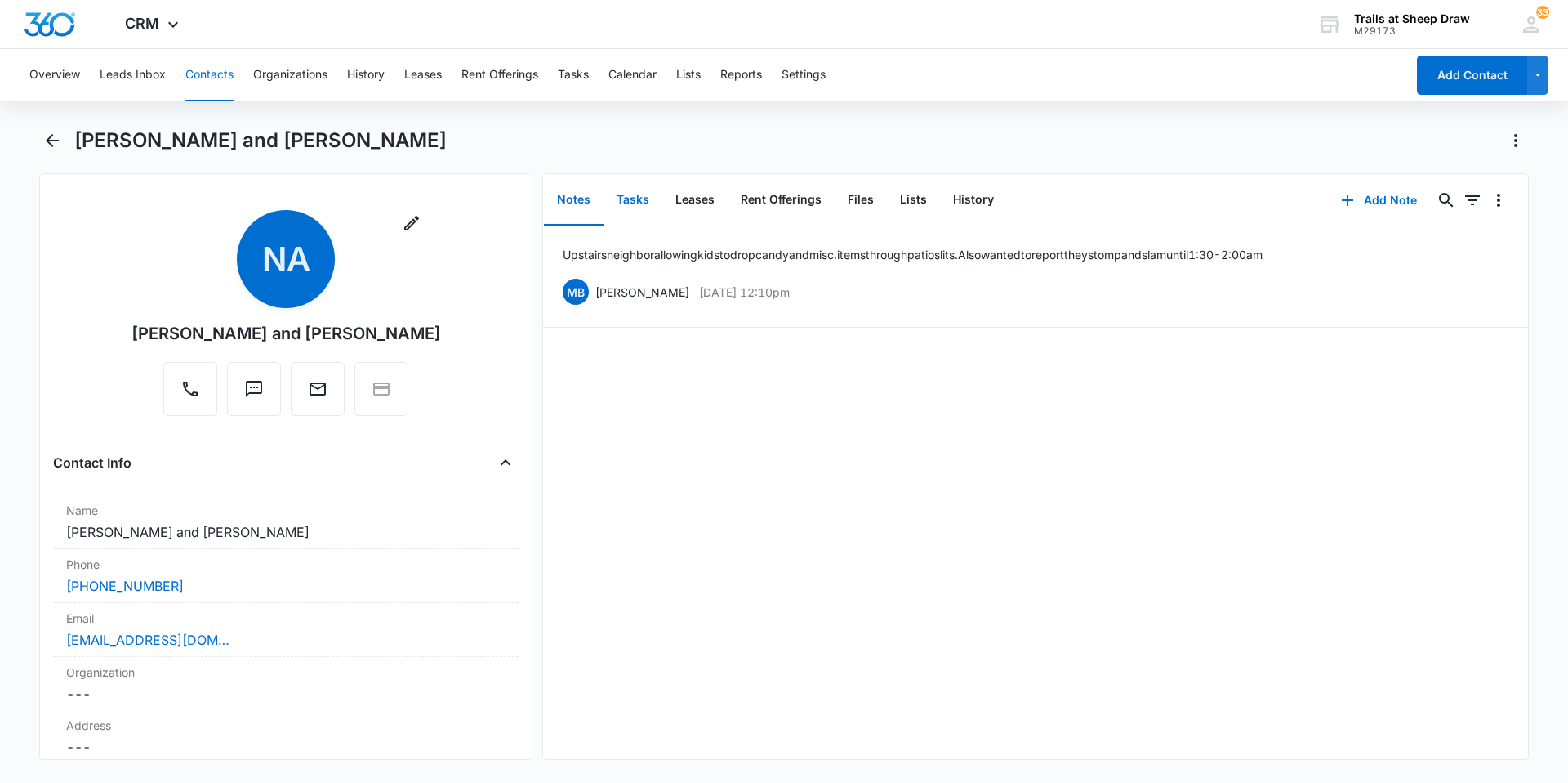
click at [634, 197] on button "Tasks" at bounding box center [633, 200] width 59 height 50
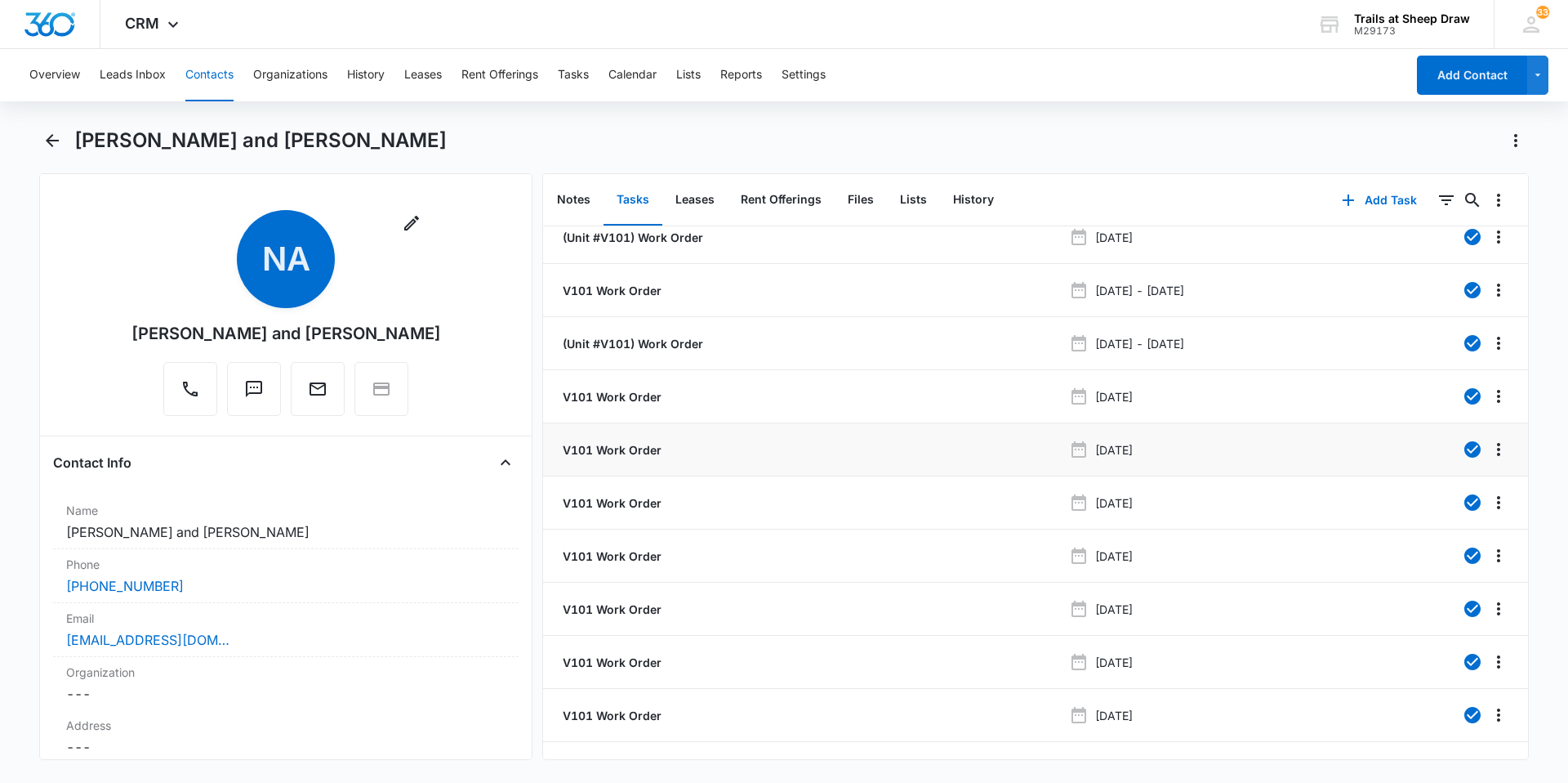
scroll to position [61, 0]
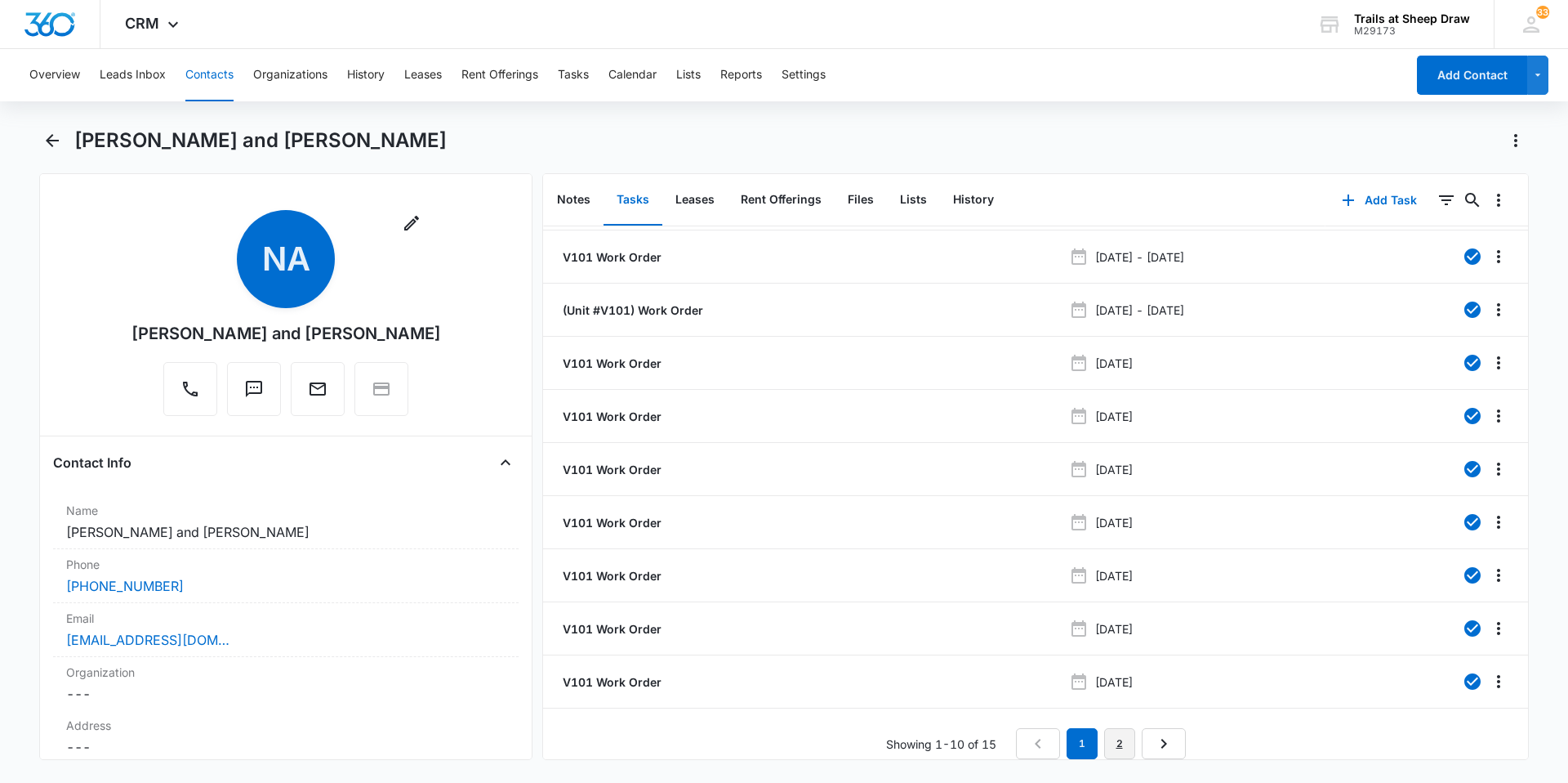
click at [1121, 728] on link "2" at bounding box center [1119, 743] width 31 height 31
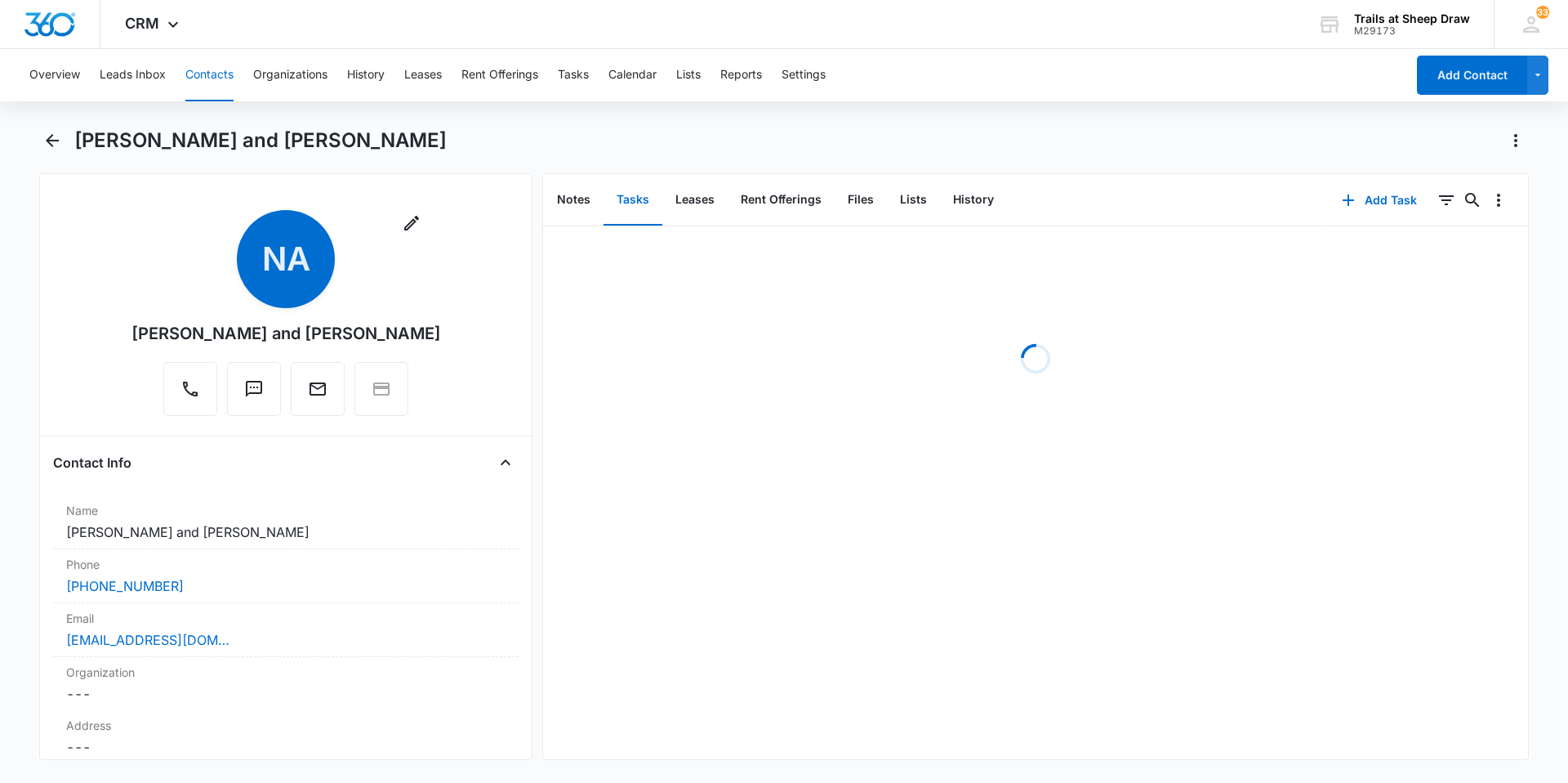
scroll to position [0, 0]
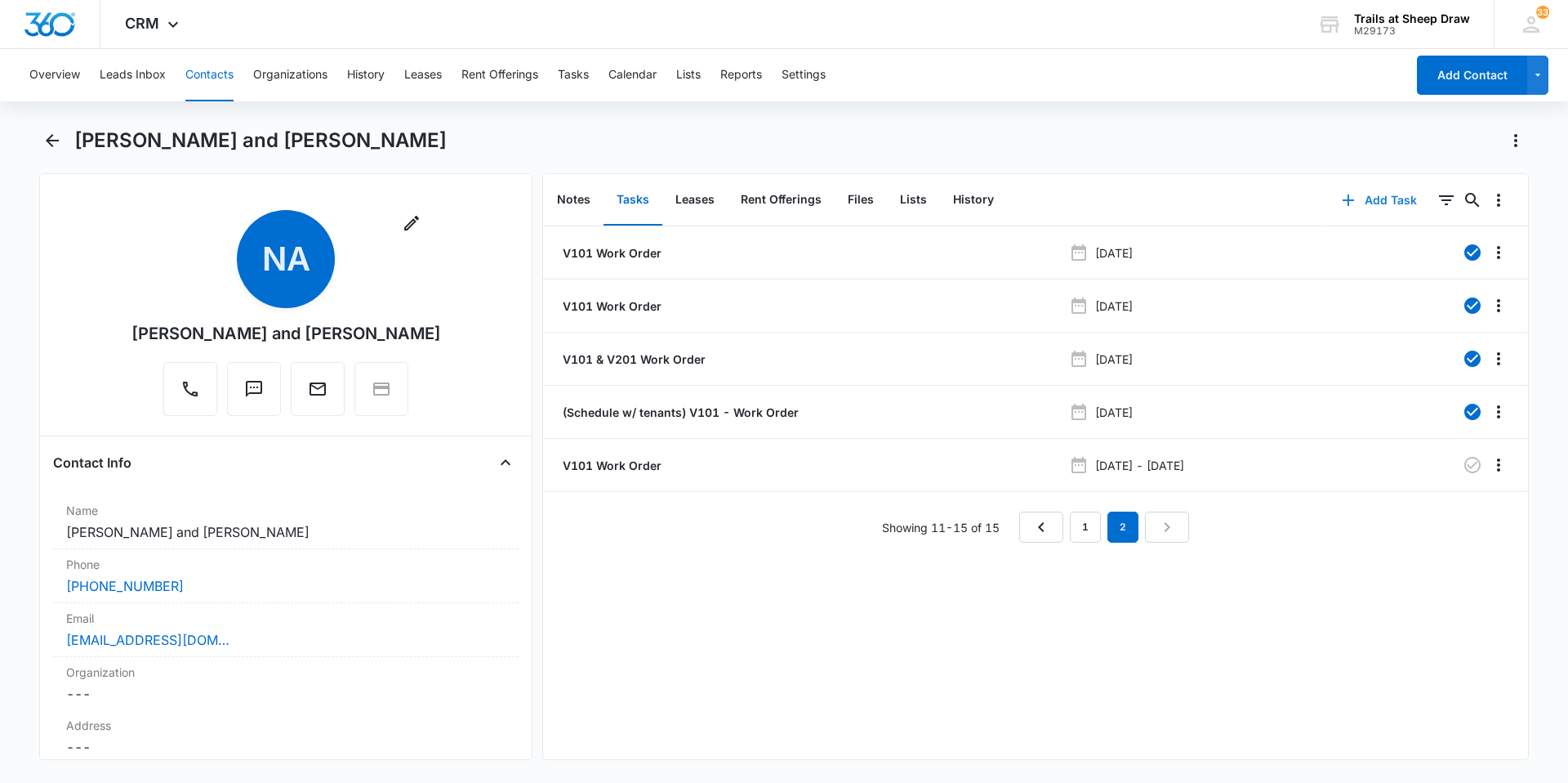
click at [1382, 196] on button "Add Task" at bounding box center [1378, 200] width 107 height 40
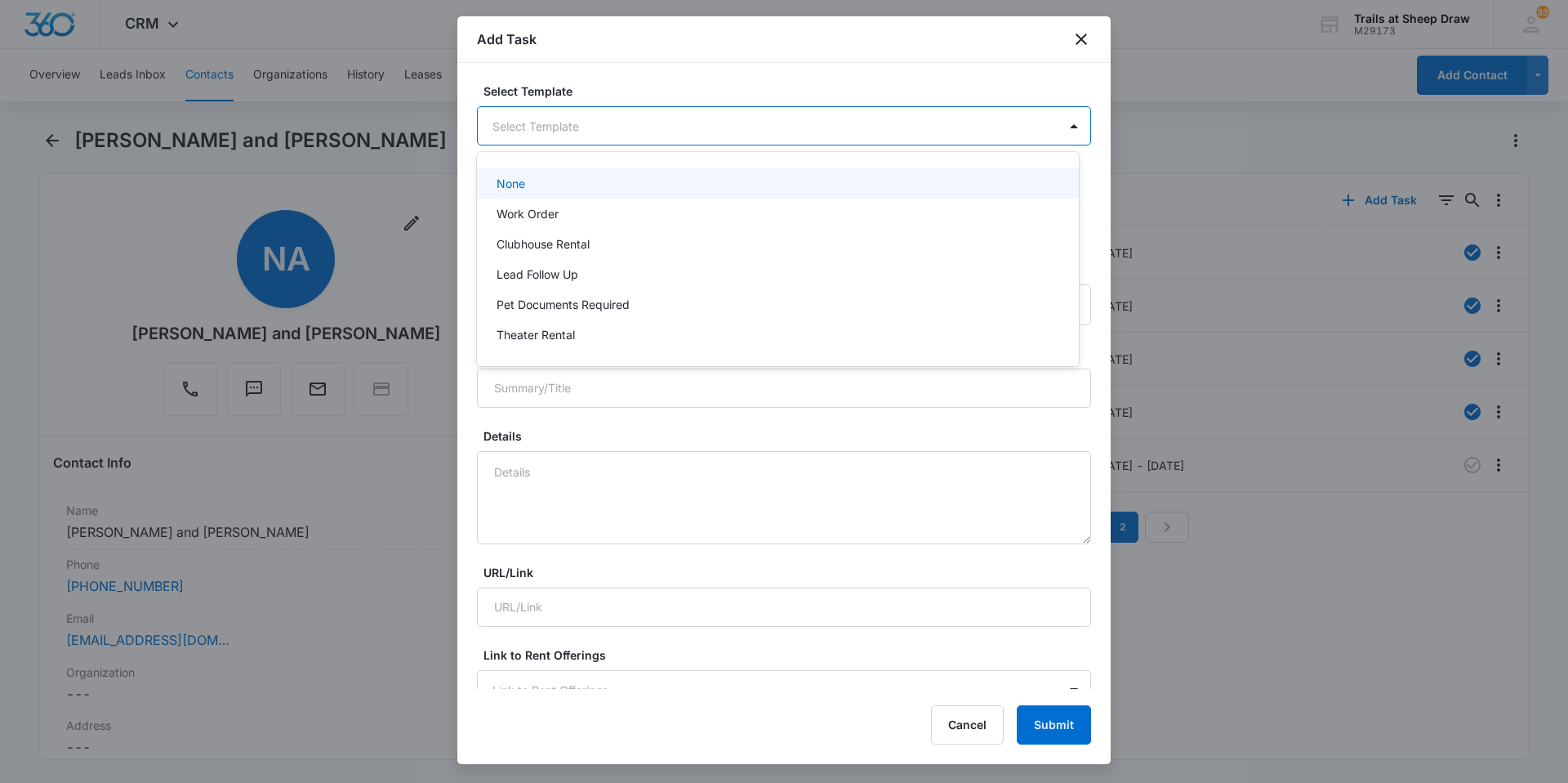
click at [826, 124] on body "CRM Apps Reputation Websites Forms CRM Email Social Content Ads Intelligence Fi…" at bounding box center [784, 391] width 1568 height 783
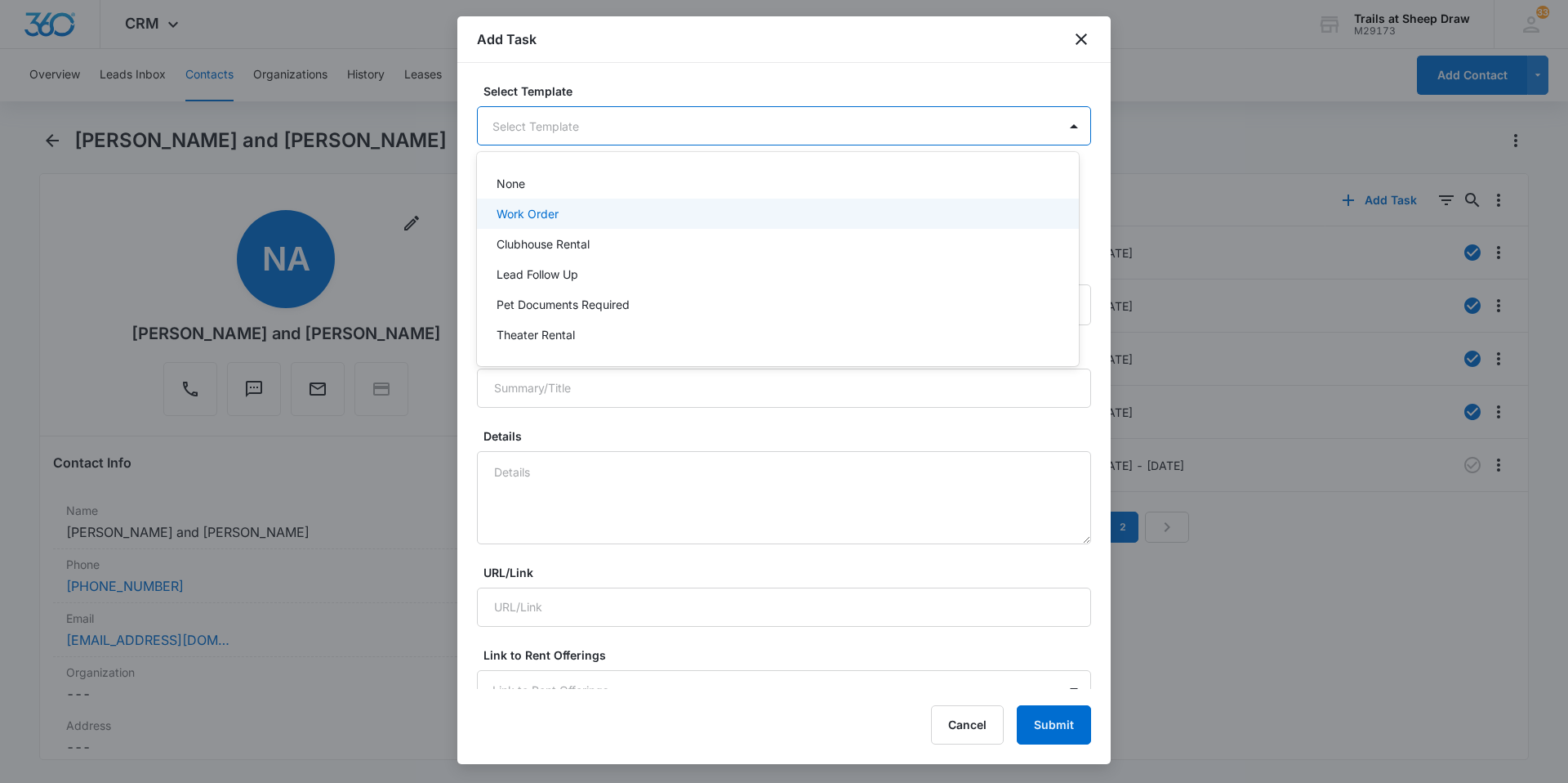
click at [639, 216] on div "Work Order" at bounding box center [776, 214] width 559 height 17
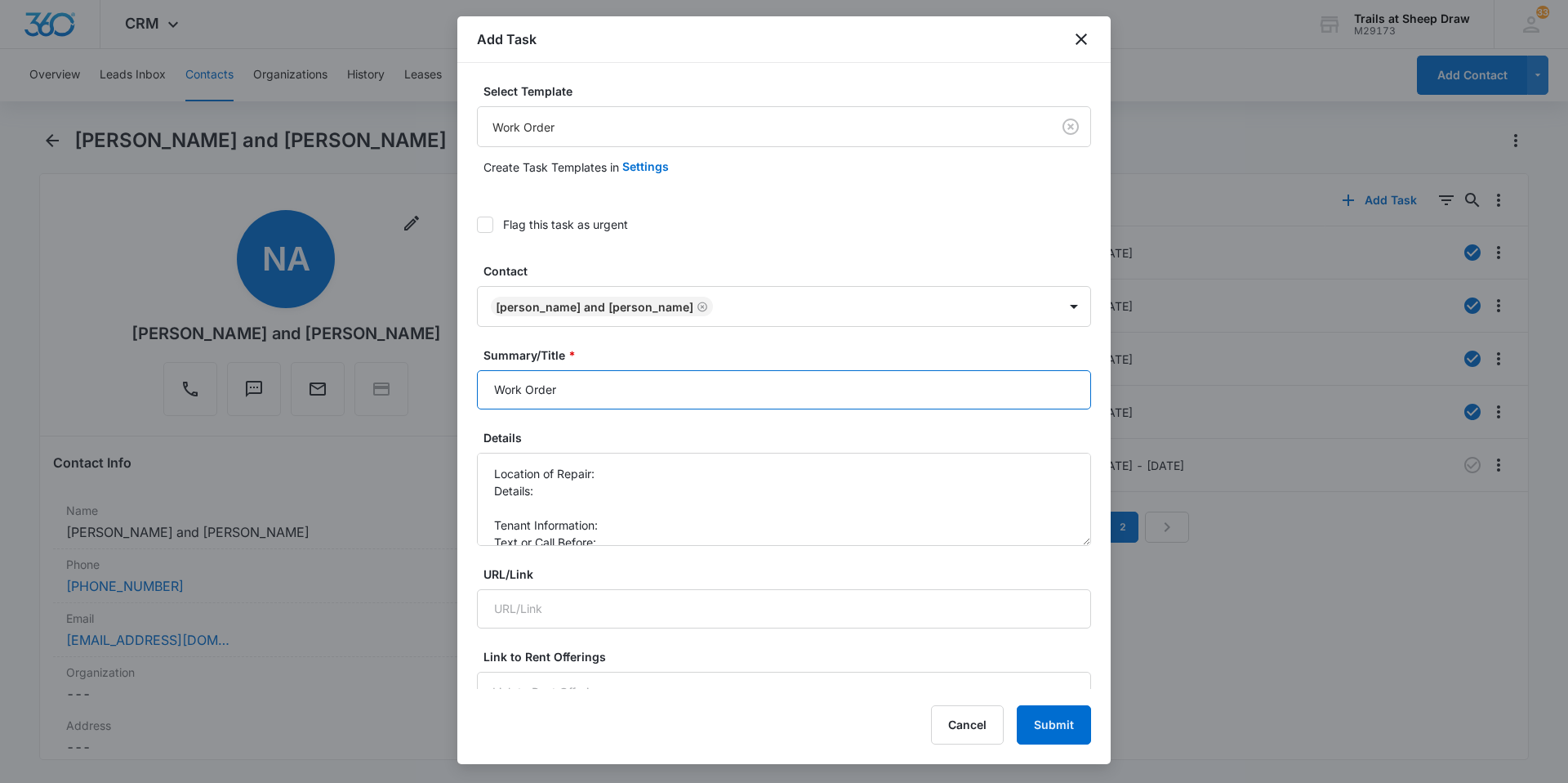
click at [491, 392] on input "Work Order" at bounding box center [784, 389] width 614 height 40
type input "V101 Breezeway Work Order"
click at [628, 472] on textarea "Location of Repair: Details: Tenant Information: Text or Call Before:" at bounding box center [784, 499] width 614 height 93
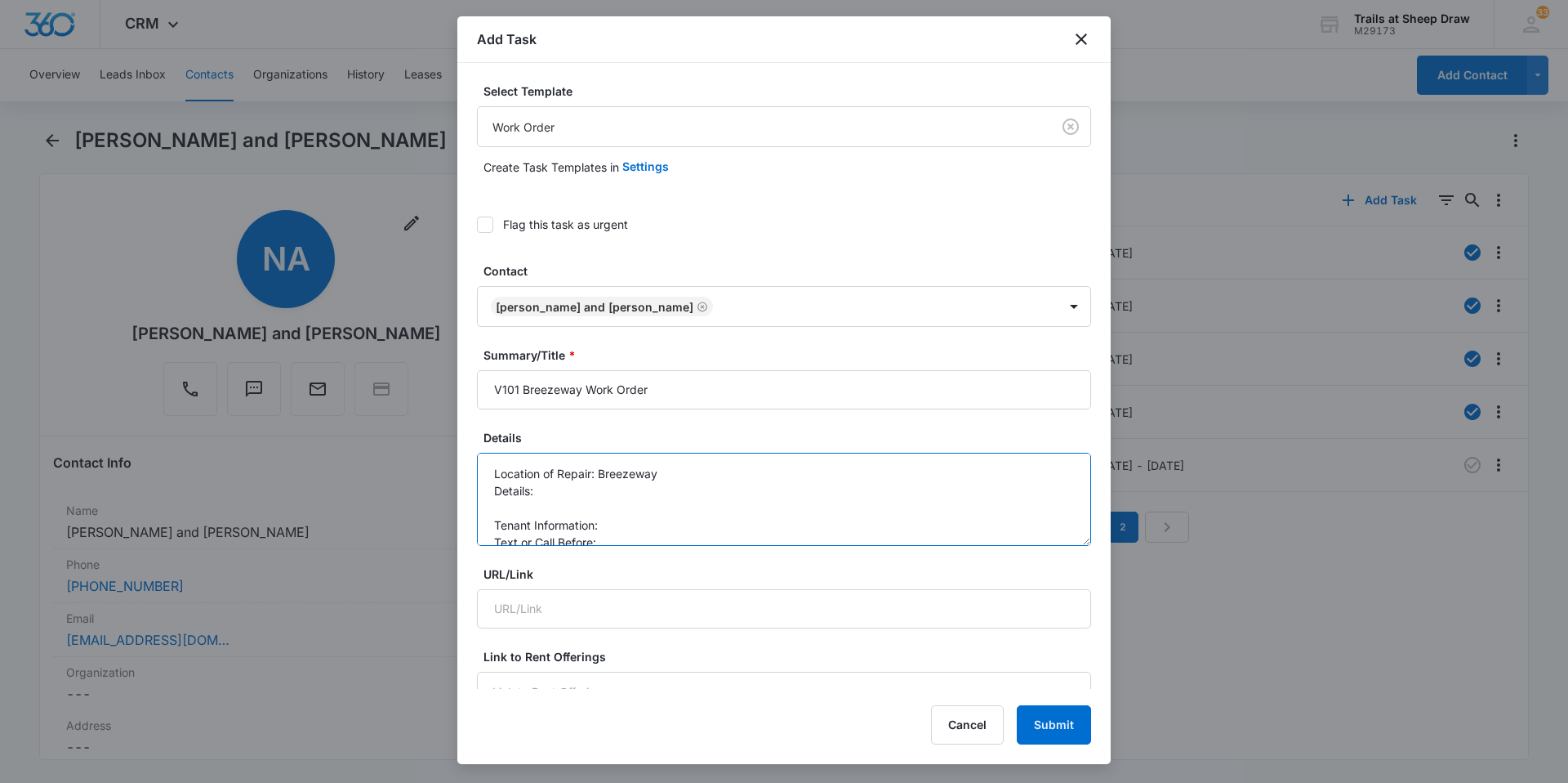
click at [512, 512] on textarea "Location of Repair: Breezeway Details: Tenant Information: Text or Call Before:" at bounding box center [784, 499] width 614 height 93
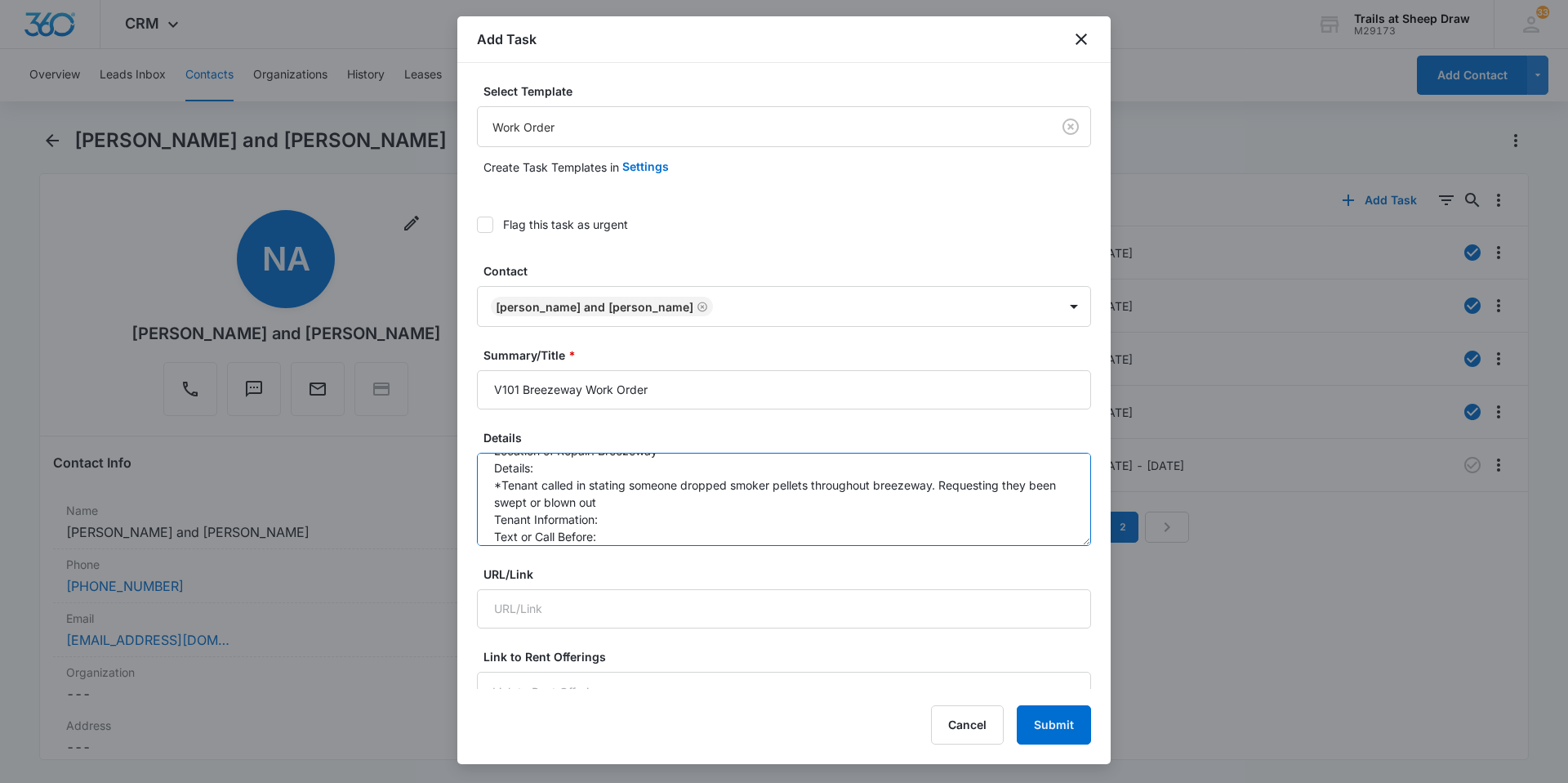
scroll to position [34, 0]
click at [638, 508] on textarea "Location of Repair: Breezeway Details: *Tenant called in stating someone droppe…" at bounding box center [784, 499] width 614 height 93
click at [722, 526] on textarea "Location of Repair: Breezeway Details: *Tenant called in stating someone droppe…" at bounding box center [784, 499] width 614 height 93
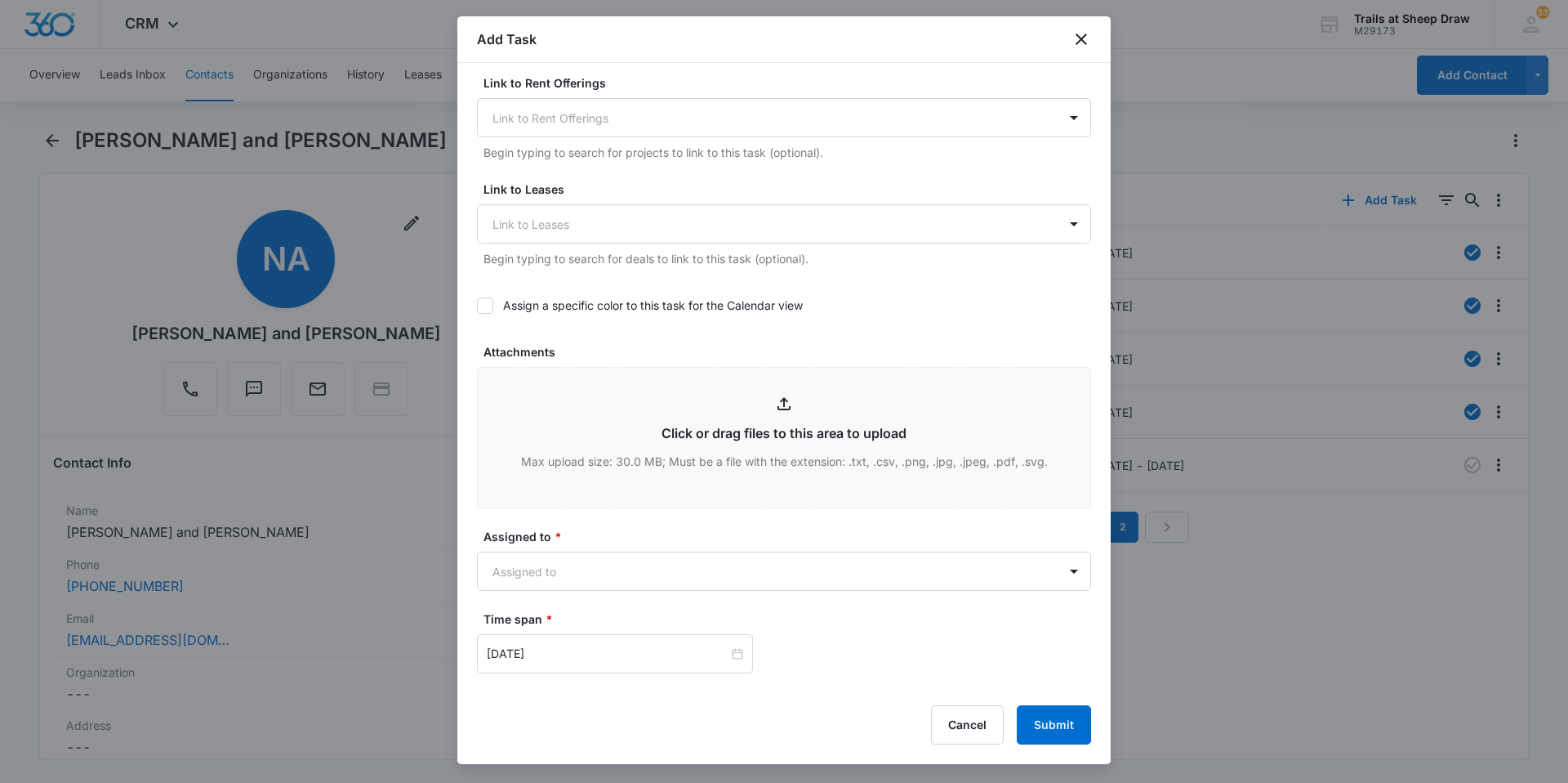
scroll to position [736, 0]
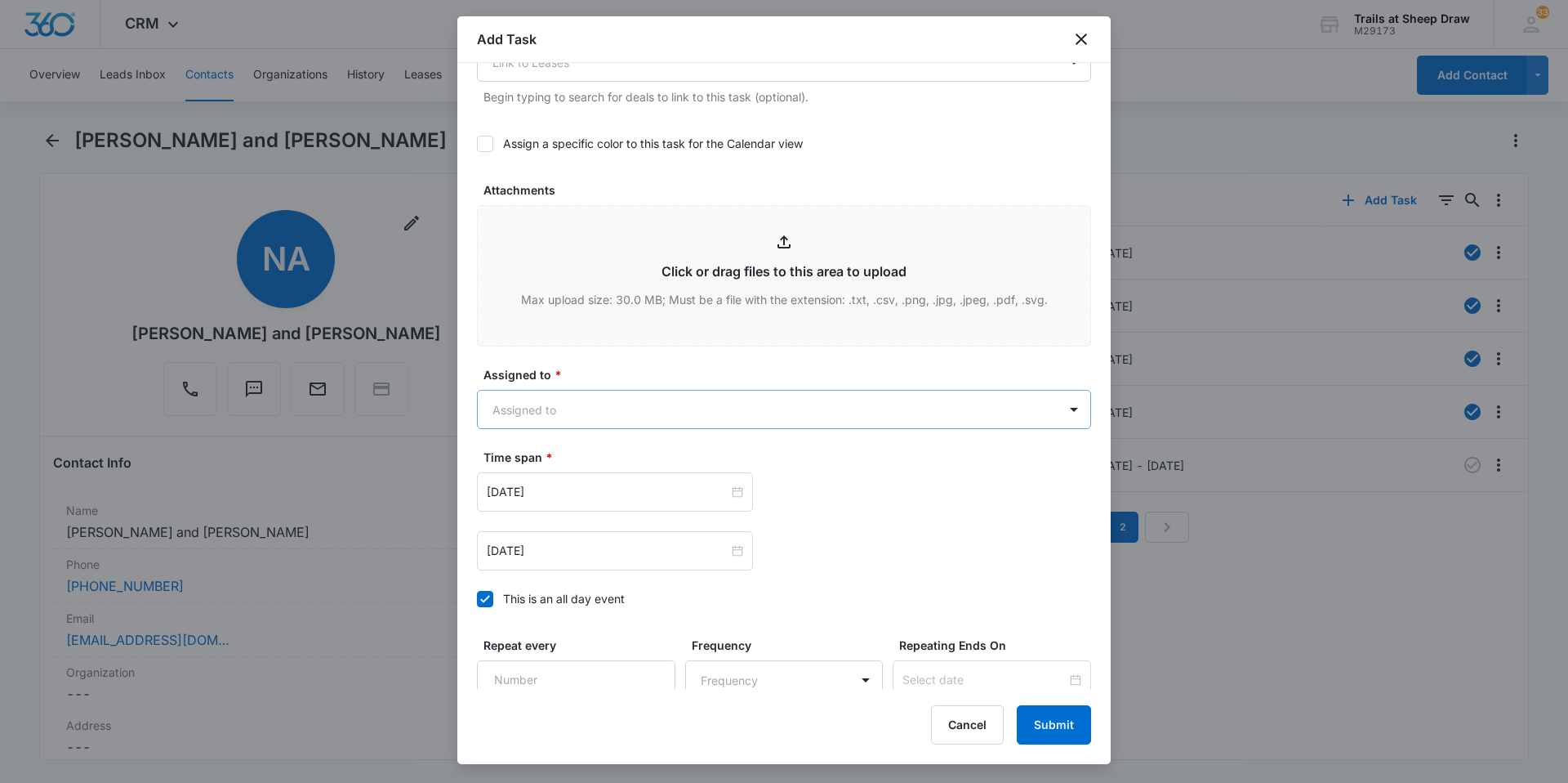
type textarea "Location of Repair: Breezeway Details: *Tenant called in stating someone droppe…"
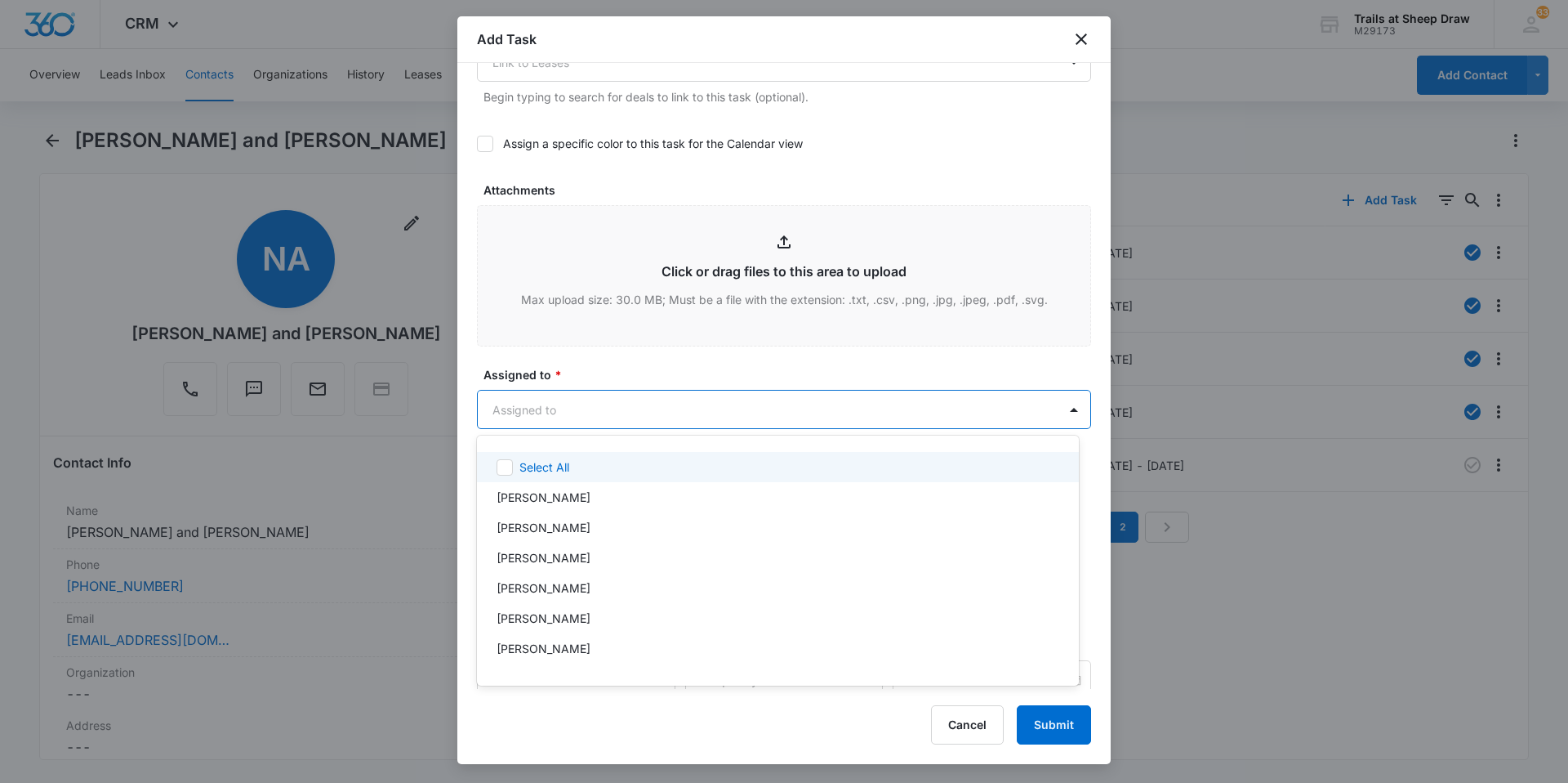
click at [614, 409] on body "CRM Apps Reputation Websites Forms CRM Email Social Content Ads Intelligence Fi…" at bounding box center [784, 391] width 1568 height 783
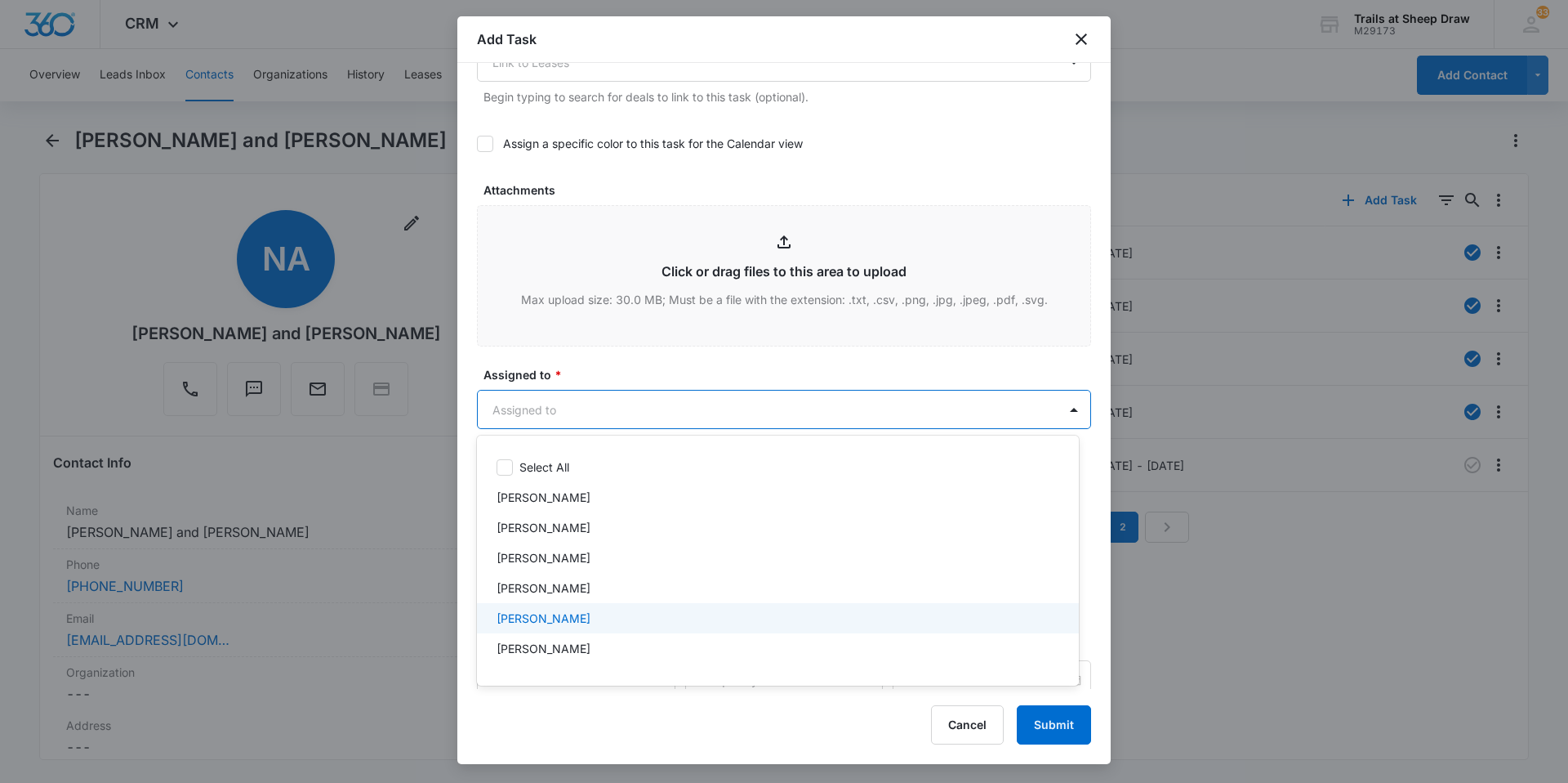
click at [553, 611] on p "[PERSON_NAME]" at bounding box center [543, 618] width 94 height 17
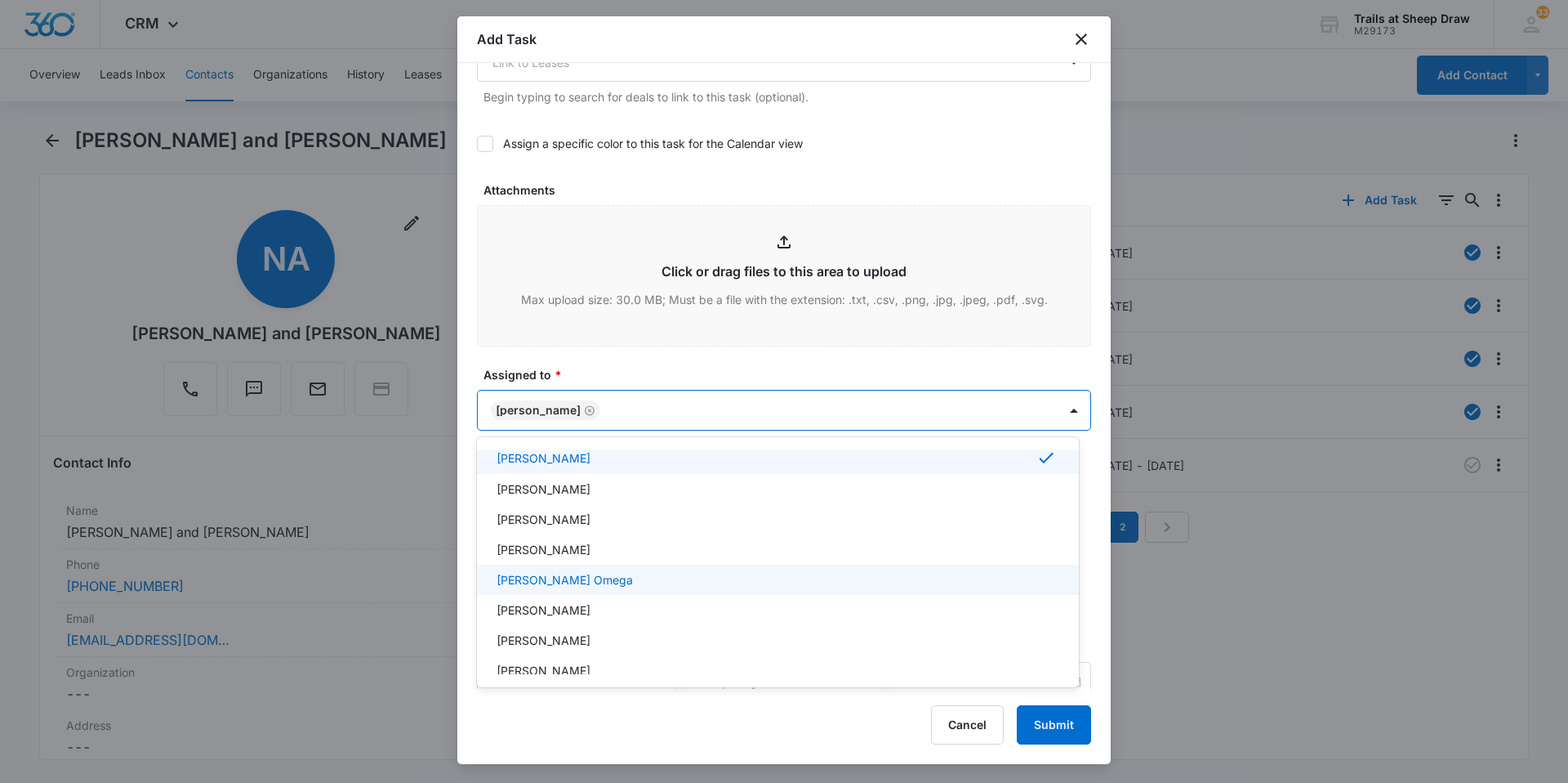
scroll to position [0, 0]
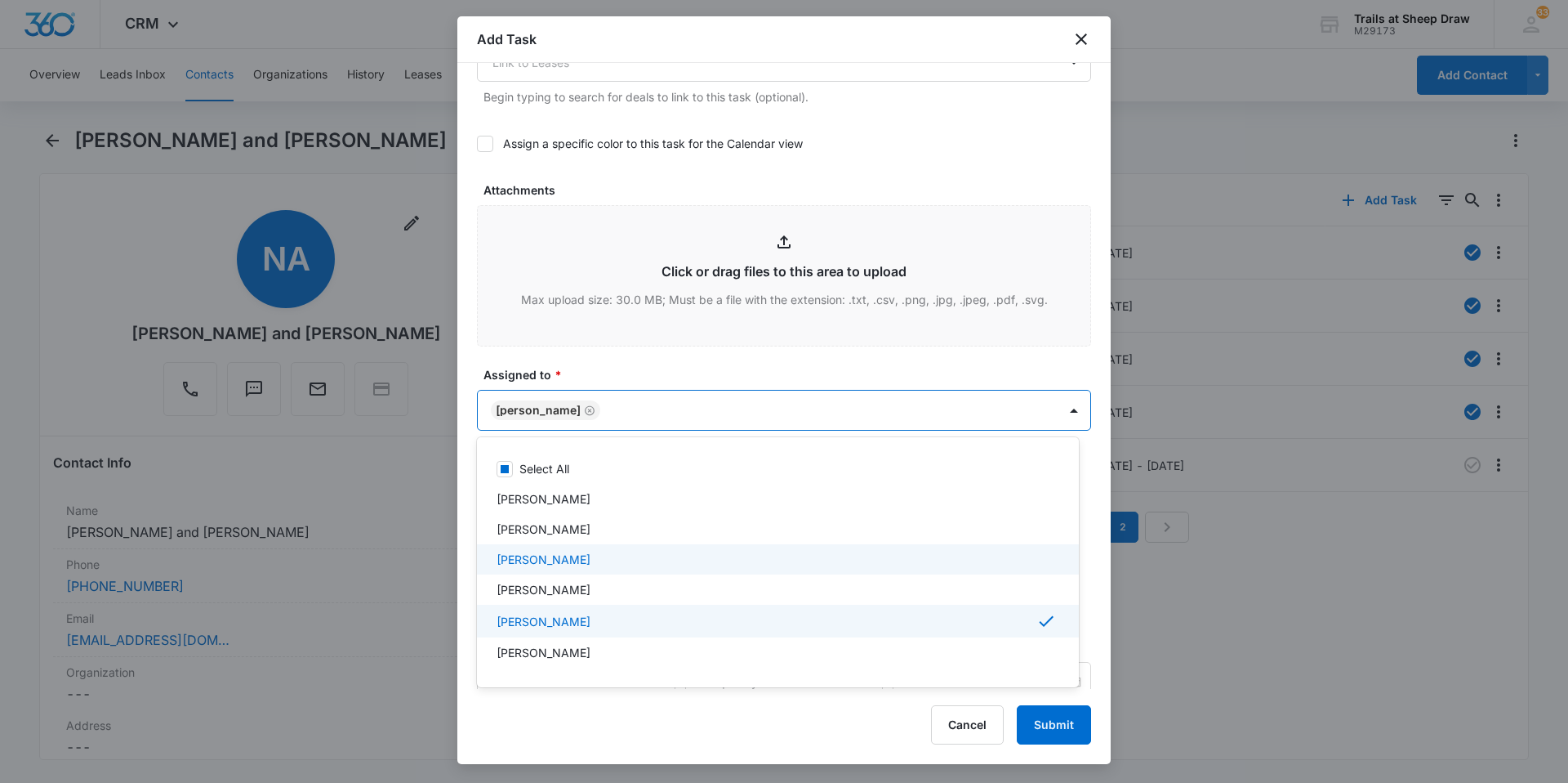
click at [543, 561] on p "[PERSON_NAME]" at bounding box center [543, 559] width 94 height 17
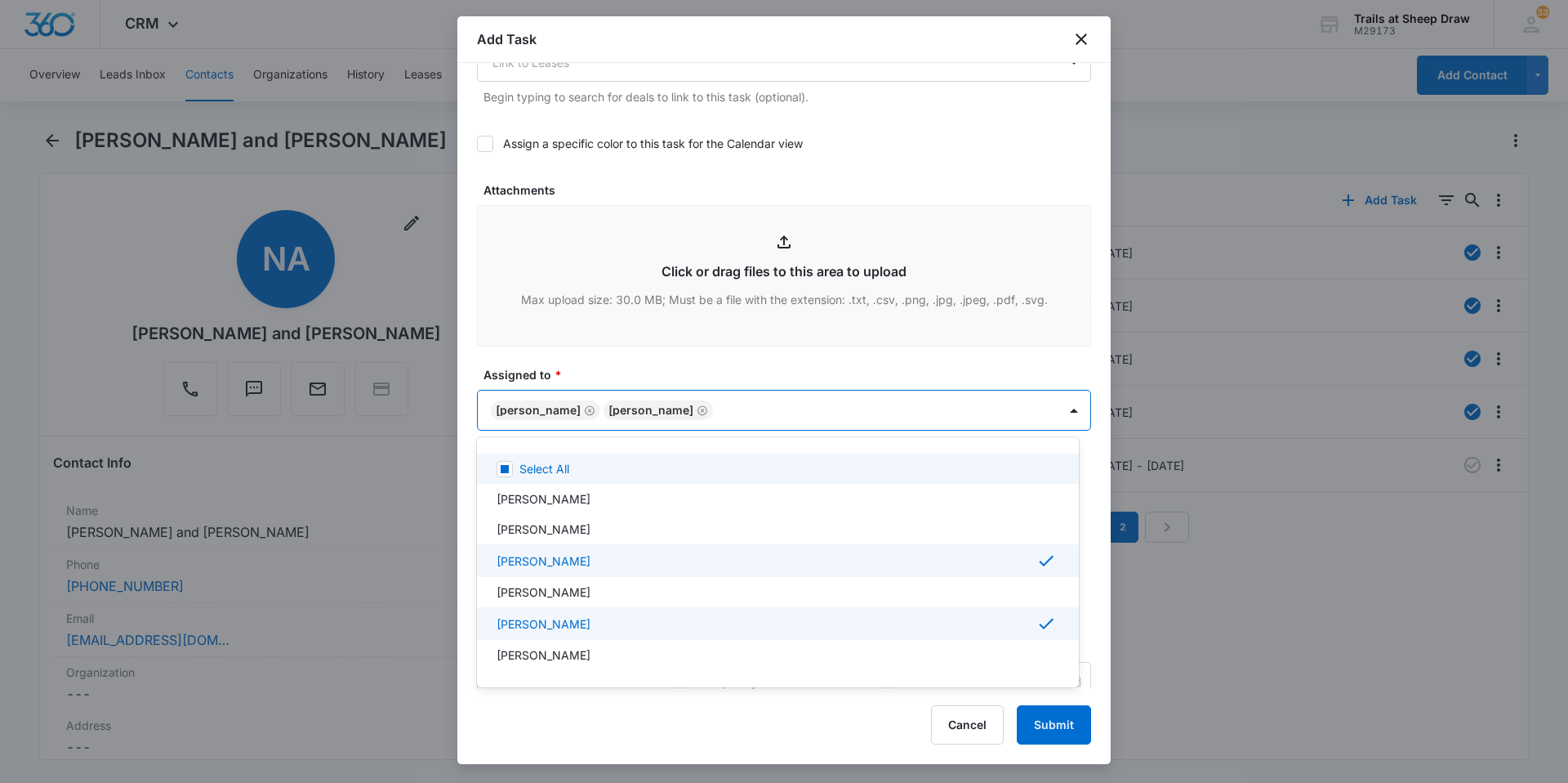
click at [732, 414] on div at bounding box center [784, 391] width 1568 height 783
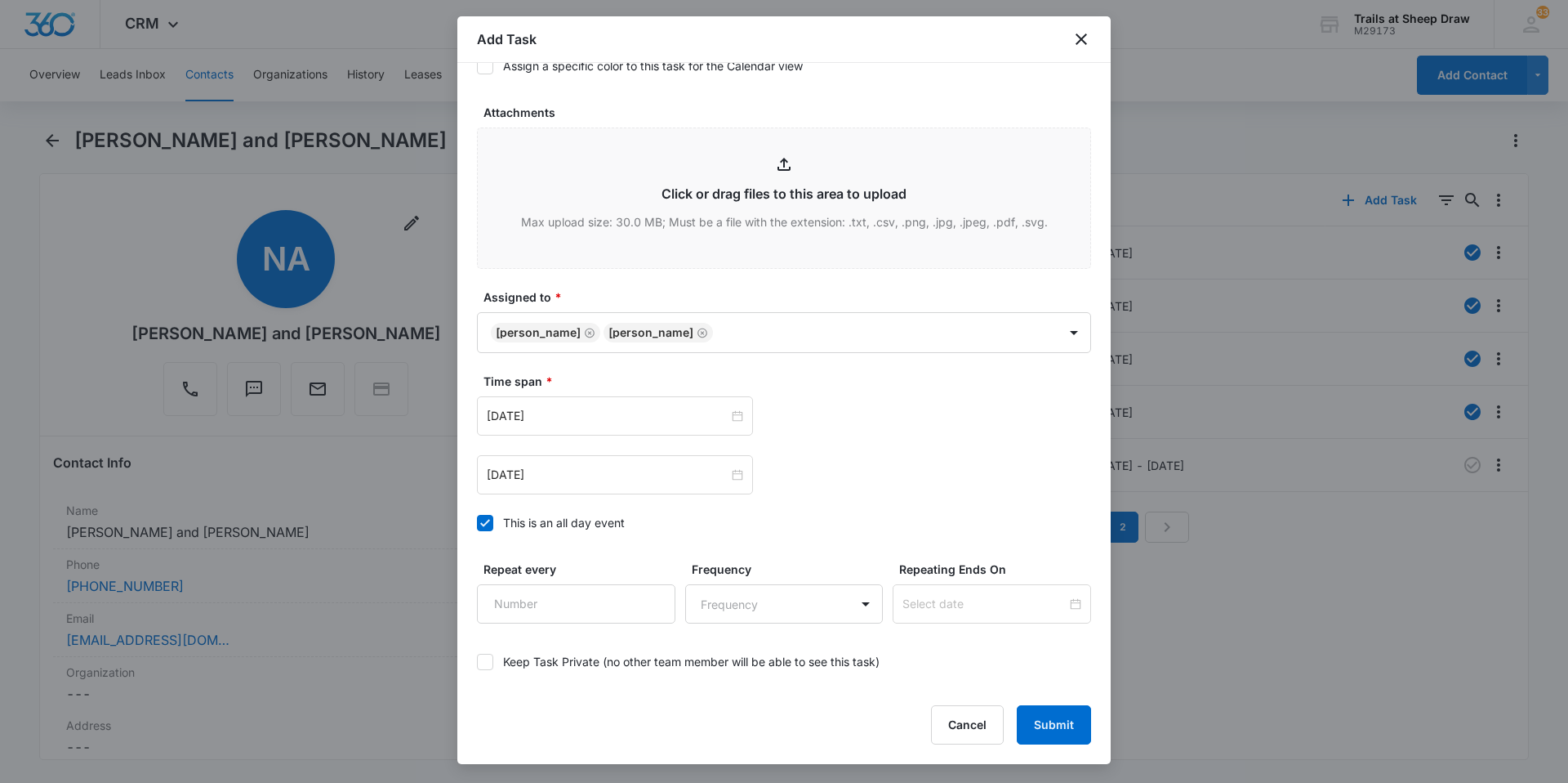
scroll to position [887, 0]
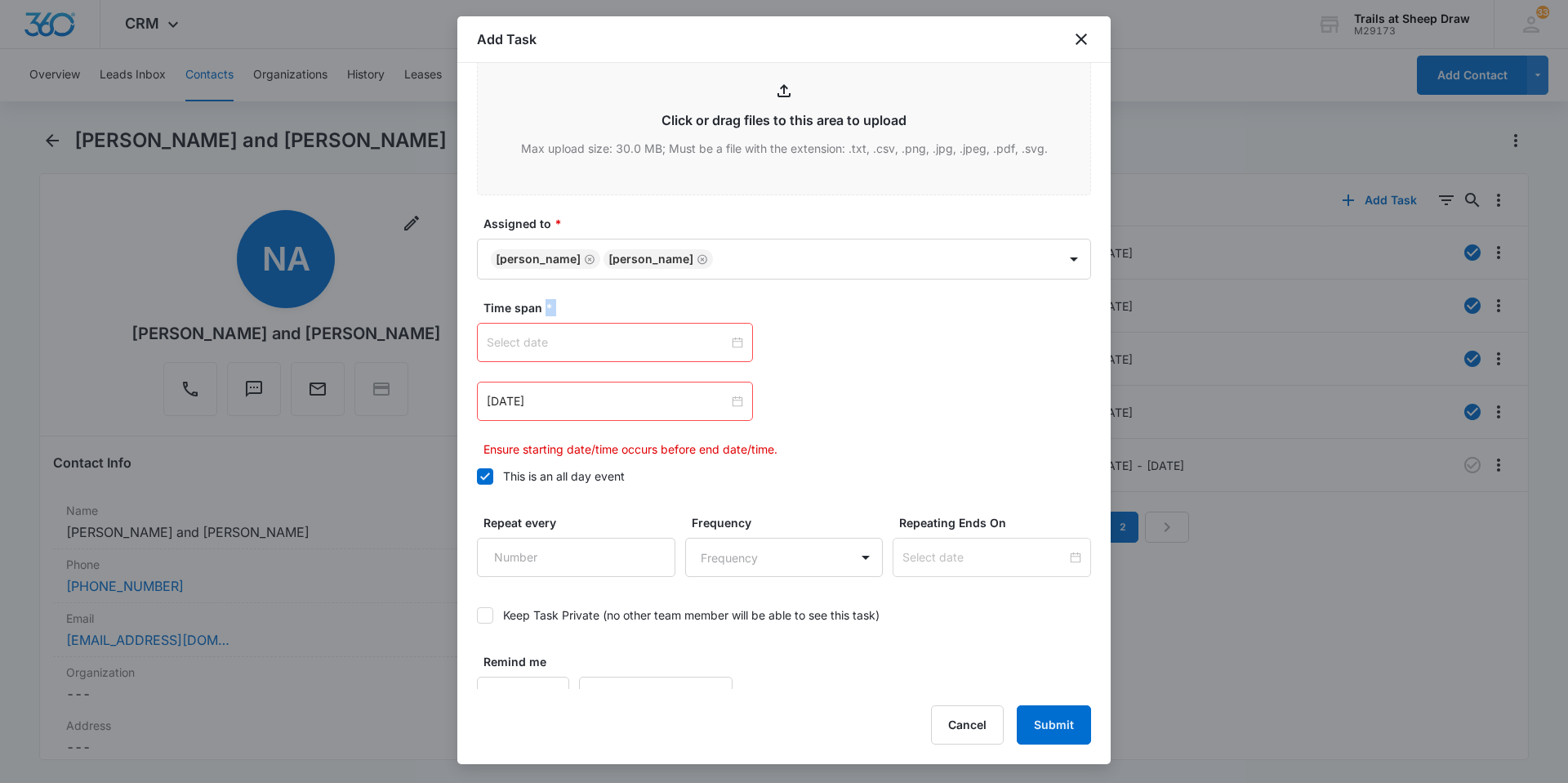
click at [733, 345] on div at bounding box center [614, 342] width 256 height 18
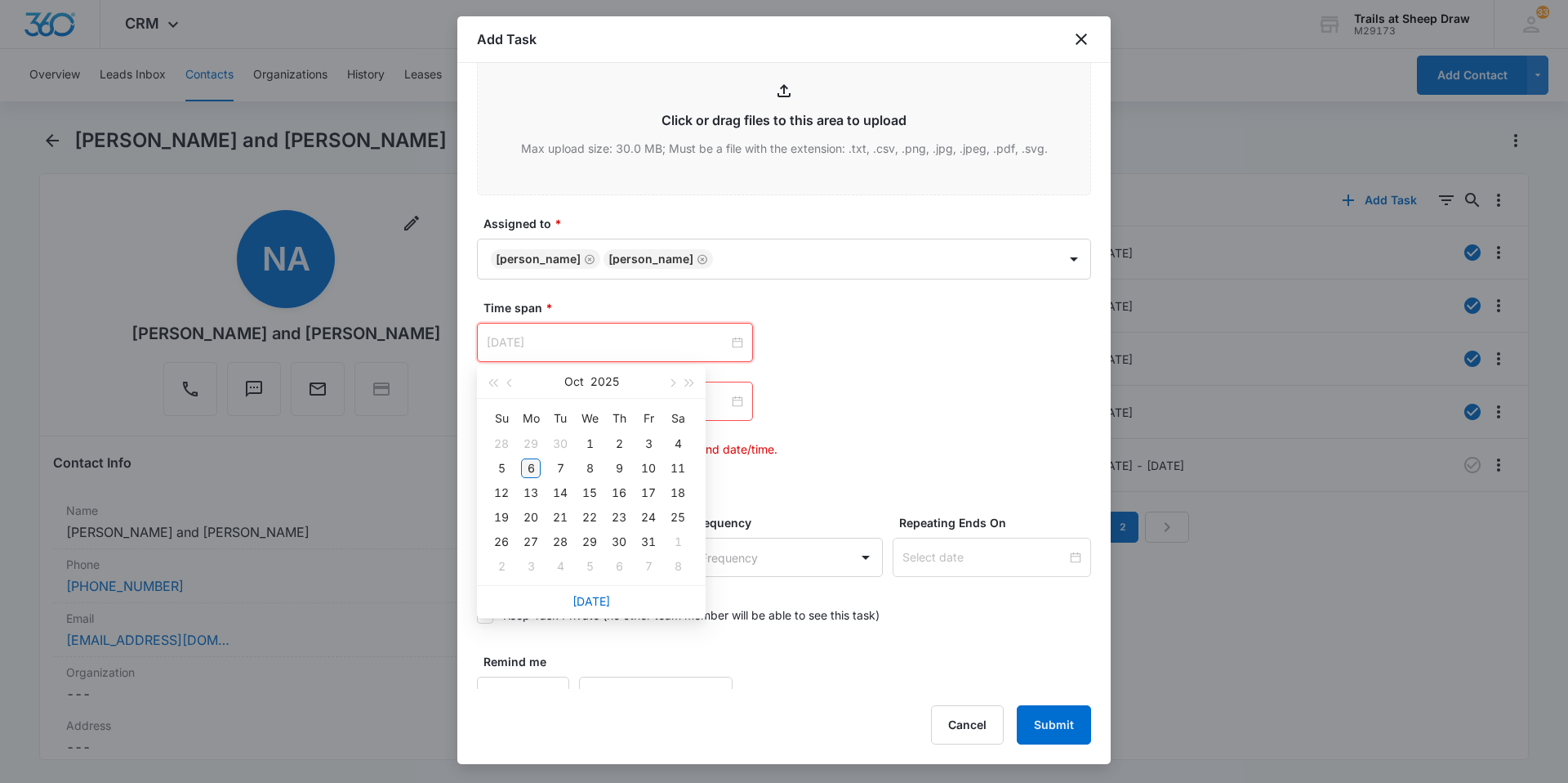
type input "[DATE]"
click at [531, 465] on div "6" at bounding box center [531, 468] width 19 height 19
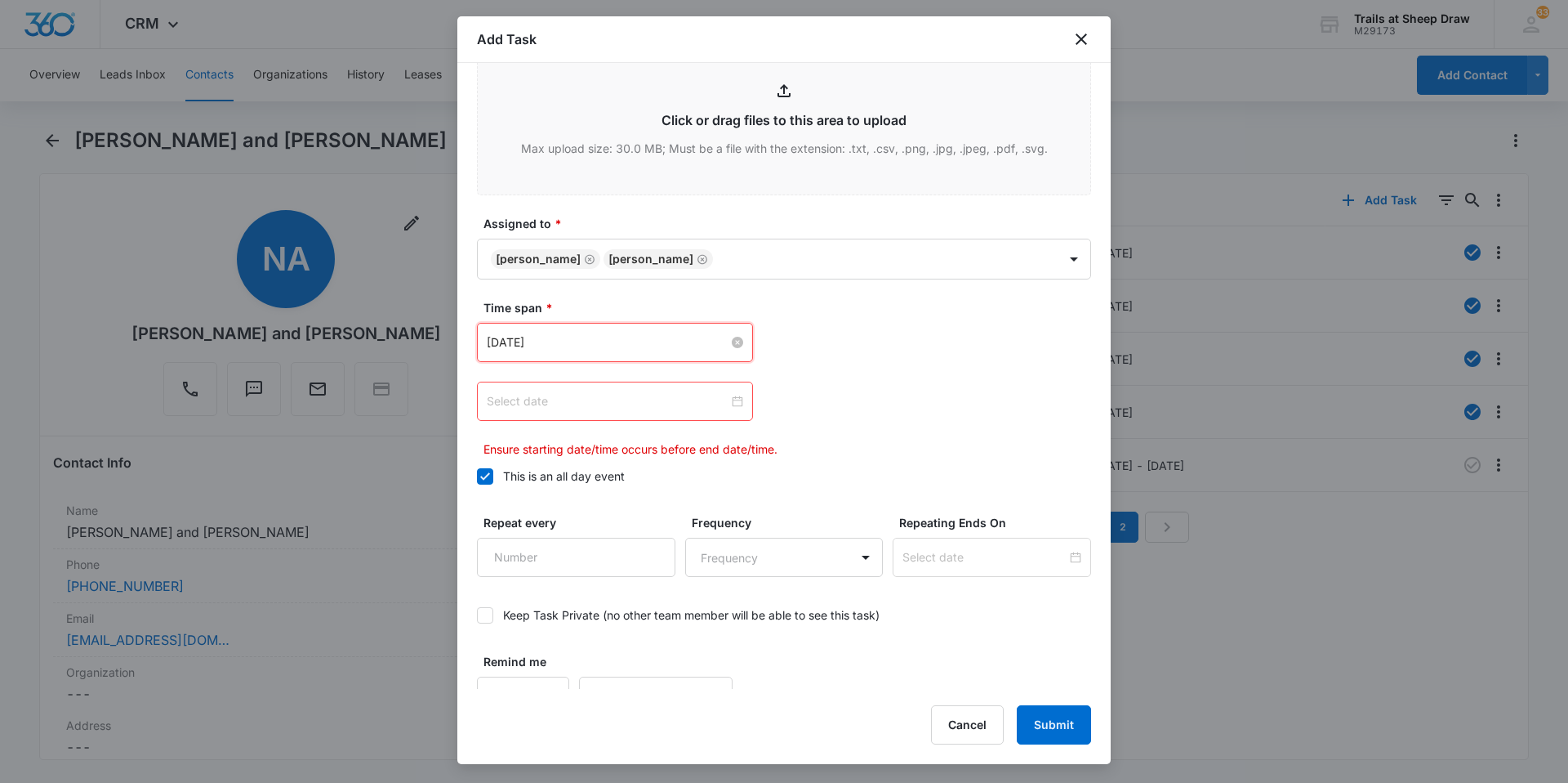
click at [728, 402] on div at bounding box center [614, 401] width 256 height 18
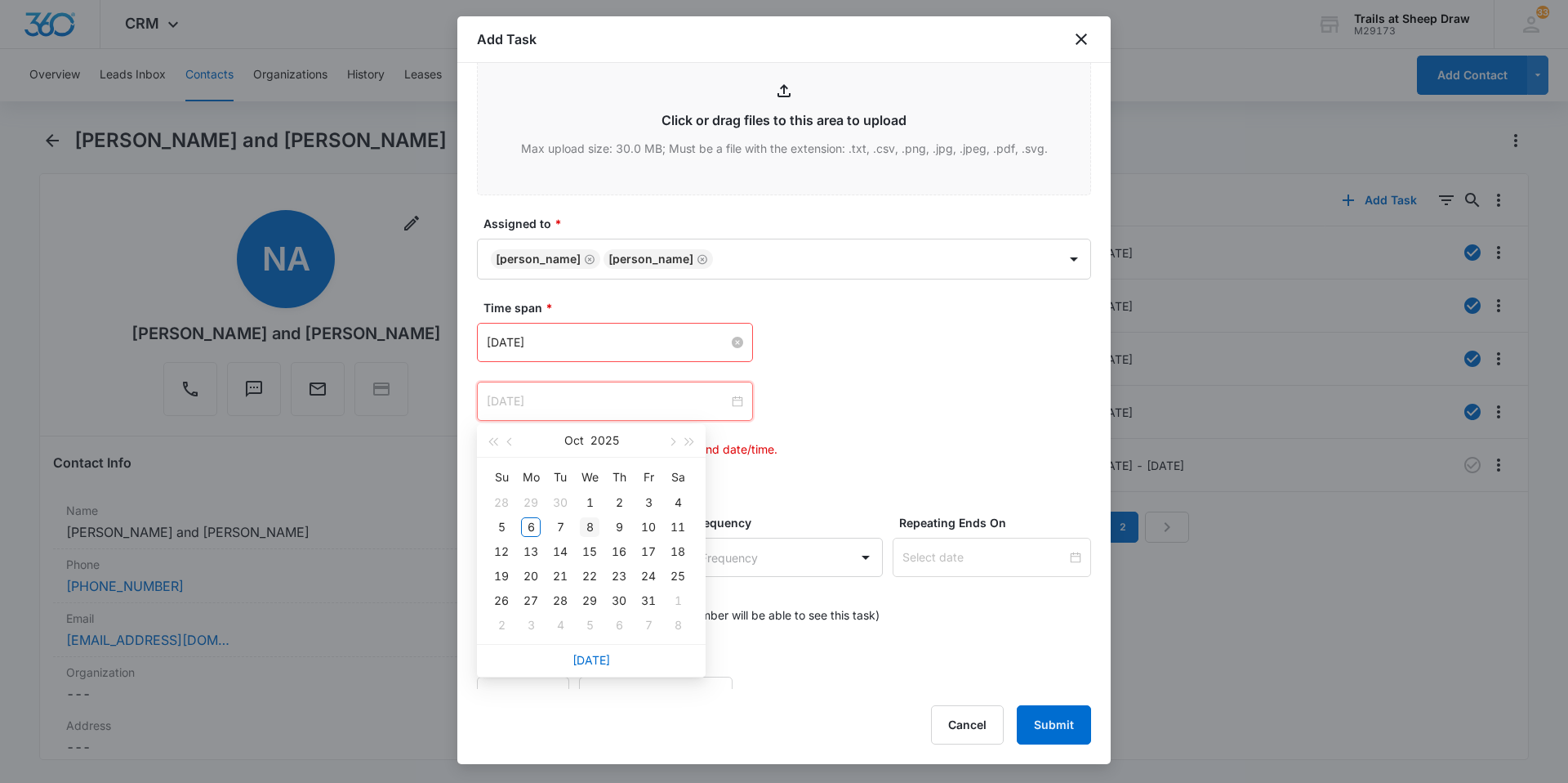
type input "Oct 8, 2025"
click at [583, 527] on div "8" at bounding box center [589, 527] width 19 height 19
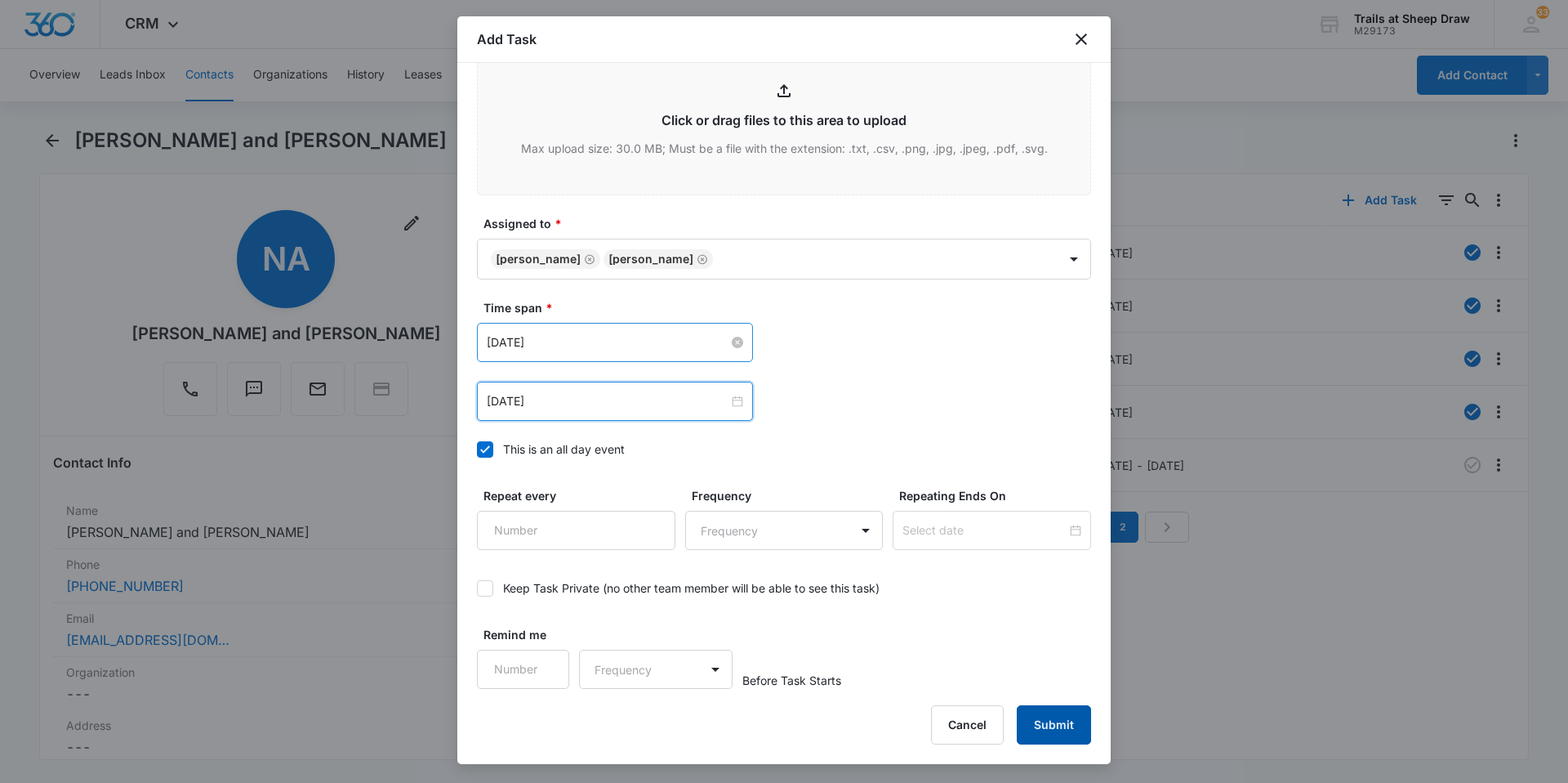
click at [1054, 725] on button "Submit" at bounding box center [1053, 725] width 74 height 40
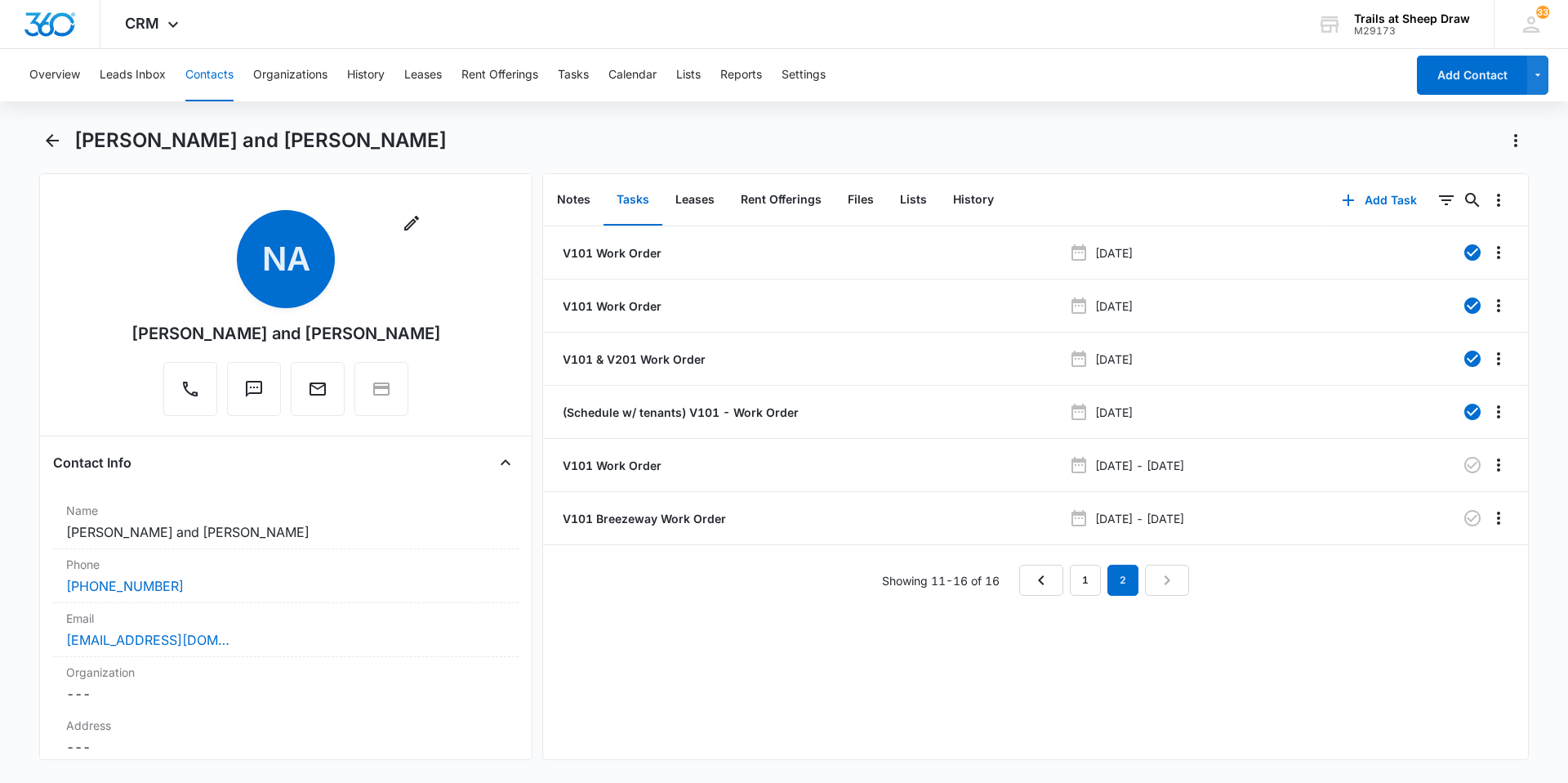
click at [221, 80] on button "Contacts" at bounding box center [210, 75] width 48 height 52
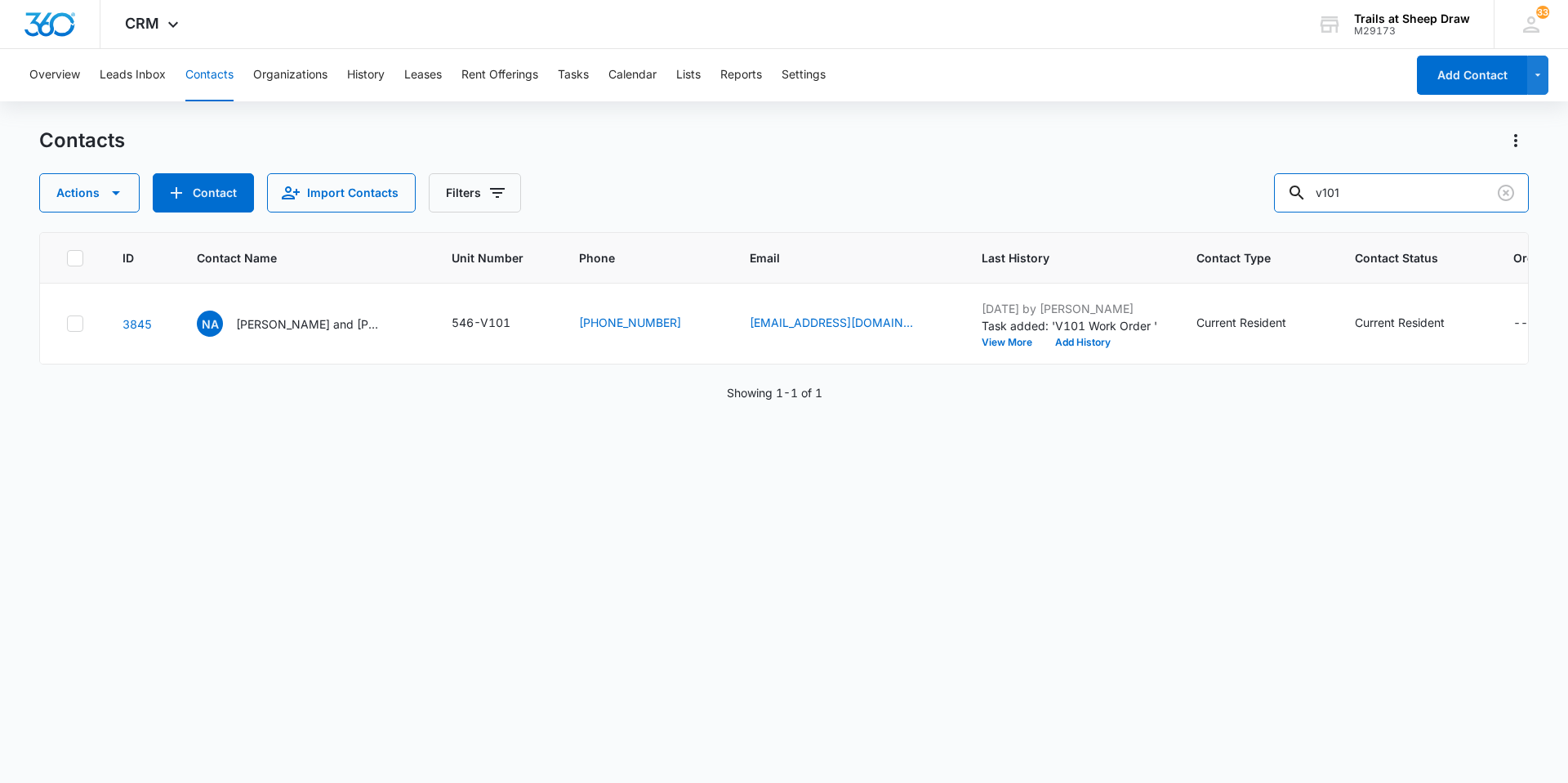
drag, startPoint x: 1375, startPoint y: 201, endPoint x: 942, endPoint y: 196, distance: 433.0
click at [988, 193] on div "Actions Contact Import Contacts Filters v101" at bounding box center [784, 193] width 1490 height 40
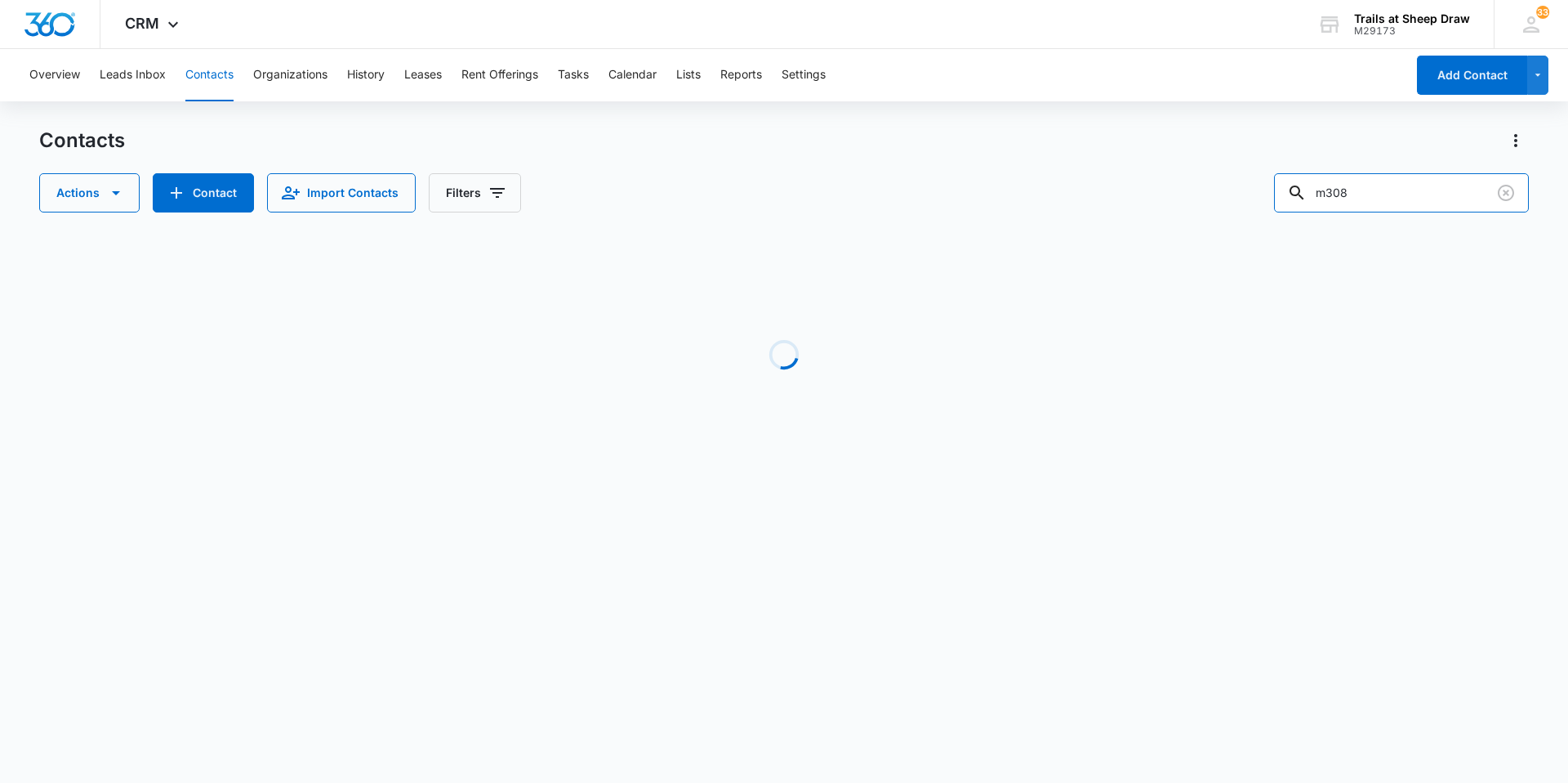
type input "m308"
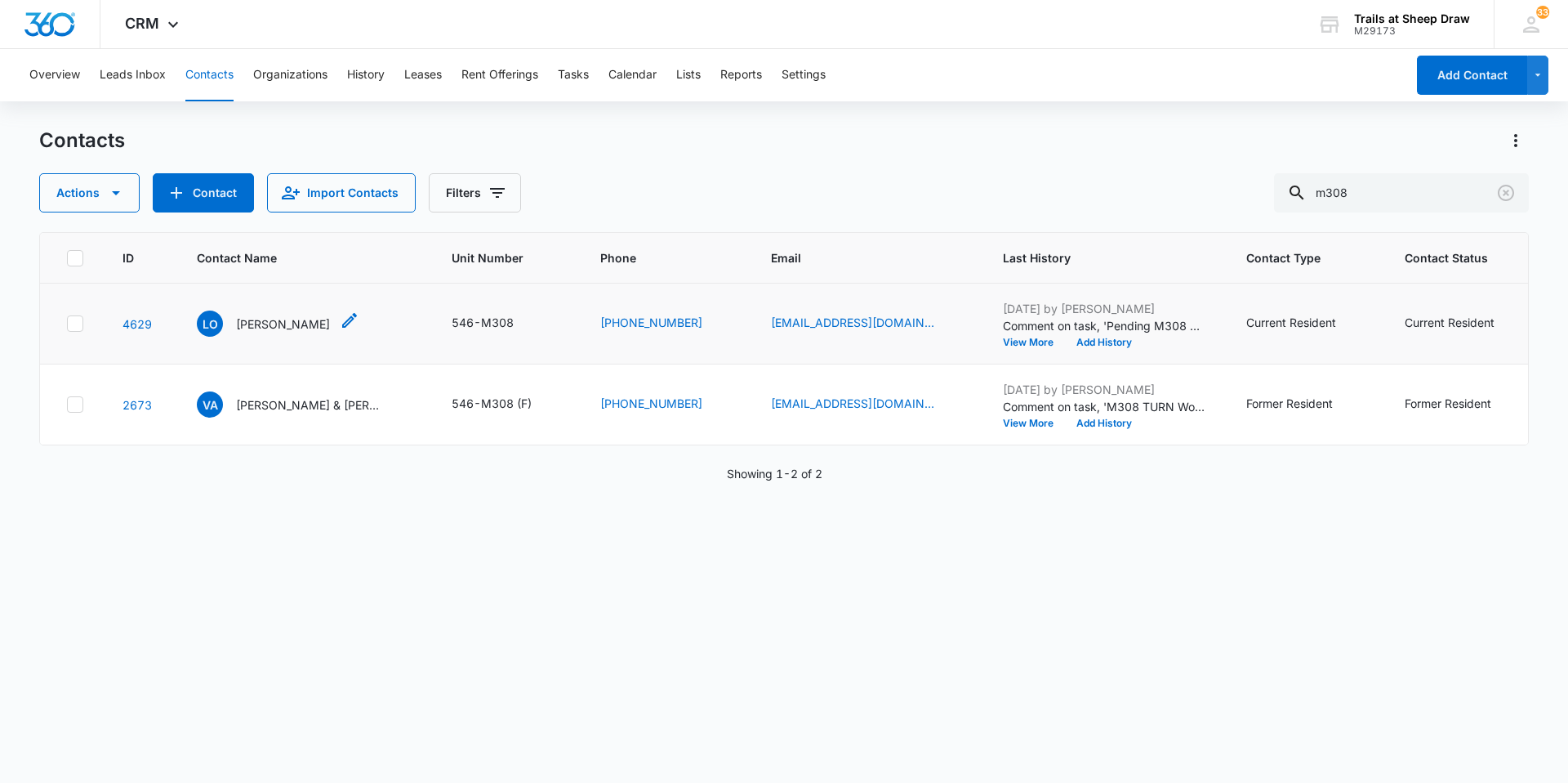
click at [276, 322] on p "[PERSON_NAME]" at bounding box center [282, 324] width 94 height 17
click at [282, 327] on p "[PERSON_NAME]" at bounding box center [282, 324] width 94 height 17
click at [240, 329] on p "[PERSON_NAME]" at bounding box center [282, 324] width 94 height 17
click at [282, 326] on p "[PERSON_NAME]" at bounding box center [282, 324] width 94 height 17
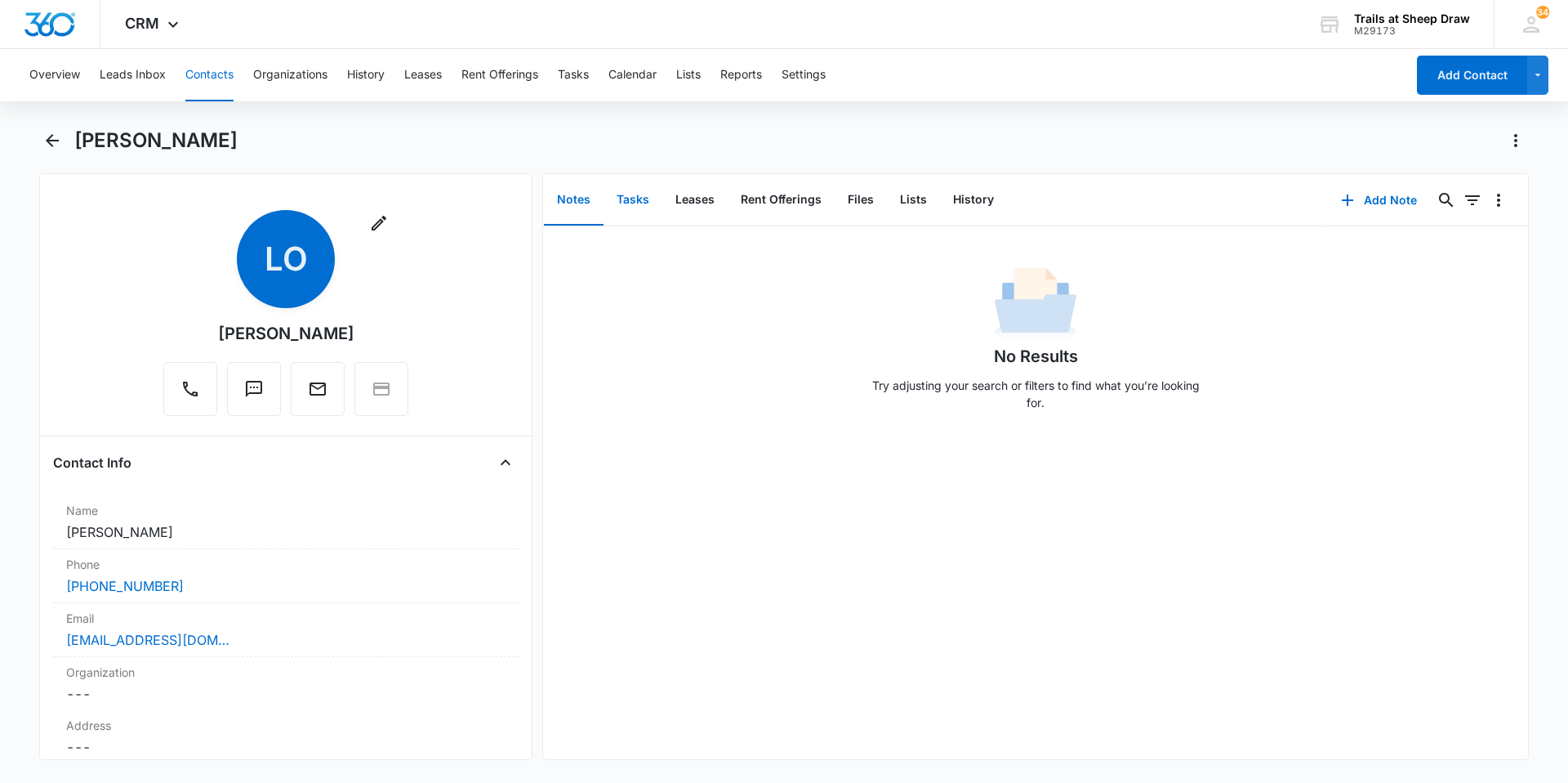
click at [635, 205] on button "Tasks" at bounding box center [633, 200] width 59 height 50
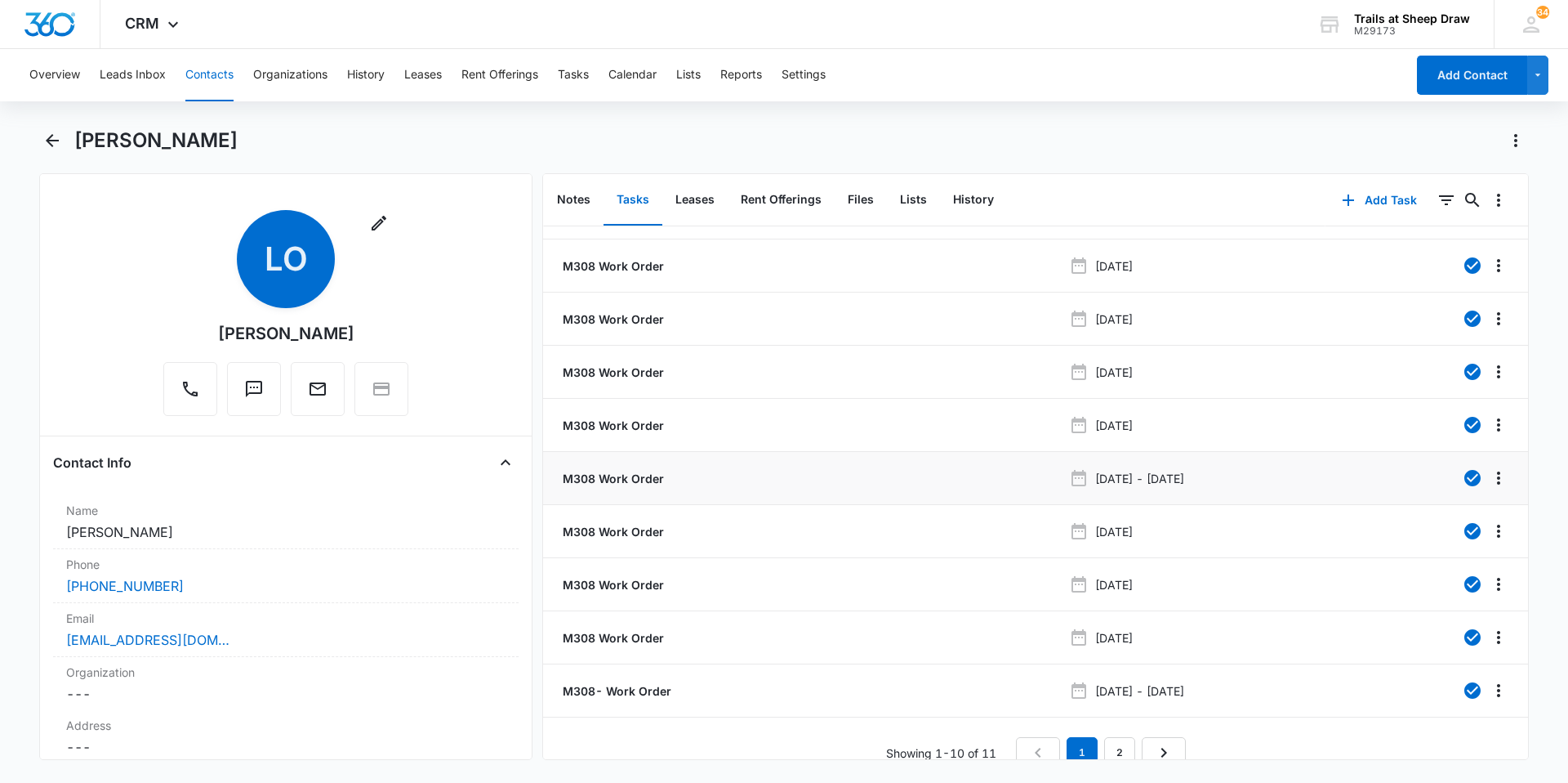
scroll to position [61, 0]
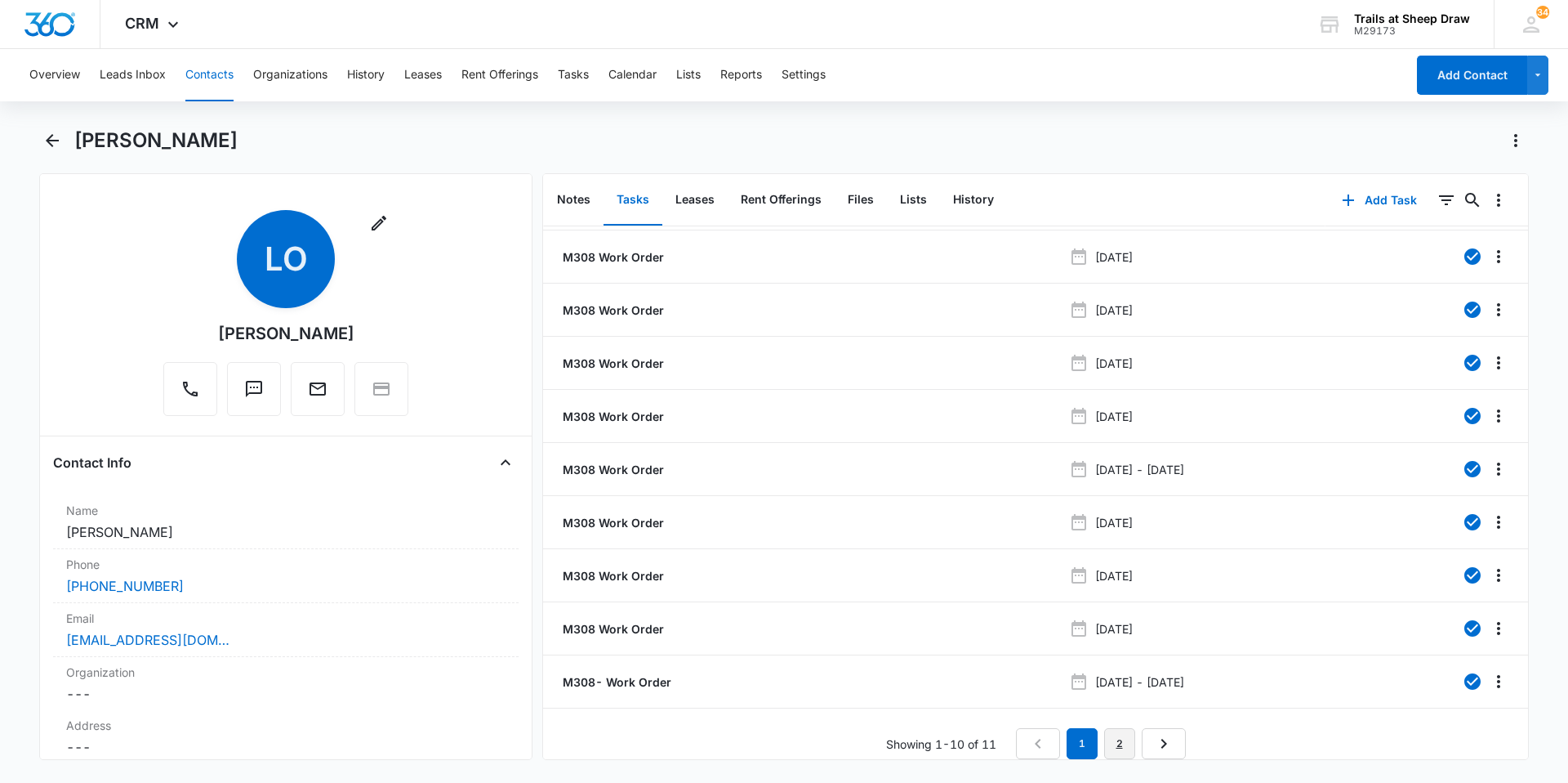
click at [1122, 730] on link "2" at bounding box center [1119, 743] width 31 height 31
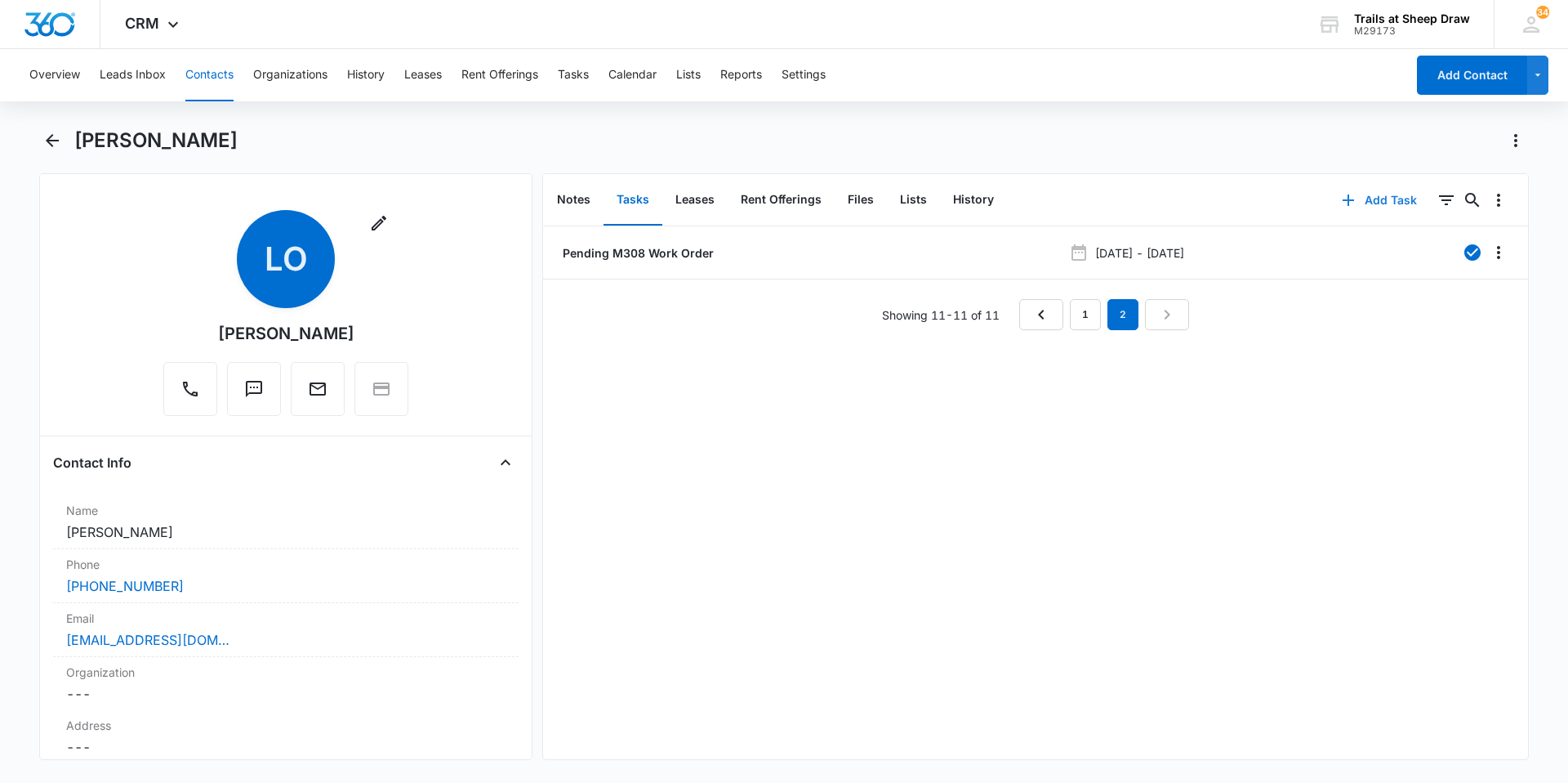
click at [1369, 207] on button "Add Task" at bounding box center [1378, 200] width 107 height 40
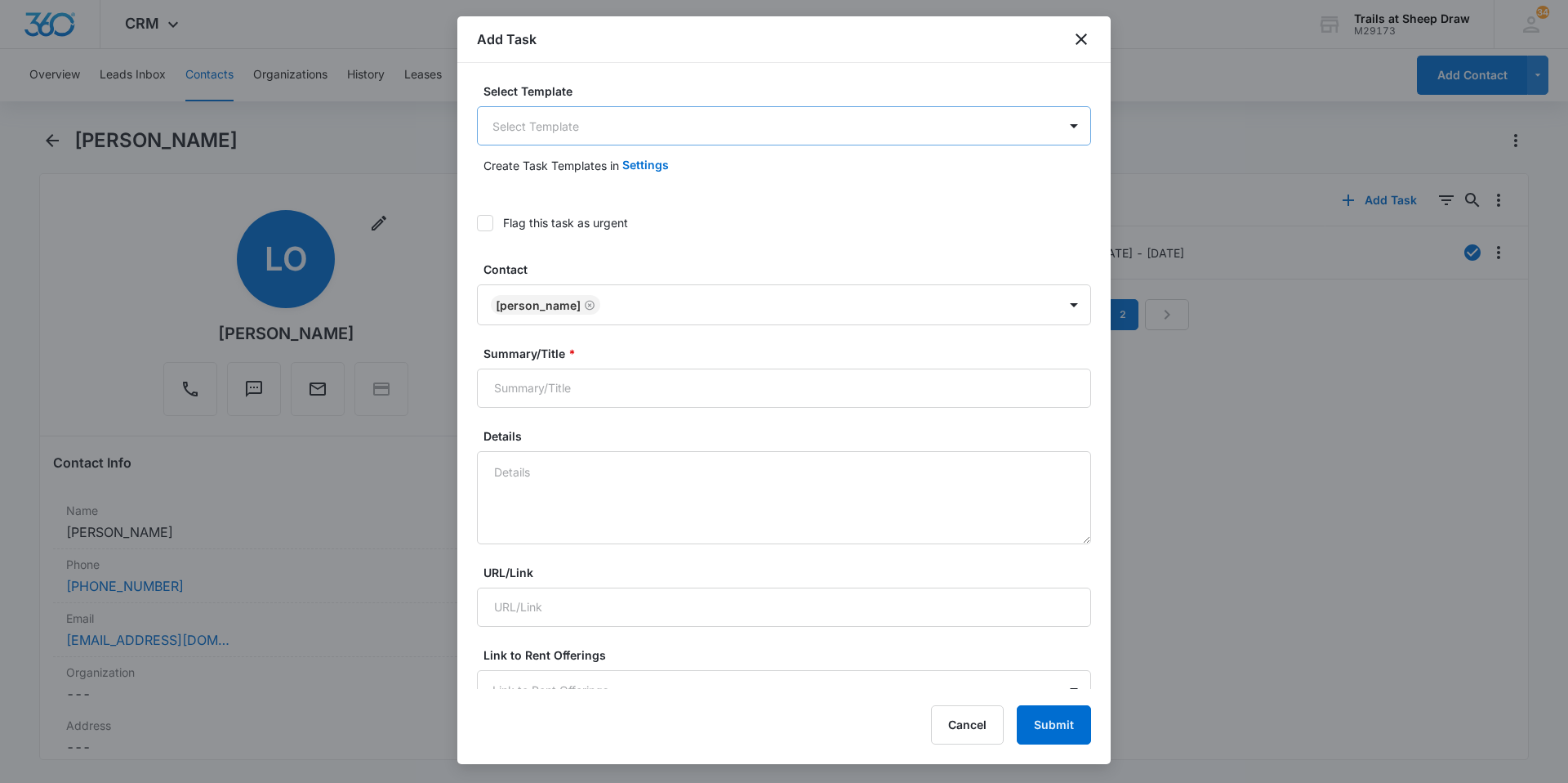
click at [615, 129] on body "CRM Apps Reputation Websites Forms CRM Email Social Content Ads Intelligence Fi…" at bounding box center [784, 391] width 1568 height 783
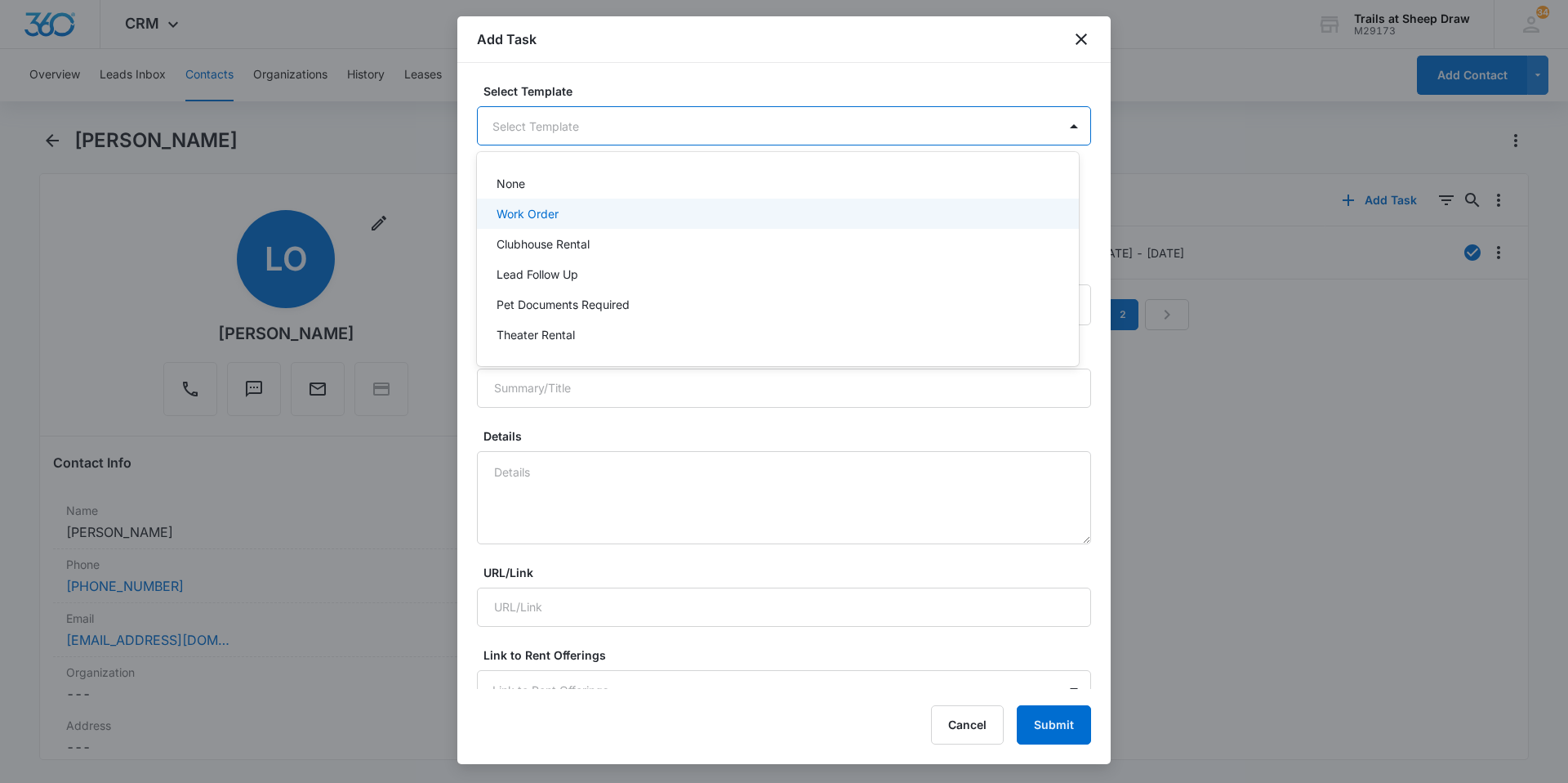
click at [570, 224] on div "Work Order" at bounding box center [778, 213] width 602 height 30
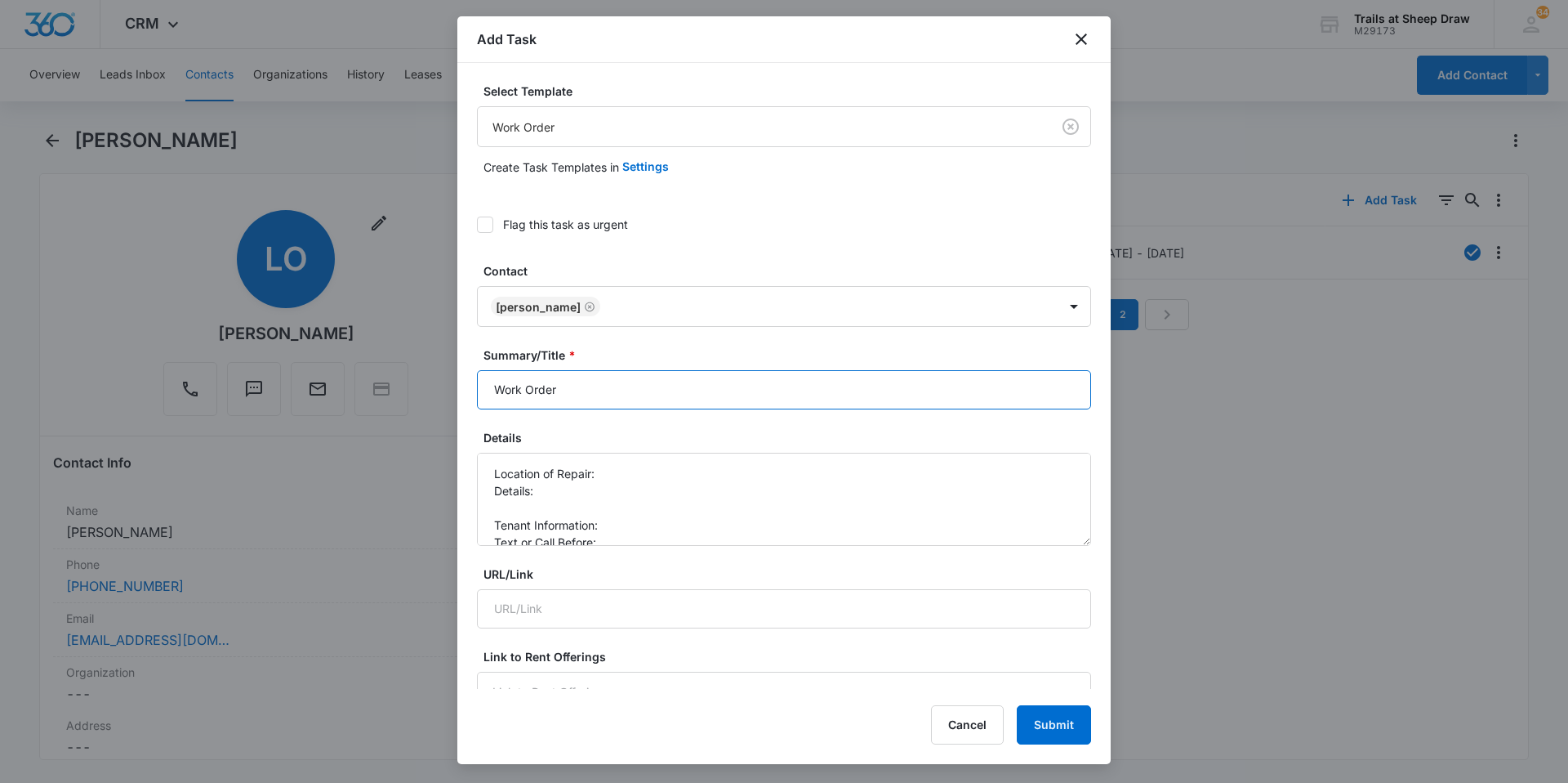
click at [480, 392] on input "Work Order" at bounding box center [784, 389] width 614 height 40
type input "M308 Work Order"
click at [680, 469] on textarea "Location of Repair: Details: Tenant Information: Text or Call Before:" at bounding box center [784, 499] width 614 height 93
click at [517, 501] on textarea "Location of Repair: Fridge Details: Tenant Information: Text or Call Before:" at bounding box center [784, 499] width 614 height 93
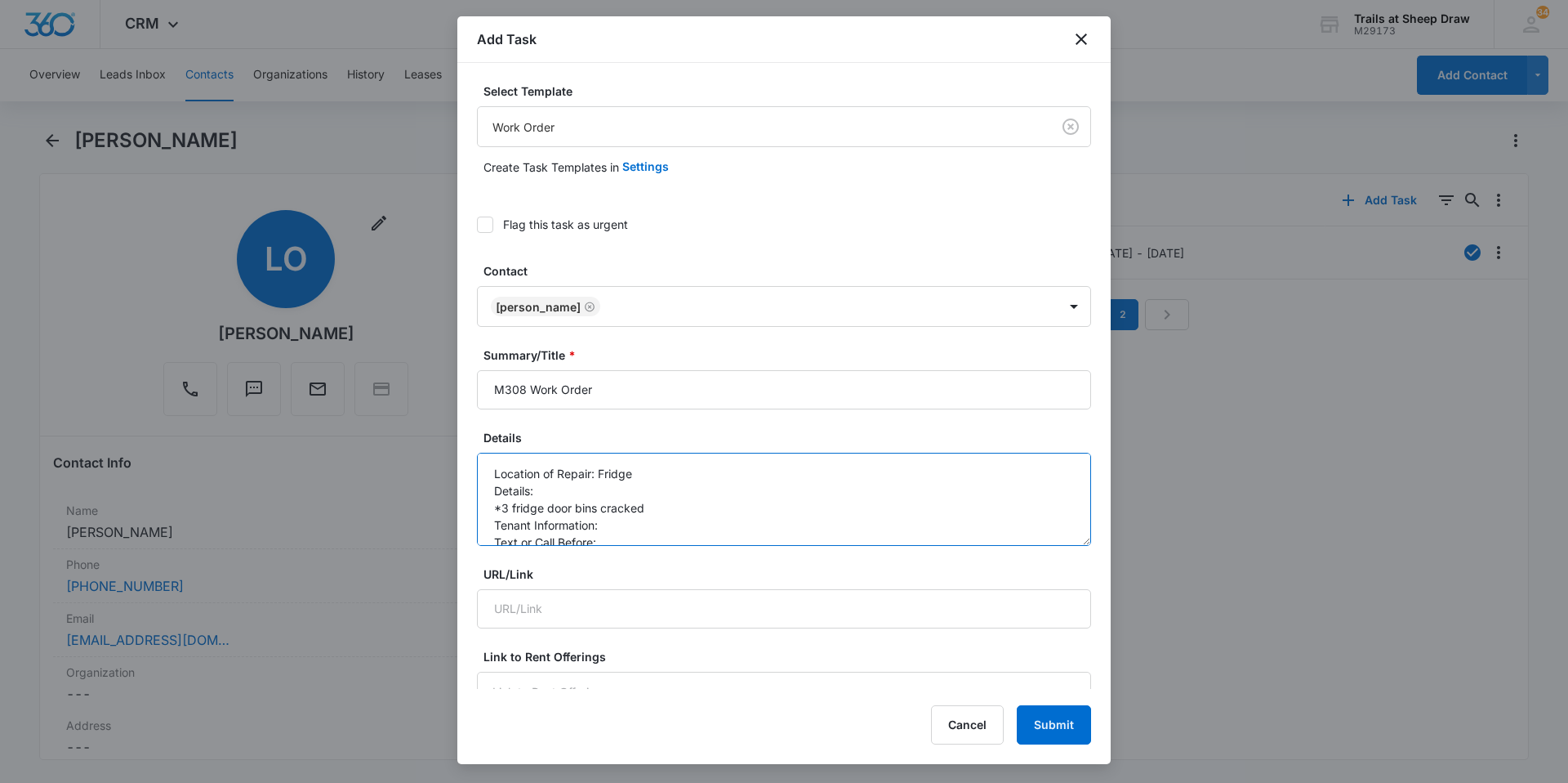
click at [637, 527] on textarea "Location of Repair: Fridge Details: *3 fridge door bins cracked Tenant Informat…" at bounding box center [784, 499] width 614 height 93
click at [647, 528] on textarea "Location of Repair: Fridge Details: *3 fridge door bins cracked Tenant Informat…" at bounding box center [784, 499] width 614 height 93
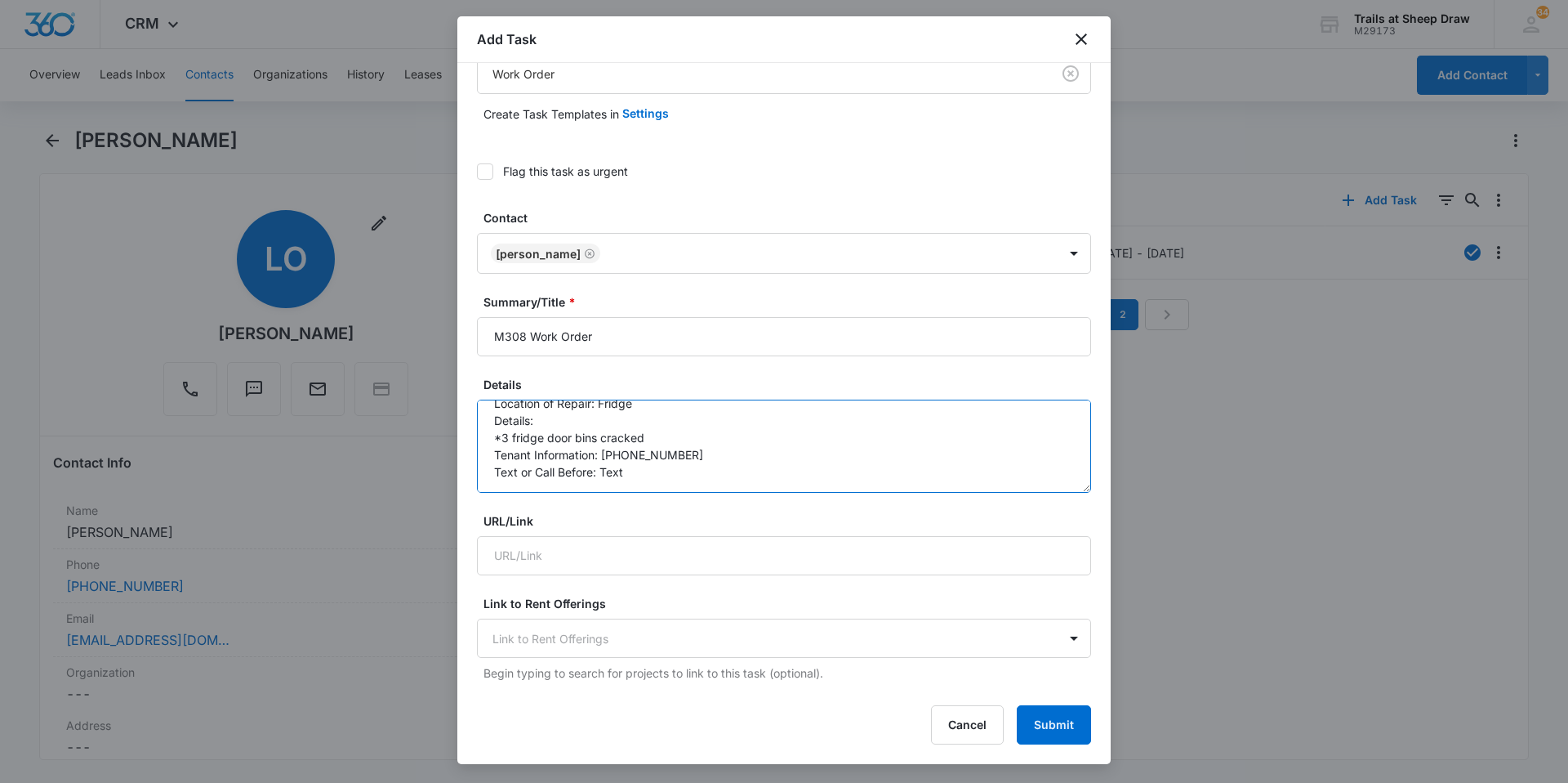
scroll to position [81, 0]
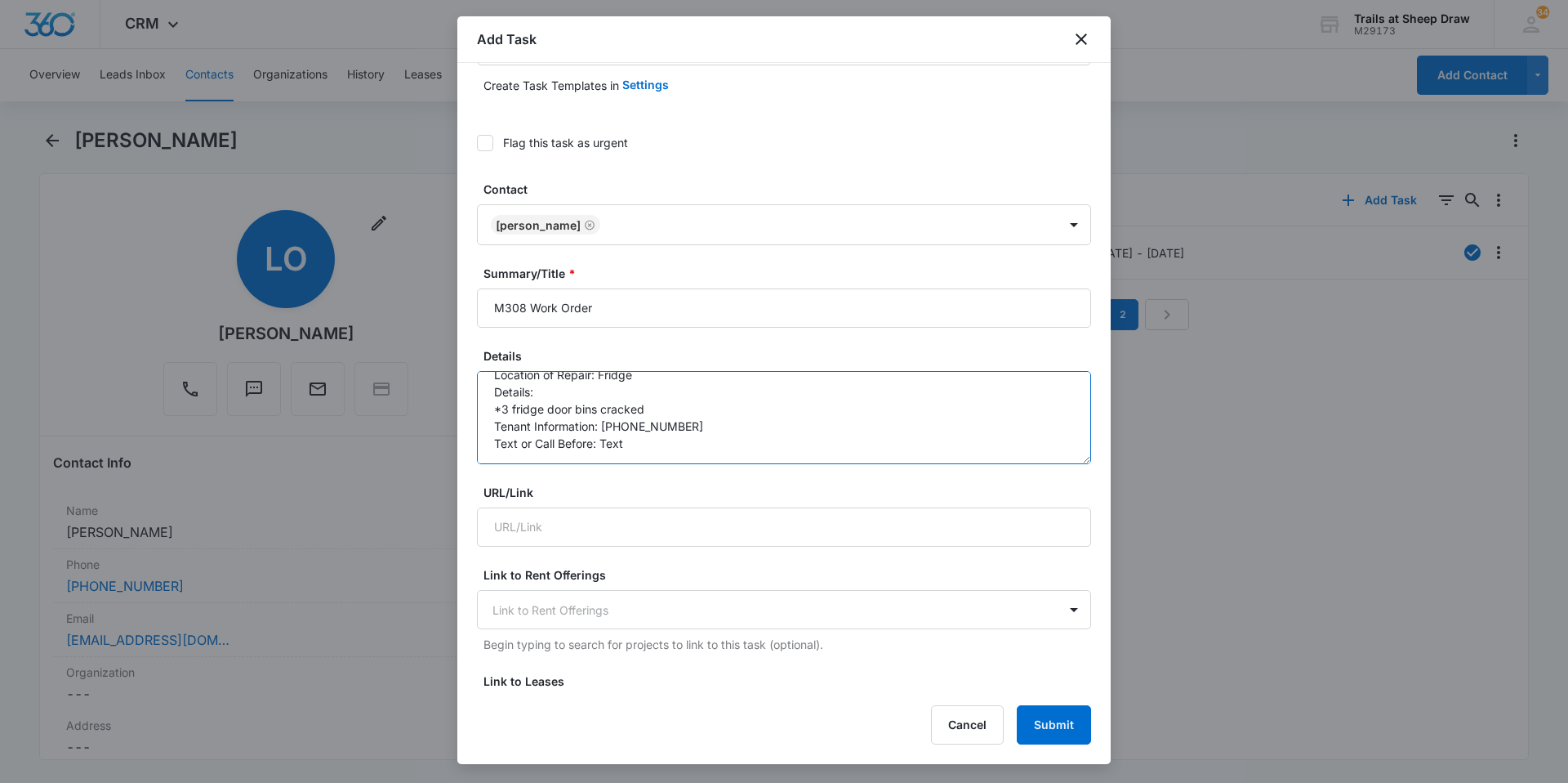
click at [603, 428] on textarea "Location of Repair: Fridge Details: *3 fridge door bins cracked Tenant Informat…" at bounding box center [784, 417] width 614 height 93
type textarea "Location of Repair: Fridge Details: *3 fridge door bins cracked Tenant Informat…"
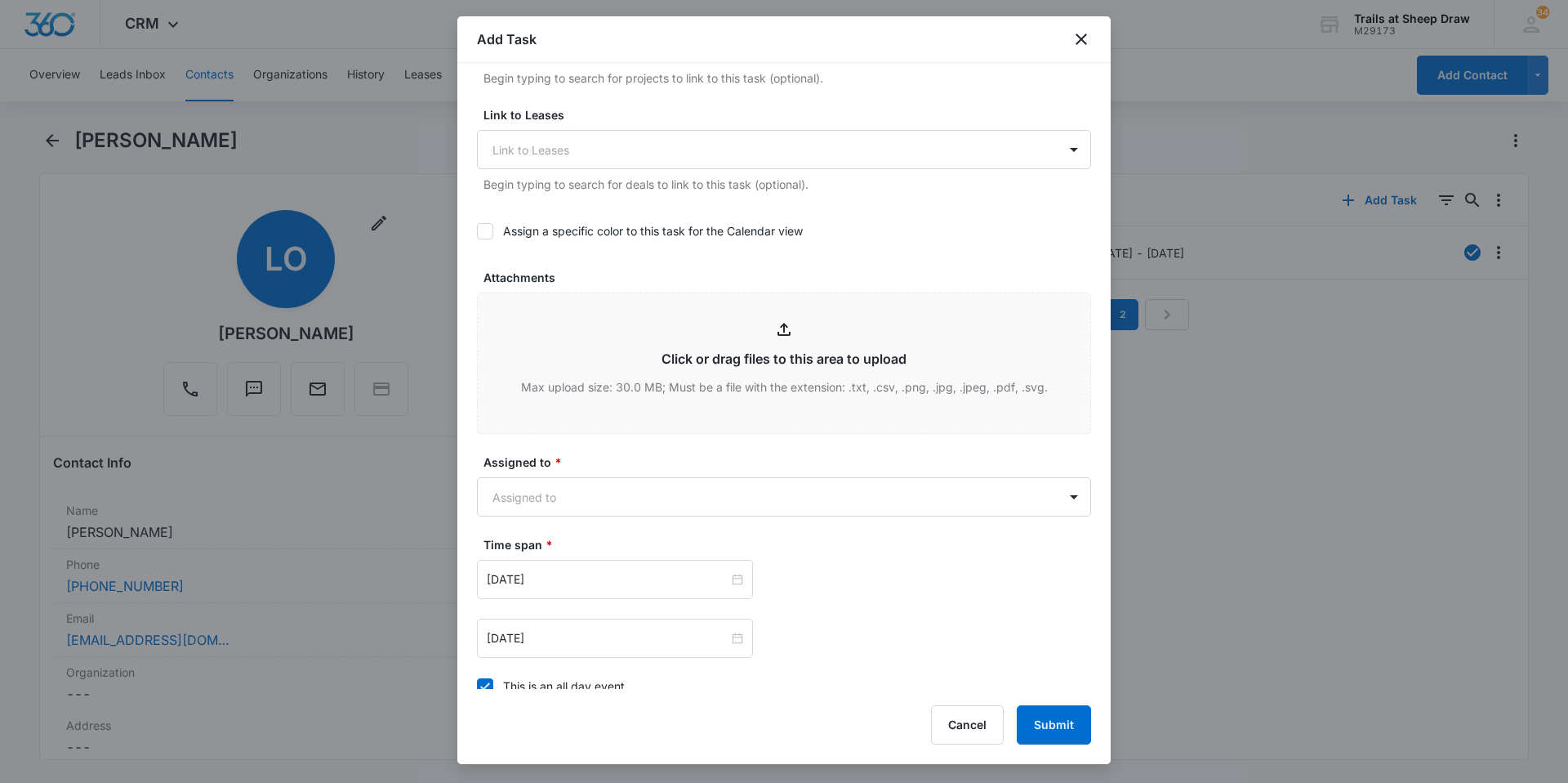
scroll to position [817, 0]
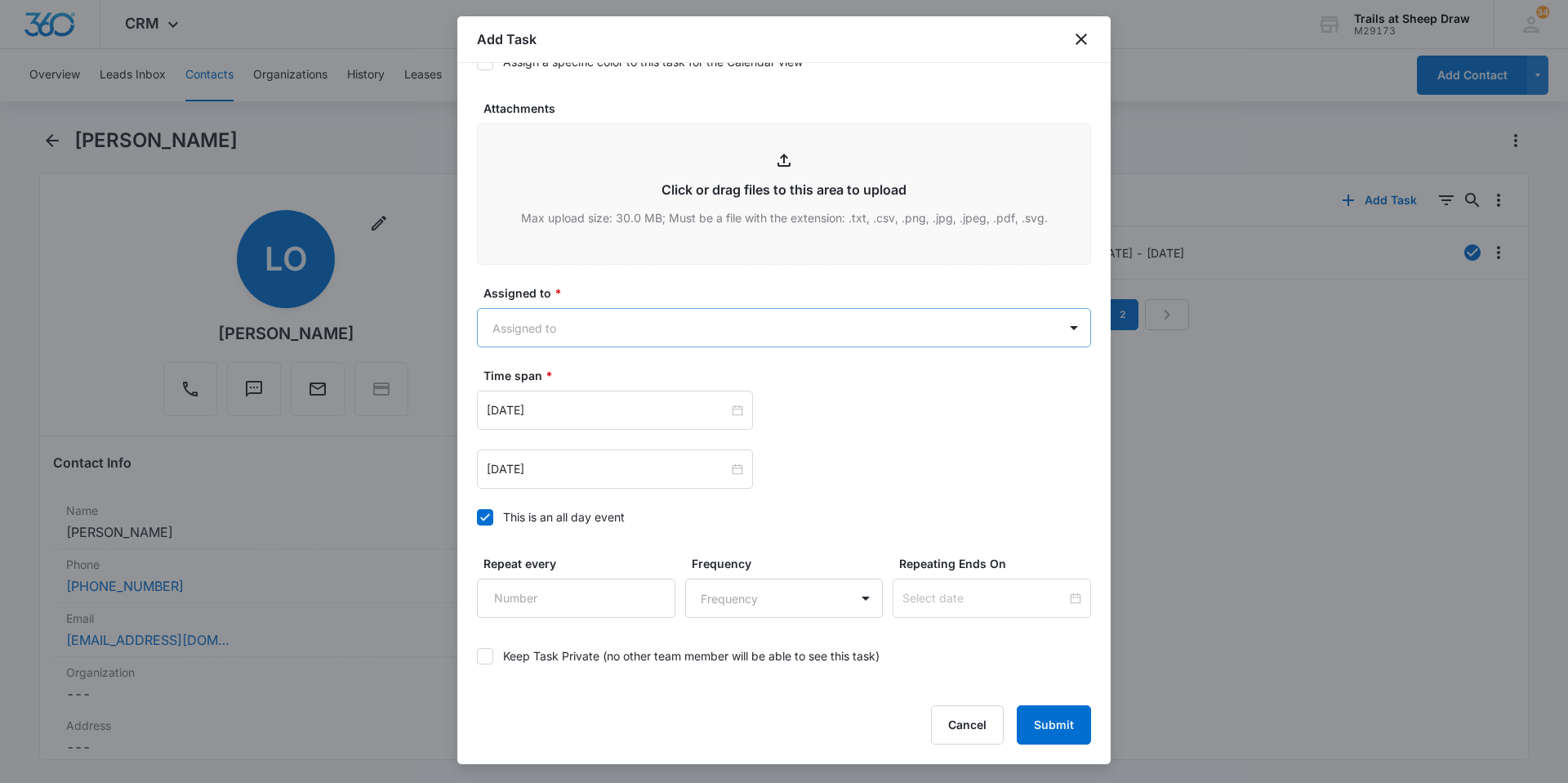
click at [658, 327] on body "CRM Apps Reputation Websites Forms CRM Email Social Content Ads Intelligence Fi…" at bounding box center [784, 391] width 1568 height 783
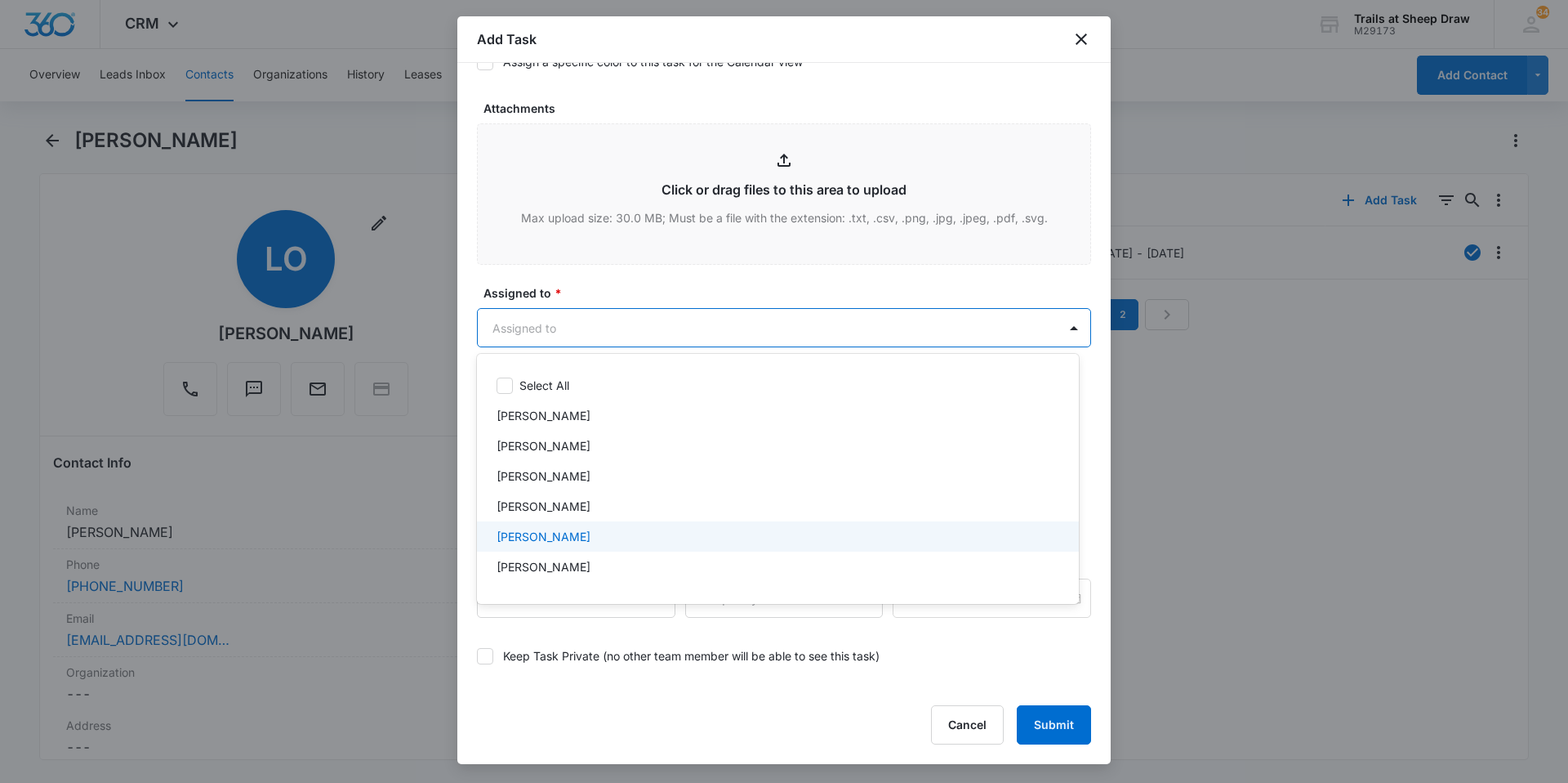
click at [545, 534] on p "[PERSON_NAME]" at bounding box center [543, 536] width 94 height 17
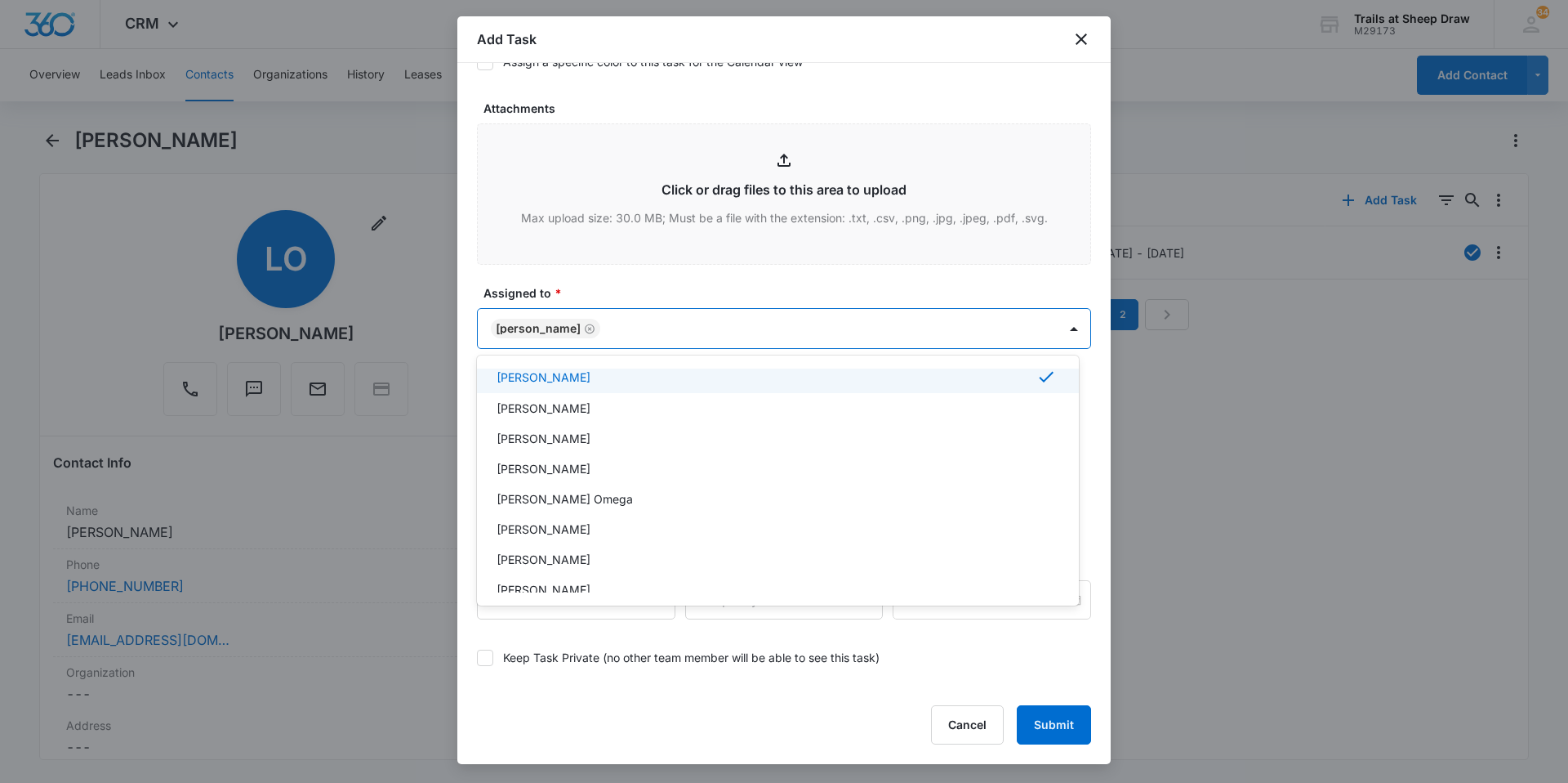
scroll to position [164, 0]
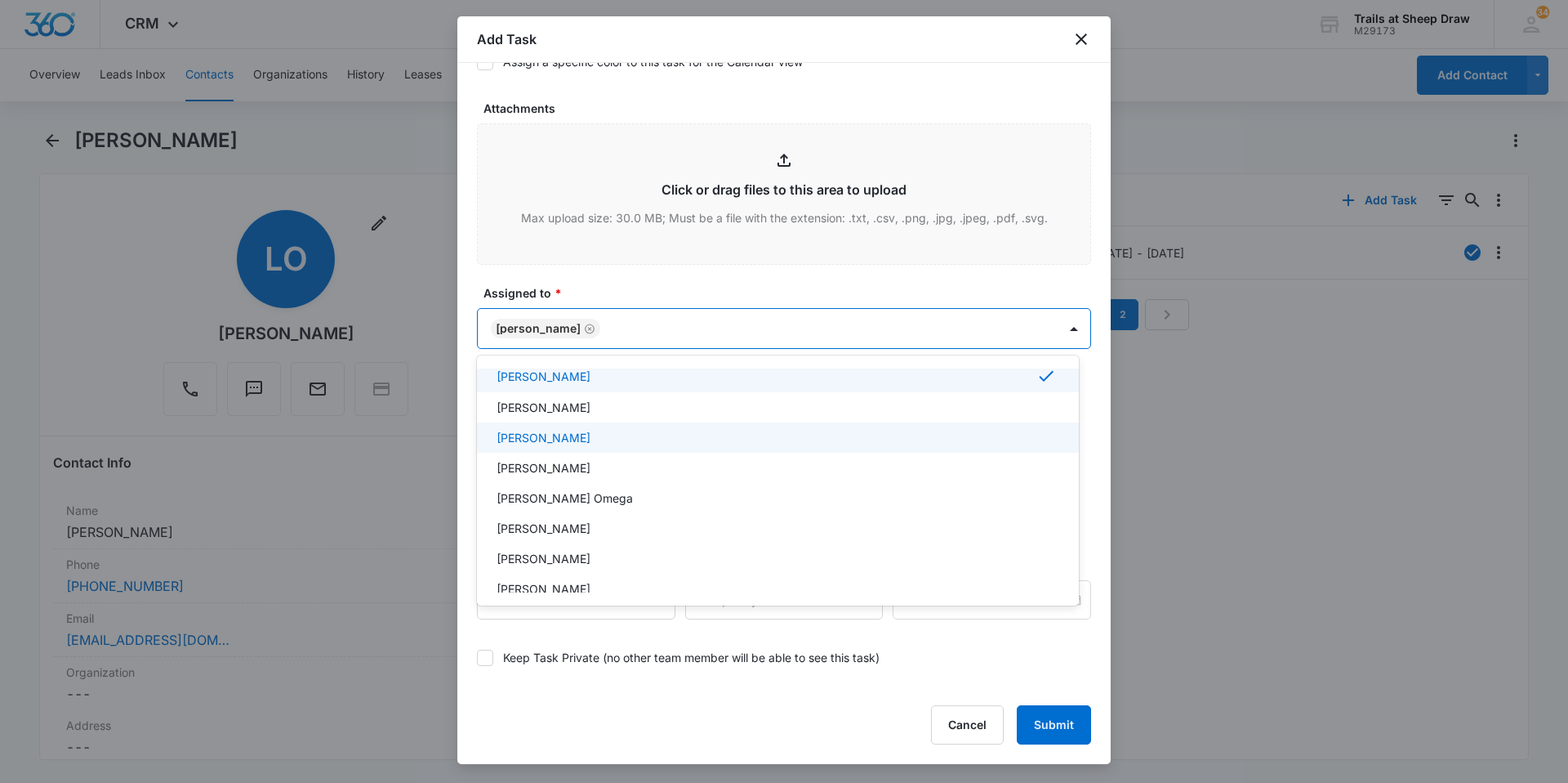
click at [575, 446] on div "[PERSON_NAME]" at bounding box center [778, 437] width 602 height 30
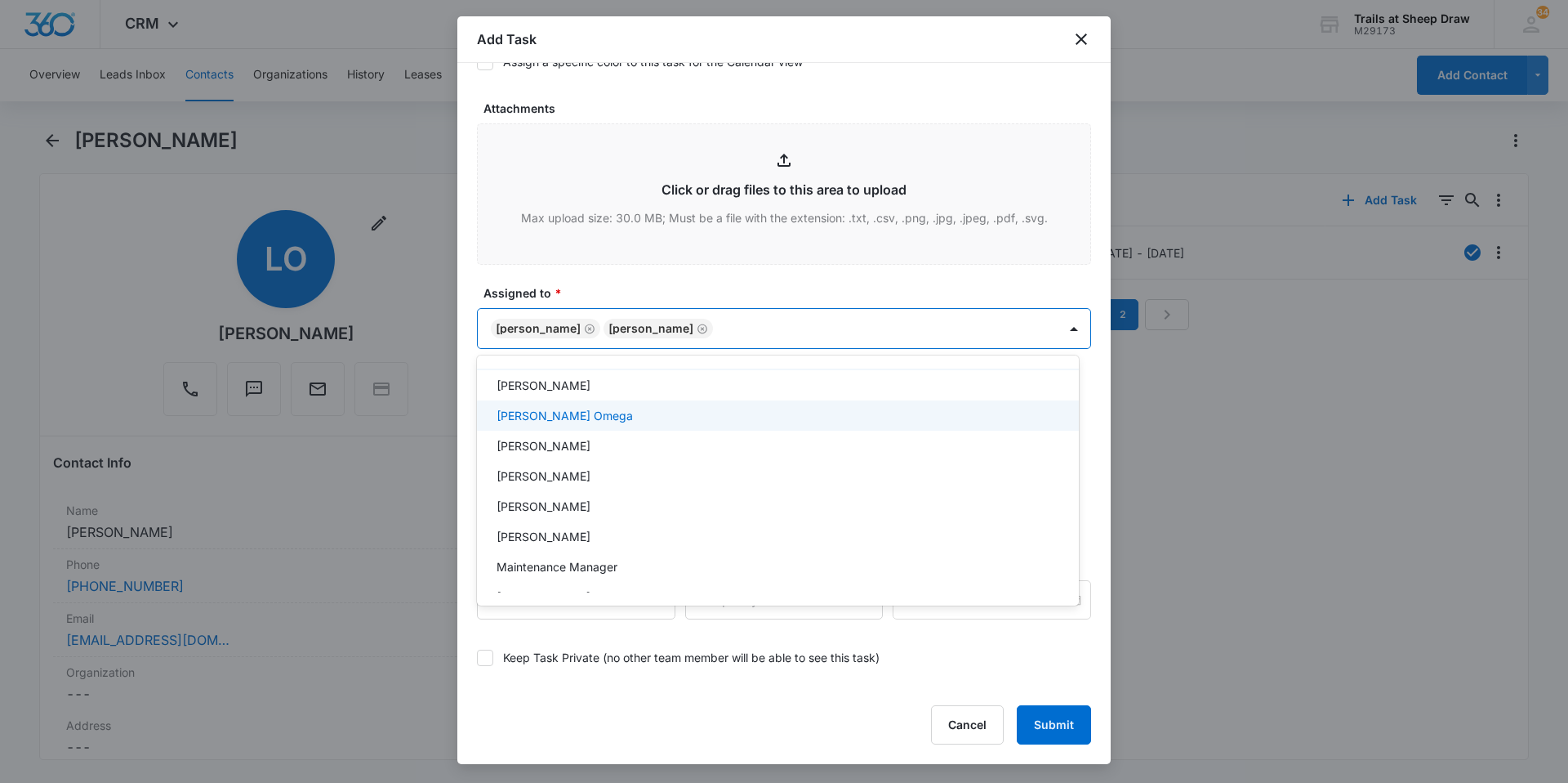
scroll to position [327, 0]
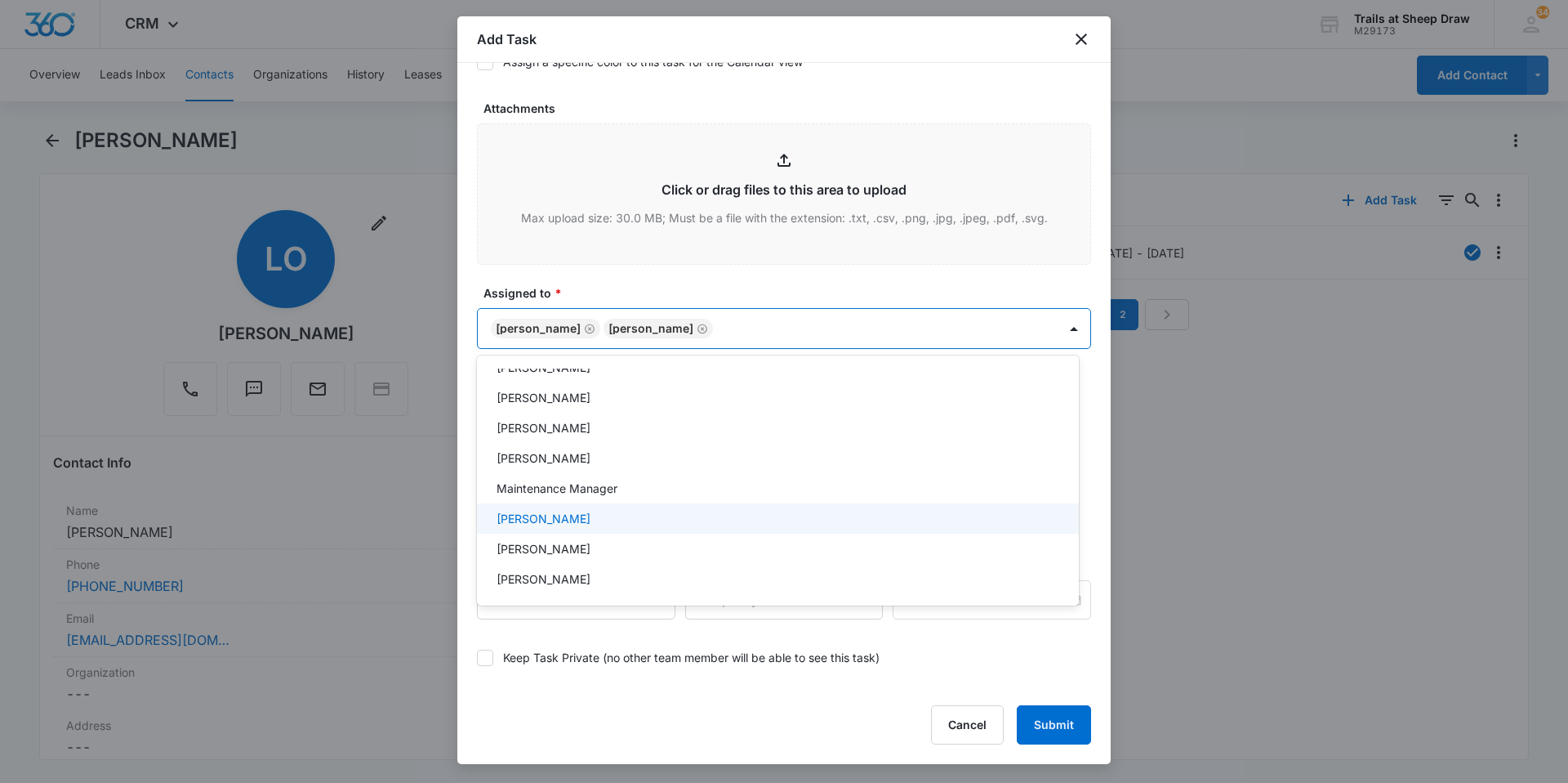
click at [564, 522] on p "[PERSON_NAME]" at bounding box center [543, 519] width 94 height 17
click at [911, 328] on div at bounding box center [784, 391] width 1568 height 783
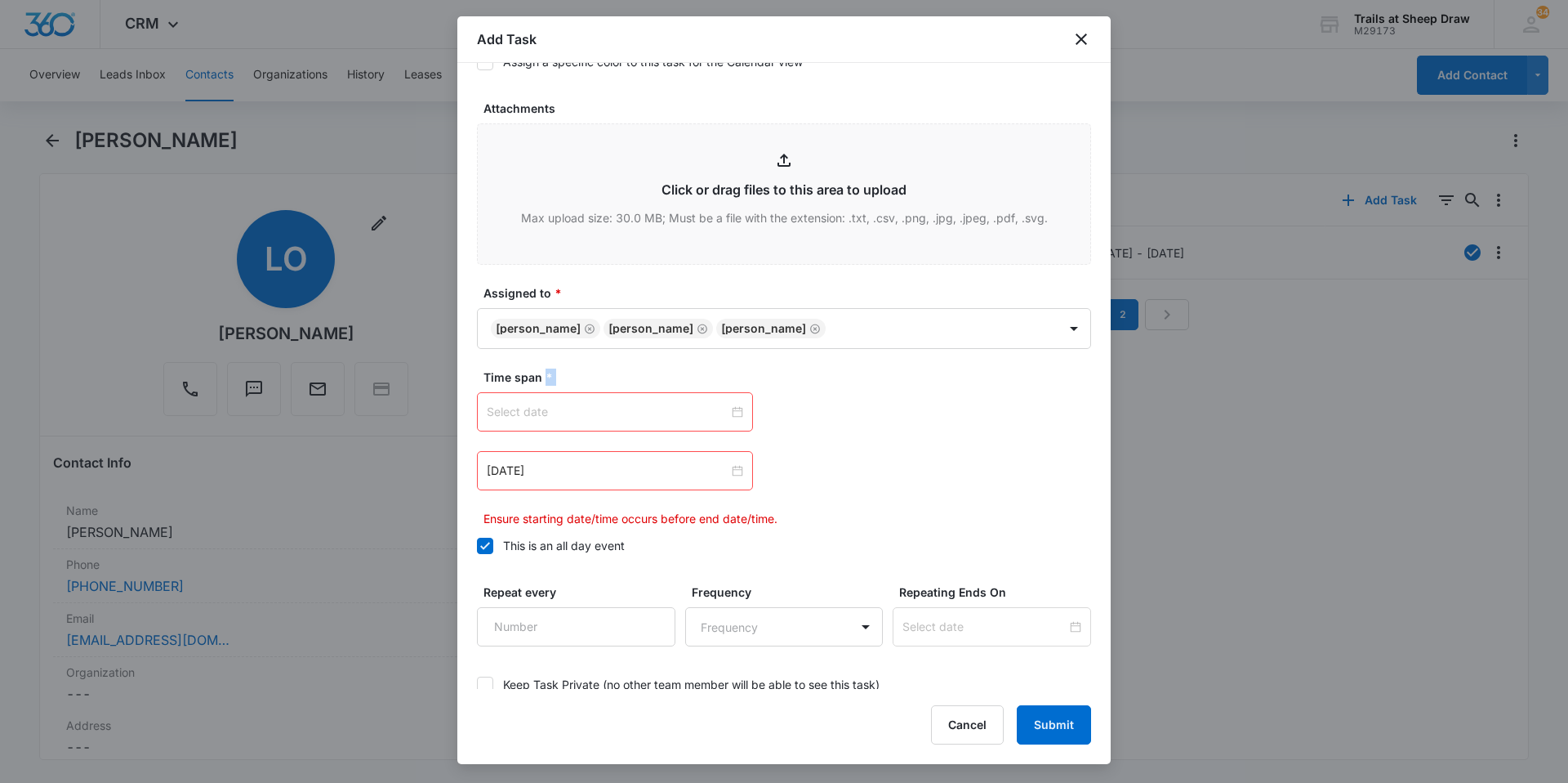
click at [735, 412] on div at bounding box center [614, 411] width 256 height 18
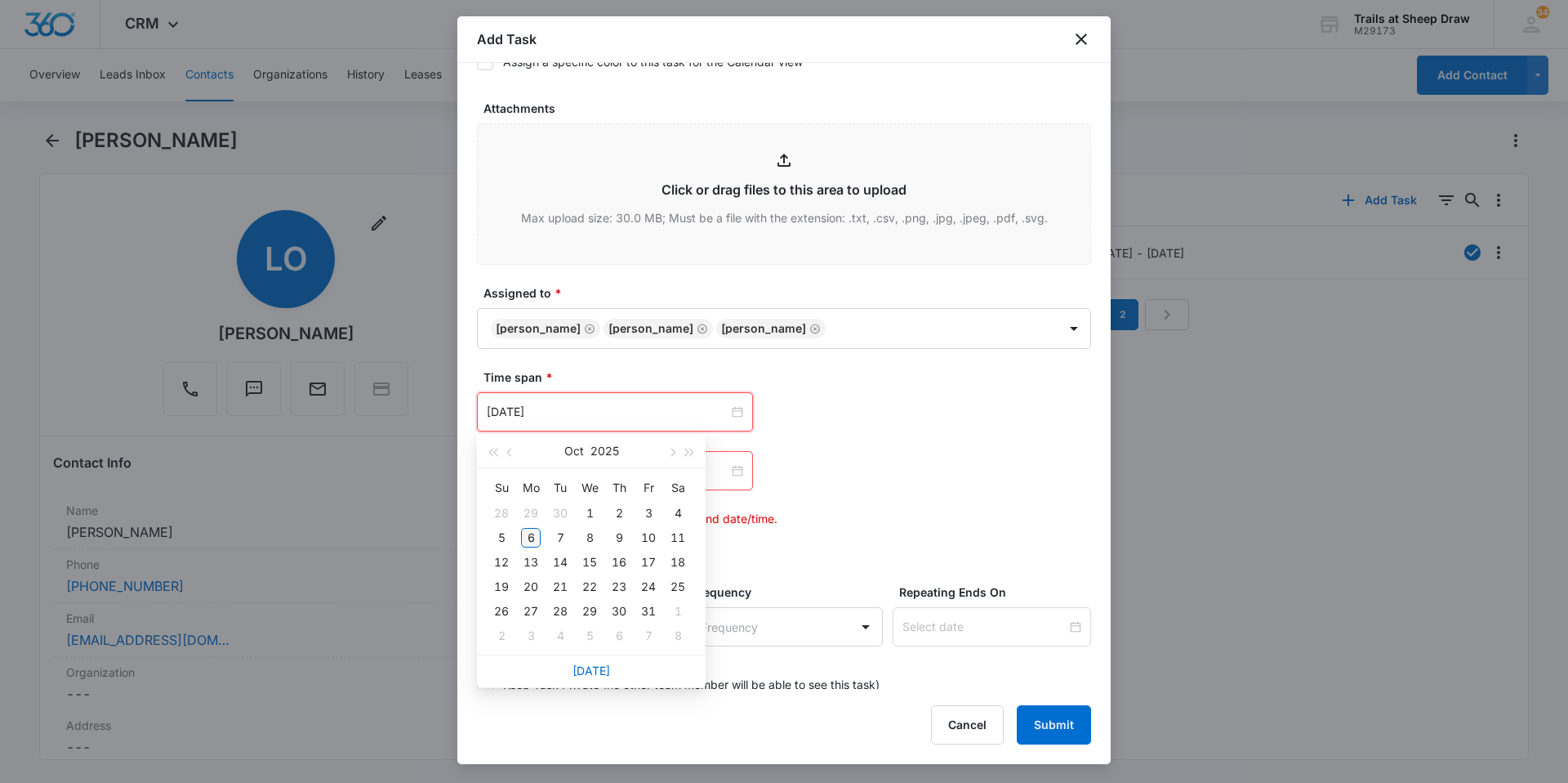
type input "[DATE]"
click at [537, 538] on div "6" at bounding box center [531, 537] width 19 height 19
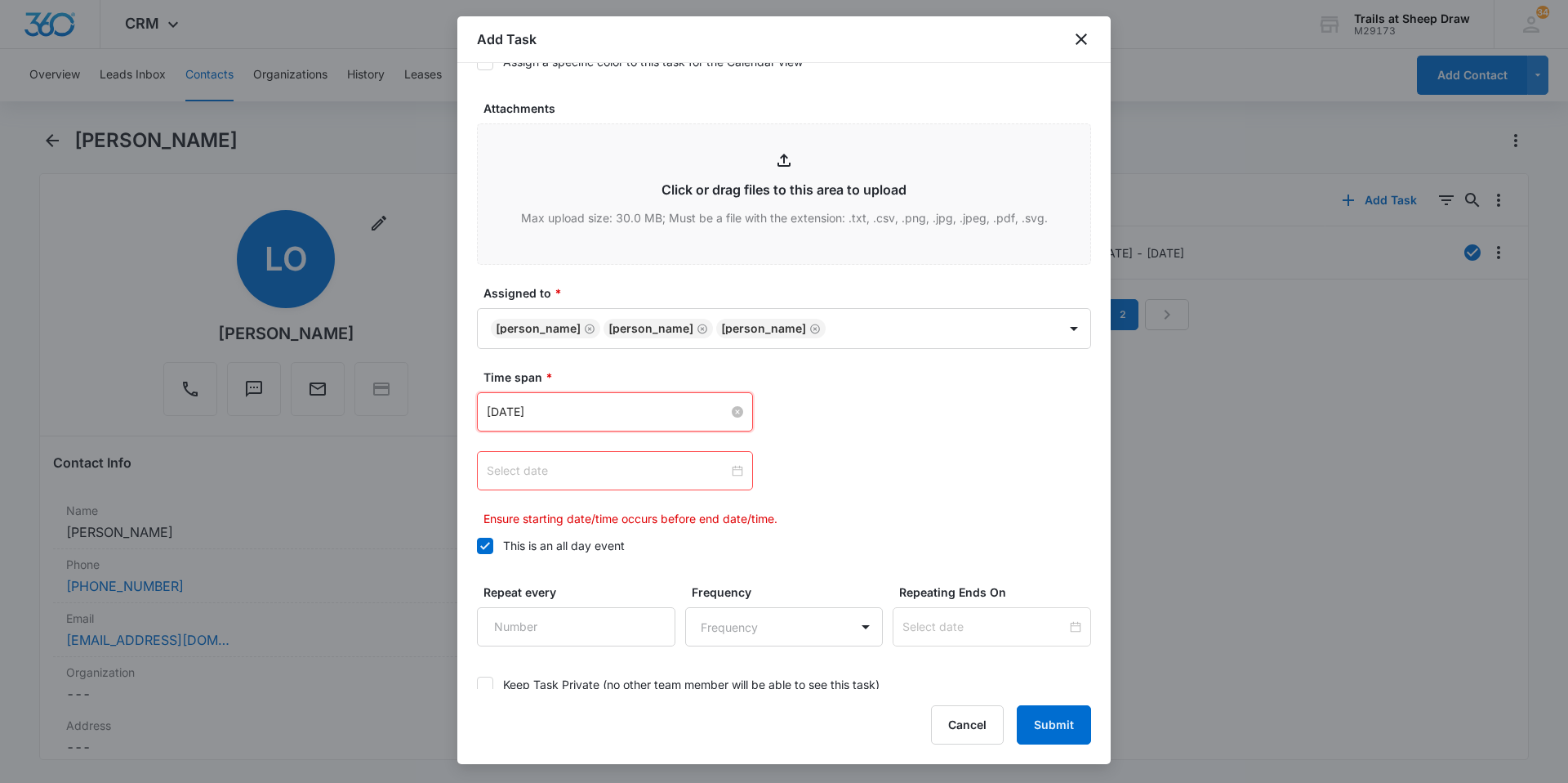
click at [733, 468] on div at bounding box center [614, 470] width 256 height 18
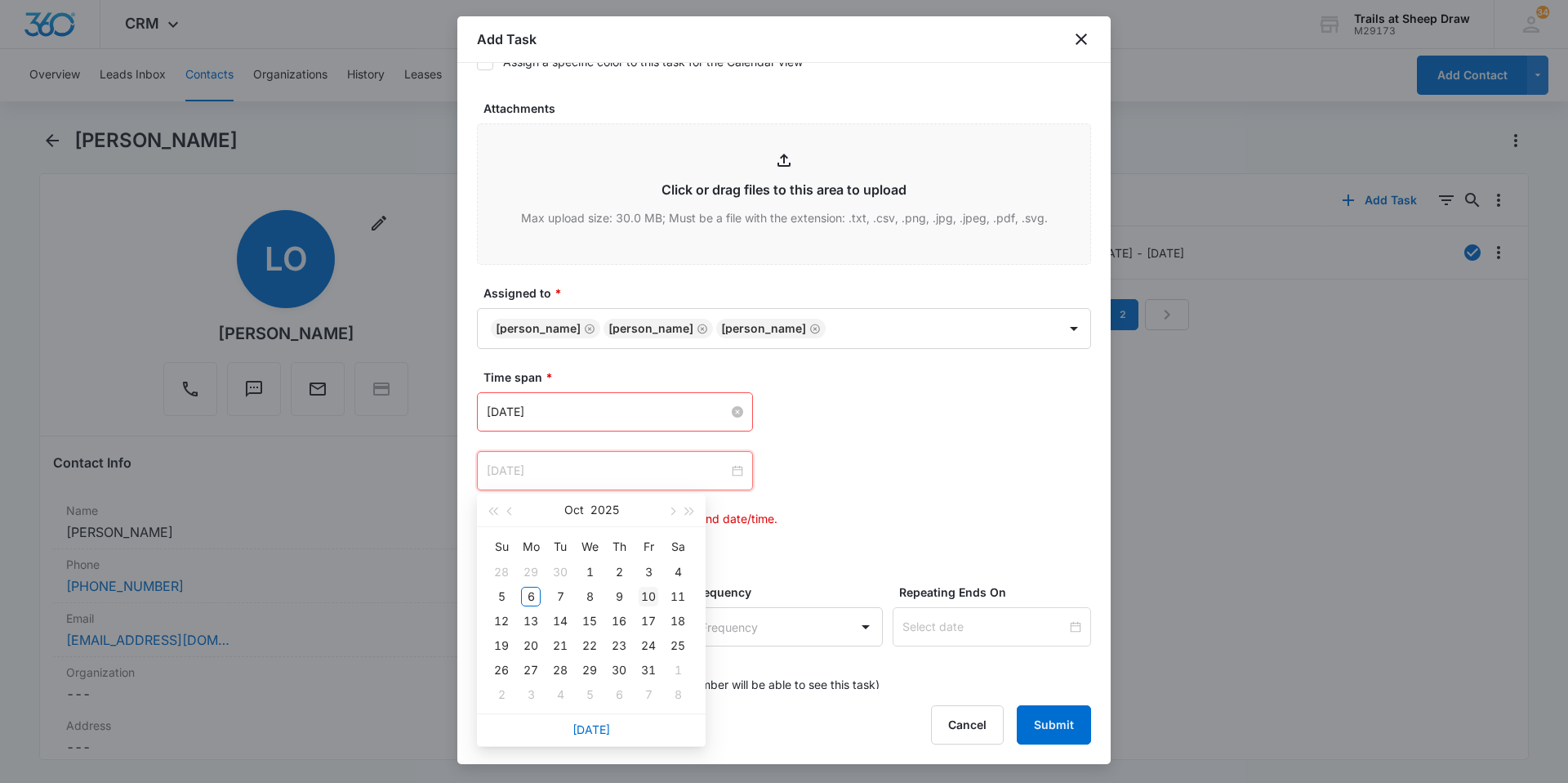
type input "[DATE]"
click at [648, 597] on div "10" at bounding box center [648, 596] width 19 height 19
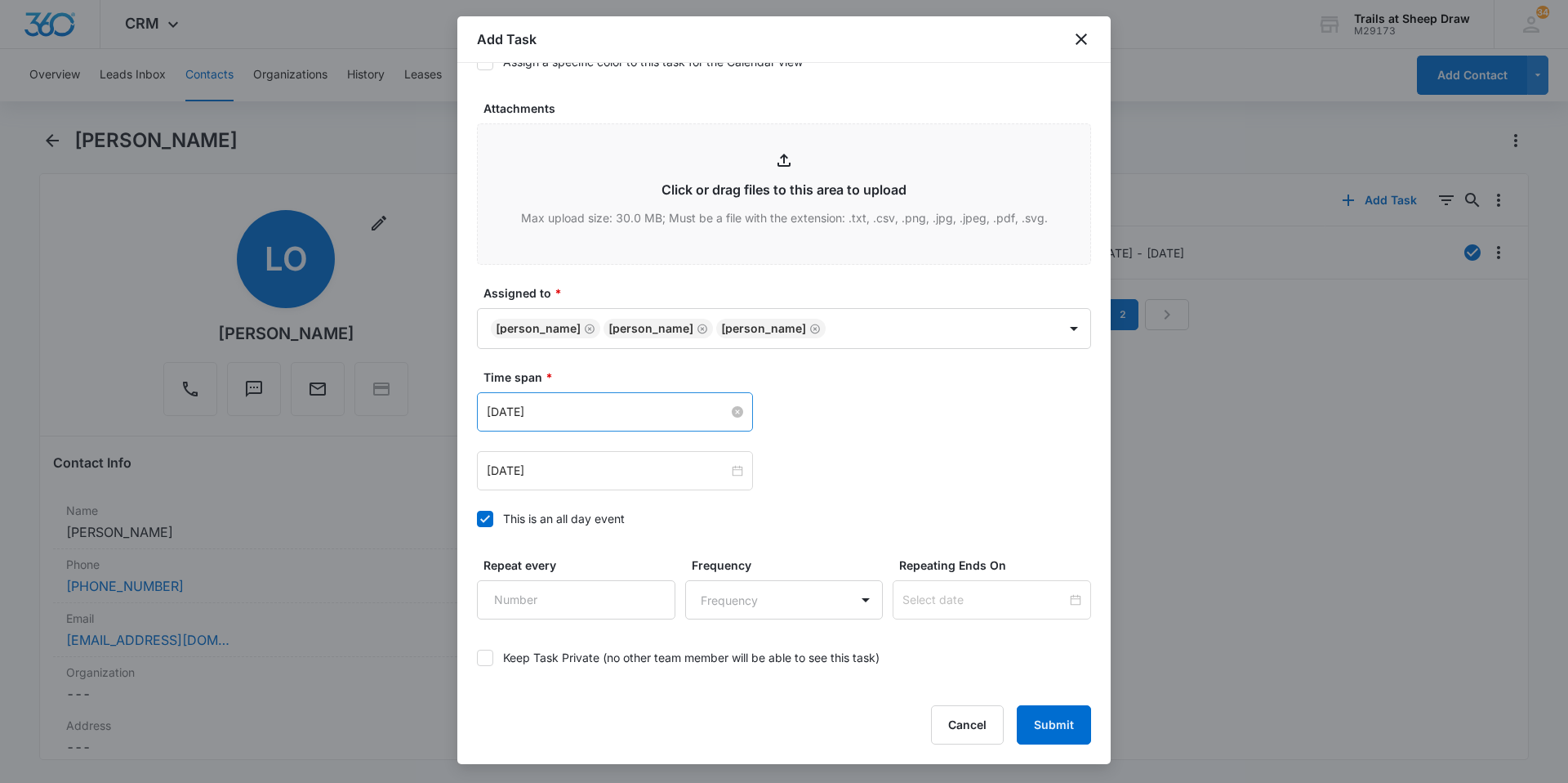
click at [906, 480] on div "[DATE] [DATE] Su Mo Tu We Th Fr Sa 28 29 30 1 2 3 4 5 6 7 8 9 10 11 12 13 14 15…" at bounding box center [784, 470] width 614 height 40
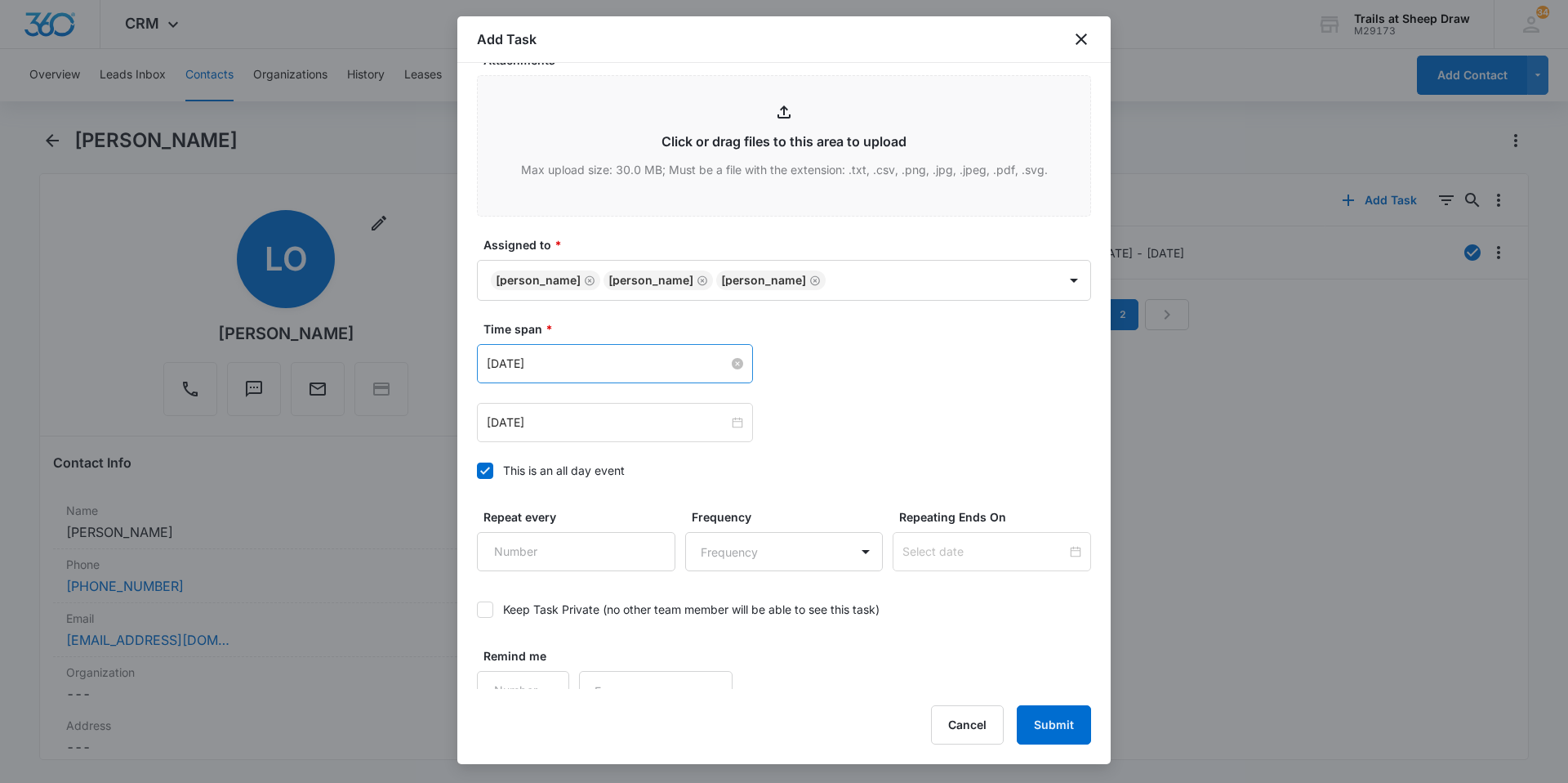
scroll to position [887, 0]
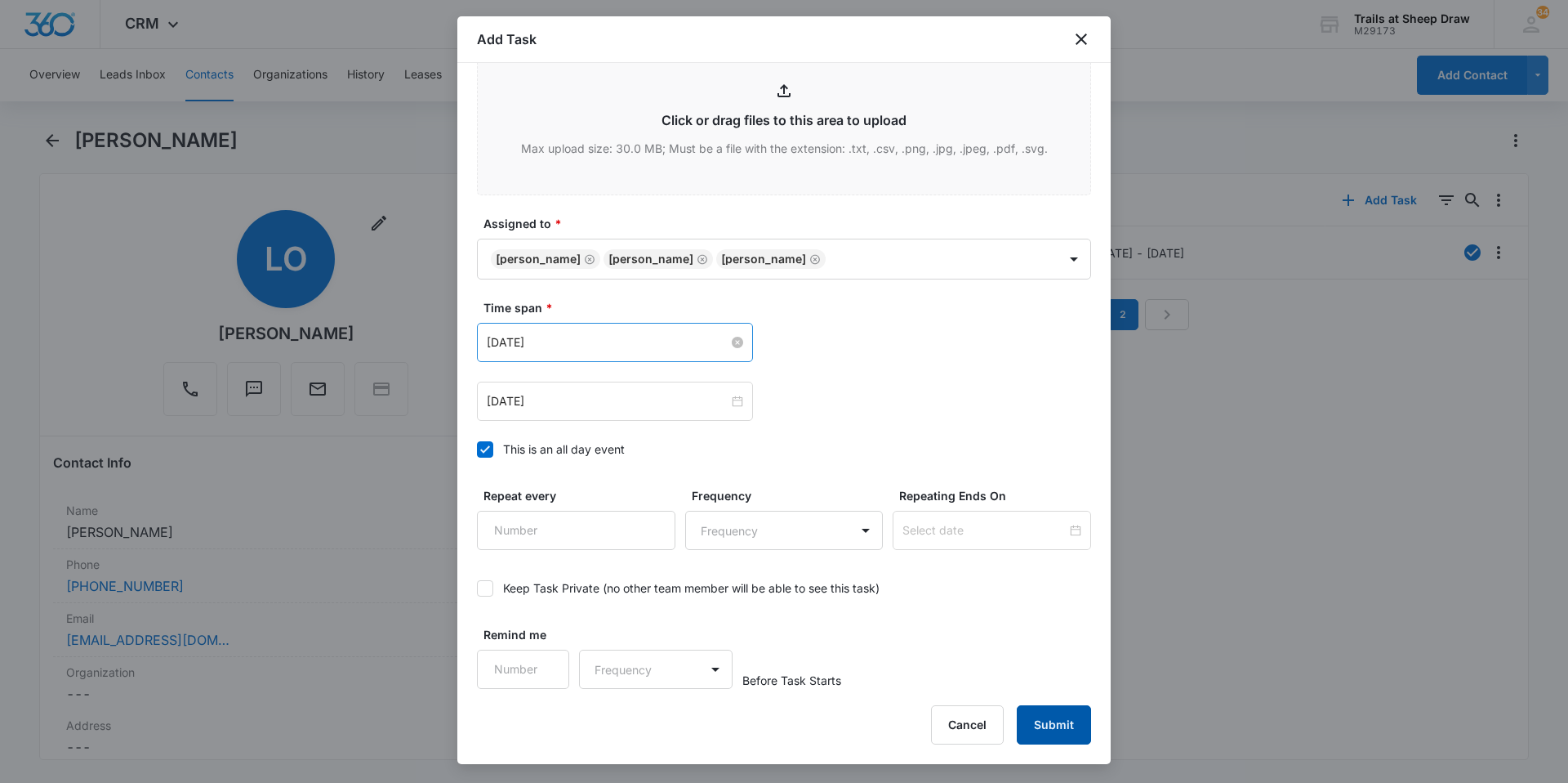
click at [1068, 727] on button "Submit" at bounding box center [1053, 725] width 74 height 40
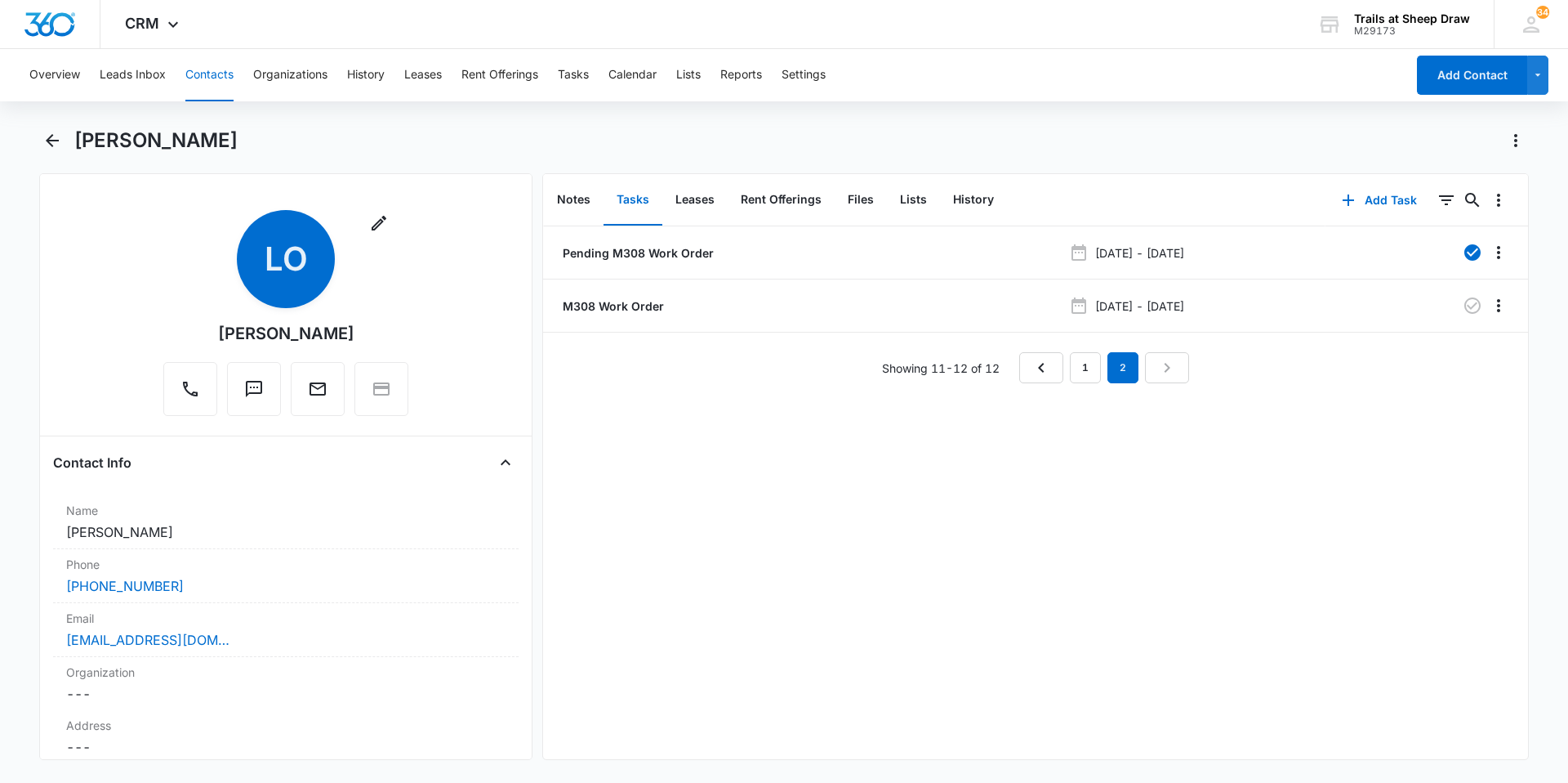
click at [200, 60] on button "Contacts" at bounding box center [210, 75] width 48 height 52
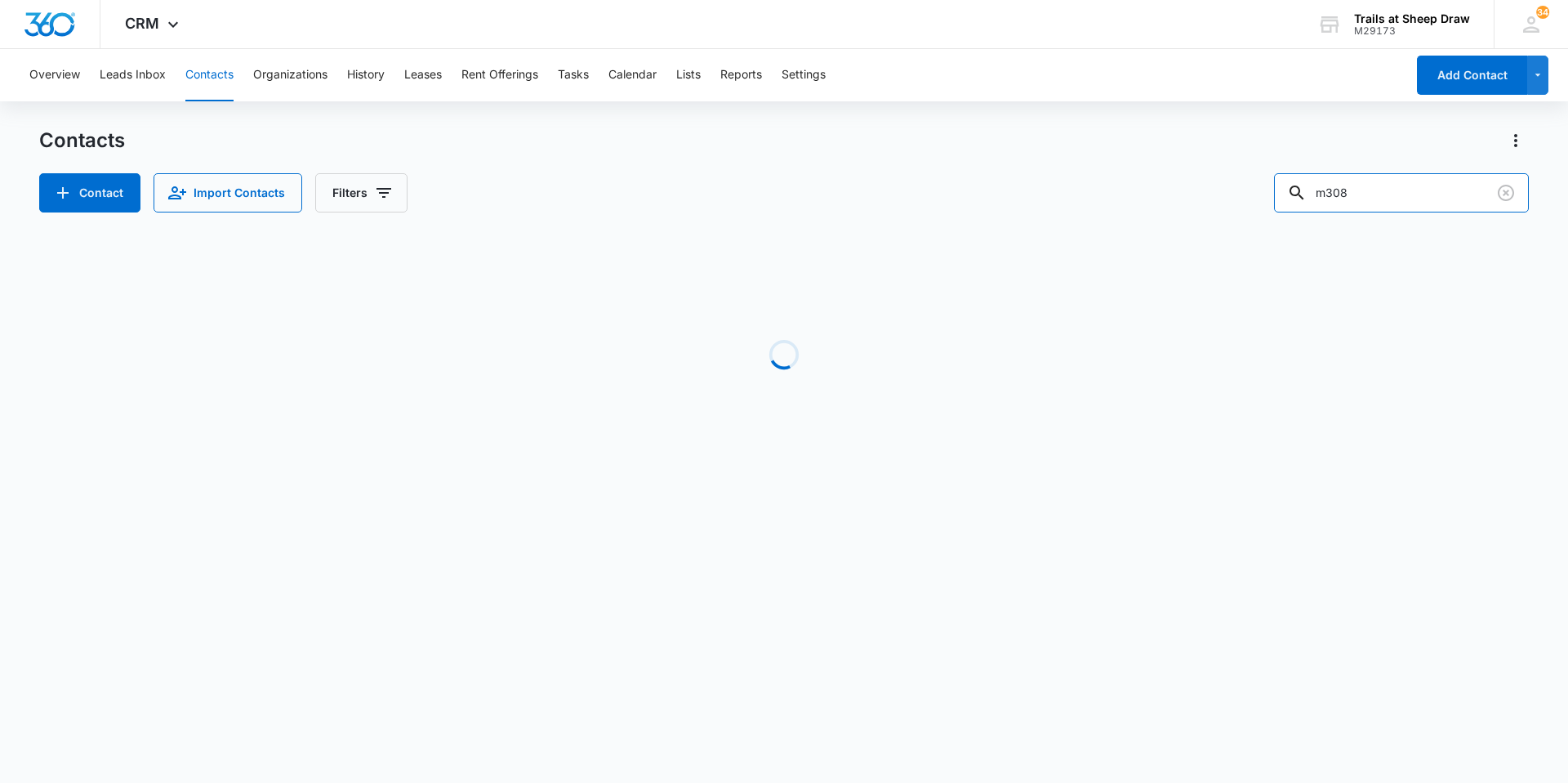
drag, startPoint x: 1386, startPoint y: 186, endPoint x: 1016, endPoint y: 209, distance: 370.7
click at [1025, 209] on div "Contact Import Contacts Filters m308" at bounding box center [784, 193] width 1490 height 40
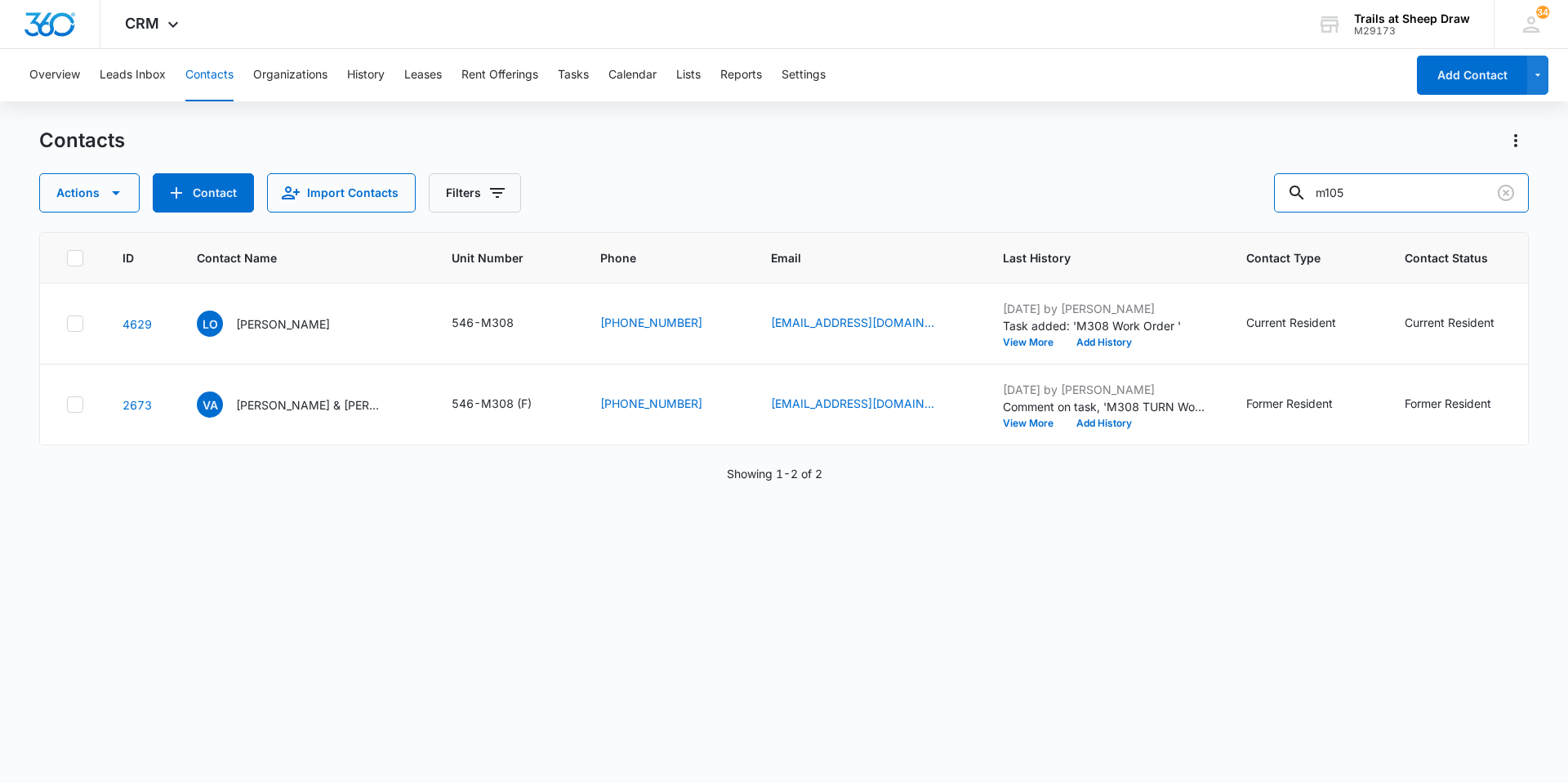
type input "m105"
